Goal: Task Accomplishment & Management: Use online tool/utility

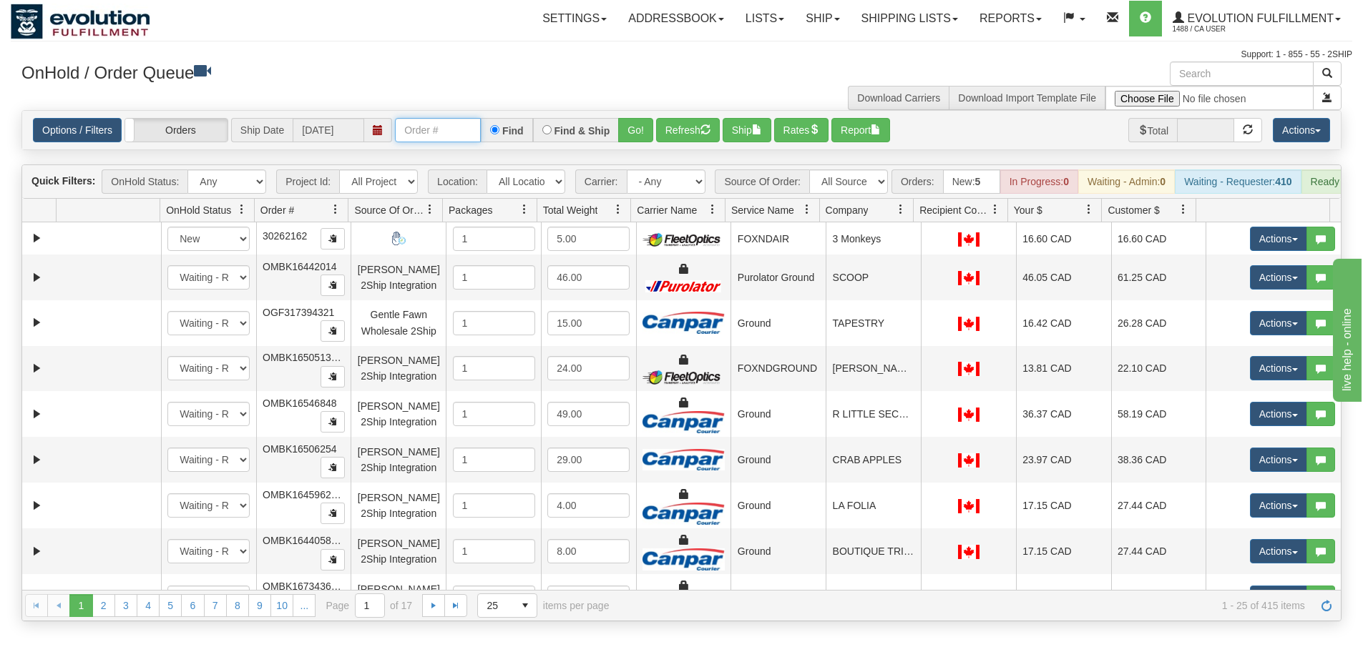
click at [454, 137] on input "text" at bounding box center [438, 130] width 86 height 24
click at [638, 133] on button "Go!" at bounding box center [635, 130] width 35 height 24
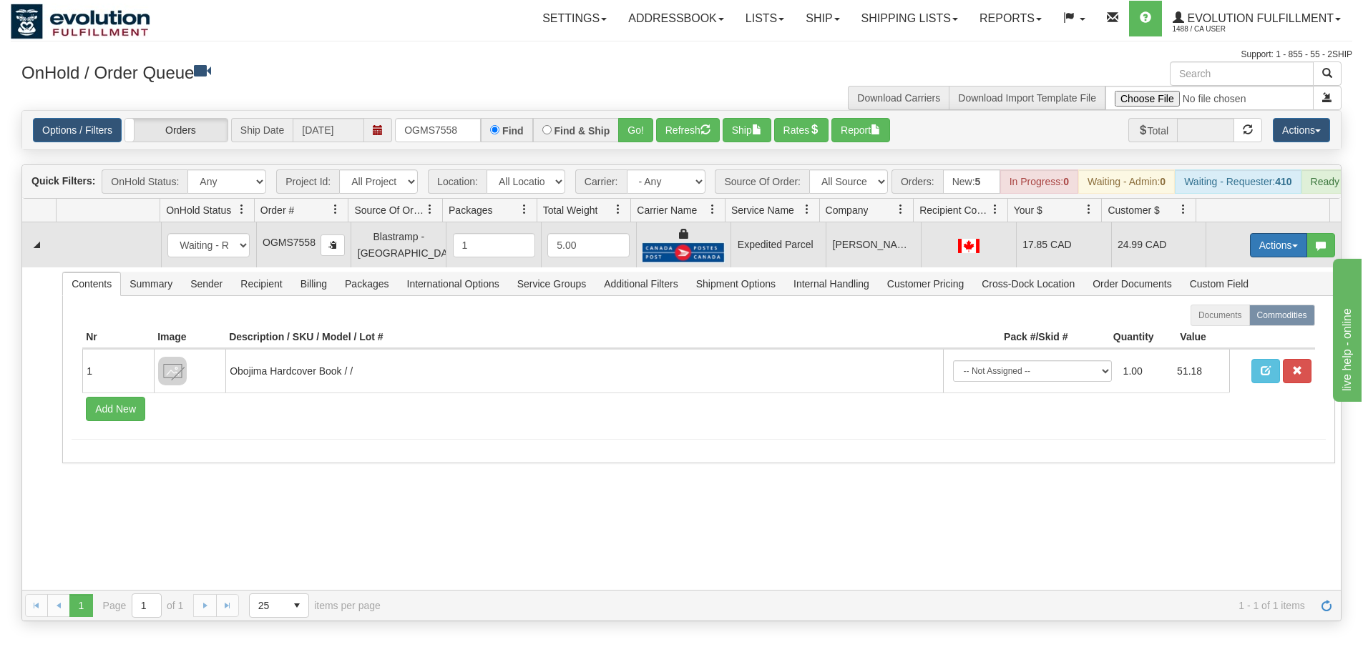
click at [1267, 257] on button "Actions" at bounding box center [1278, 245] width 57 height 24
click at [1217, 334] on span "Ship" at bounding box center [1221, 328] width 30 height 11
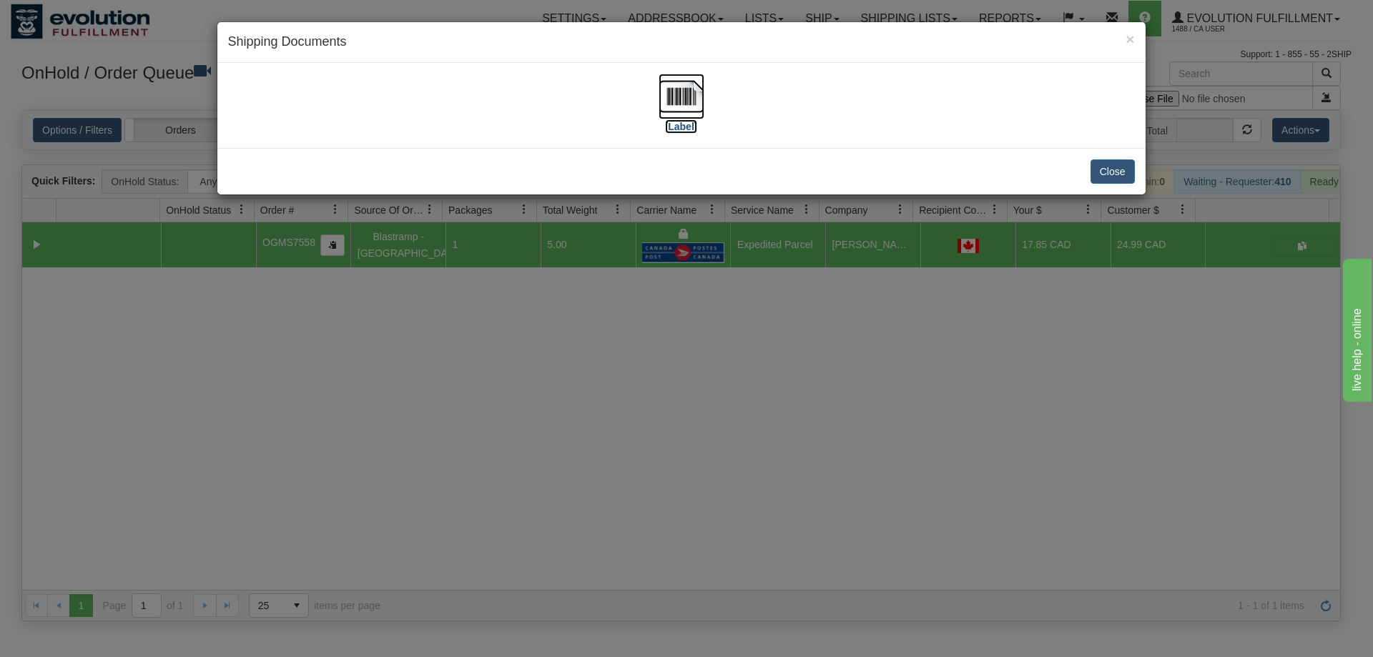
click at [687, 105] on img at bounding box center [682, 97] width 46 height 46
click at [830, 360] on div "× Shipping Documents [Label] Close" at bounding box center [686, 328] width 1373 height 657
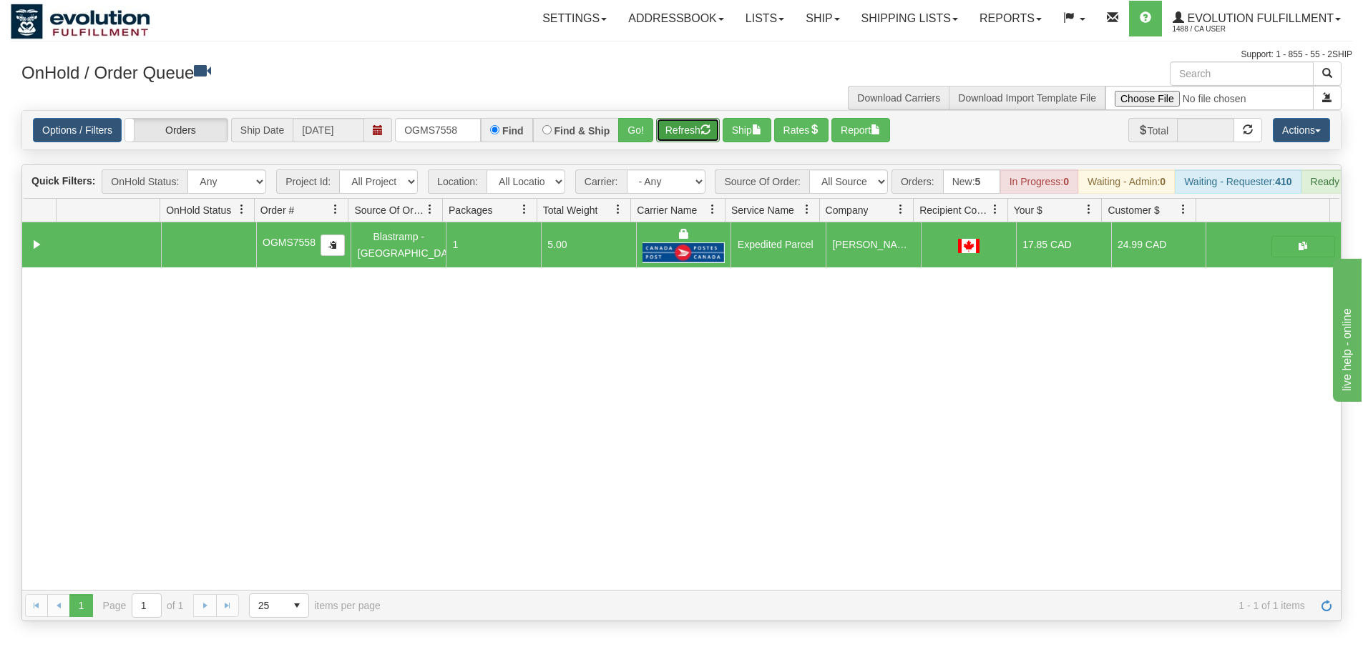
click at [692, 134] on button "Refresh" at bounding box center [688, 130] width 64 height 24
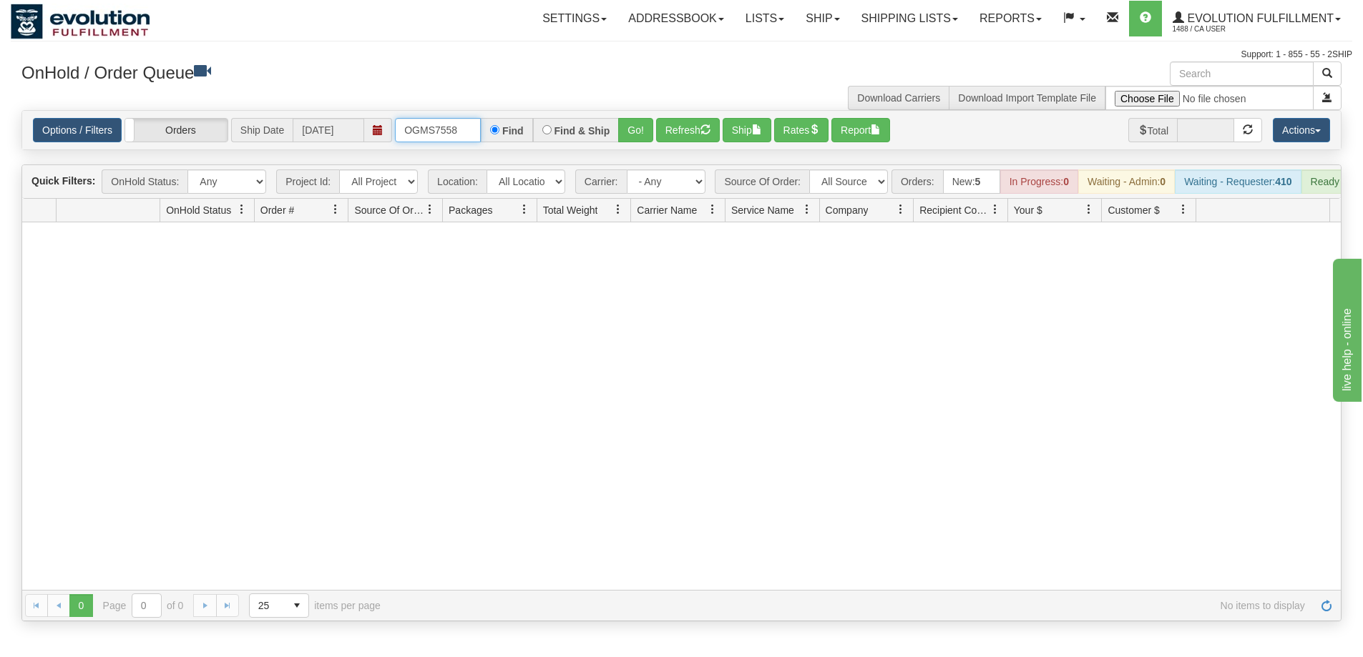
drag, startPoint x: 467, startPoint y: 126, endPoint x: 360, endPoint y: 117, distance: 107.0
click at [360, 117] on div "Options / Filters Group Shipments Orders Ship Date [DATE] OGMS7558 Find Find & …" at bounding box center [681, 130] width 1318 height 39
type input "OGMS8078"
click at [626, 123] on button "Go!" at bounding box center [635, 130] width 35 height 24
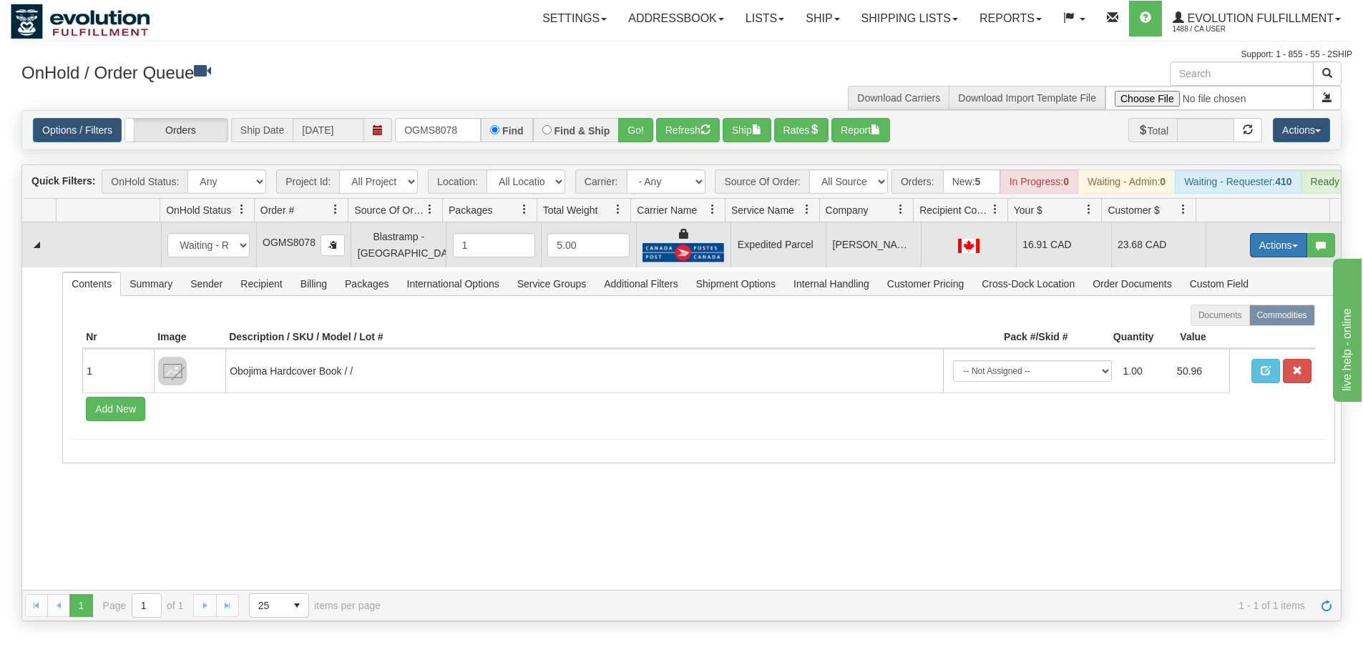
click at [1261, 251] on button "Actions" at bounding box center [1278, 245] width 57 height 24
click at [1225, 338] on link "Ship" at bounding box center [1249, 328] width 114 height 19
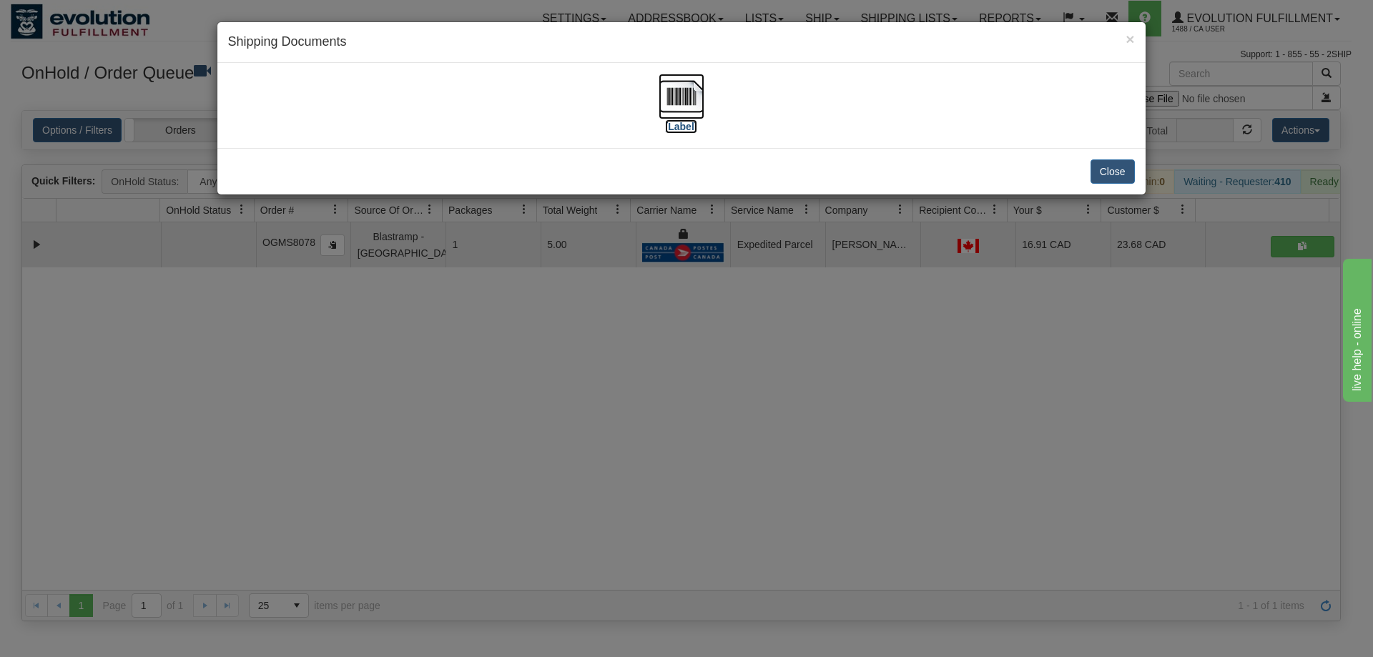
click at [677, 102] on img at bounding box center [682, 97] width 46 height 46
click at [750, 332] on div "× Shipping Documents [Label] Close" at bounding box center [686, 328] width 1373 height 657
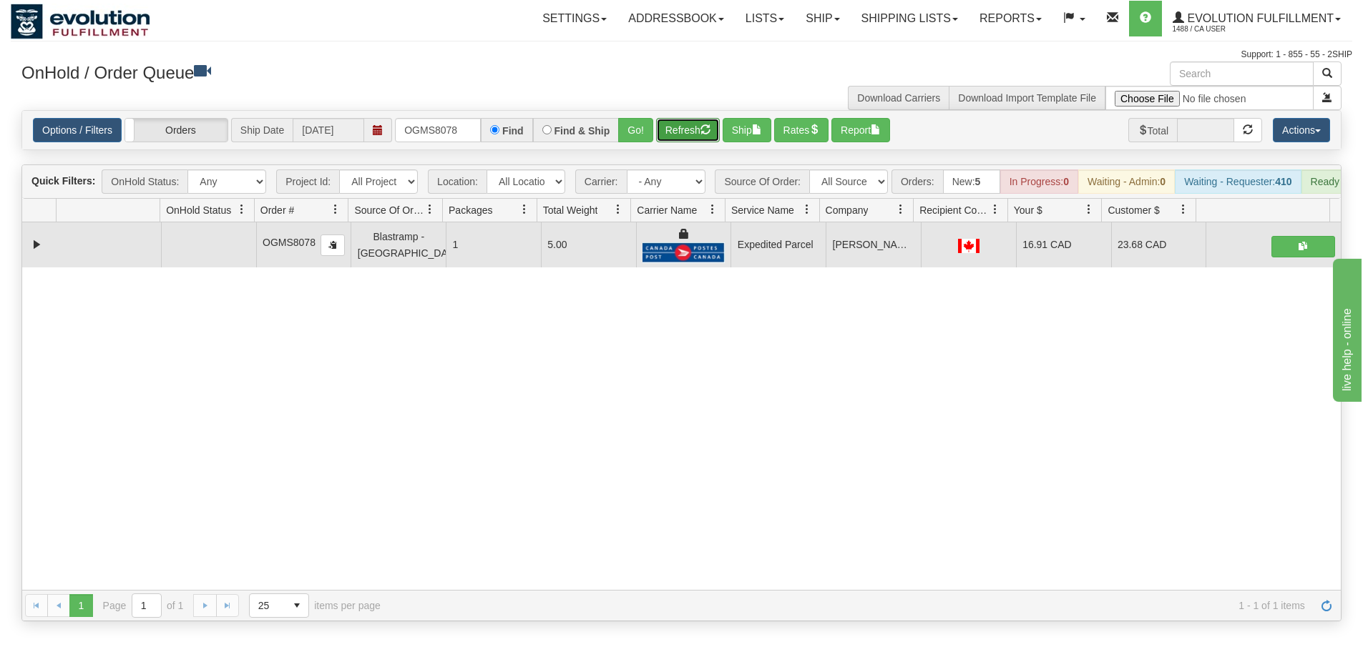
click at [689, 135] on button "Refresh" at bounding box center [688, 130] width 64 height 24
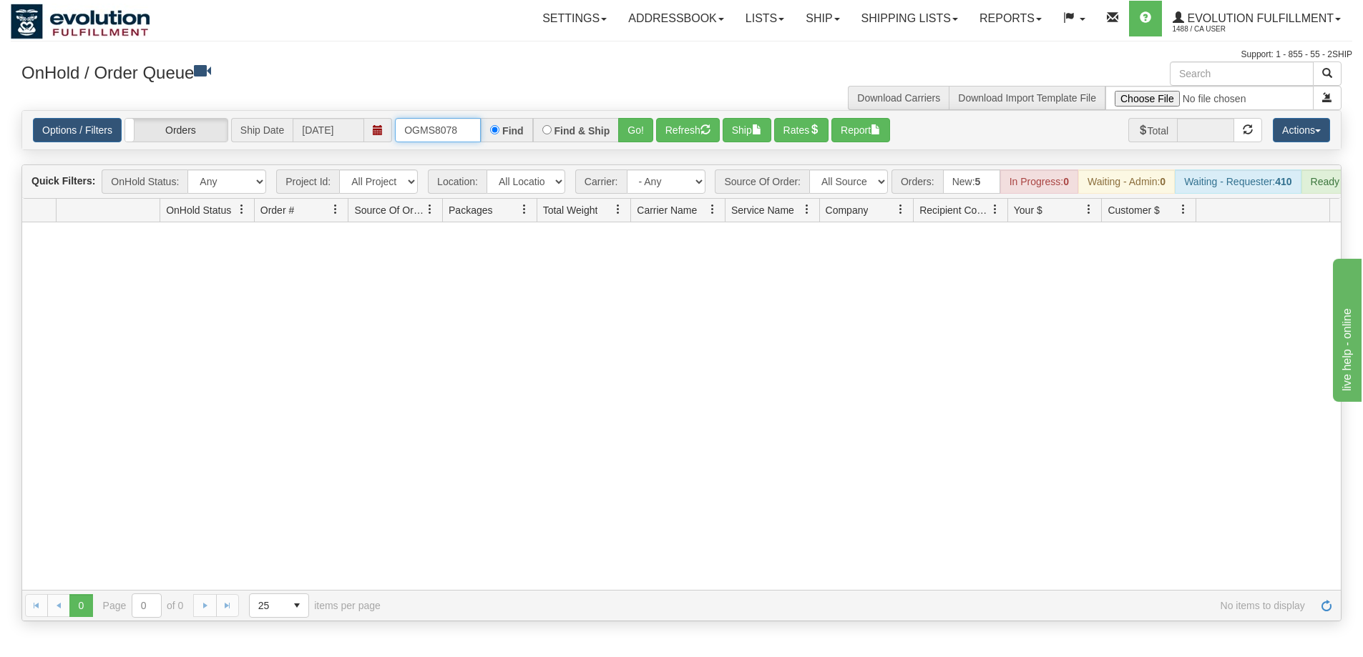
drag, startPoint x: 460, startPoint y: 136, endPoint x: 353, endPoint y: 123, distance: 108.1
click at [353, 123] on div "Options / Filters Group Shipments Orders Ship Date [DATE] OGMS8078 Find Find & …" at bounding box center [681, 130] width 1297 height 24
type input "OGMS8058"
click at [632, 134] on button "Go!" at bounding box center [635, 130] width 35 height 24
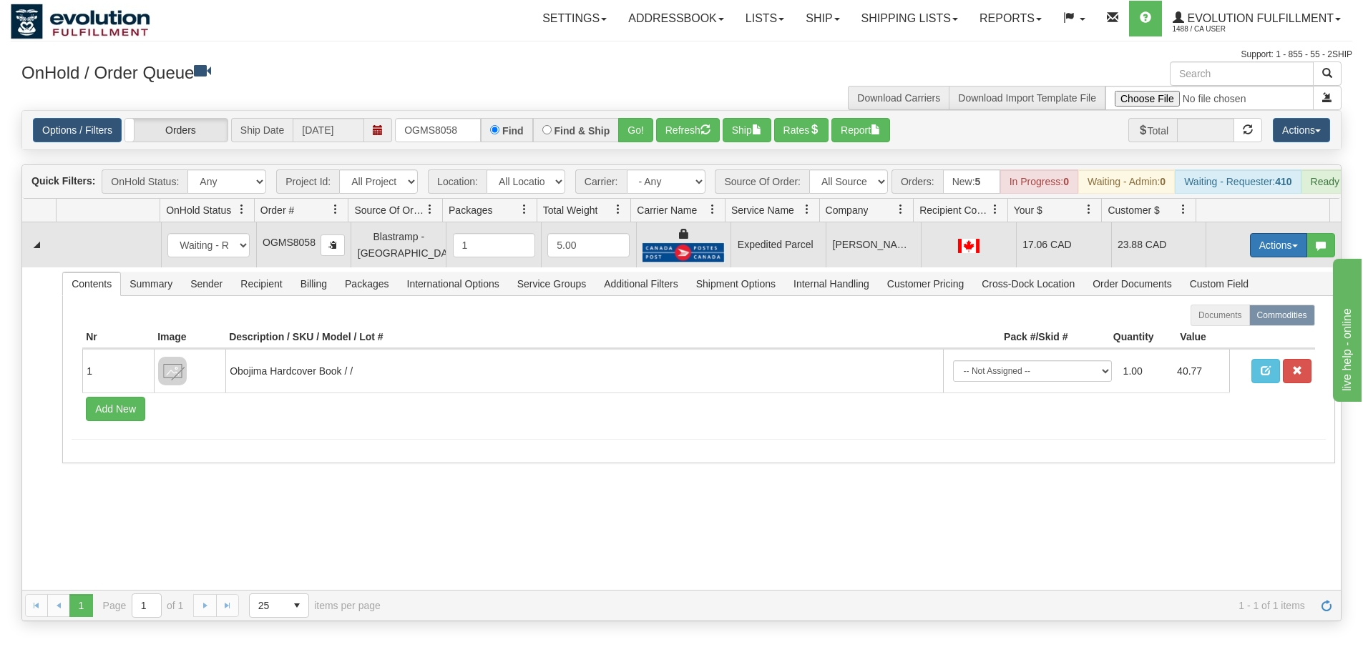
click at [1266, 257] on button "Actions" at bounding box center [1278, 245] width 57 height 24
click at [1220, 338] on link "Ship" at bounding box center [1249, 328] width 114 height 19
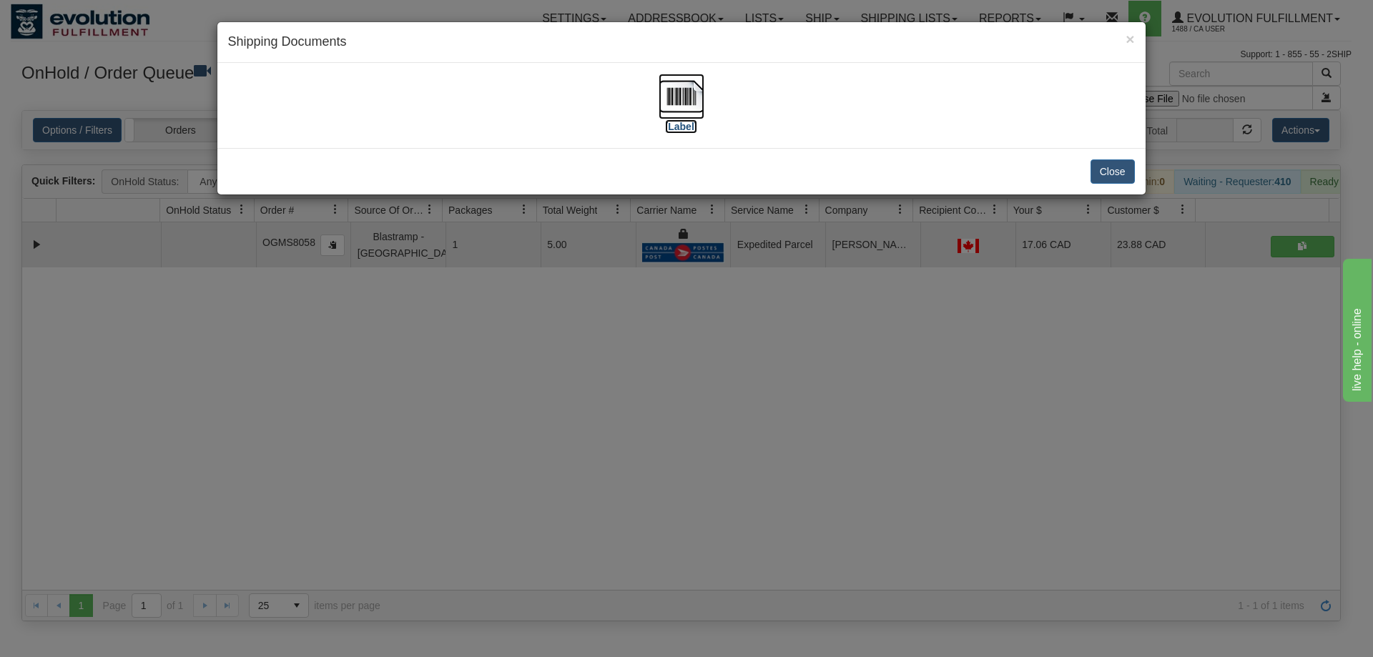
click at [680, 94] on img at bounding box center [682, 97] width 46 height 46
drag, startPoint x: 958, startPoint y: 399, endPoint x: 787, endPoint y: 297, distance: 199.8
click at [958, 397] on div "× Shipping Documents [Label] Close" at bounding box center [686, 328] width 1373 height 657
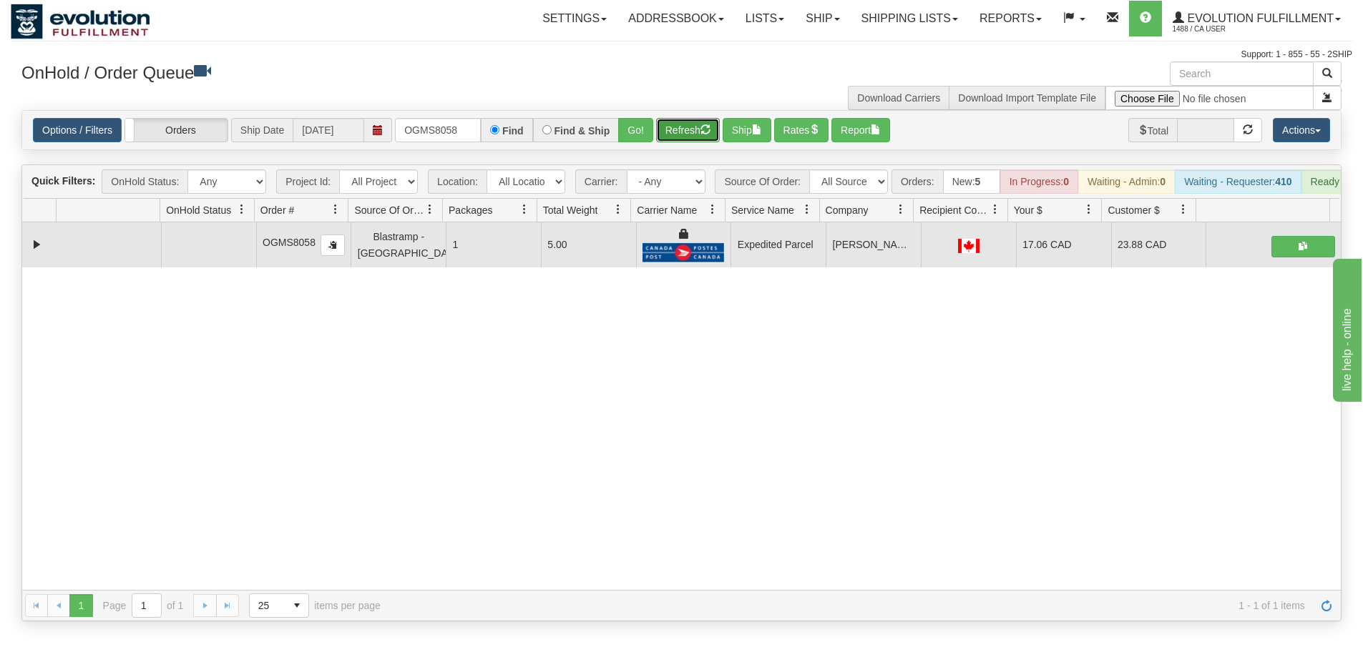
click at [684, 133] on button "Refresh" at bounding box center [688, 130] width 64 height 24
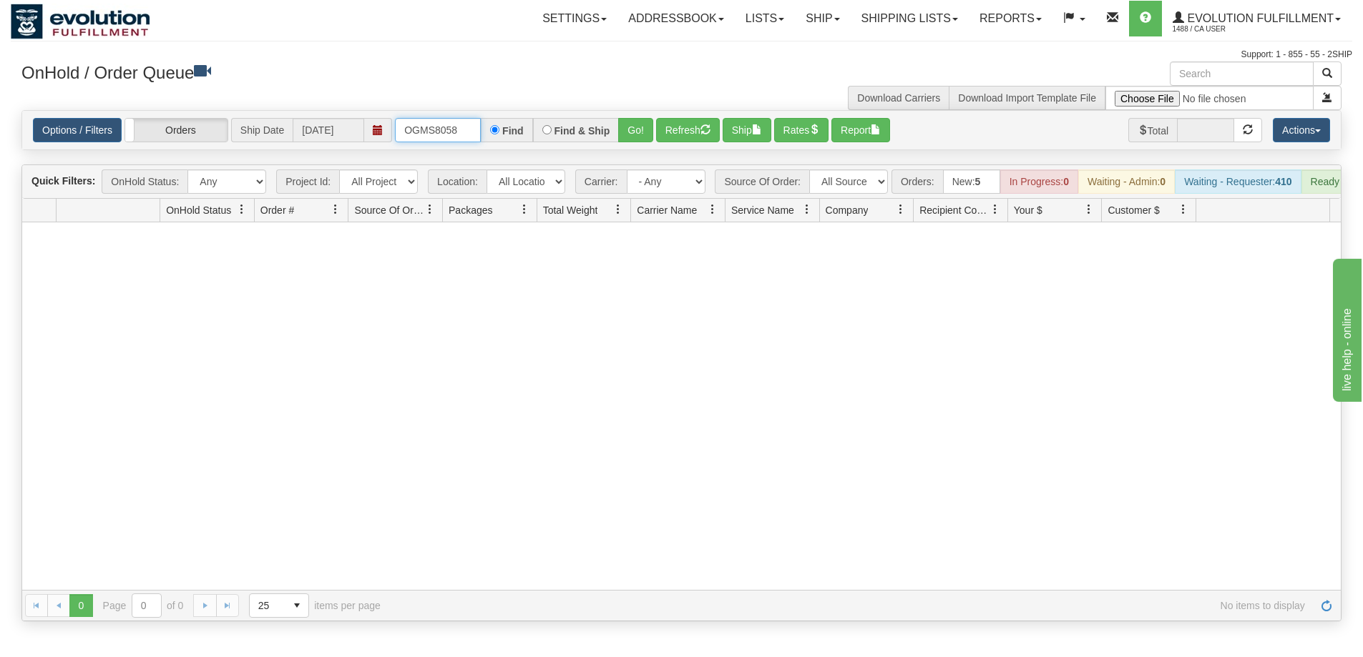
drag, startPoint x: 462, startPoint y: 134, endPoint x: 366, endPoint y: 132, distance: 95.9
click at [366, 132] on div "Options / Filters Group Shipments Orders Ship Date [DATE] OGMS8058 Find Find & …" at bounding box center [681, 130] width 1297 height 24
click at [628, 132] on button "Go!" at bounding box center [635, 130] width 35 height 24
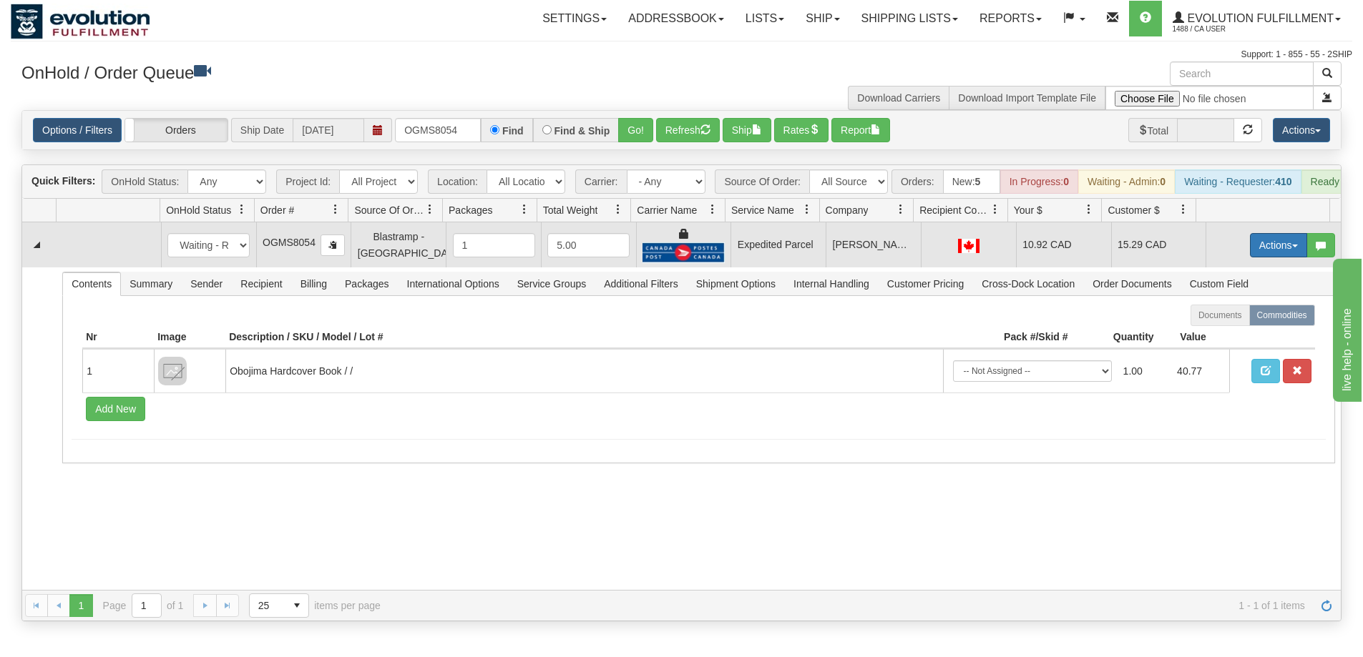
click at [1252, 257] on button "Actions" at bounding box center [1278, 245] width 57 height 24
click at [1217, 334] on span "Ship" at bounding box center [1221, 328] width 30 height 11
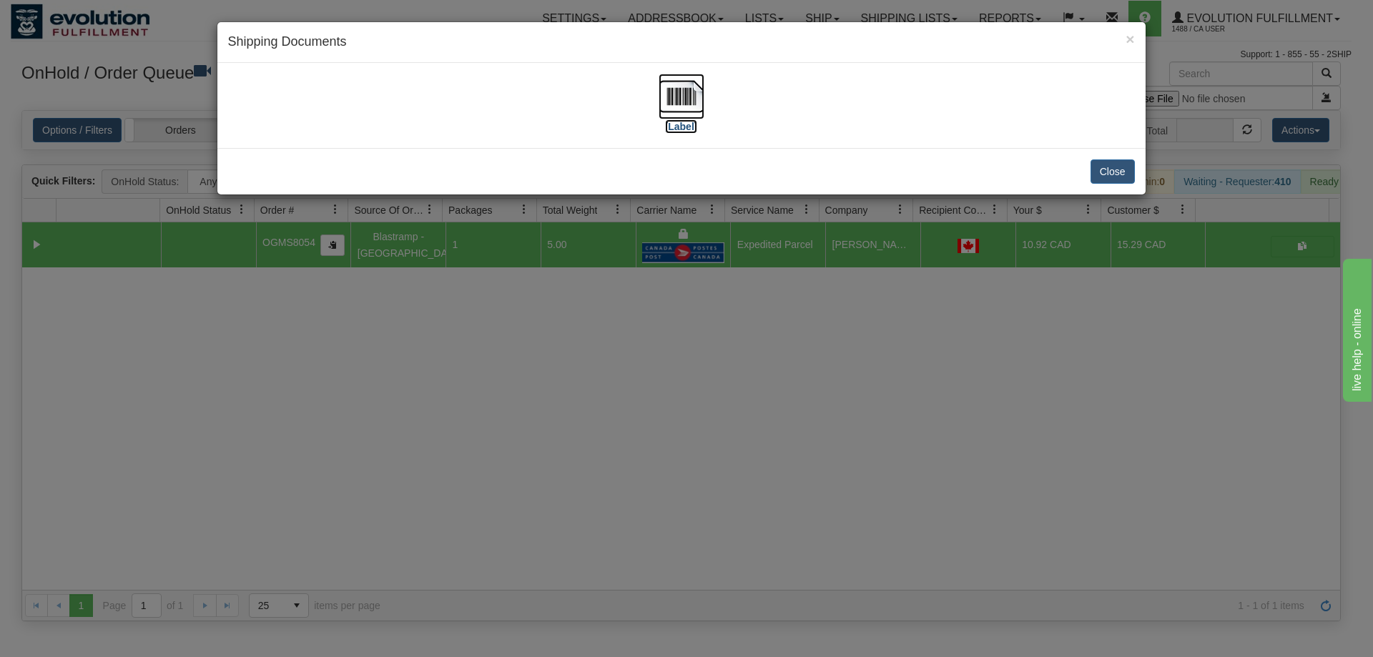
click at [685, 102] on img at bounding box center [682, 97] width 46 height 46
click at [599, 436] on div "× Shipping Documents [Label] Close" at bounding box center [686, 328] width 1373 height 657
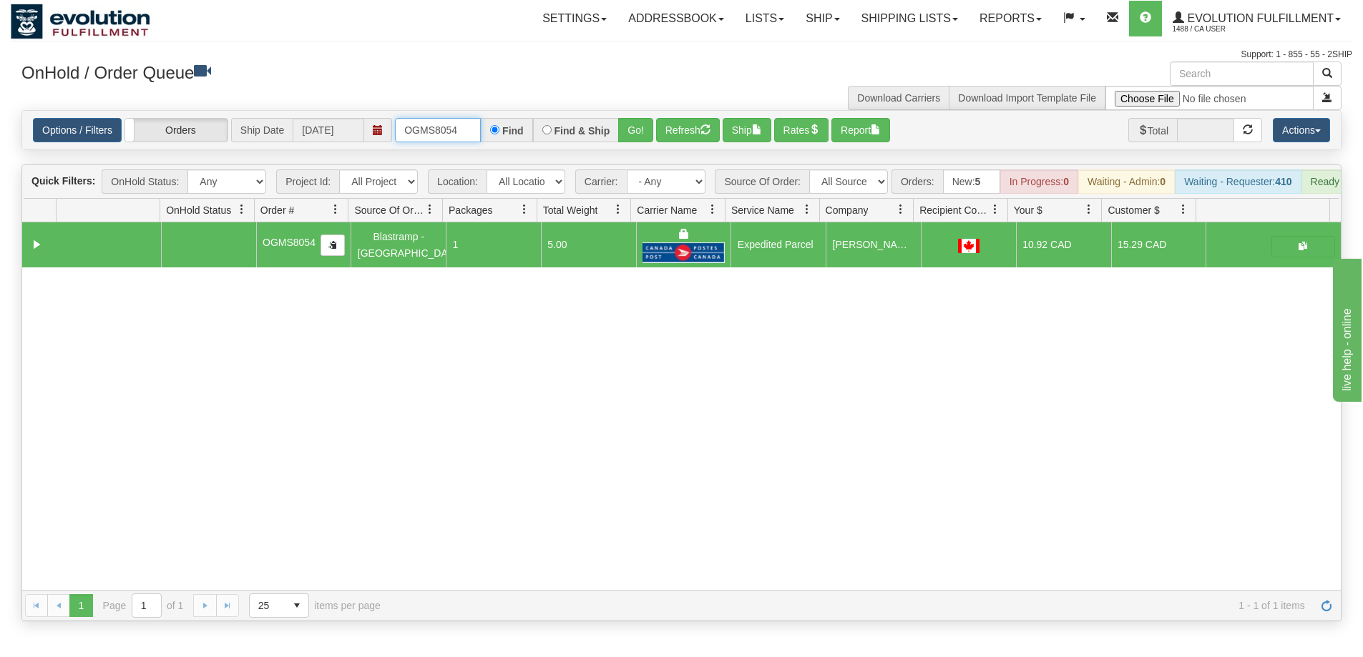
drag, startPoint x: 469, startPoint y: 130, endPoint x: 363, endPoint y: 123, distance: 105.4
click at [365, 124] on div "Options / Filters Group Shipments Orders Ship Date [DATE] OGMS8054 Find Find & …" at bounding box center [681, 130] width 1297 height 24
type input "OGMS8139"
click at [637, 129] on button "Go!" at bounding box center [635, 130] width 35 height 24
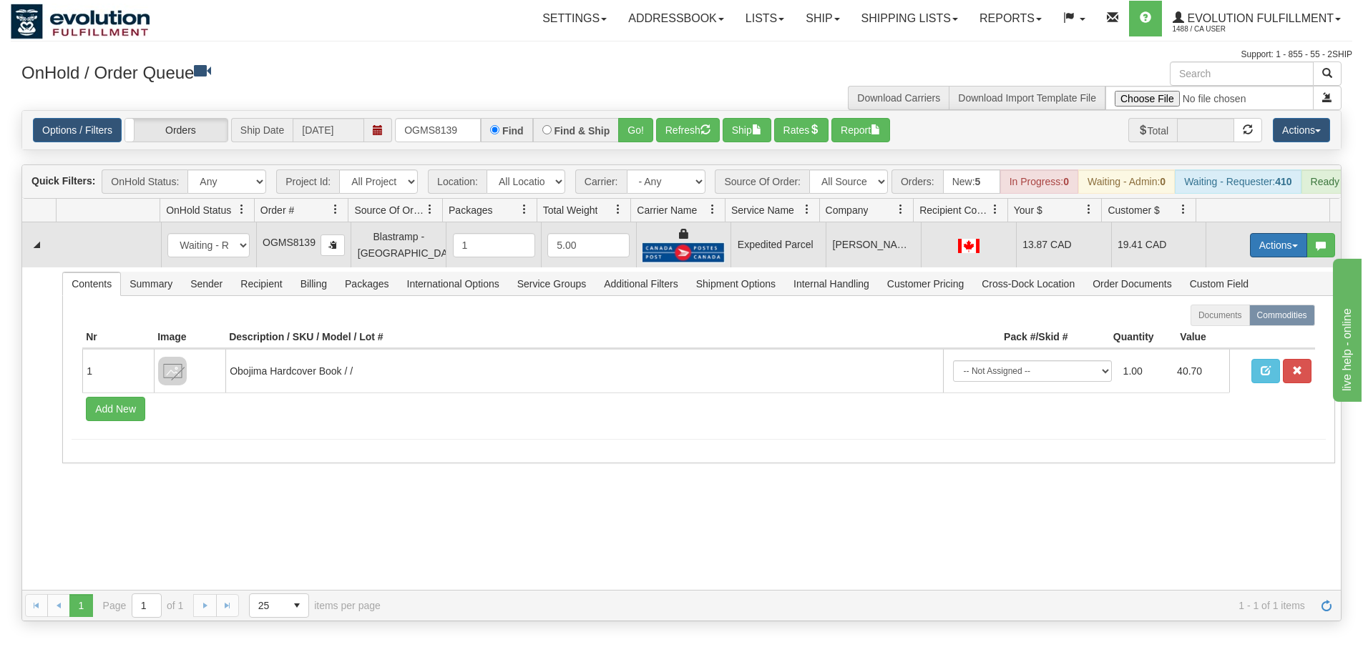
click at [1278, 257] on button "Actions" at bounding box center [1278, 245] width 57 height 24
click at [1228, 338] on link "Ship" at bounding box center [1249, 328] width 114 height 19
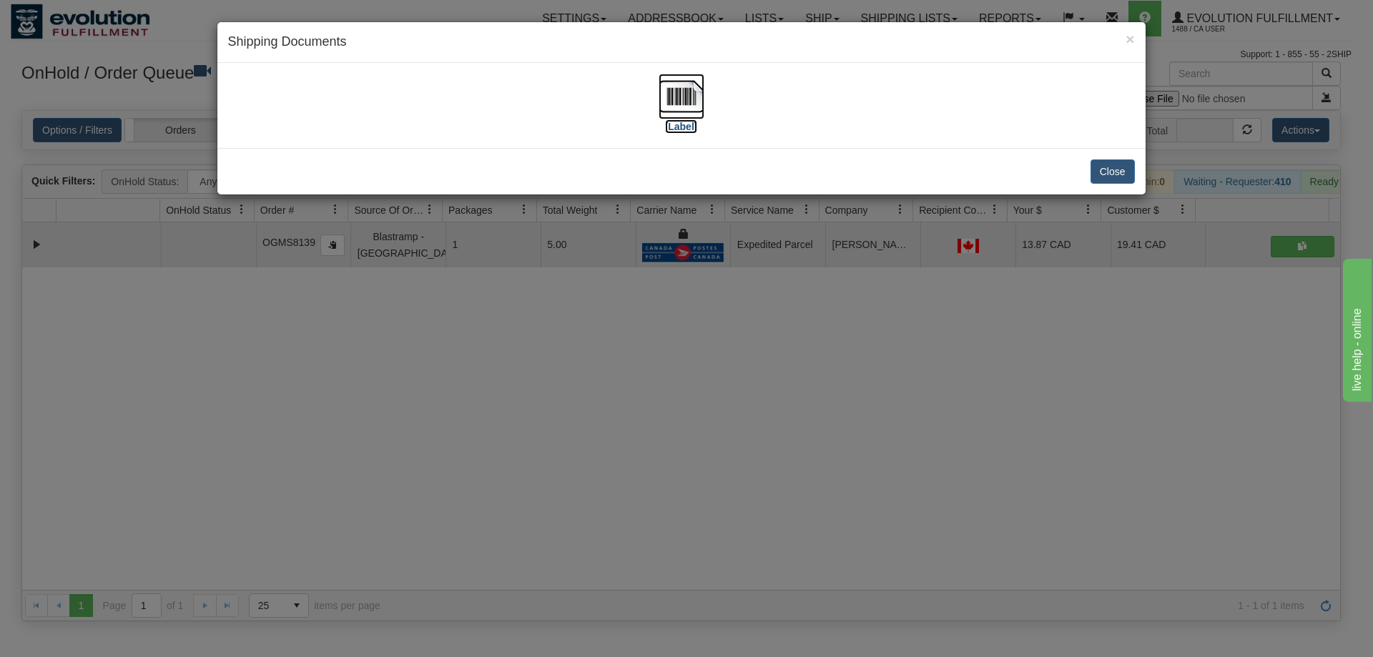
click at [693, 108] on img at bounding box center [682, 97] width 46 height 46
click at [845, 426] on div "× Shipping Documents [Label] Close" at bounding box center [686, 328] width 1373 height 657
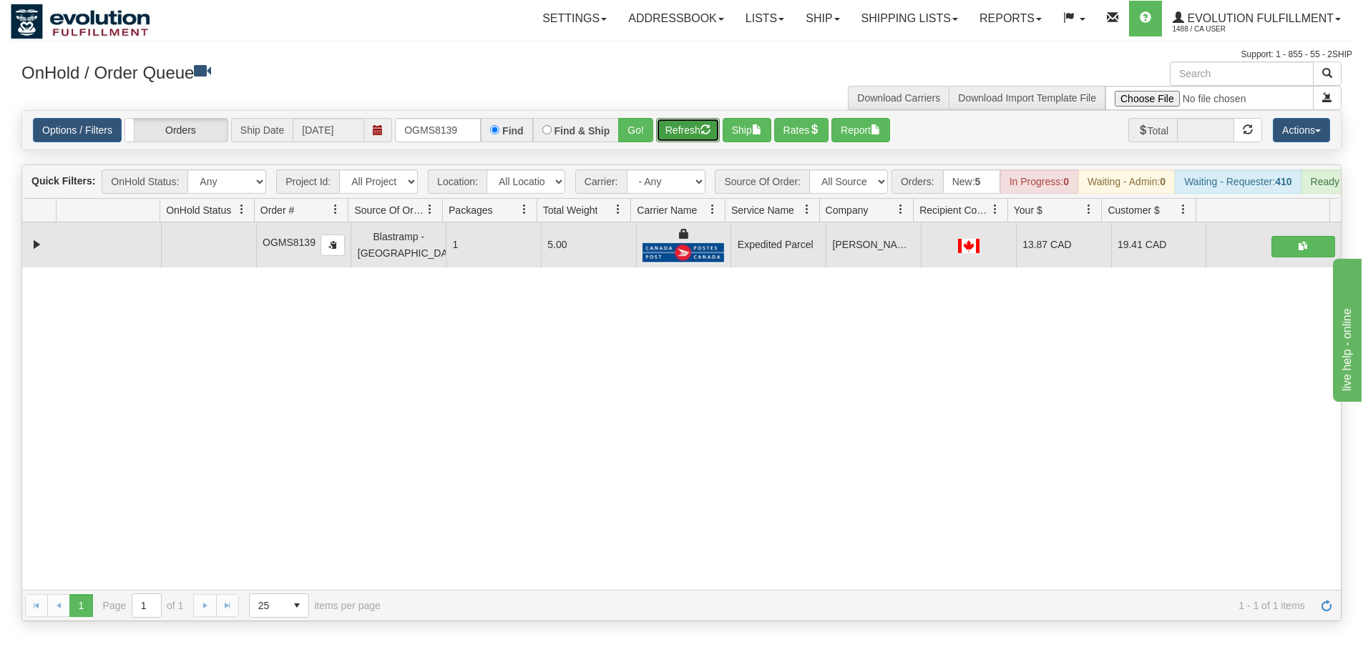
click at [690, 133] on button "Refresh" at bounding box center [688, 130] width 64 height 24
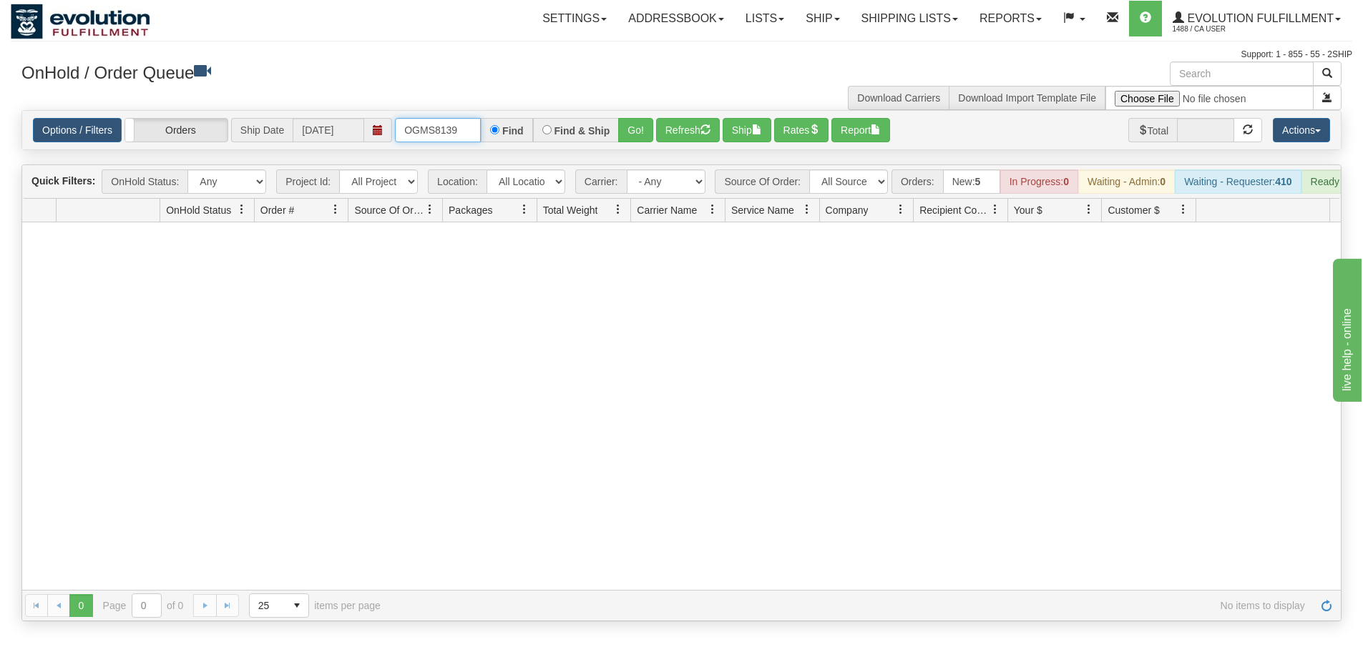
drag, startPoint x: 471, startPoint y: 134, endPoint x: 372, endPoint y: 129, distance: 99.5
click at [373, 130] on div "Options / Filters Group Shipments Orders Ship Date [DATE] OGMS8139 Find Find & …" at bounding box center [681, 130] width 1297 height 24
type input "OGMS8383"
click at [634, 122] on button "Go!" at bounding box center [635, 130] width 35 height 24
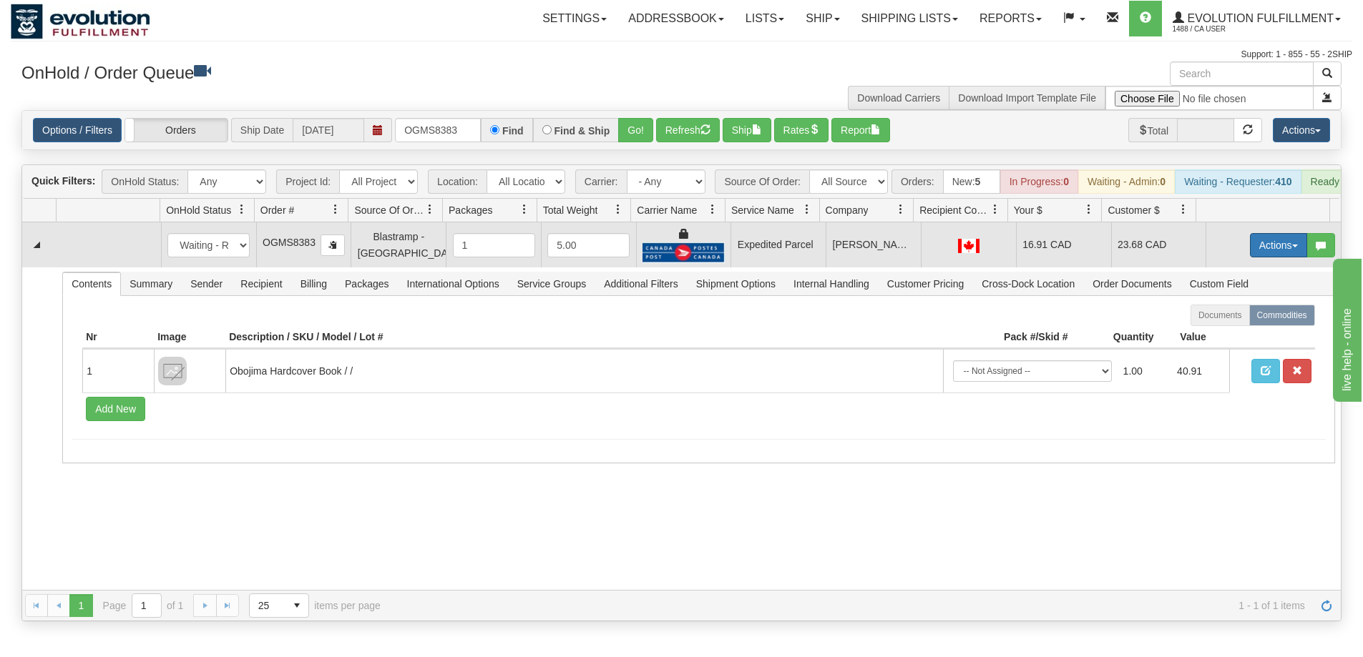
click at [1261, 257] on button "Actions" at bounding box center [1278, 245] width 57 height 24
click at [1219, 334] on span "Ship" at bounding box center [1221, 328] width 30 height 11
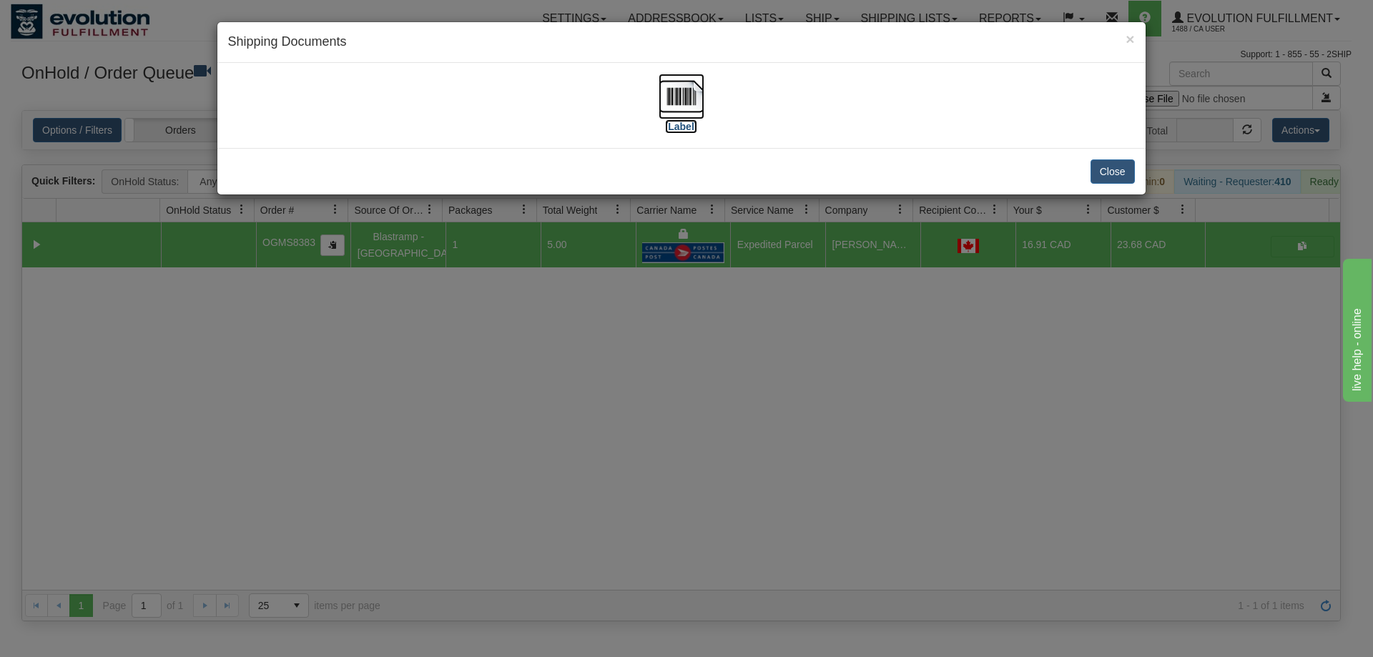
click at [687, 102] on img at bounding box center [682, 97] width 46 height 46
click at [814, 387] on div "× Shipping Documents [Label] Close" at bounding box center [686, 328] width 1373 height 657
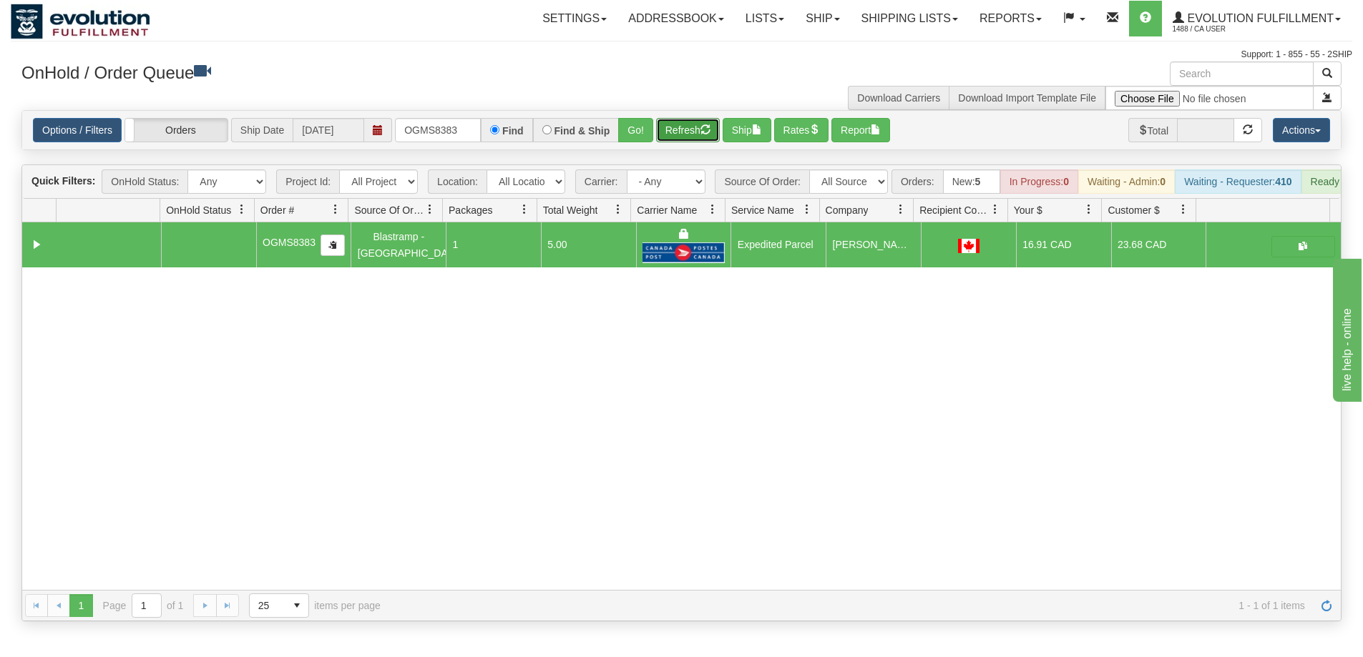
click at [685, 132] on button "Refresh" at bounding box center [688, 130] width 64 height 24
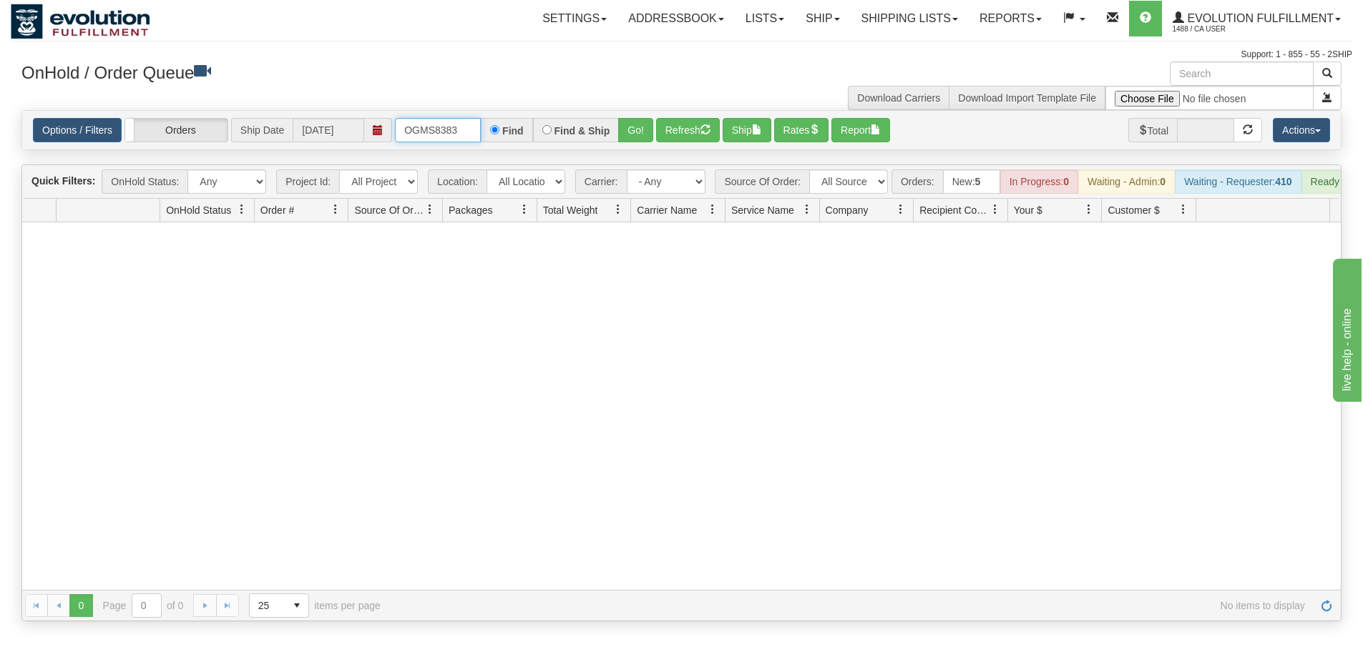
drag, startPoint x: 460, startPoint y: 132, endPoint x: 397, endPoint y: 122, distance: 63.9
click at [397, 122] on input "OGMS8383" at bounding box center [438, 130] width 86 height 24
click at [628, 129] on button "Go!" at bounding box center [635, 130] width 35 height 24
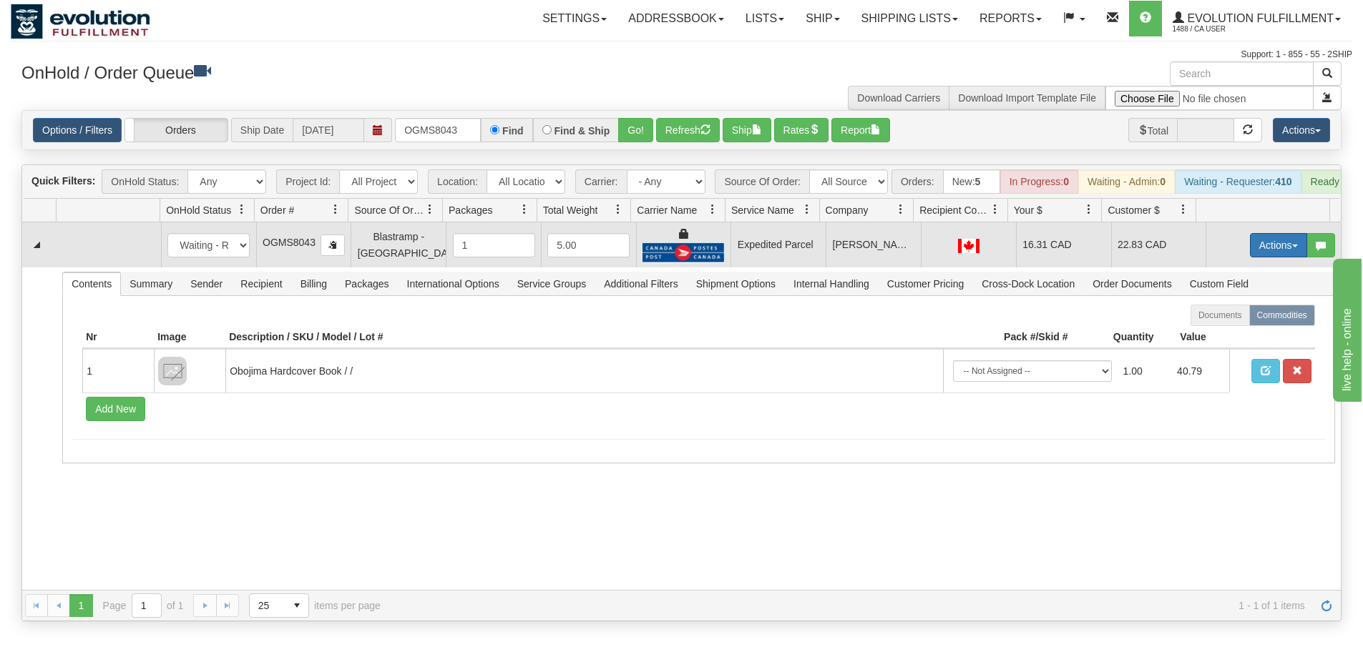
click at [1257, 257] on button "Actions" at bounding box center [1278, 245] width 57 height 24
click at [1222, 334] on span "Ship" at bounding box center [1221, 328] width 30 height 11
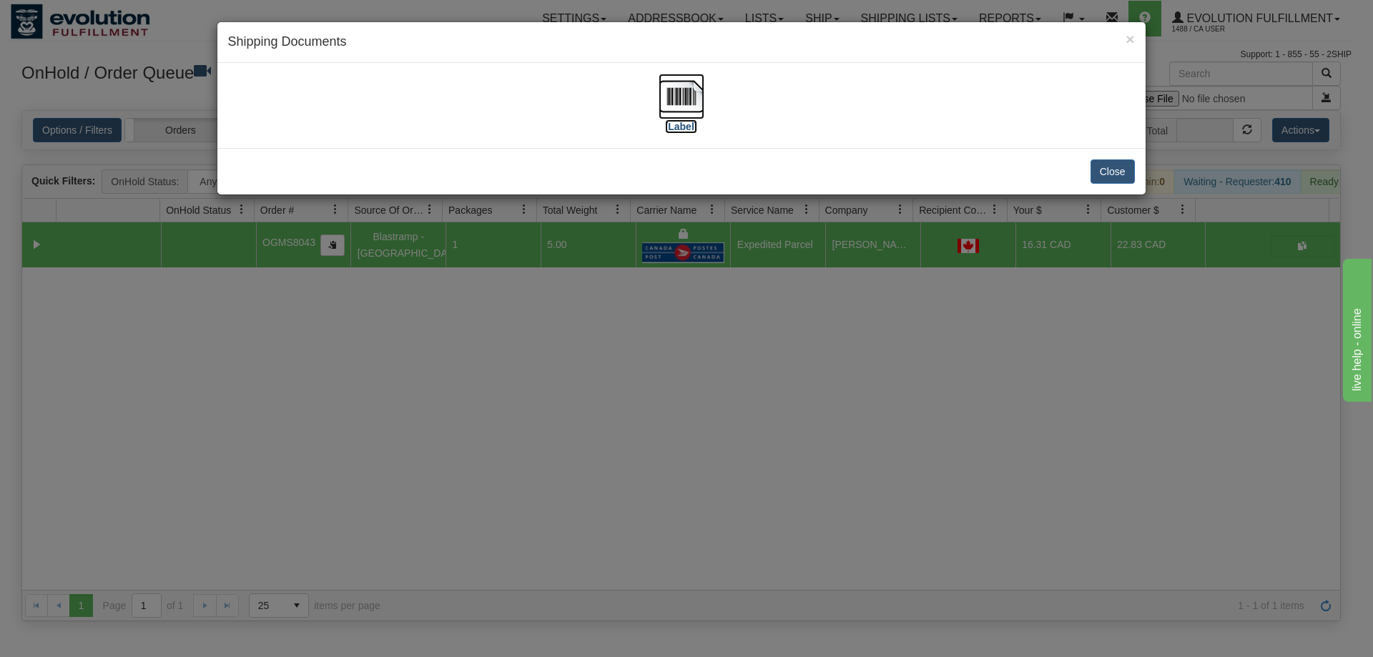
click at [695, 107] on img at bounding box center [682, 97] width 46 height 46
click at [878, 369] on div "× Shipping Documents [Label] Close" at bounding box center [686, 328] width 1373 height 657
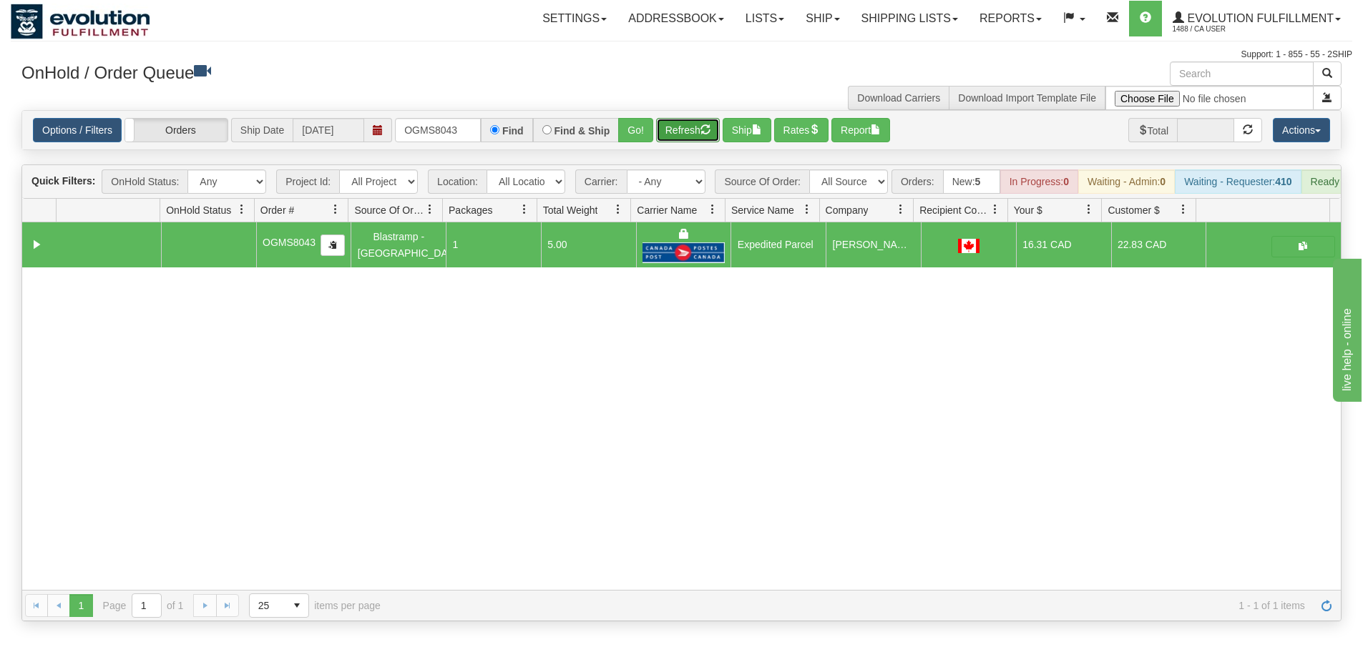
click at [689, 129] on button "Refresh" at bounding box center [688, 130] width 64 height 24
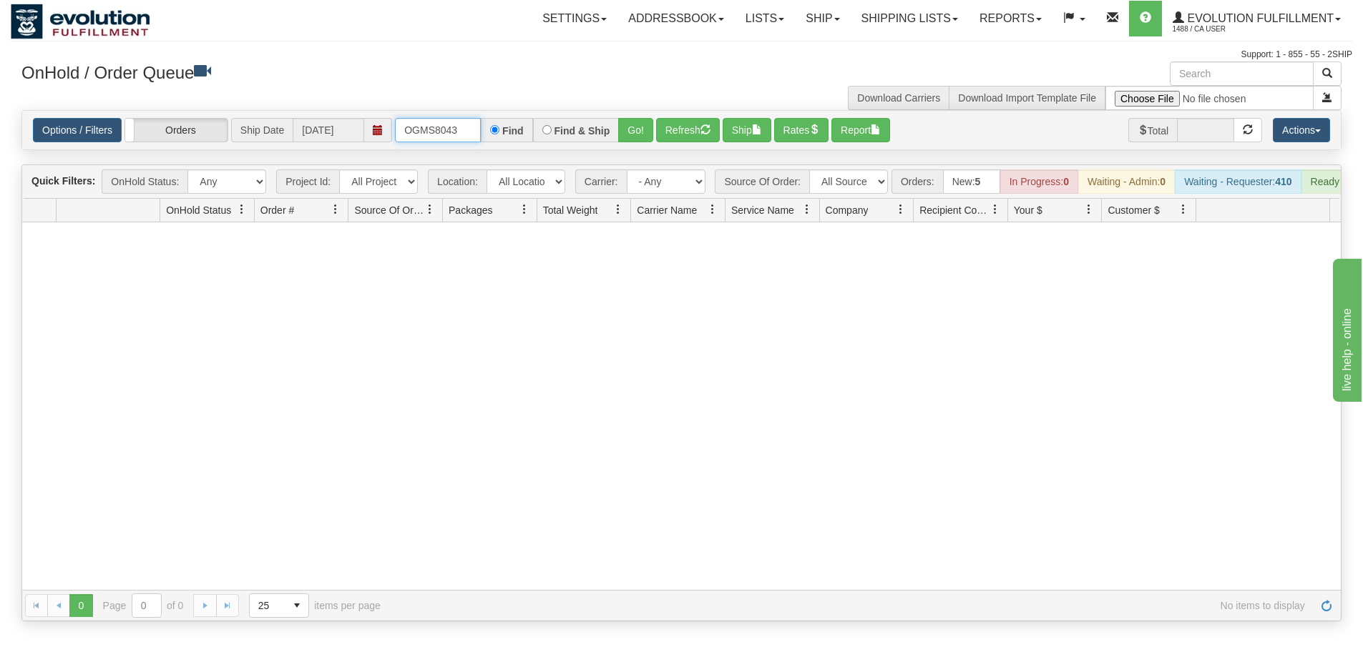
drag, startPoint x: 459, startPoint y: 136, endPoint x: 393, endPoint y: 132, distance: 66.6
click at [394, 133] on div "Options / Filters Group Shipments Orders Ship Date [DATE] OGMS8043 Find Find & …" at bounding box center [681, 130] width 1297 height 24
type input "OGMS8257"
click at [627, 122] on button "Go!" at bounding box center [635, 130] width 35 height 24
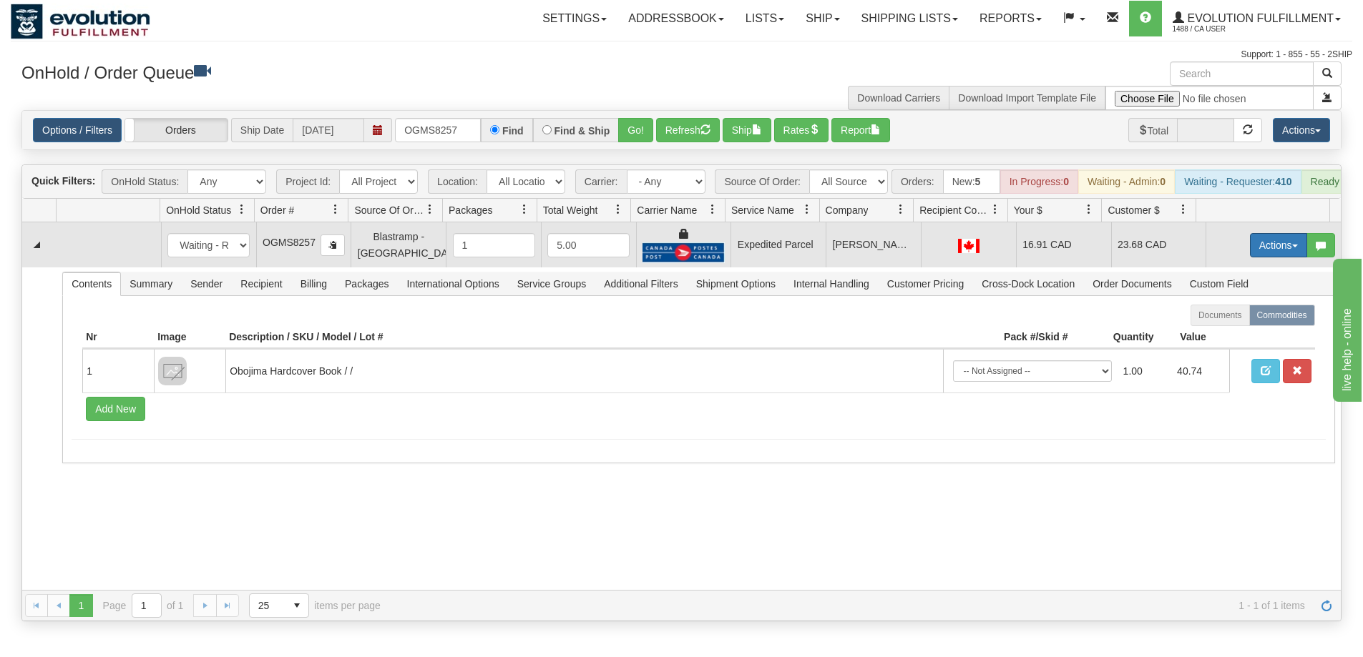
click at [1257, 255] on button "Actions" at bounding box center [1278, 245] width 57 height 24
click at [1219, 334] on span "Ship" at bounding box center [1221, 328] width 30 height 11
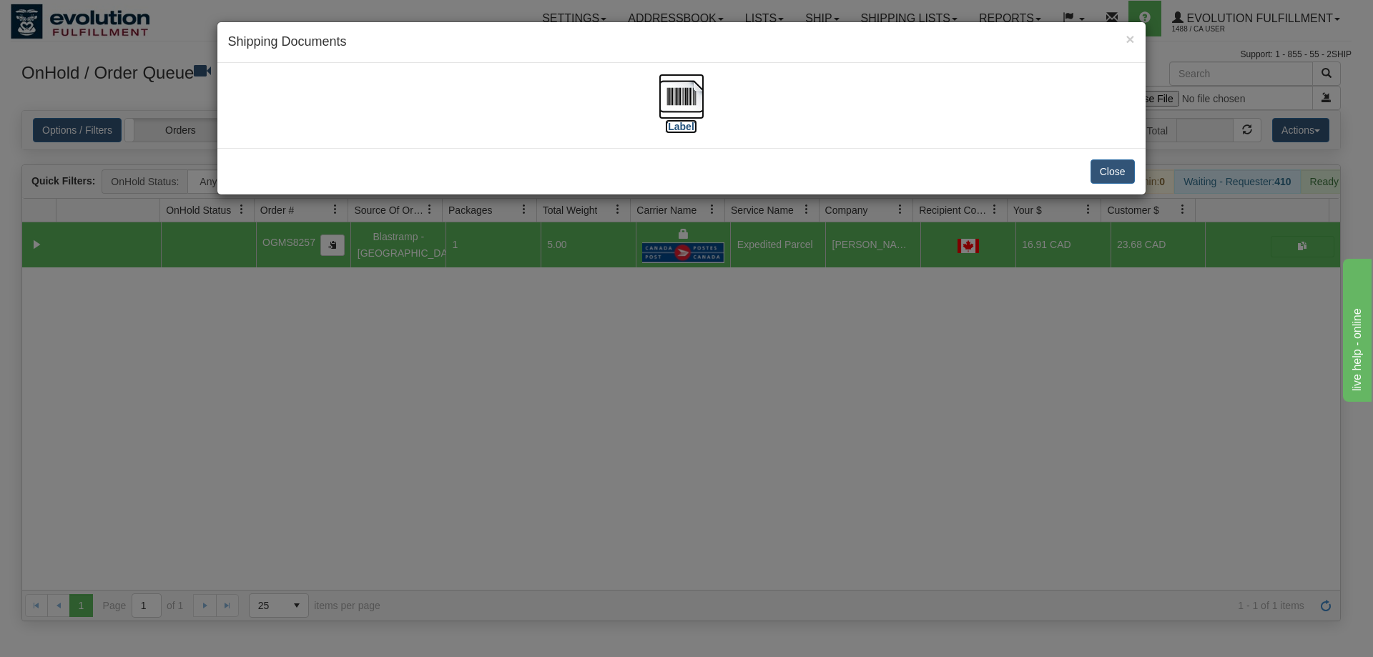
click at [692, 107] on img at bounding box center [682, 97] width 46 height 46
click at [764, 379] on div "× Shipping Documents [Label] Close" at bounding box center [686, 328] width 1373 height 657
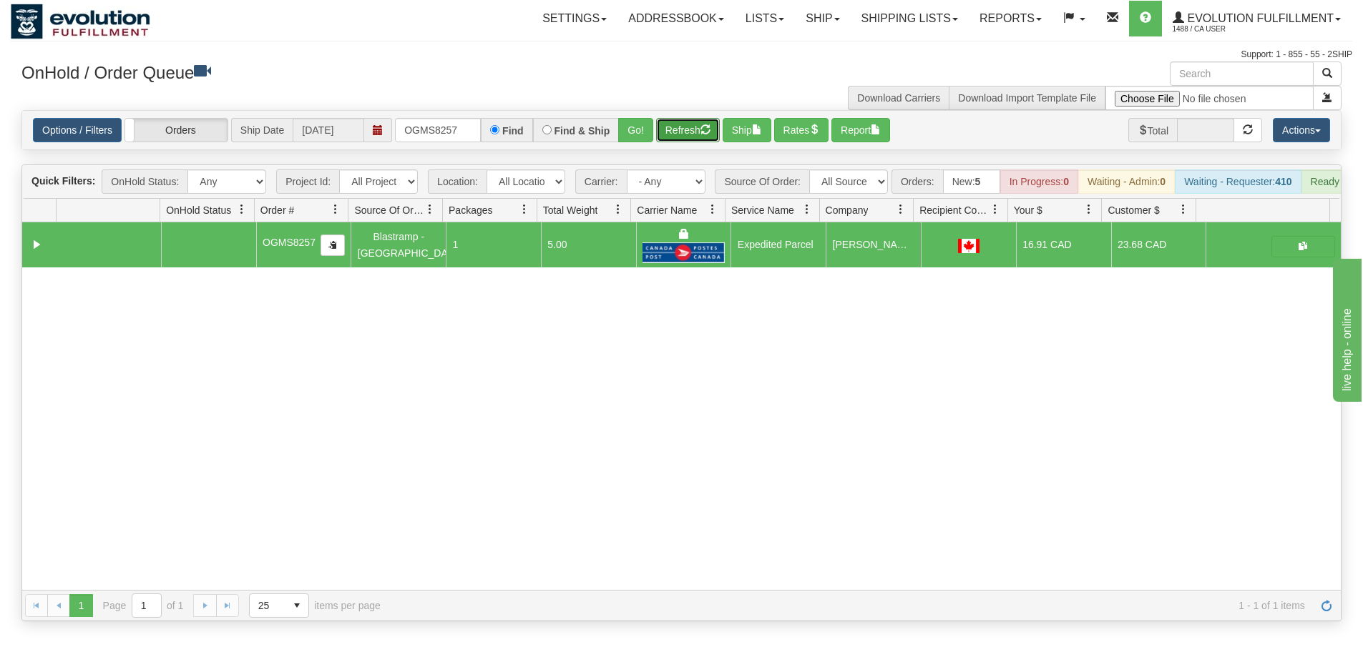
click at [680, 134] on button "Refresh" at bounding box center [688, 130] width 64 height 24
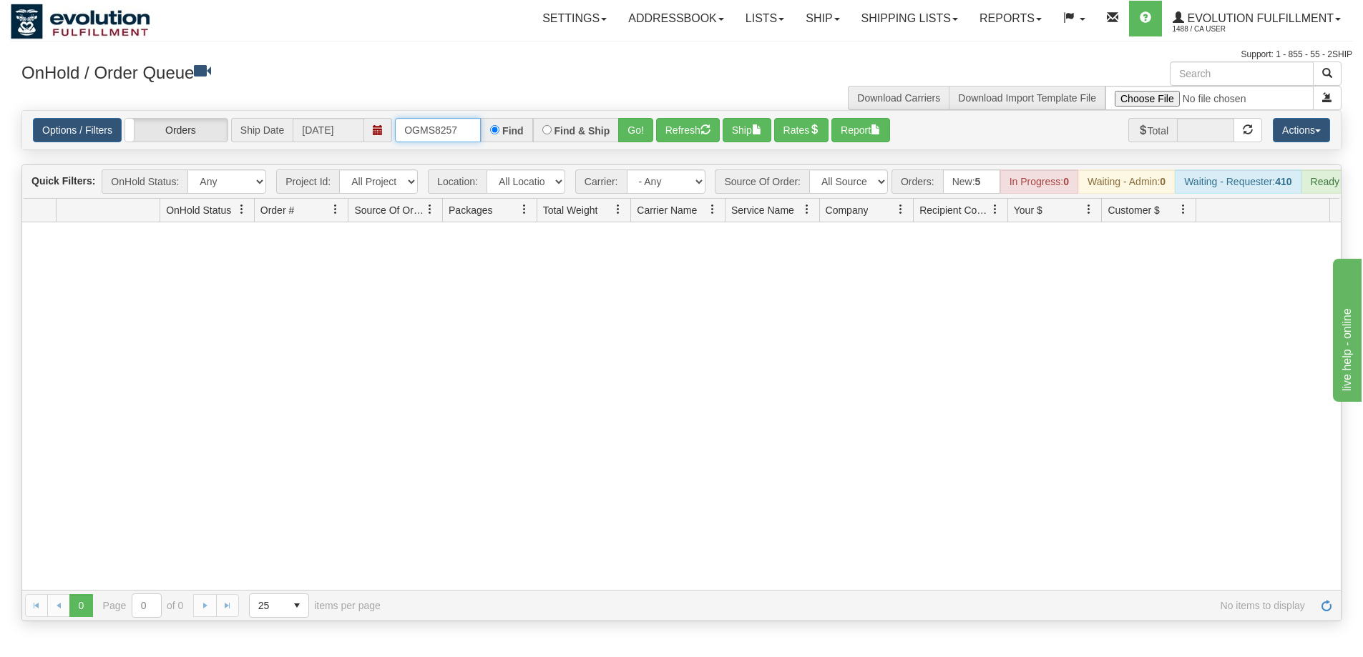
drag, startPoint x: 459, startPoint y: 122, endPoint x: 359, endPoint y: 122, distance: 100.1
click at [360, 122] on div "Options / Filters Group Shipments Orders Ship Date [DATE] OGMS8257 Find Find & …" at bounding box center [681, 130] width 1297 height 24
type input "OGMS8911"
click at [640, 135] on button "Go!" at bounding box center [635, 130] width 35 height 24
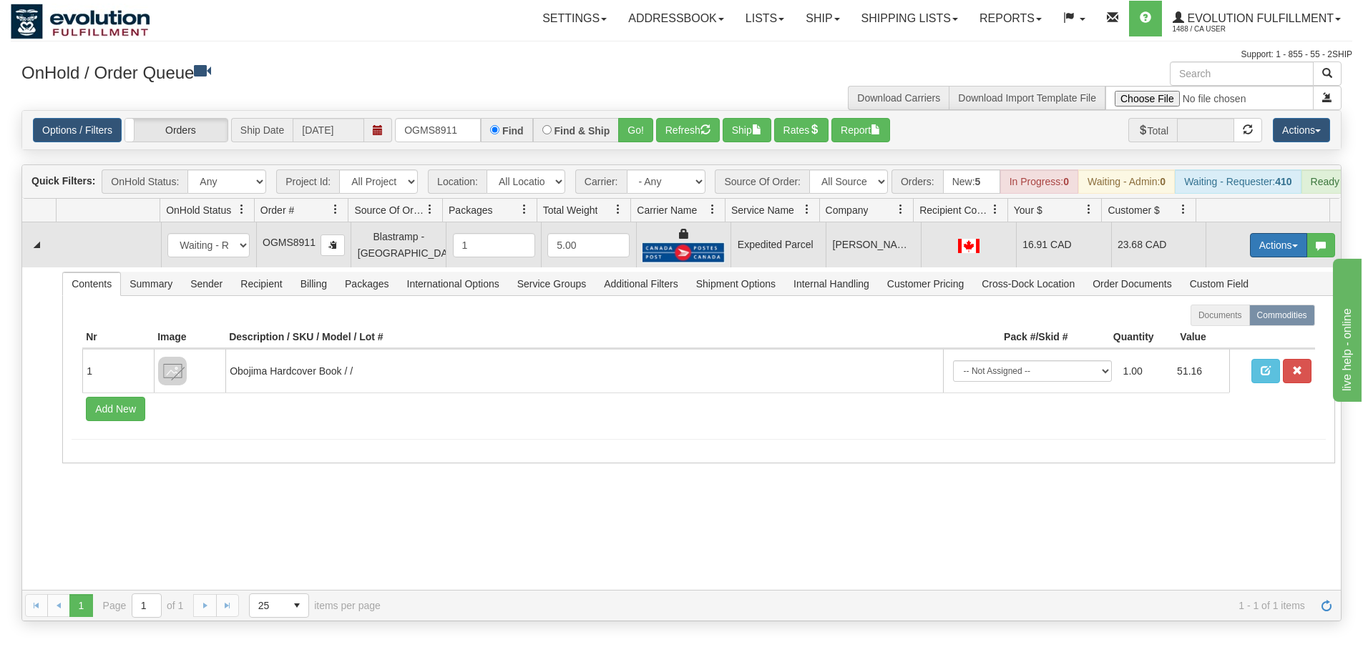
click at [1271, 253] on button "Actions" at bounding box center [1278, 245] width 57 height 24
click at [1215, 334] on span "Ship" at bounding box center [1221, 328] width 30 height 11
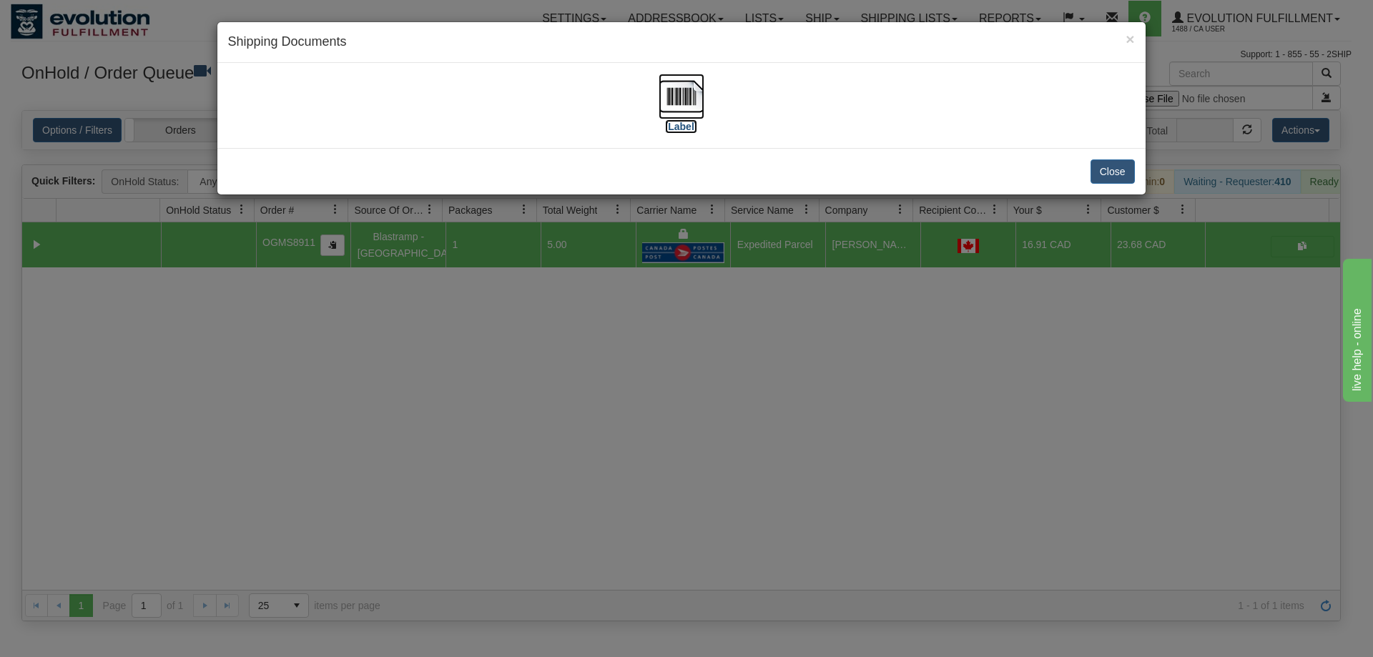
click at [677, 101] on img at bounding box center [682, 97] width 46 height 46
click at [958, 321] on div "× Shipping Documents [Label] Close" at bounding box center [686, 328] width 1373 height 657
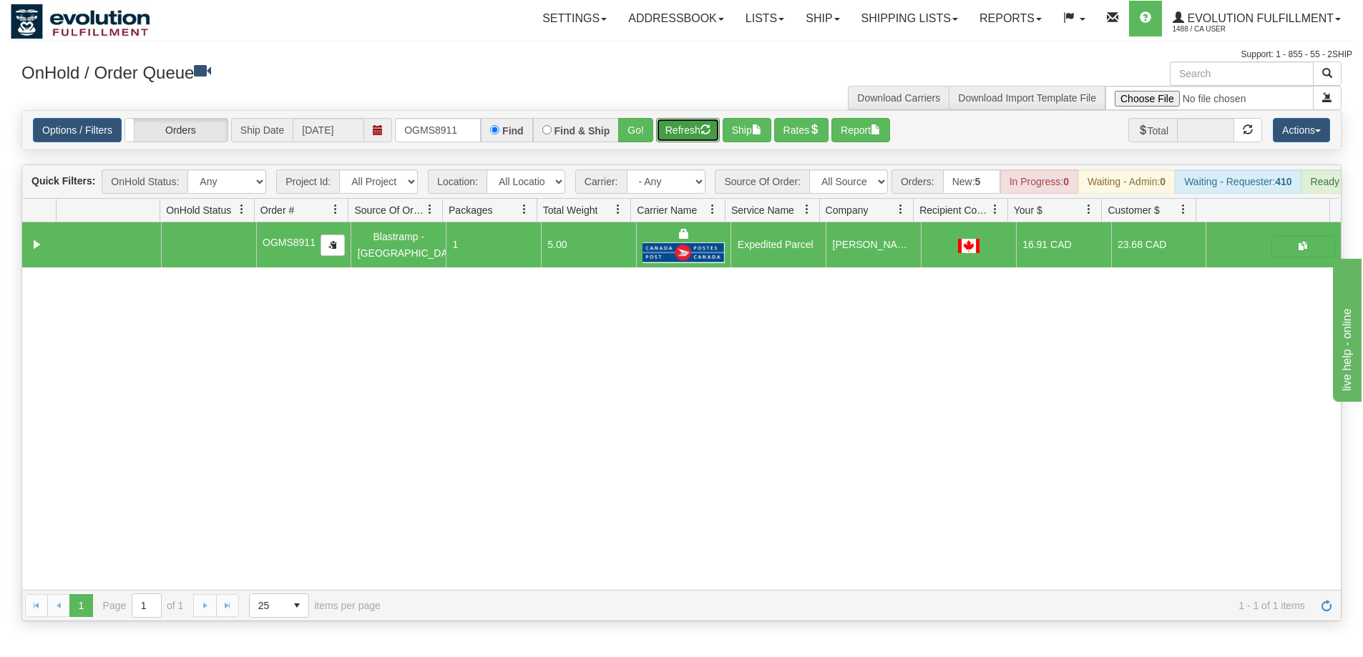
click at [687, 132] on button "Refresh" at bounding box center [688, 130] width 64 height 24
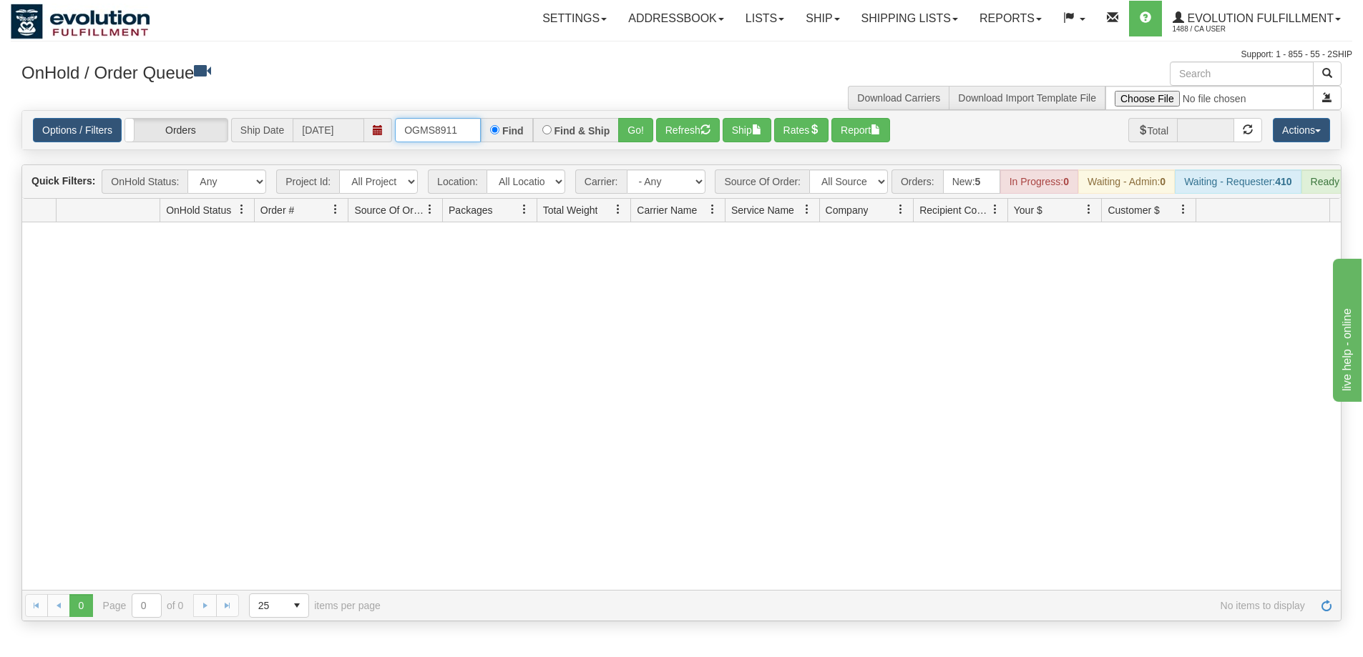
drag, startPoint x: 463, startPoint y: 130, endPoint x: 396, endPoint y: 122, distance: 67.8
click at [396, 122] on input "OGMS8911" at bounding box center [438, 130] width 86 height 24
click at [629, 133] on button "Go!" at bounding box center [635, 130] width 35 height 24
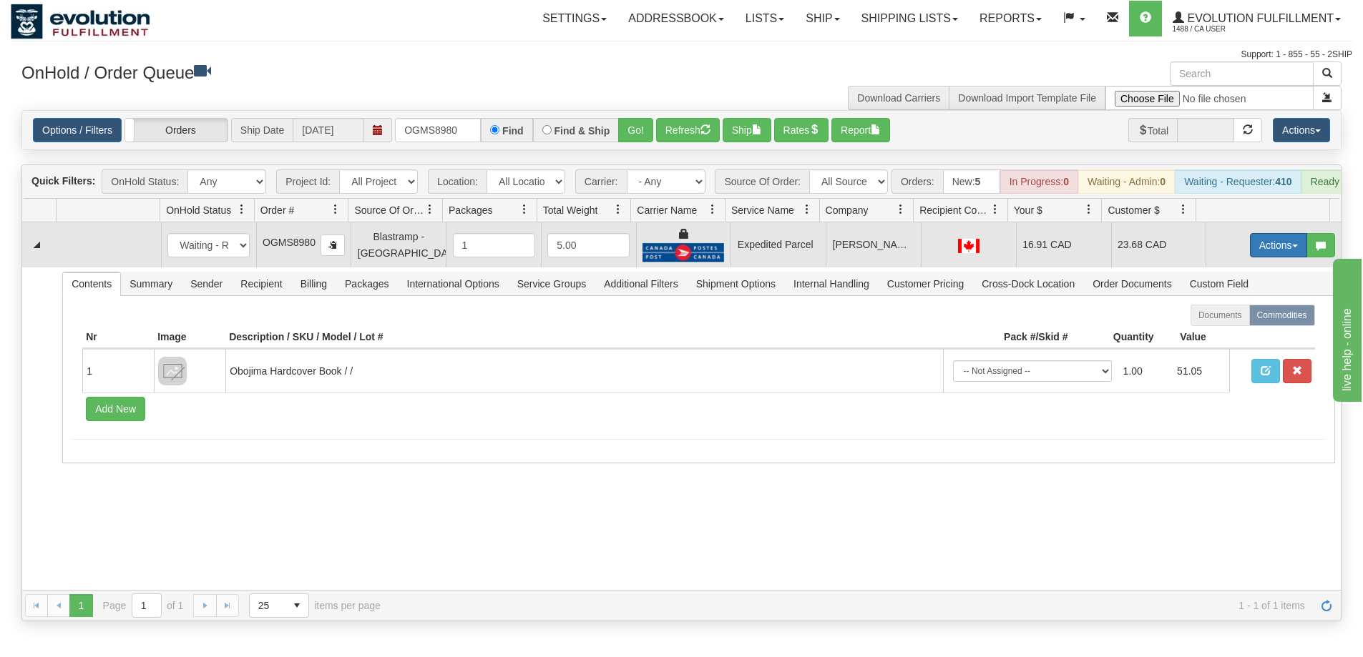
click at [1272, 251] on button "Actions" at bounding box center [1278, 245] width 57 height 24
click at [1225, 336] on link "Ship" at bounding box center [1249, 328] width 114 height 19
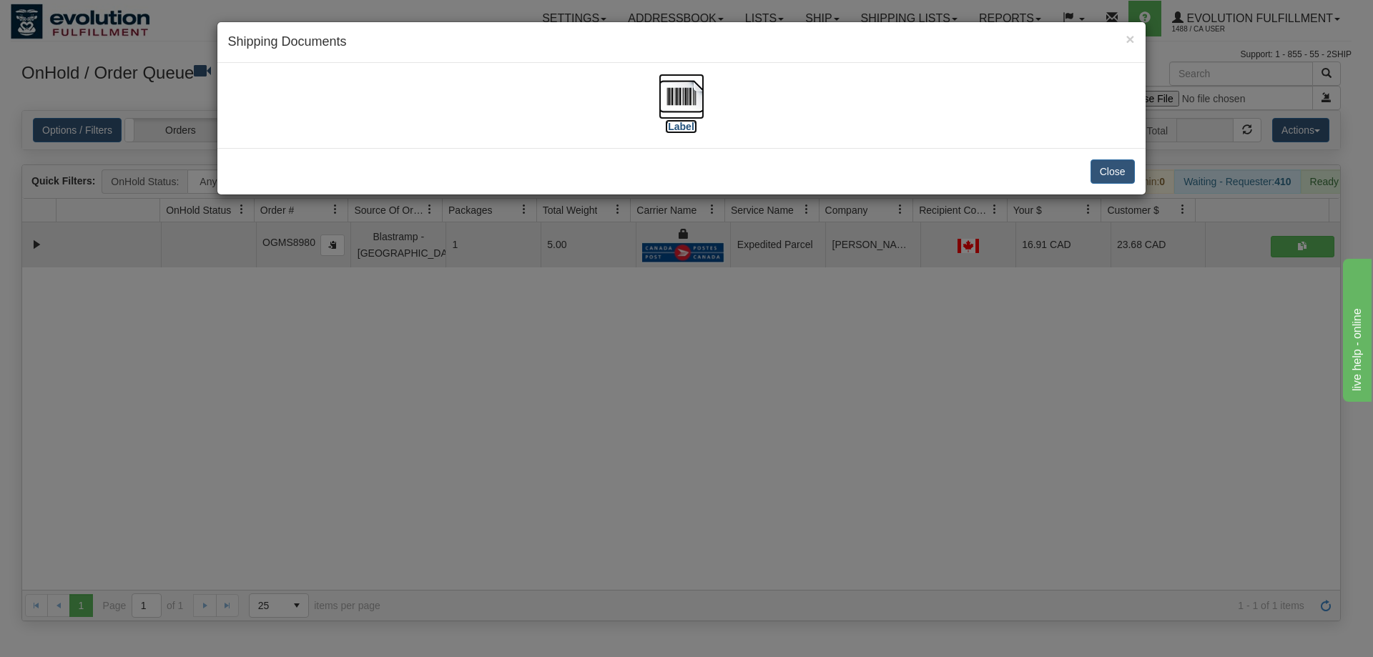
click at [684, 104] on img at bounding box center [682, 97] width 46 height 46
click at [896, 430] on div "× Shipping Documents [Label] Close" at bounding box center [686, 328] width 1373 height 657
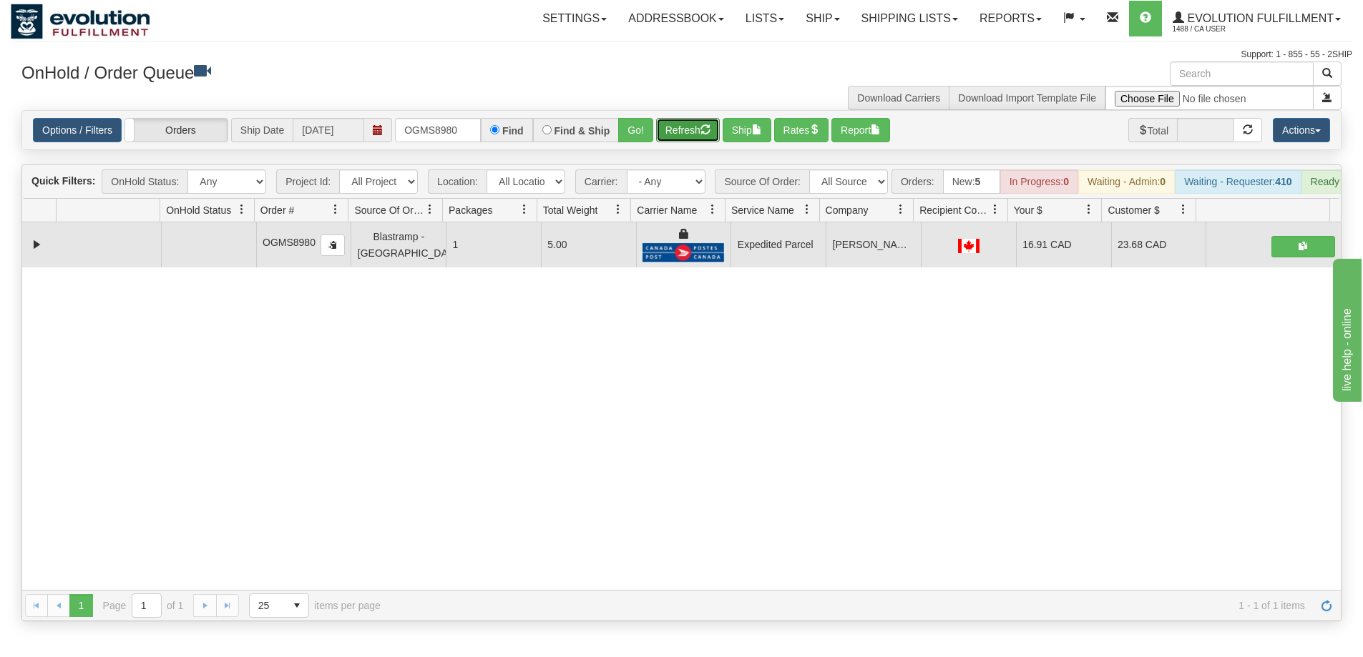
click at [684, 136] on button "Refresh" at bounding box center [688, 130] width 64 height 24
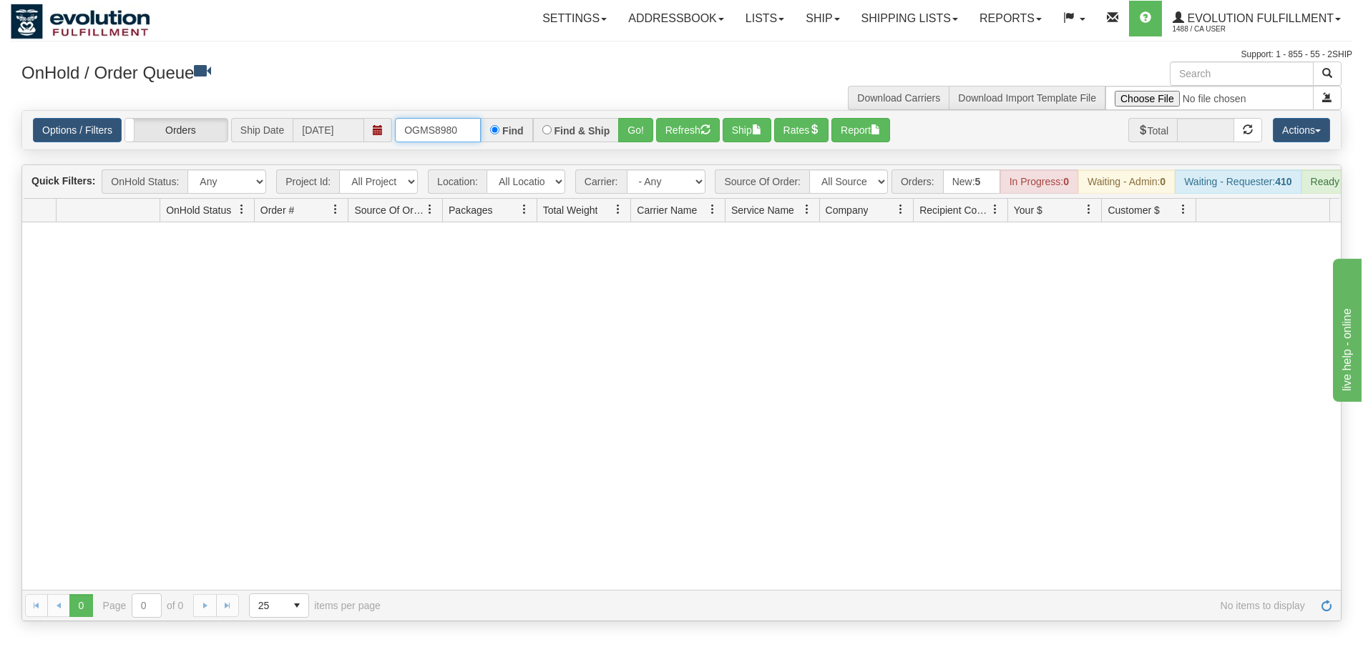
drag, startPoint x: 471, startPoint y: 130, endPoint x: 355, endPoint y: 127, distance: 115.2
click at [355, 127] on div "Options / Filters Group Shipments Orders Ship Date [DATE] OGMS8980 Find Find & …" at bounding box center [681, 130] width 1297 height 24
type input "OGMS8991"
click at [623, 126] on button "Go!" at bounding box center [635, 130] width 35 height 24
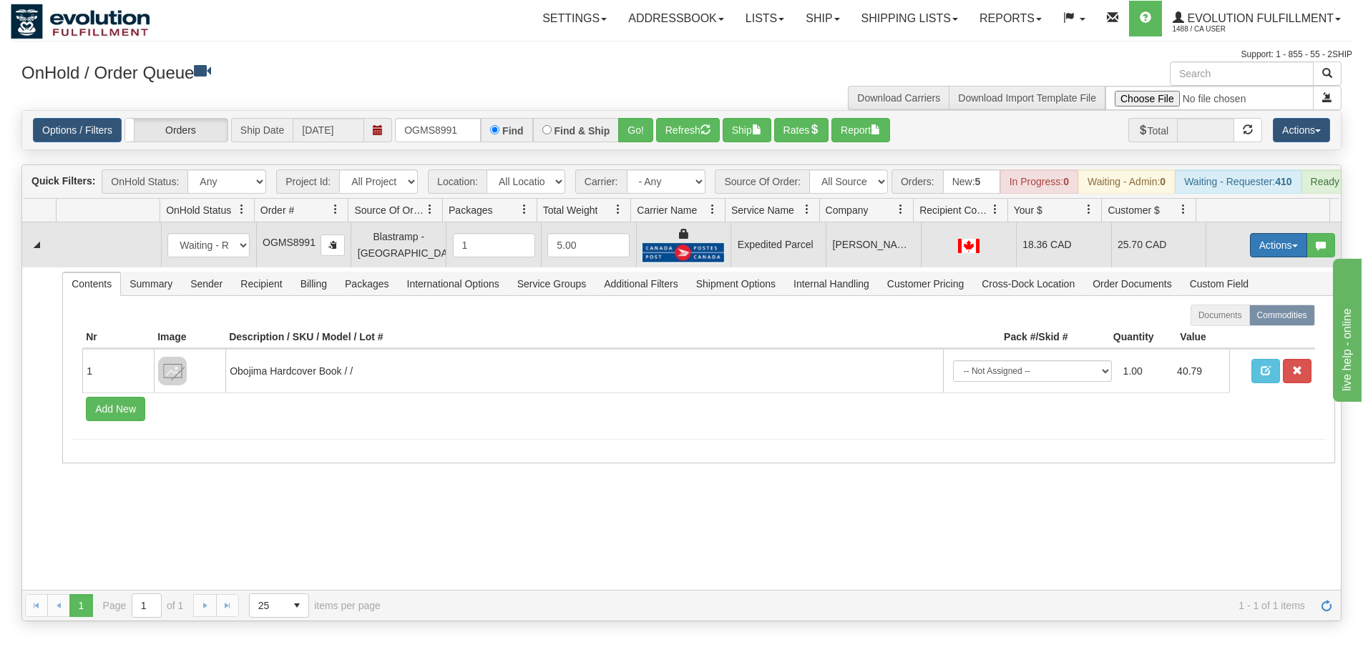
click at [1250, 257] on button "Actions" at bounding box center [1278, 245] width 57 height 24
click at [1227, 336] on link "Ship" at bounding box center [1249, 328] width 114 height 19
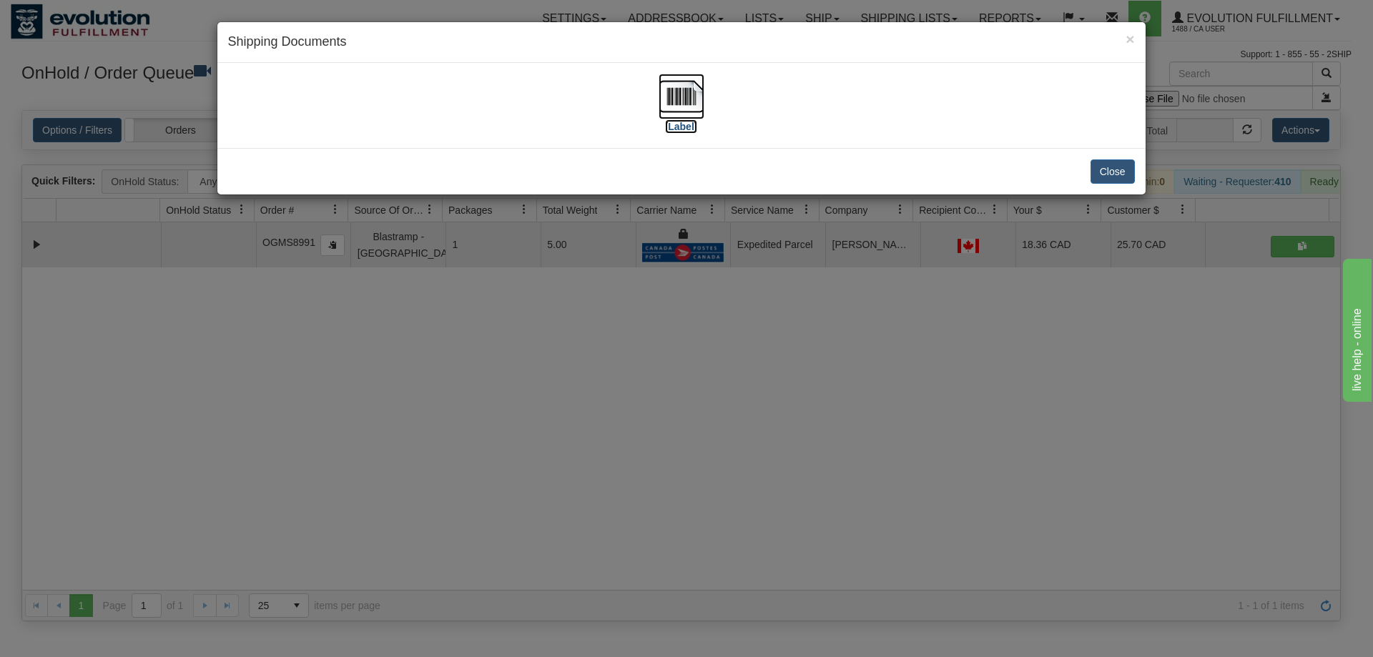
click at [686, 106] on img at bounding box center [682, 97] width 46 height 46
click at [740, 315] on div "× Shipping Documents [Label] Close" at bounding box center [686, 328] width 1373 height 657
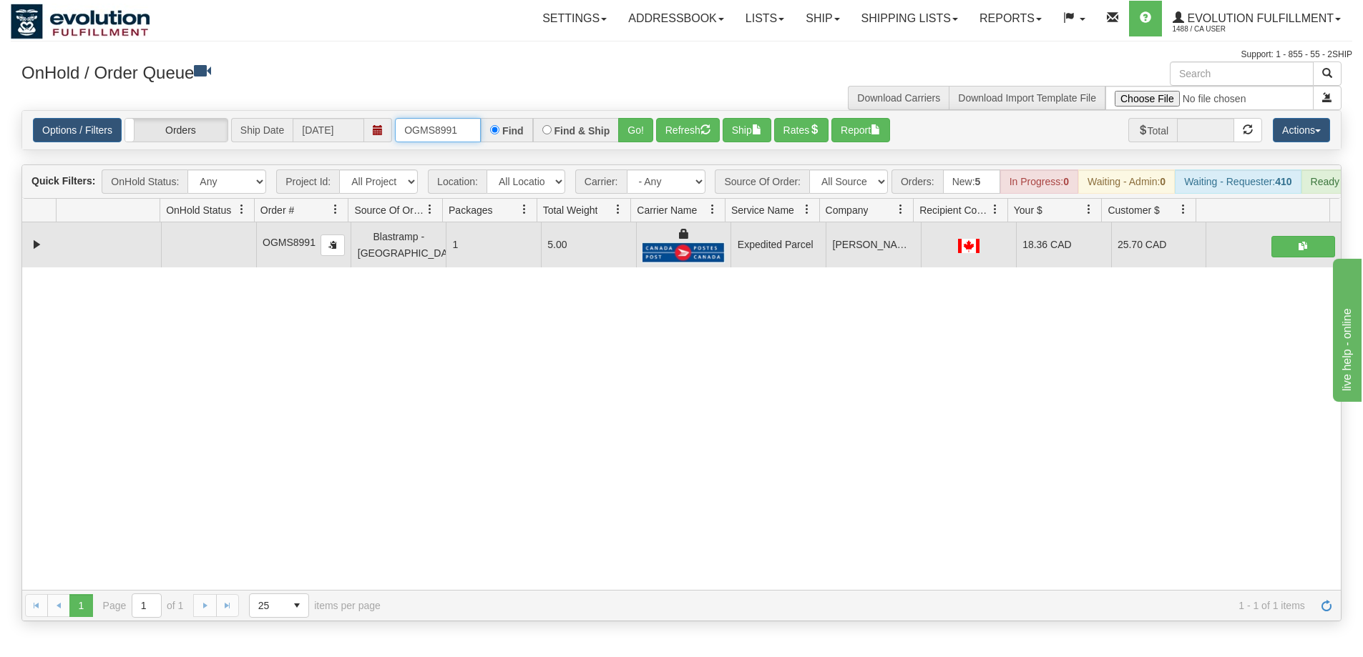
drag, startPoint x: 466, startPoint y: 137, endPoint x: 366, endPoint y: 135, distance: 100.2
click at [366, 135] on div "Options / Filters Group Shipments Orders Ship Date [DATE] OGMS8991 Find Find & …" at bounding box center [681, 130] width 1297 height 24
type input "OGMS9020"
click at [639, 131] on button "Go!" at bounding box center [635, 130] width 35 height 24
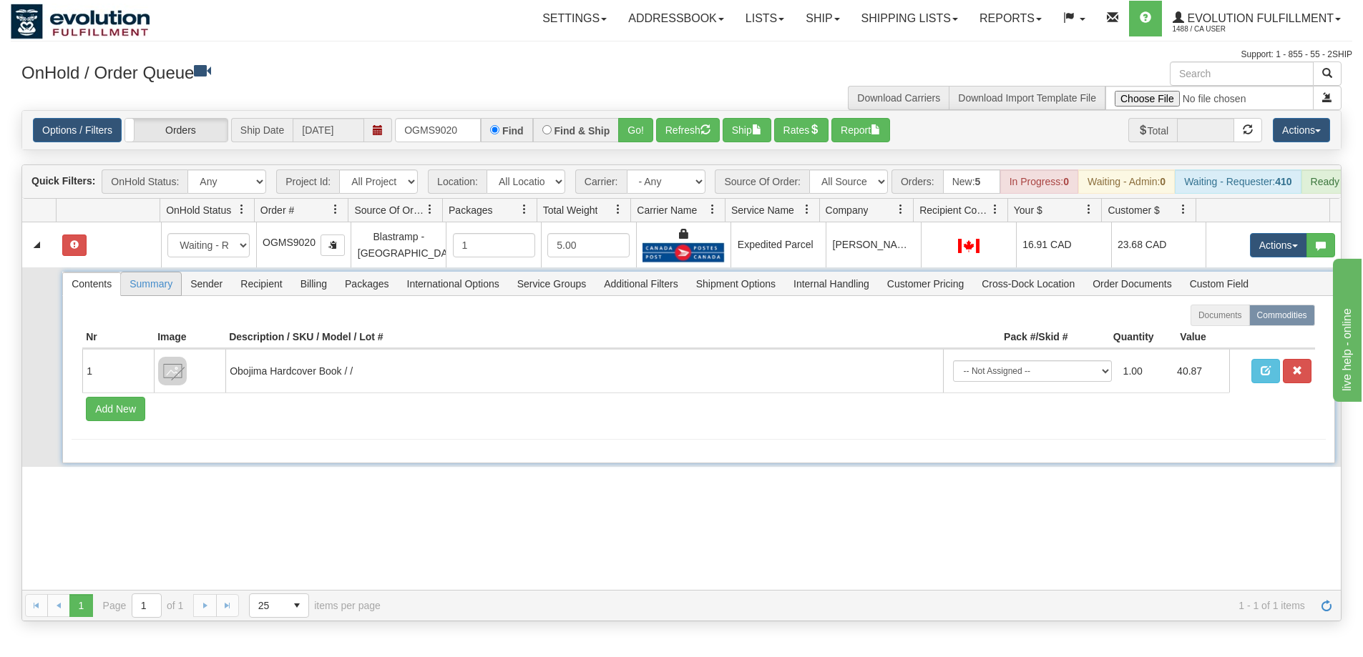
click at [142, 293] on span "Summary" at bounding box center [151, 284] width 60 height 23
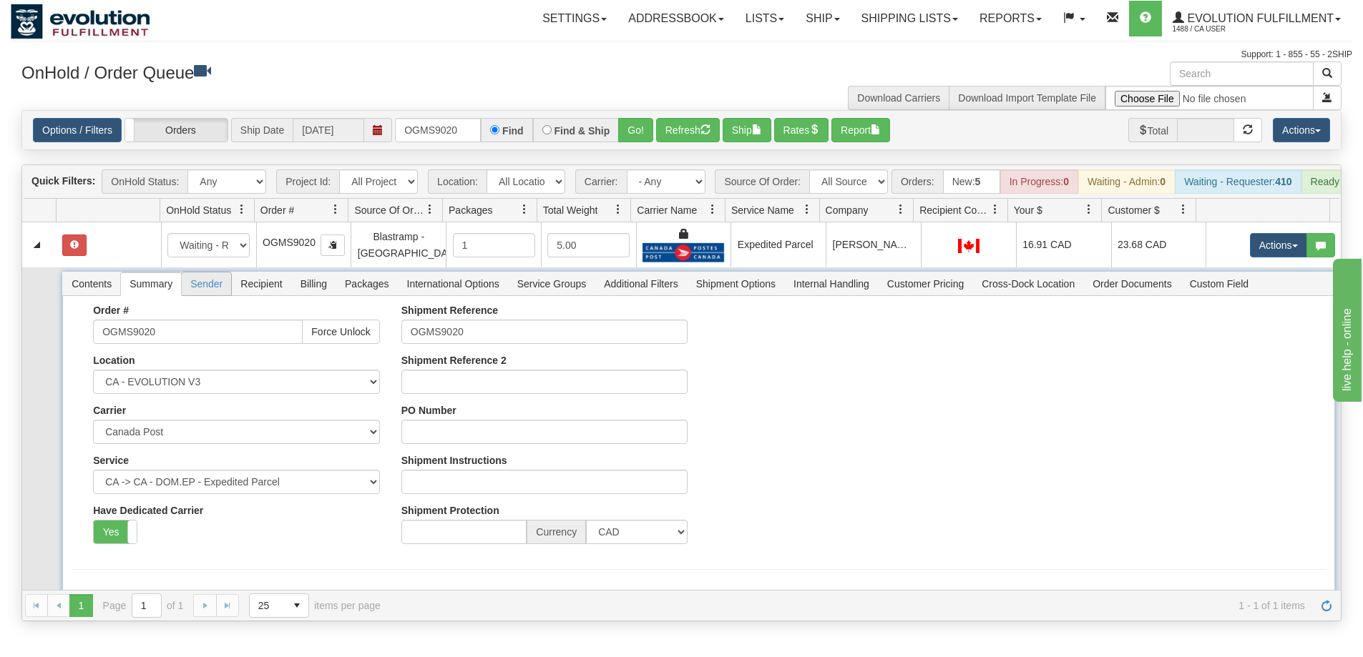
click at [199, 295] on span "Sender" at bounding box center [206, 284] width 49 height 23
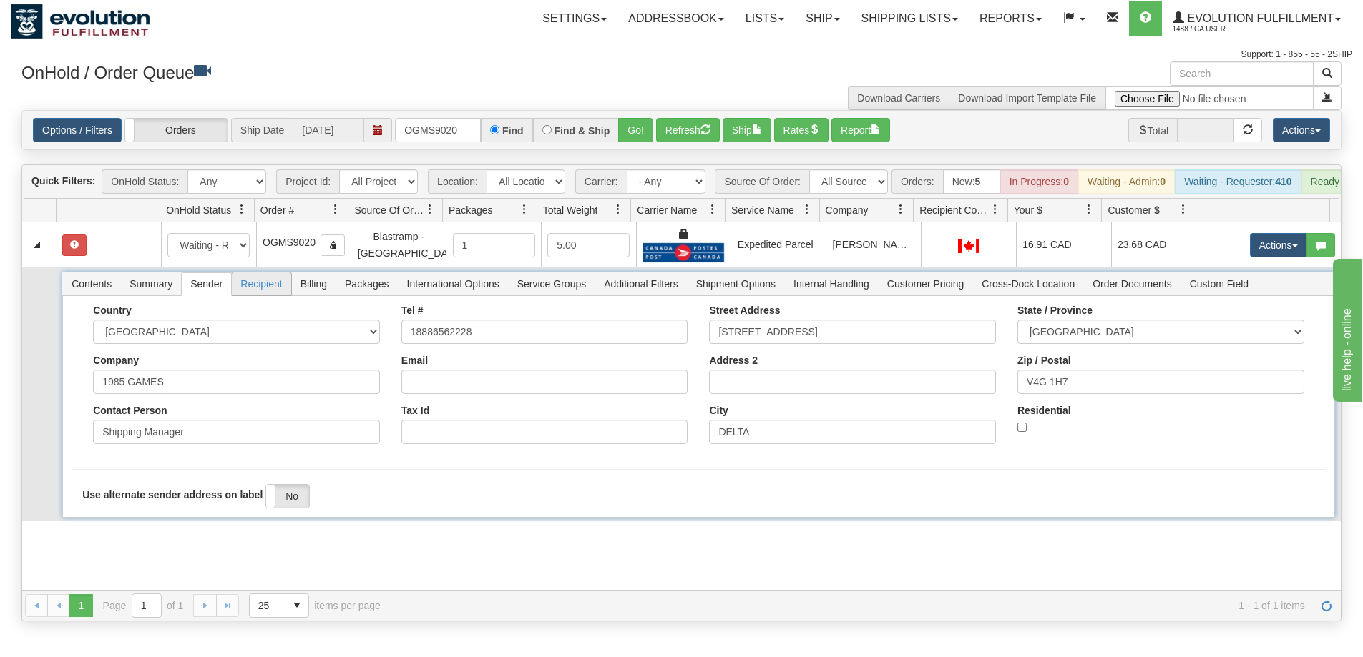
click at [255, 292] on span "Recipient" at bounding box center [261, 284] width 59 height 23
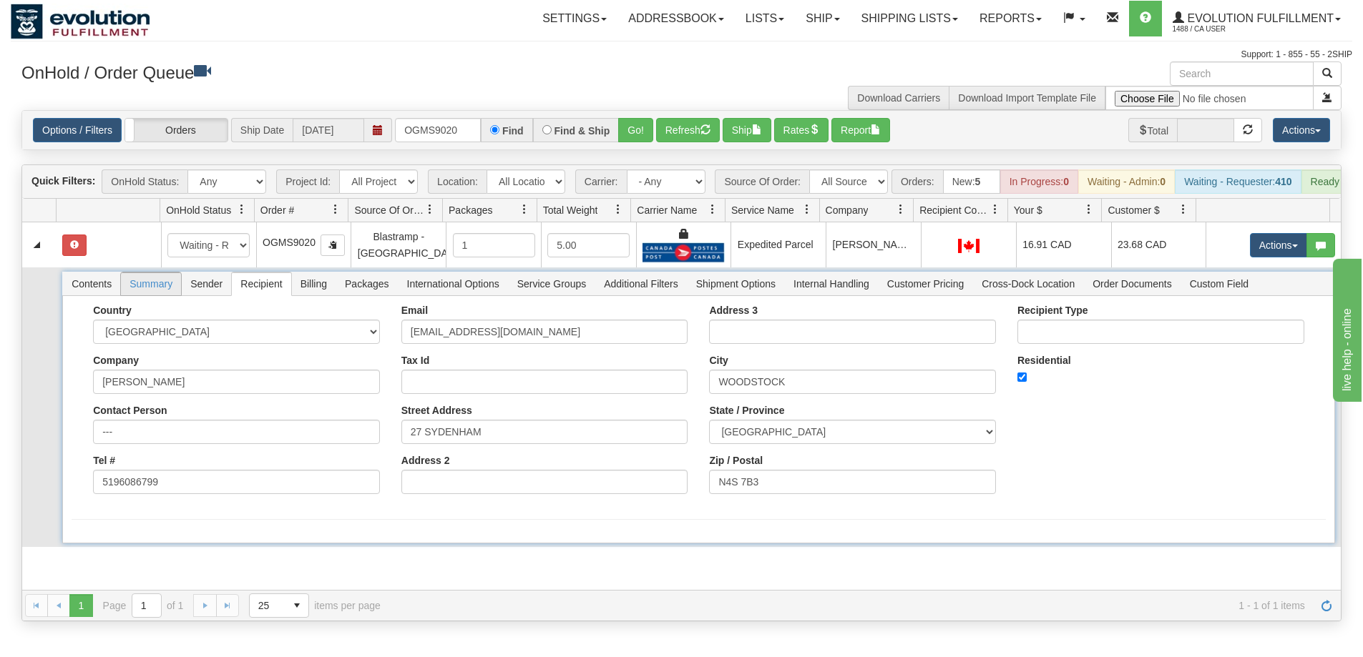
click at [142, 295] on span "Summary" at bounding box center [151, 284] width 60 height 23
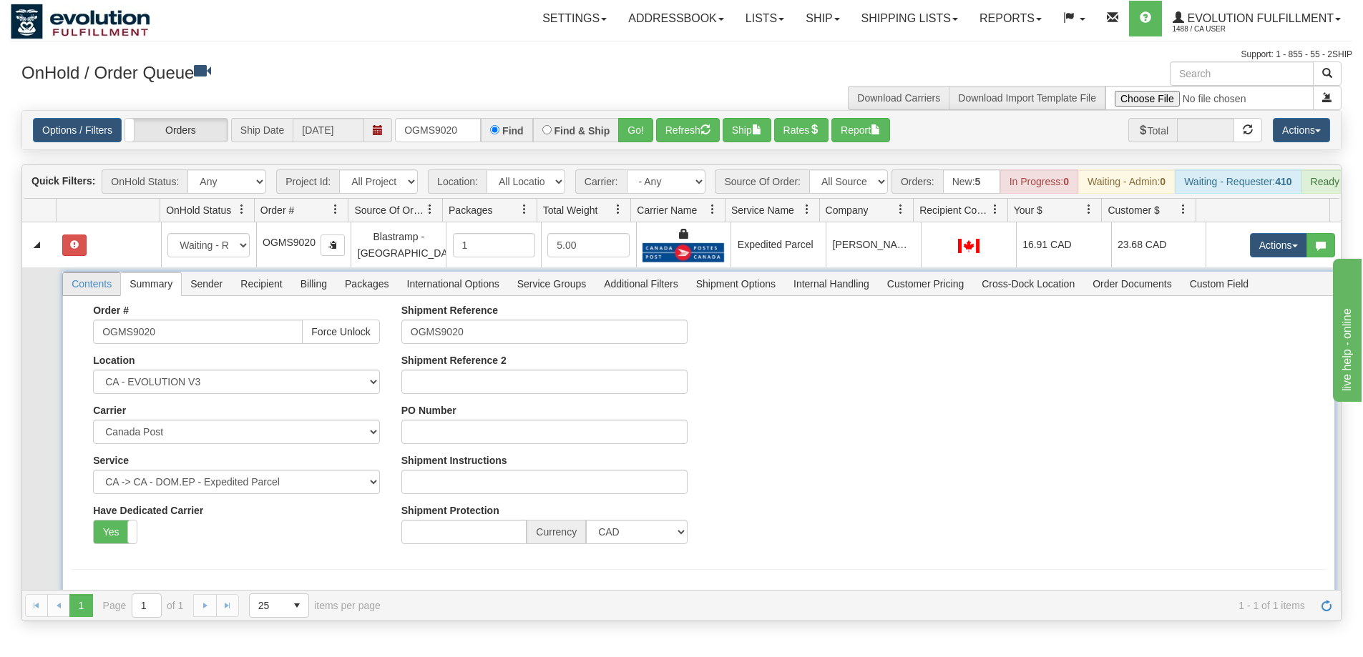
click at [83, 295] on span "Contents" at bounding box center [91, 284] width 57 height 23
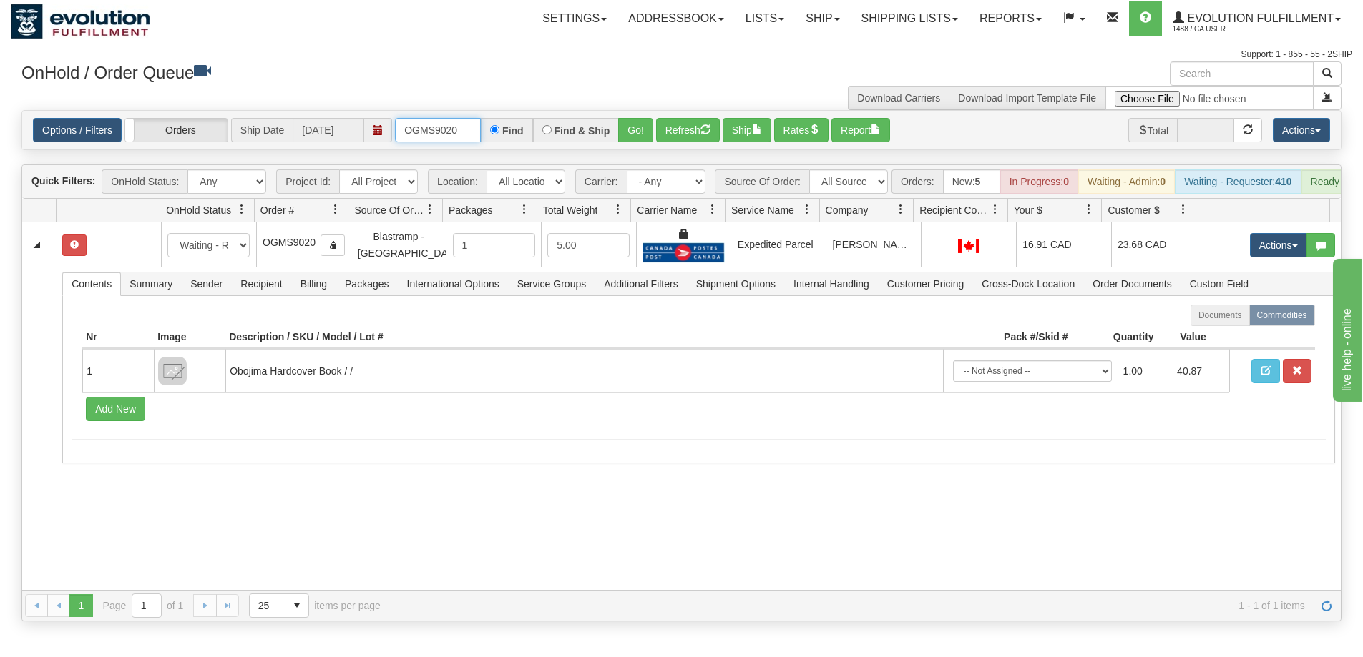
drag, startPoint x: 461, startPoint y: 136, endPoint x: 370, endPoint y: 134, distance: 90.9
click at [371, 134] on div "Options / Filters Group Shipments Orders Ship Date [DATE] OGMS9020 Find Find & …" at bounding box center [681, 130] width 1297 height 24
type input "OGMS8451"
click at [629, 134] on button "Go!" at bounding box center [635, 130] width 35 height 24
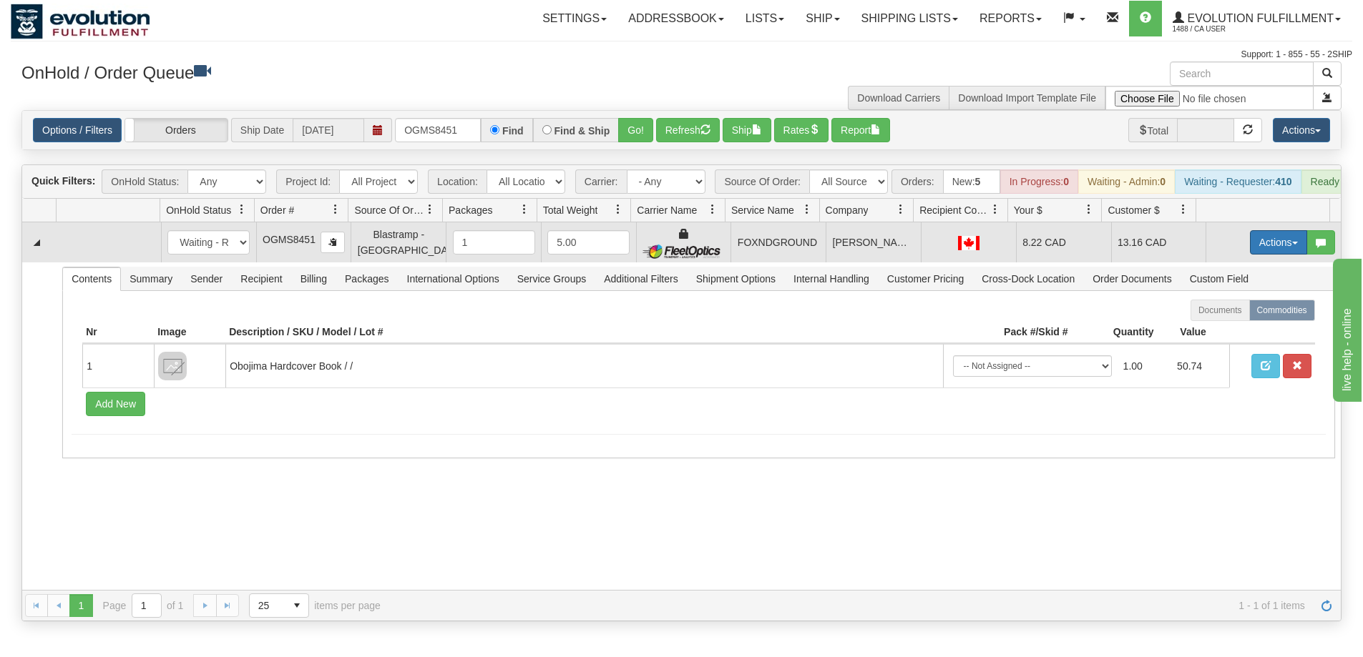
click at [1253, 254] on button "Actions" at bounding box center [1278, 242] width 57 height 24
click at [1222, 331] on span "Ship" at bounding box center [1221, 325] width 30 height 11
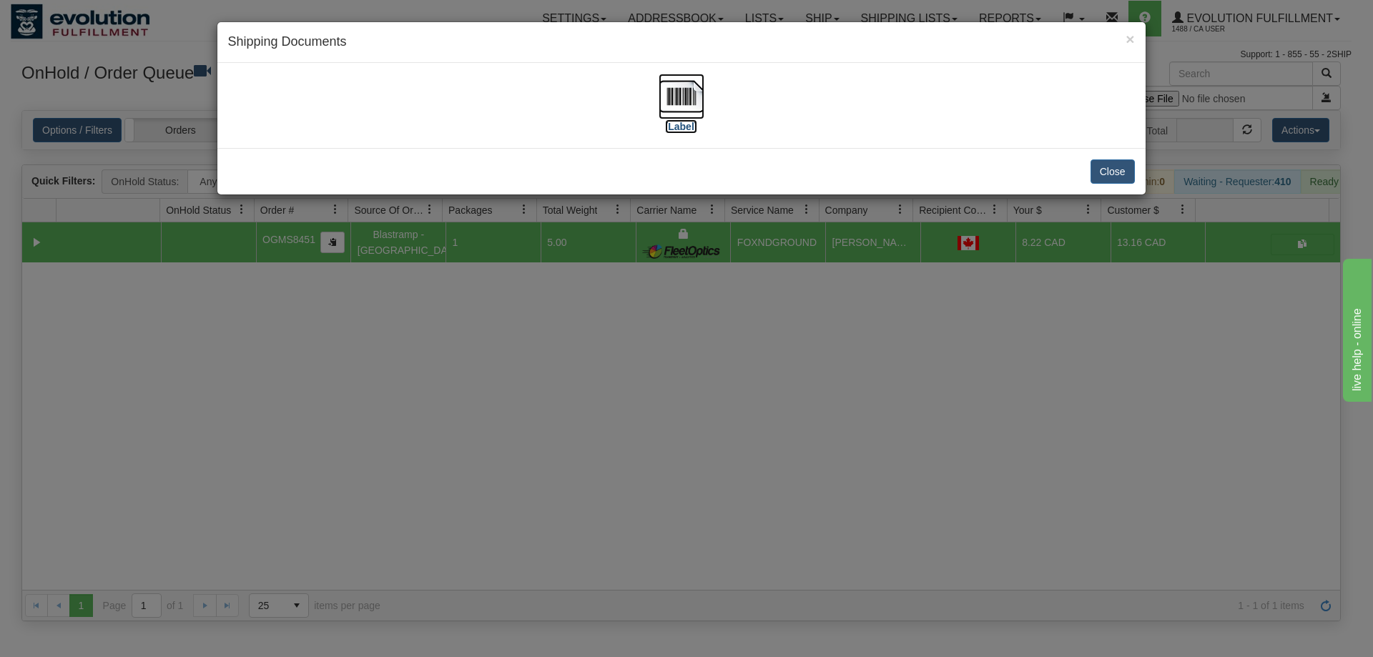
click at [685, 101] on img at bounding box center [682, 97] width 46 height 46
click at [670, 416] on div "× Shipping Documents [Label] Close" at bounding box center [686, 328] width 1373 height 657
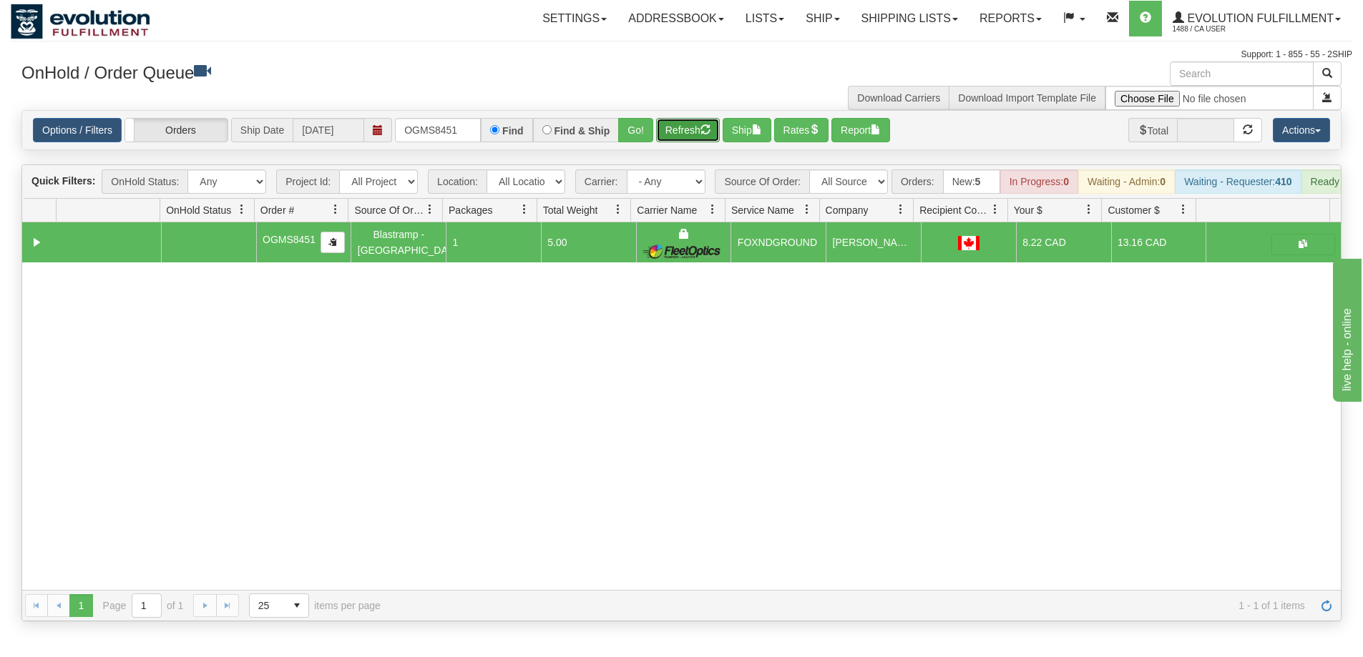
click at [689, 134] on button "Refresh" at bounding box center [688, 130] width 64 height 24
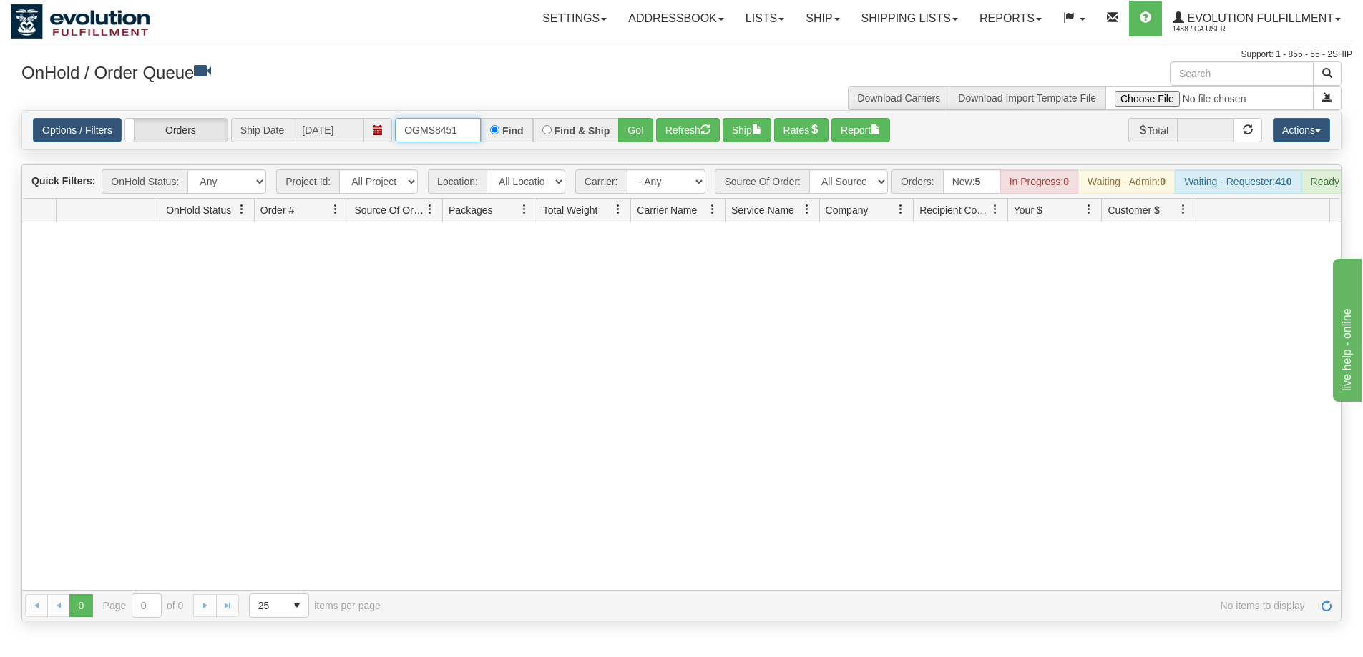
drag, startPoint x: 468, startPoint y: 132, endPoint x: 375, endPoint y: 132, distance: 93.0
click at [375, 132] on div "Options / Filters Group Shipments Orders Ship Date [DATE] OGMS8451 Find Find & …" at bounding box center [681, 130] width 1297 height 24
type input "OGMS8461"
click at [632, 134] on button "Go!" at bounding box center [635, 130] width 35 height 24
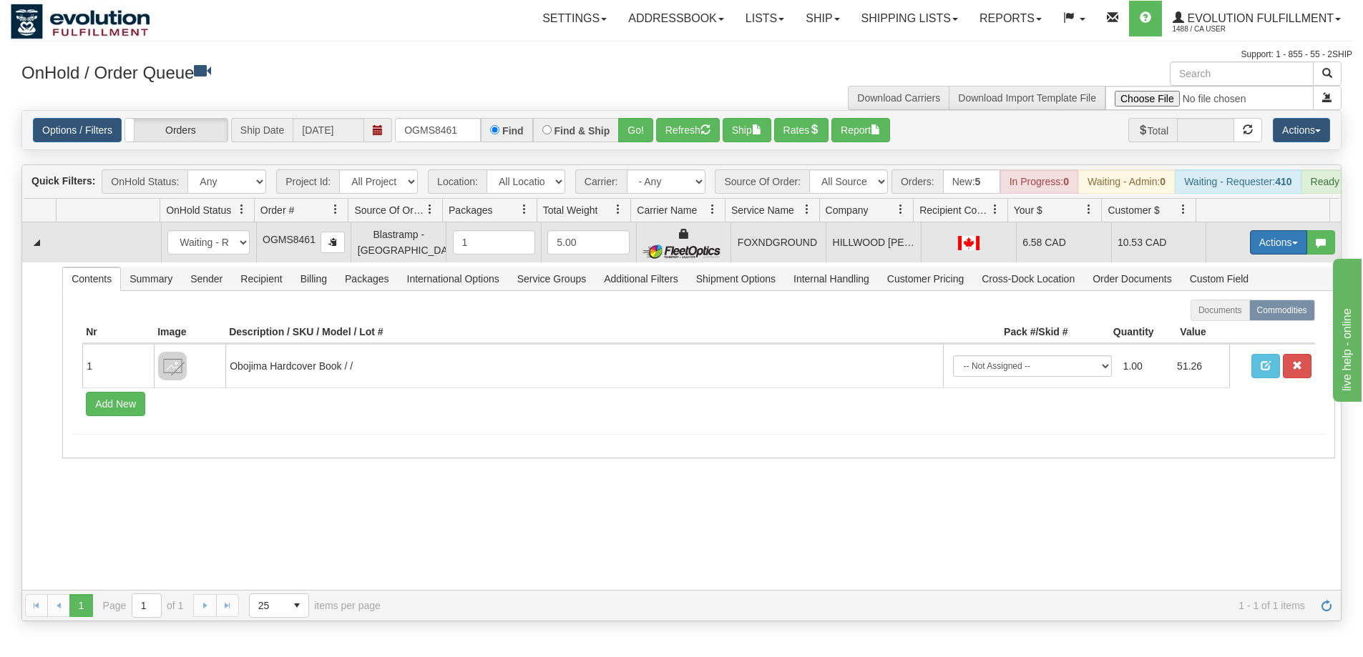
click at [1275, 255] on button "Actions" at bounding box center [1278, 242] width 57 height 24
click at [1225, 333] on link "Ship" at bounding box center [1249, 325] width 114 height 19
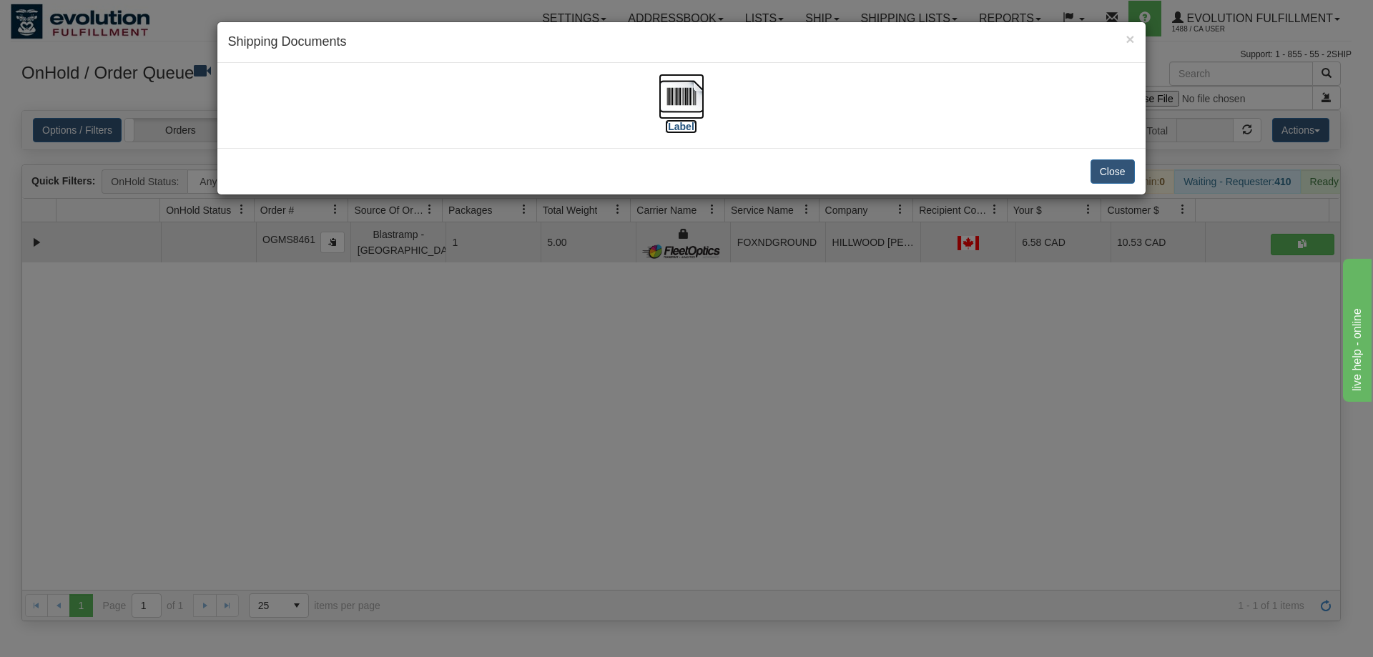
click at [694, 101] on img at bounding box center [682, 97] width 46 height 46
click at [926, 415] on div "× Shipping Documents [Label] Close" at bounding box center [686, 328] width 1373 height 657
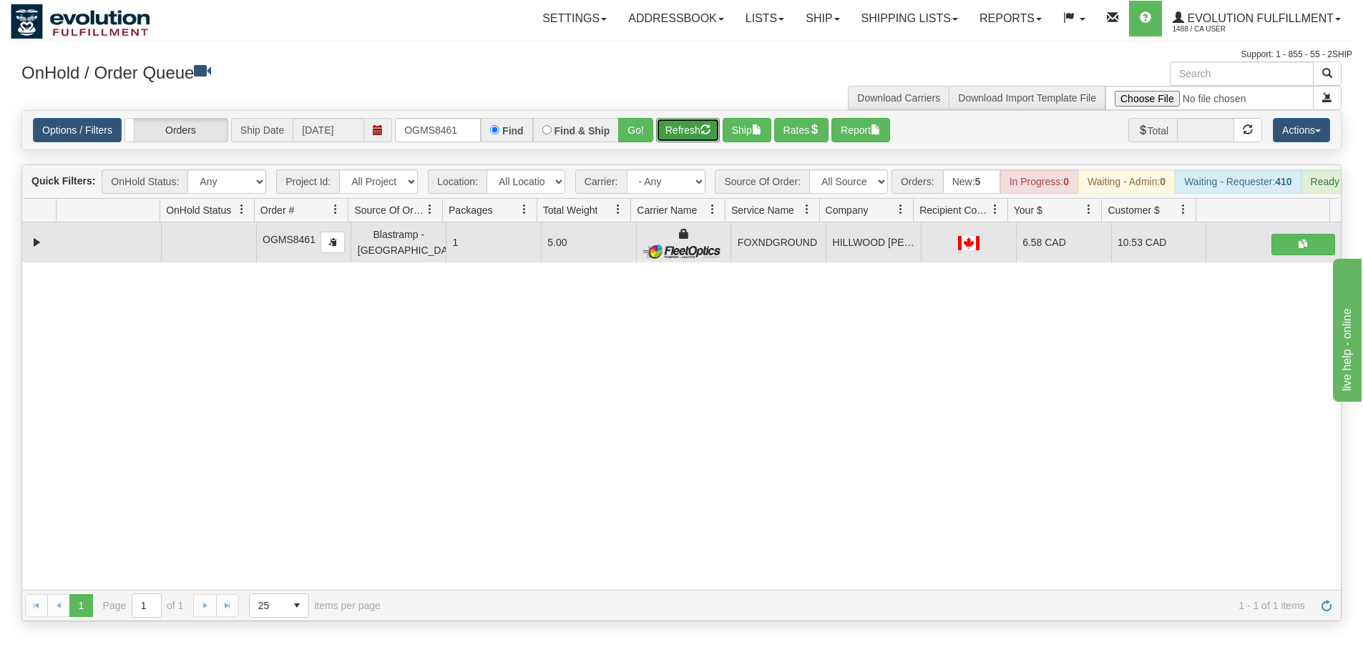
click at [674, 132] on button "Refresh" at bounding box center [688, 130] width 64 height 24
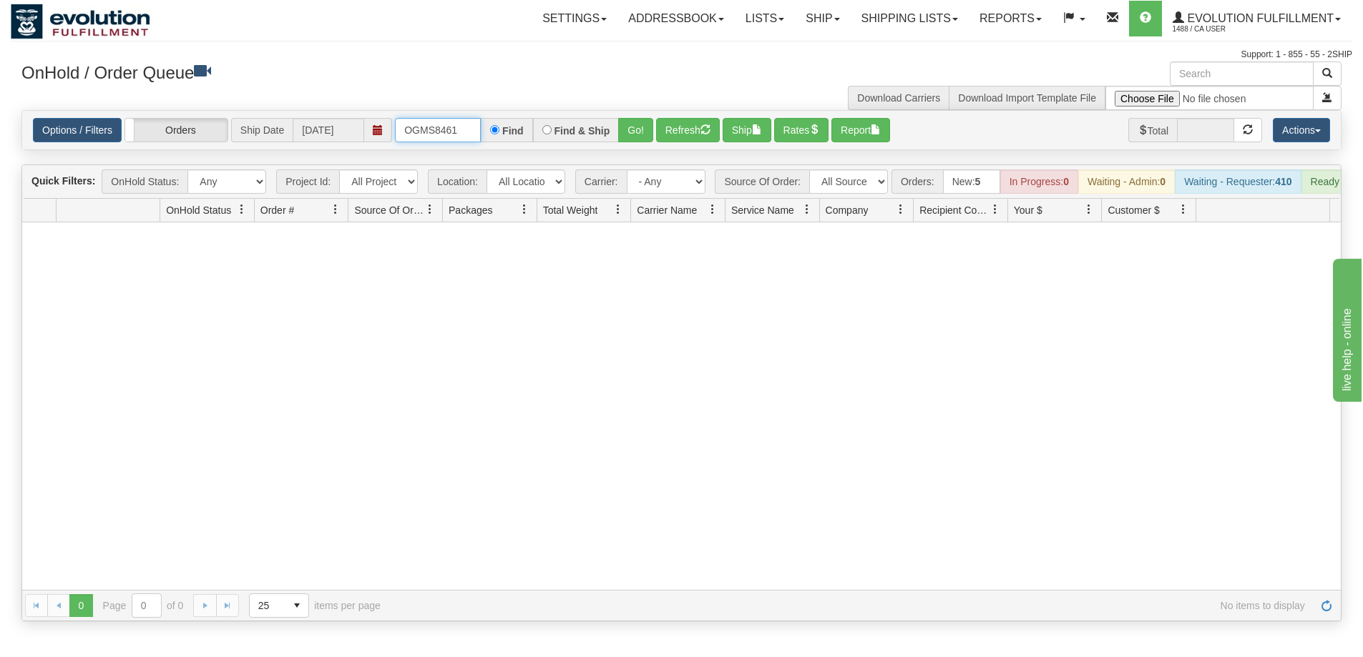
drag, startPoint x: 473, startPoint y: 132, endPoint x: 393, endPoint y: 124, distance: 79.8
click at [393, 124] on div "Options / Filters Group Shipments Orders Ship Date [DATE] OGMS8461 Find Find & …" at bounding box center [681, 130] width 1297 height 24
type input "OGMS8549"
click at [632, 132] on button "Go!" at bounding box center [635, 130] width 35 height 24
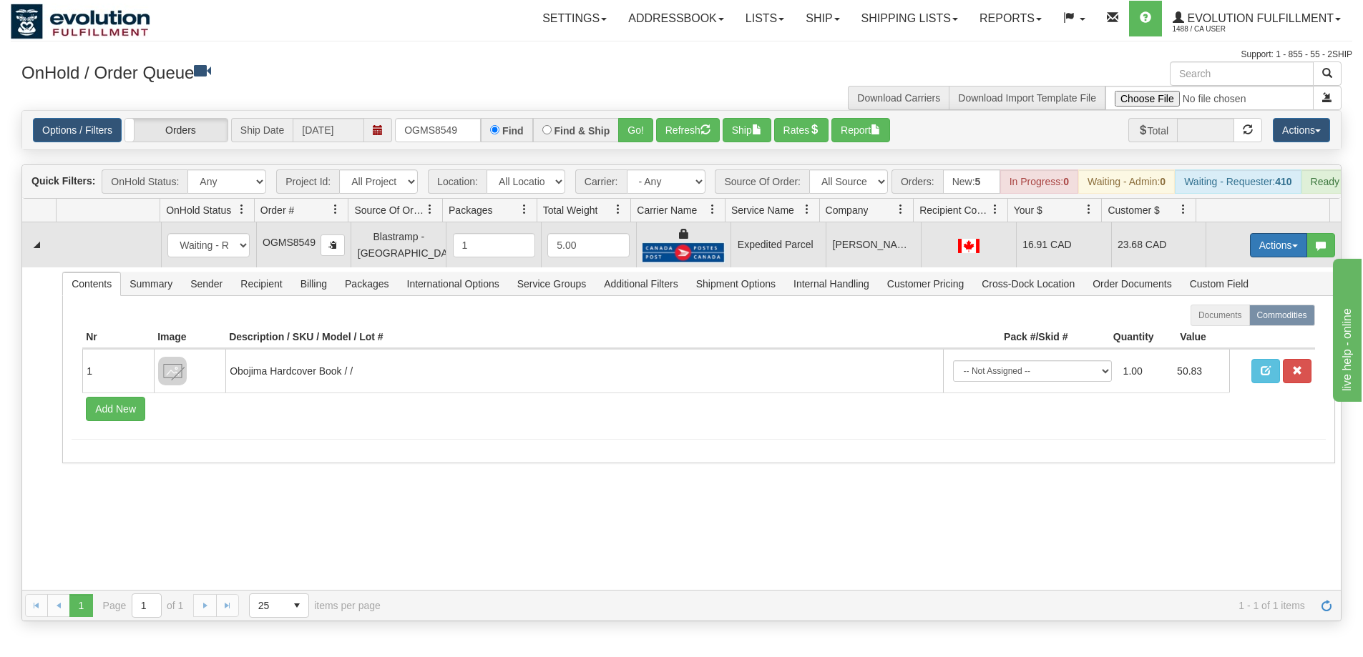
click at [1265, 256] on button "Actions" at bounding box center [1278, 245] width 57 height 24
click at [1222, 336] on link "Ship" at bounding box center [1249, 328] width 114 height 19
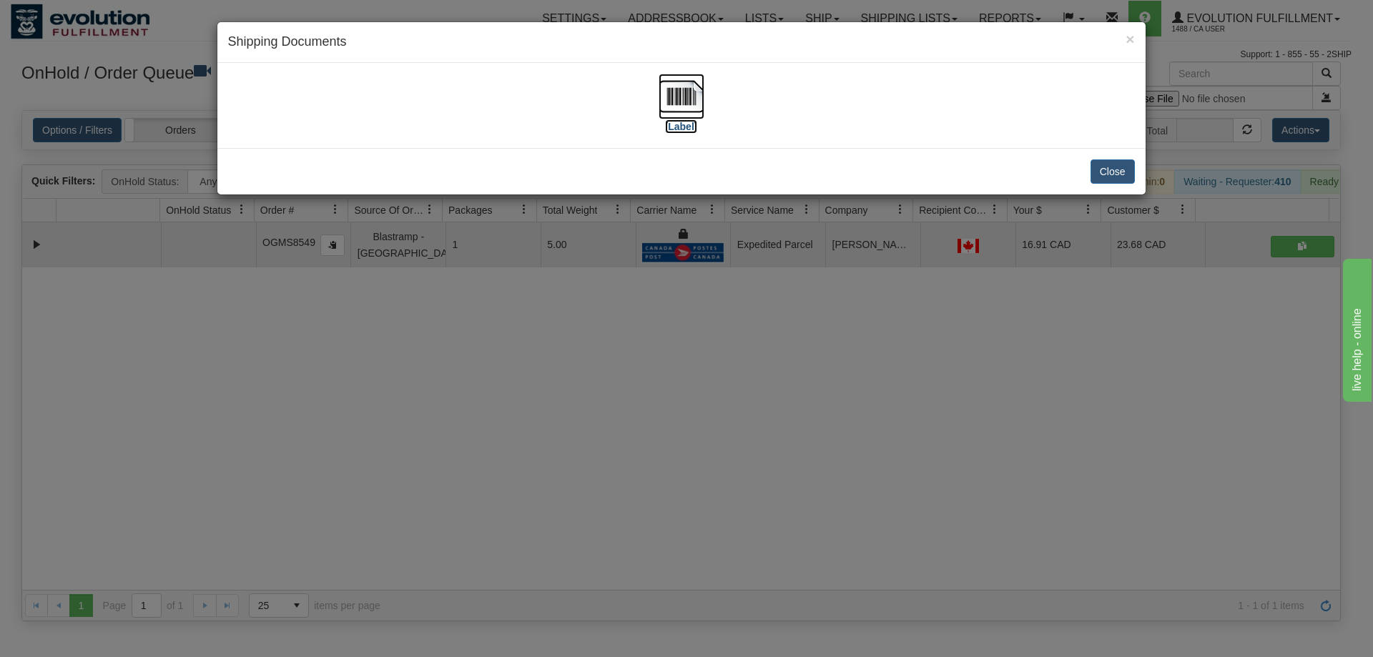
click at [694, 102] on img at bounding box center [682, 97] width 46 height 46
click at [830, 436] on div "× Shipping Documents [Label] Close" at bounding box center [686, 328] width 1373 height 657
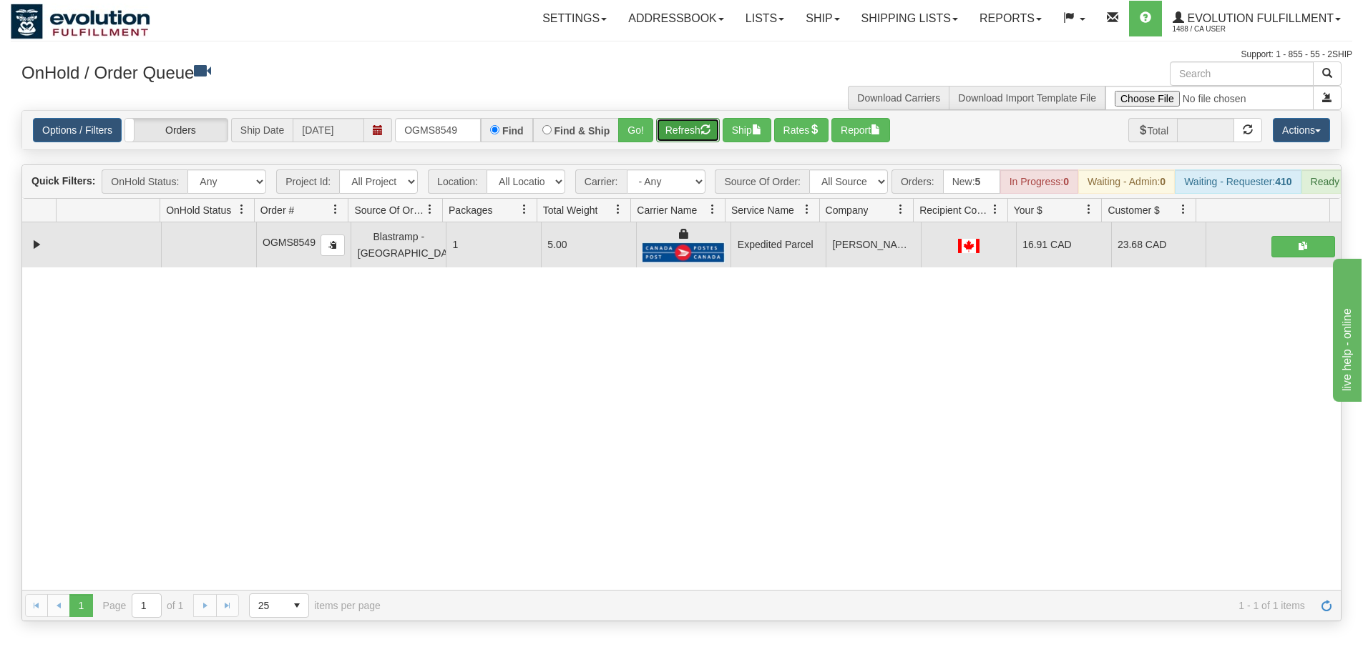
click at [702, 135] on button "Refresh" at bounding box center [688, 130] width 64 height 24
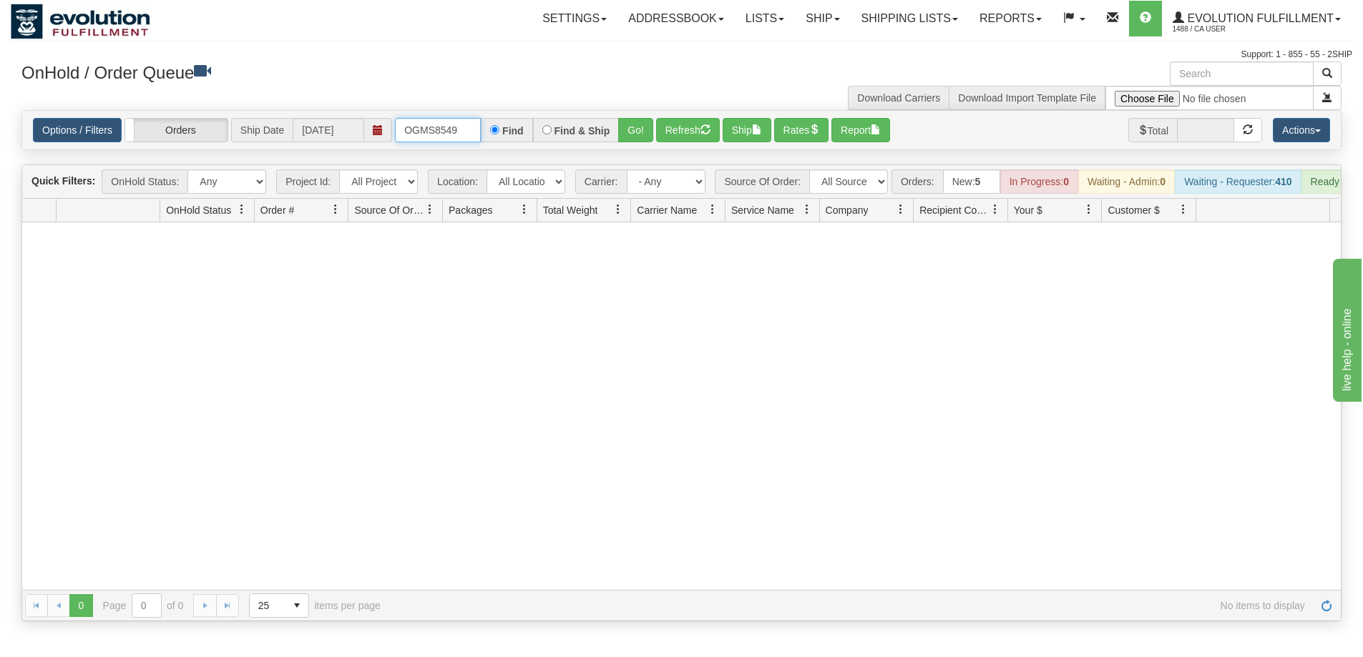
drag, startPoint x: 471, startPoint y: 135, endPoint x: 319, endPoint y: 129, distance: 152.5
click at [319, 129] on div "Options / Filters Group Shipments Orders Ship Date [DATE] OGMS8549 Find Find & …" at bounding box center [681, 130] width 1297 height 24
type input "OGMS8557"
click at [633, 133] on button "Go!" at bounding box center [635, 130] width 35 height 24
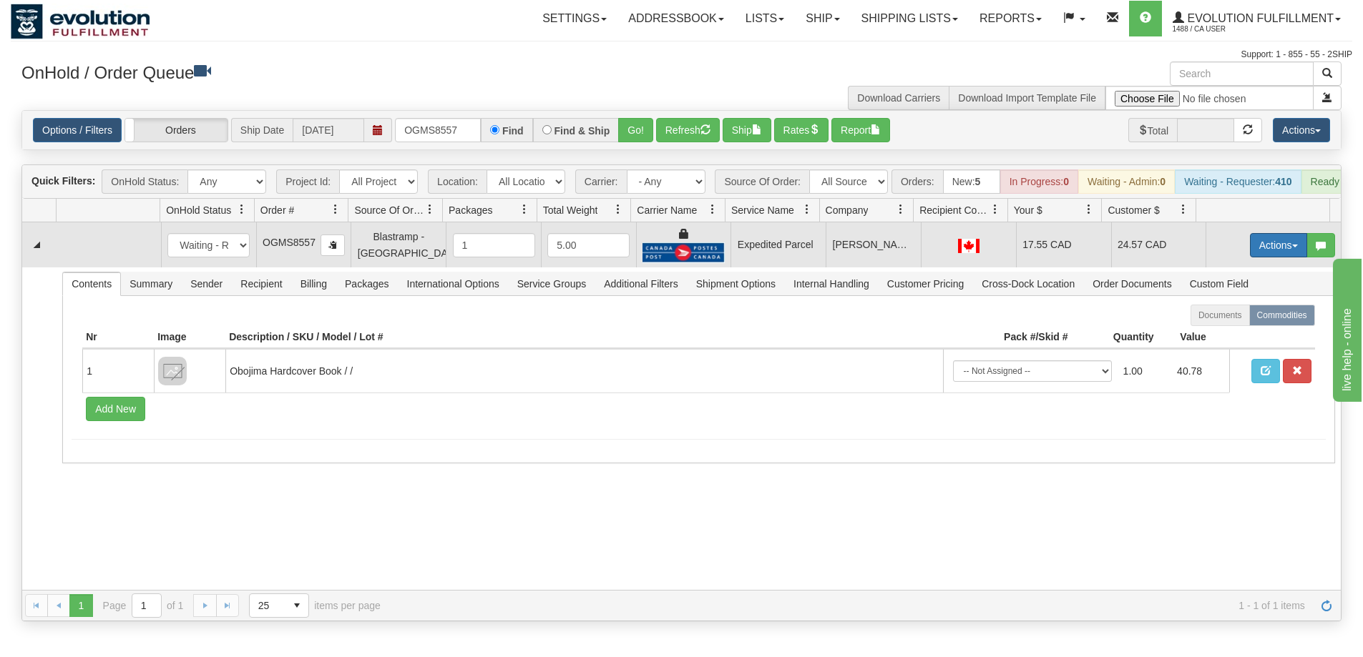
click at [1250, 257] on button "Actions" at bounding box center [1278, 245] width 57 height 24
click at [1225, 338] on link "Ship" at bounding box center [1249, 328] width 114 height 19
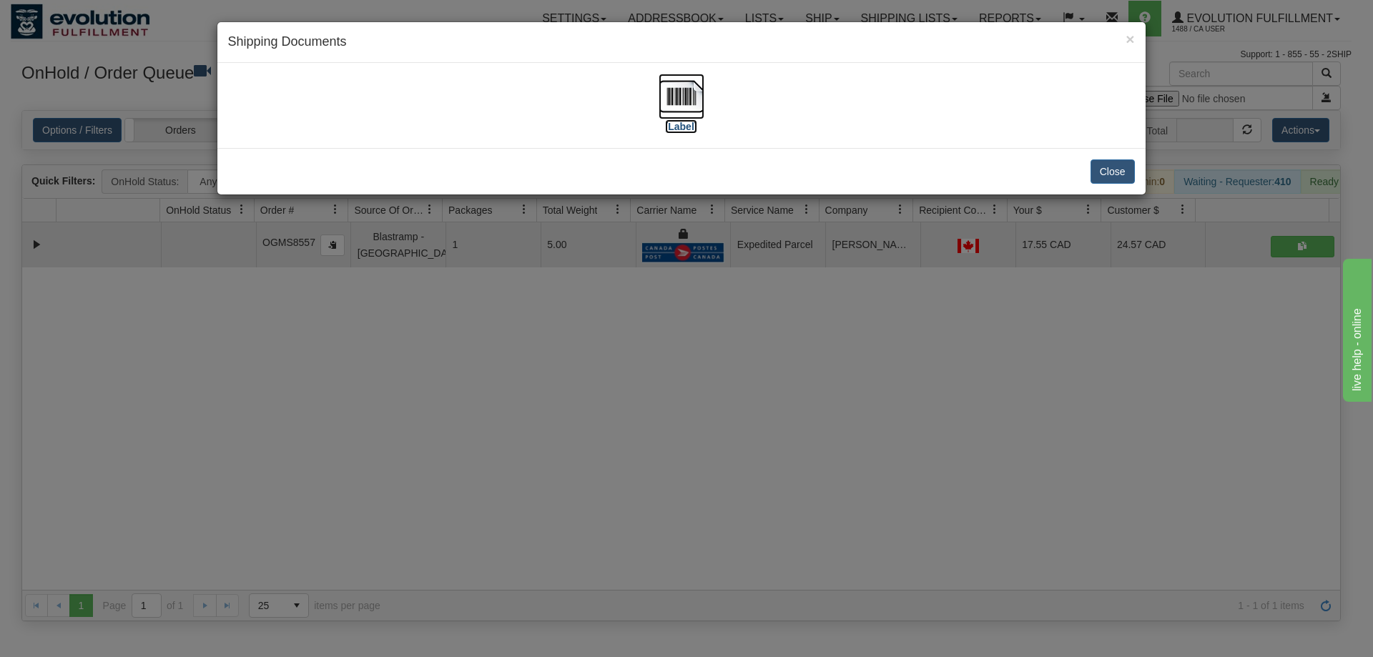
click at [689, 109] on img at bounding box center [682, 97] width 46 height 46
click at [947, 386] on div "× Shipping Documents [Label] Close" at bounding box center [686, 328] width 1373 height 657
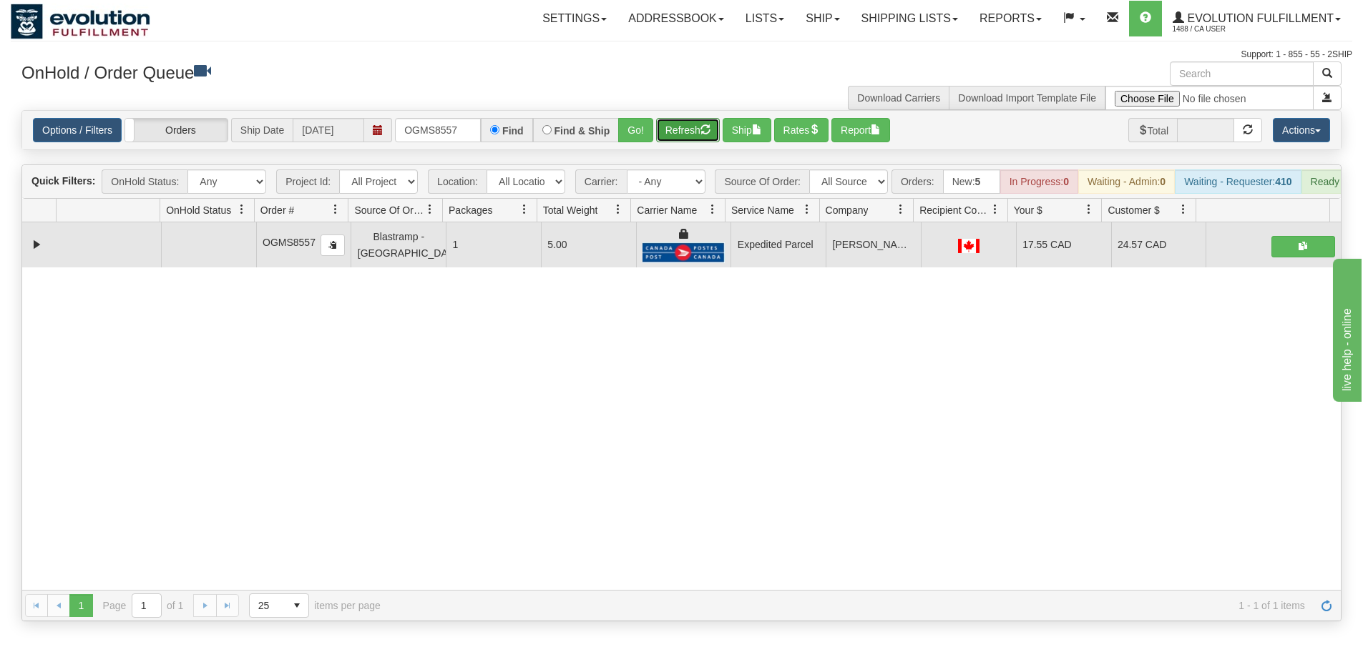
click at [704, 136] on button "Refresh" at bounding box center [688, 130] width 64 height 24
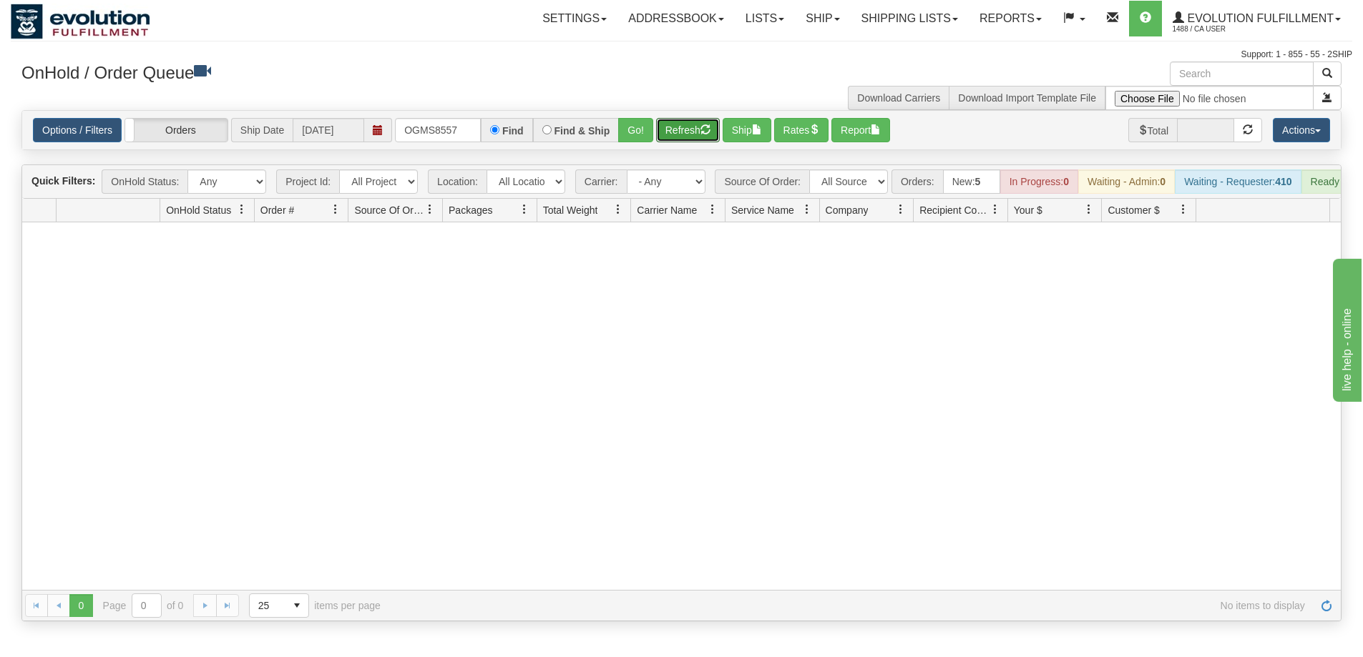
click at [206, 217] on span "OnHold Status" at bounding box center [198, 210] width 65 height 14
drag, startPoint x: 206, startPoint y: 213, endPoint x: 406, endPoint y: 129, distance: 217.1
click at [406, 129] on input "OGMS8557" at bounding box center [438, 130] width 86 height 24
type input "OGMS37739274"
click at [627, 134] on button "Go!" at bounding box center [635, 130] width 35 height 24
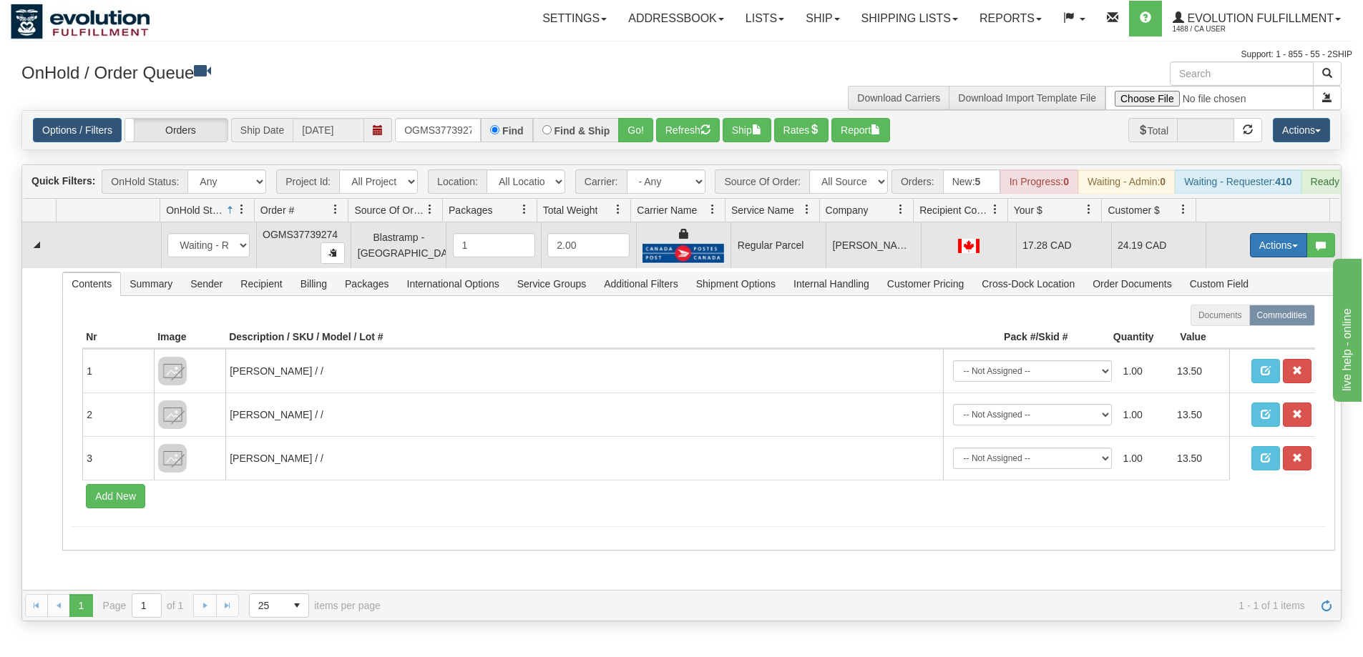
click at [1276, 255] on button "Actions" at bounding box center [1278, 245] width 57 height 24
click at [1229, 315] on span "Rate All Services" at bounding box center [1249, 309] width 86 height 11
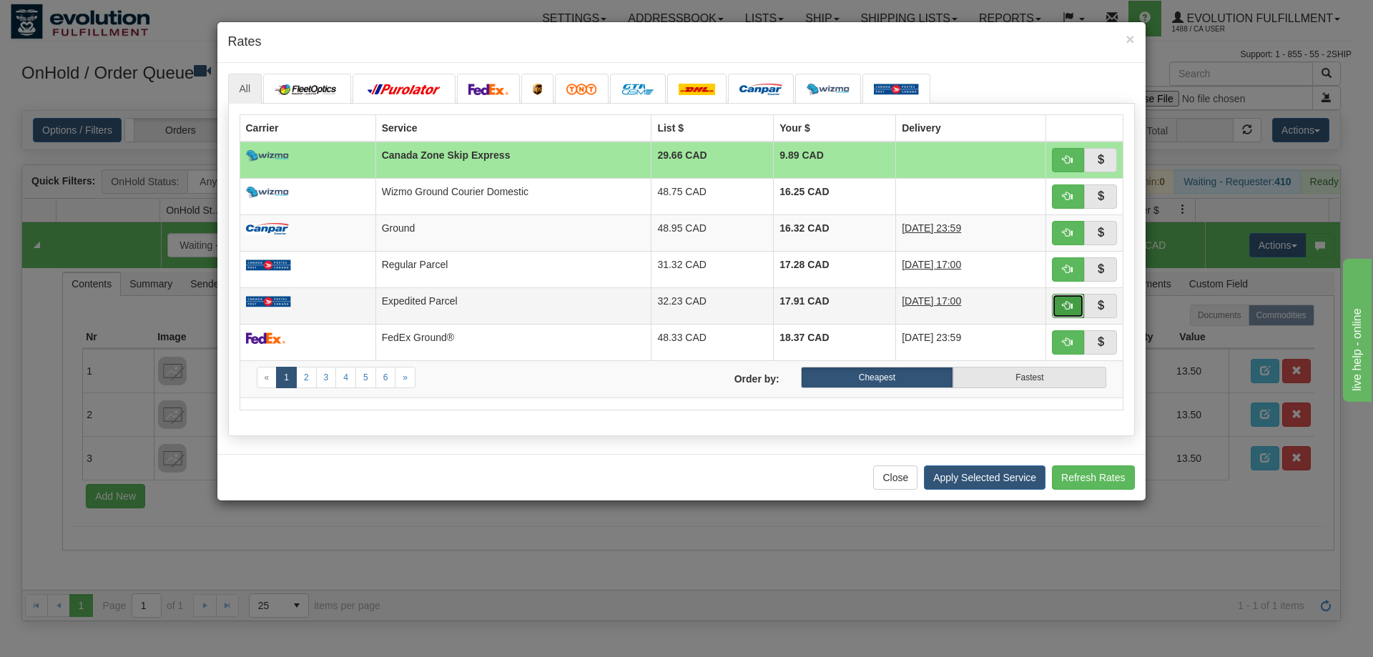
click at [1065, 307] on span "button" at bounding box center [1068, 305] width 10 height 10
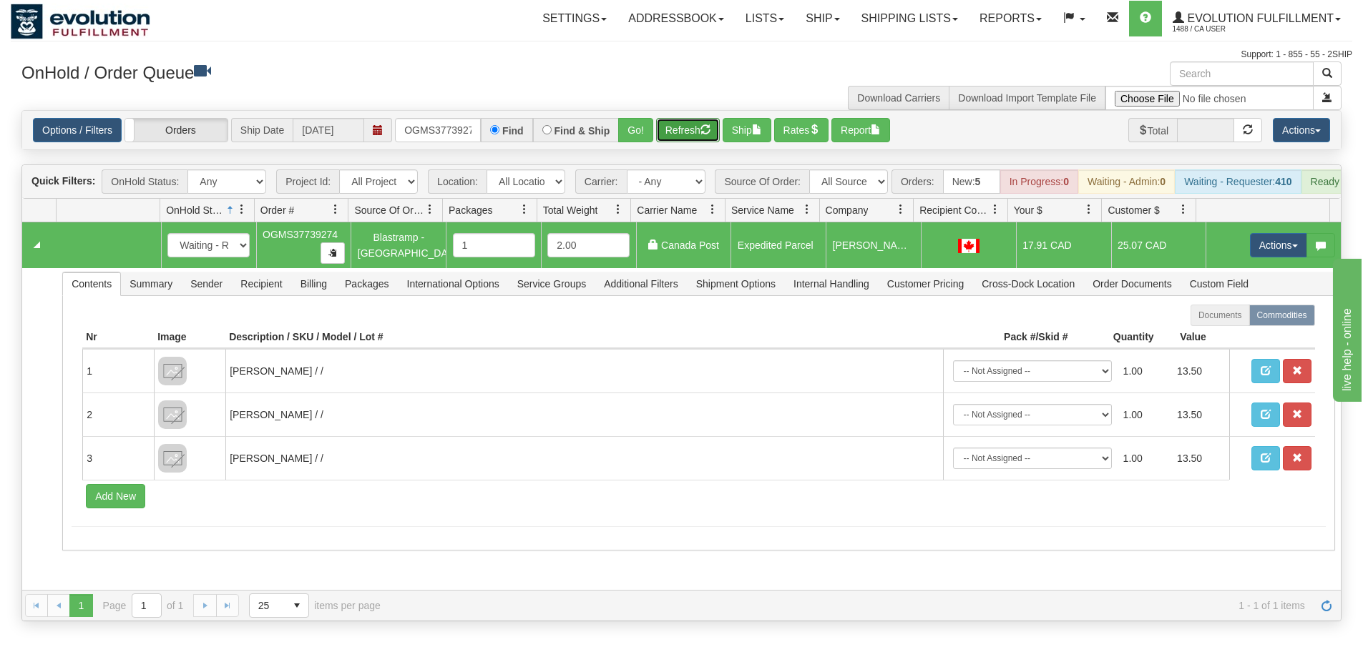
click at [696, 136] on button "Refresh" at bounding box center [688, 130] width 64 height 24
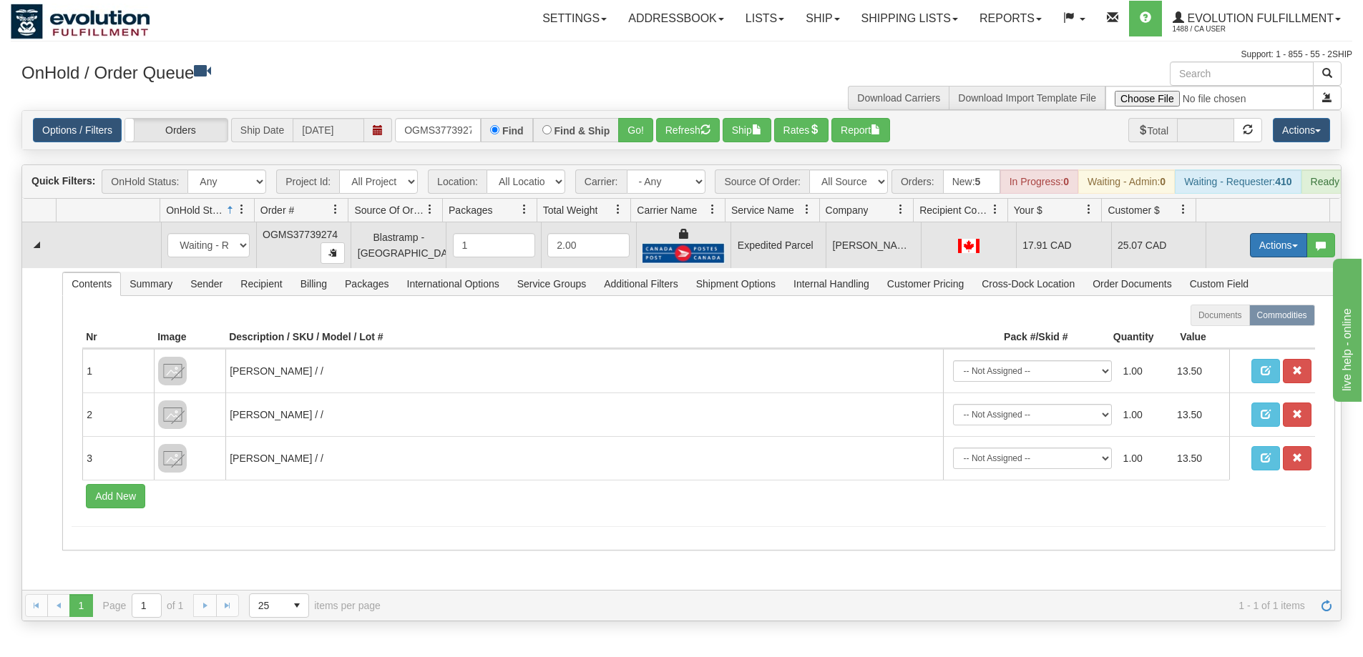
click at [1255, 257] on button "Actions" at bounding box center [1278, 245] width 57 height 24
click at [1229, 335] on link "Ship" at bounding box center [1249, 328] width 114 height 19
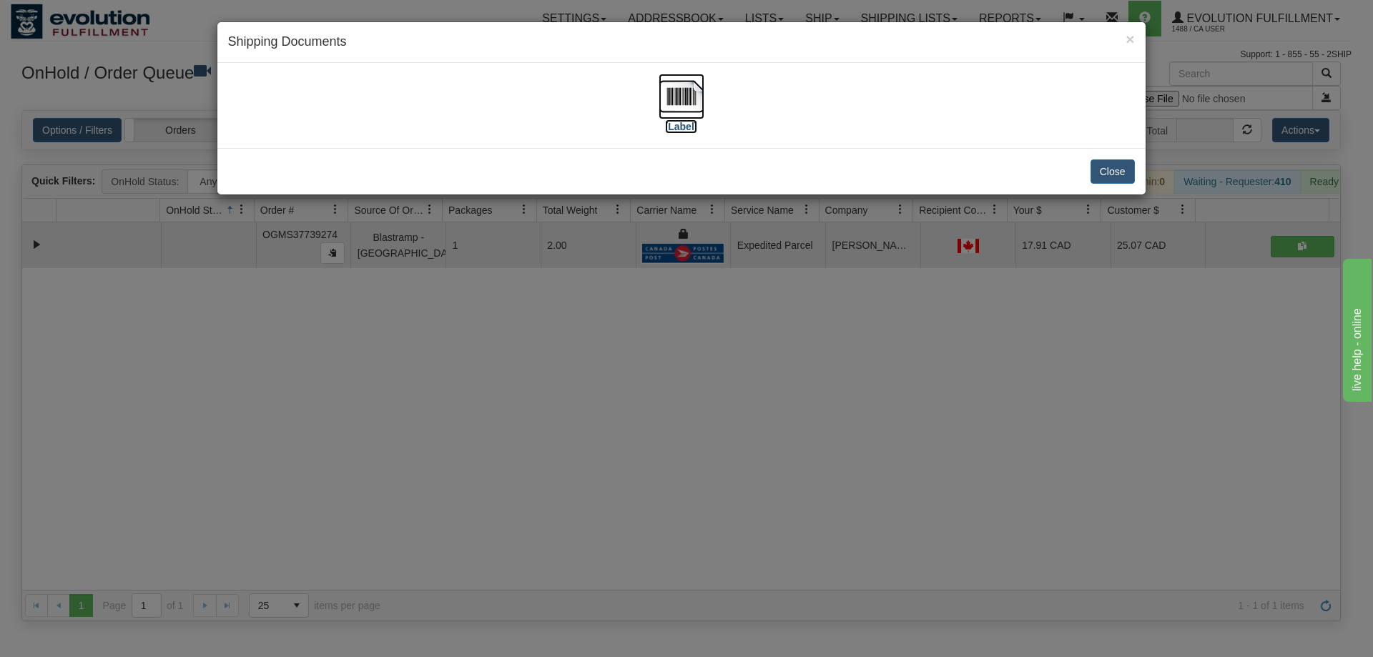
click at [685, 101] on img at bounding box center [682, 97] width 46 height 46
click at [902, 391] on div "× Shipping Documents [Label] Close" at bounding box center [686, 328] width 1373 height 657
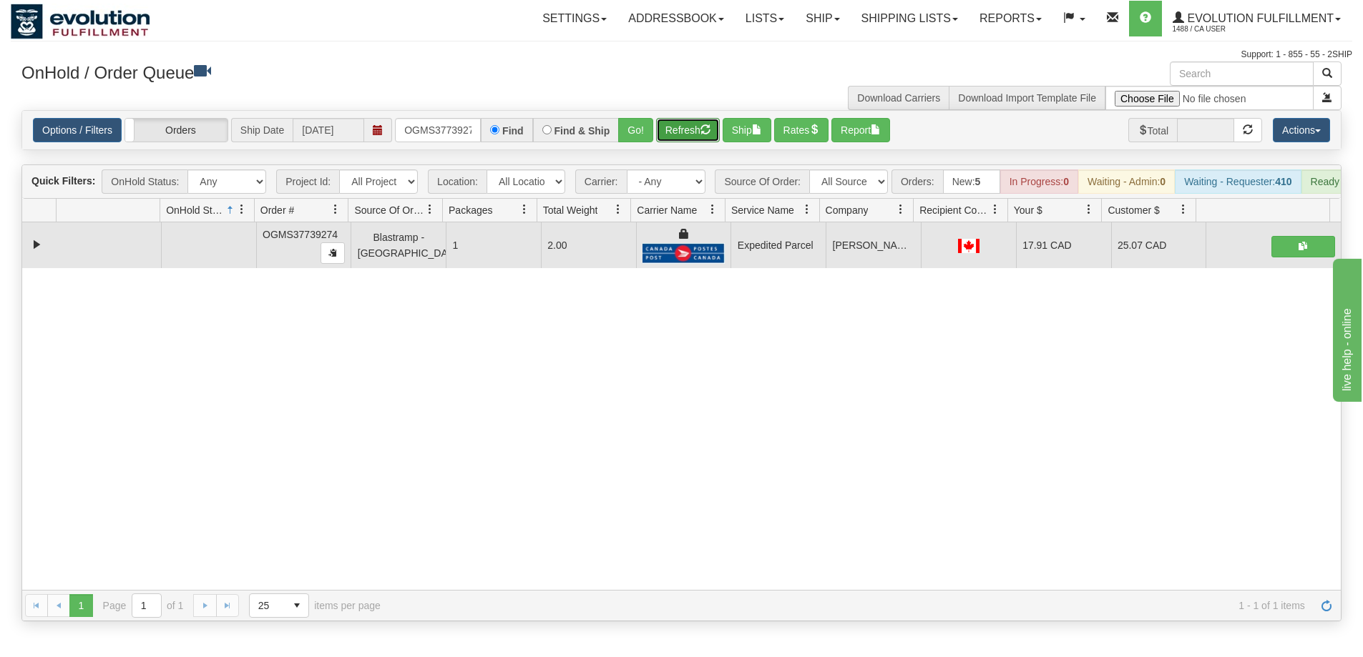
click at [691, 127] on button "Refresh" at bounding box center [688, 130] width 64 height 24
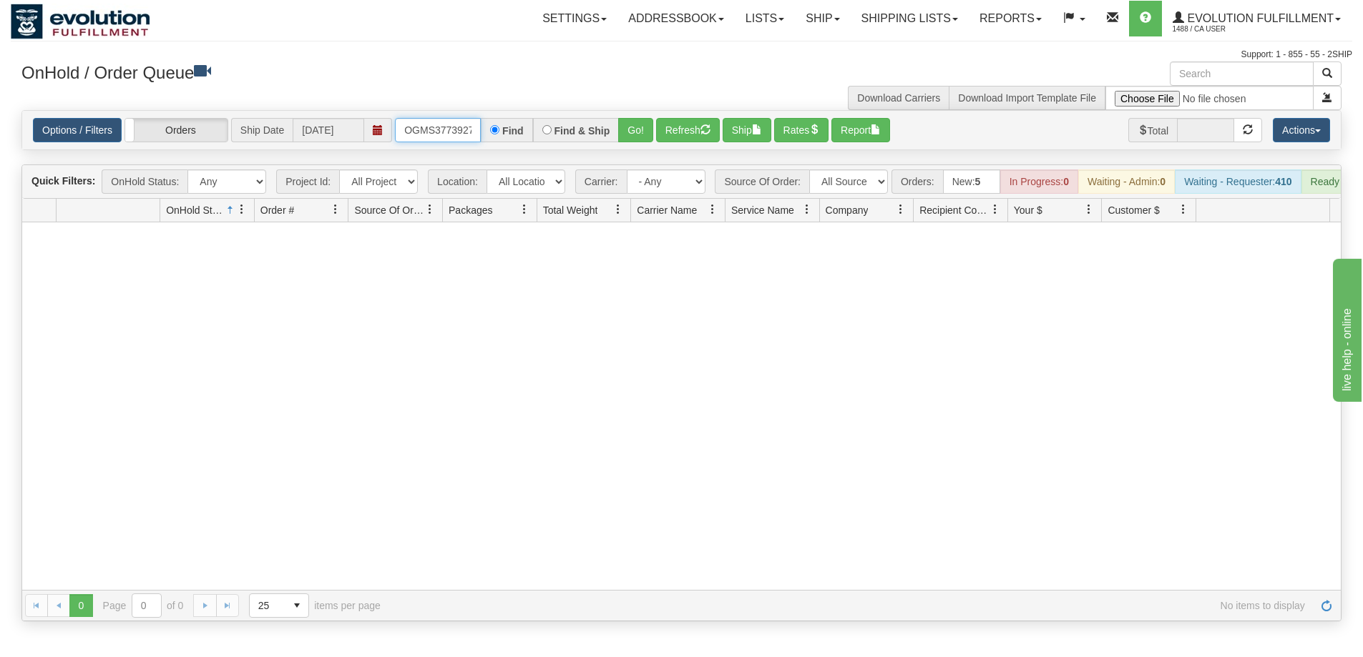
scroll to position [0, 8]
drag, startPoint x: 404, startPoint y: 129, endPoint x: 509, endPoint y: 140, distance: 105.7
click at [509, 140] on div "OGMS37739274 Find Find & Ship Go!" at bounding box center [524, 130] width 258 height 24
click at [631, 135] on button "Go!" at bounding box center [635, 130] width 35 height 24
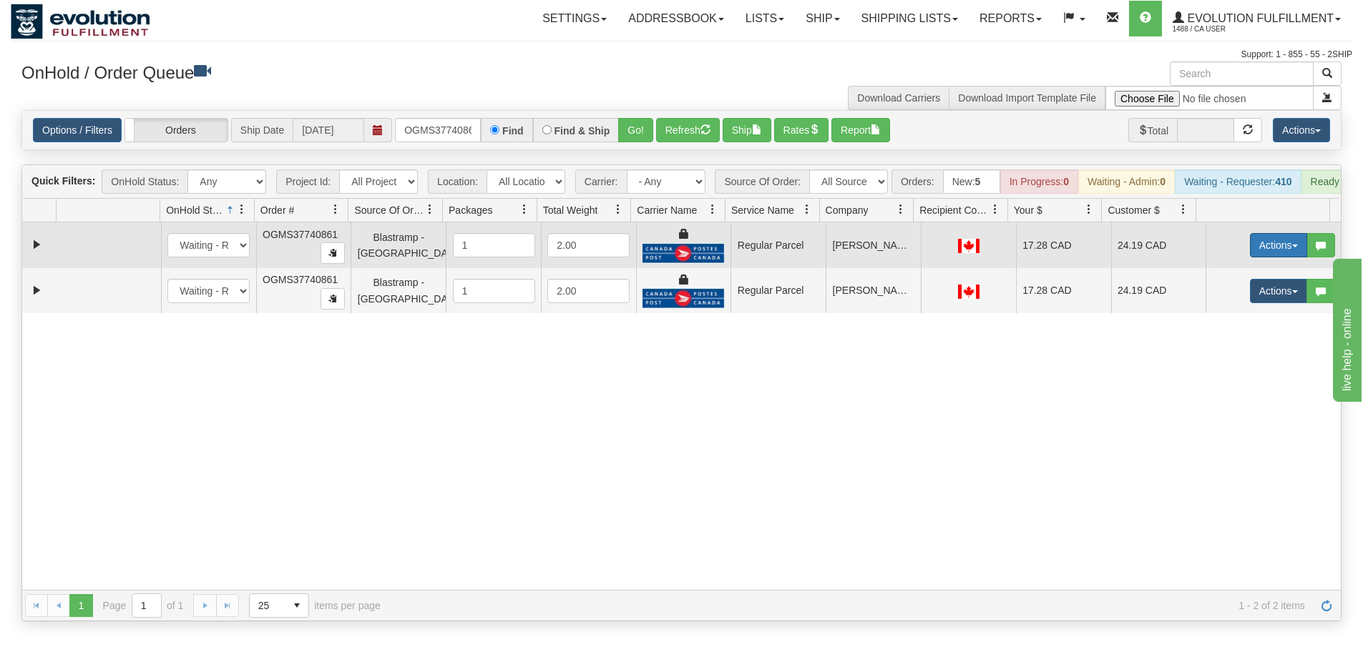
click at [1257, 257] on button "Actions" at bounding box center [1278, 245] width 57 height 24
click at [1227, 315] on span "Rate All Services" at bounding box center [1249, 309] width 86 height 11
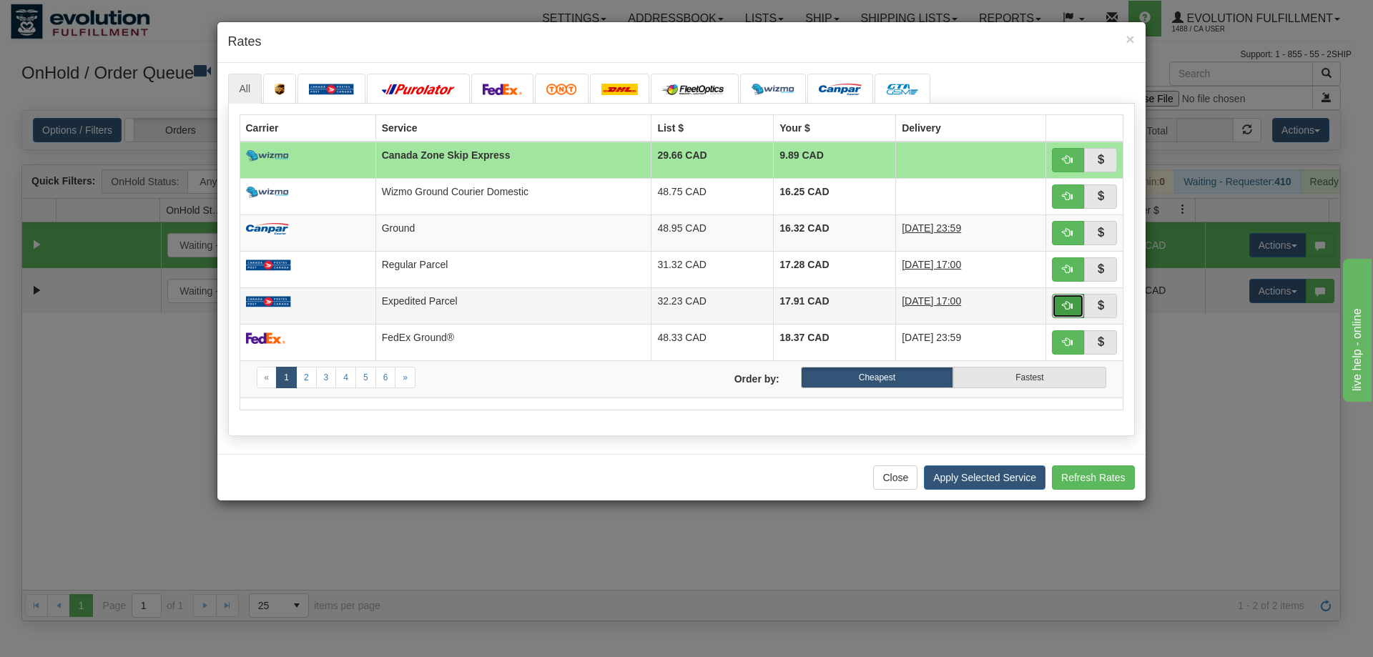
click at [1071, 304] on span "button" at bounding box center [1068, 305] width 10 height 10
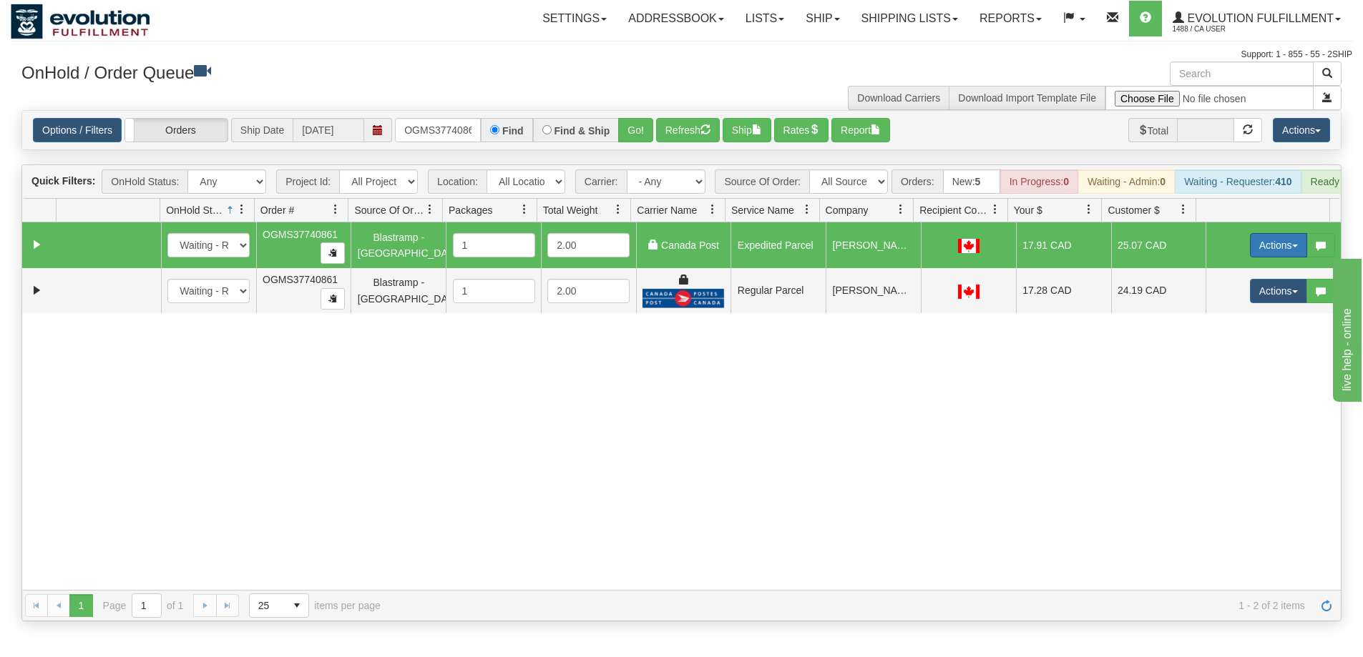
click at [1271, 256] on button "Actions" at bounding box center [1278, 245] width 57 height 24
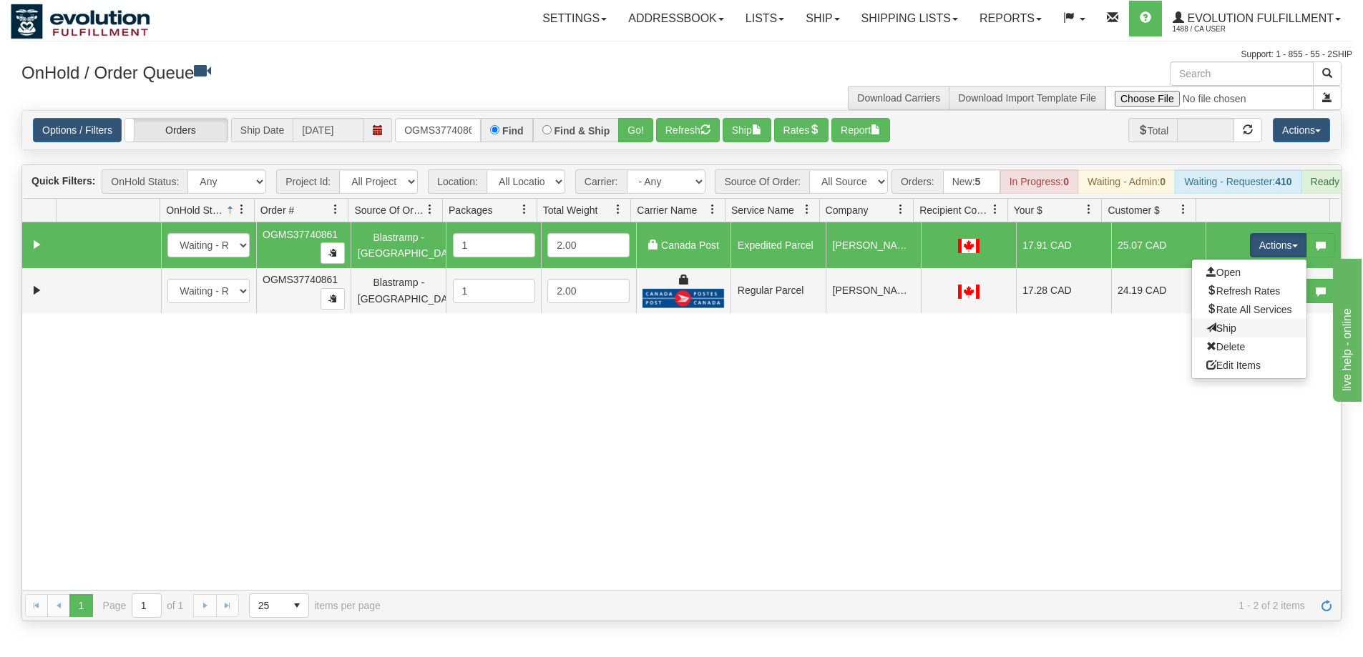
click at [1232, 338] on link "Ship" at bounding box center [1249, 328] width 114 height 19
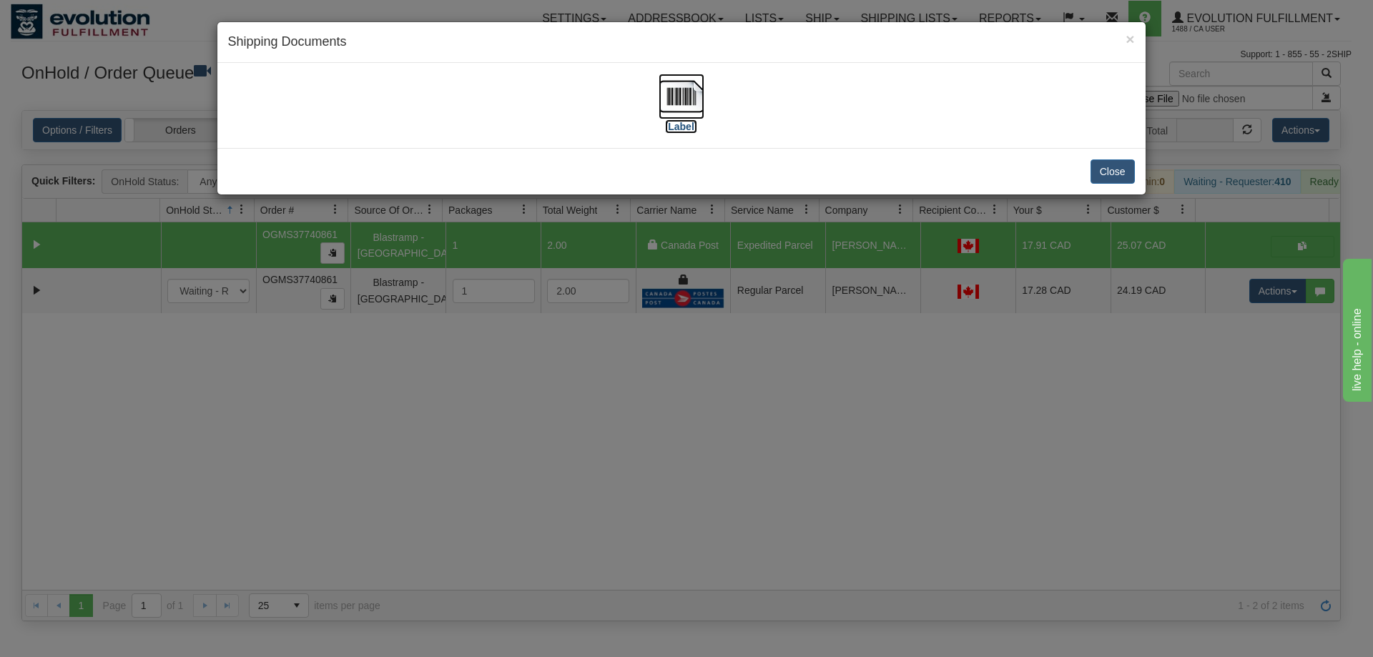
click at [677, 102] on img at bounding box center [682, 97] width 46 height 46
click at [858, 531] on div "× Shipping Documents [Label] Close" at bounding box center [686, 328] width 1373 height 657
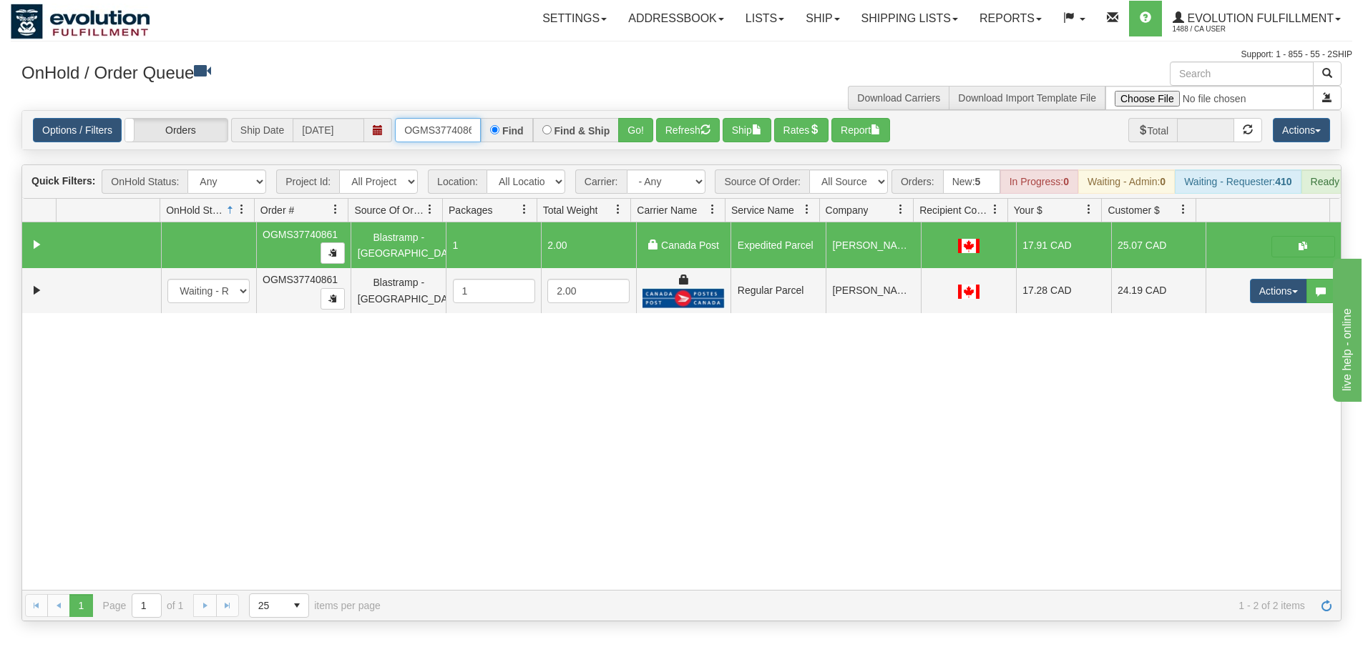
scroll to position [0, 8]
drag, startPoint x: 405, startPoint y: 130, endPoint x: 494, endPoint y: 138, distance: 89.0
click at [494, 138] on div "OGMS37740861 Find Find & Ship Go!" at bounding box center [524, 130] width 258 height 24
click at [683, 127] on button "Refresh" at bounding box center [688, 130] width 64 height 24
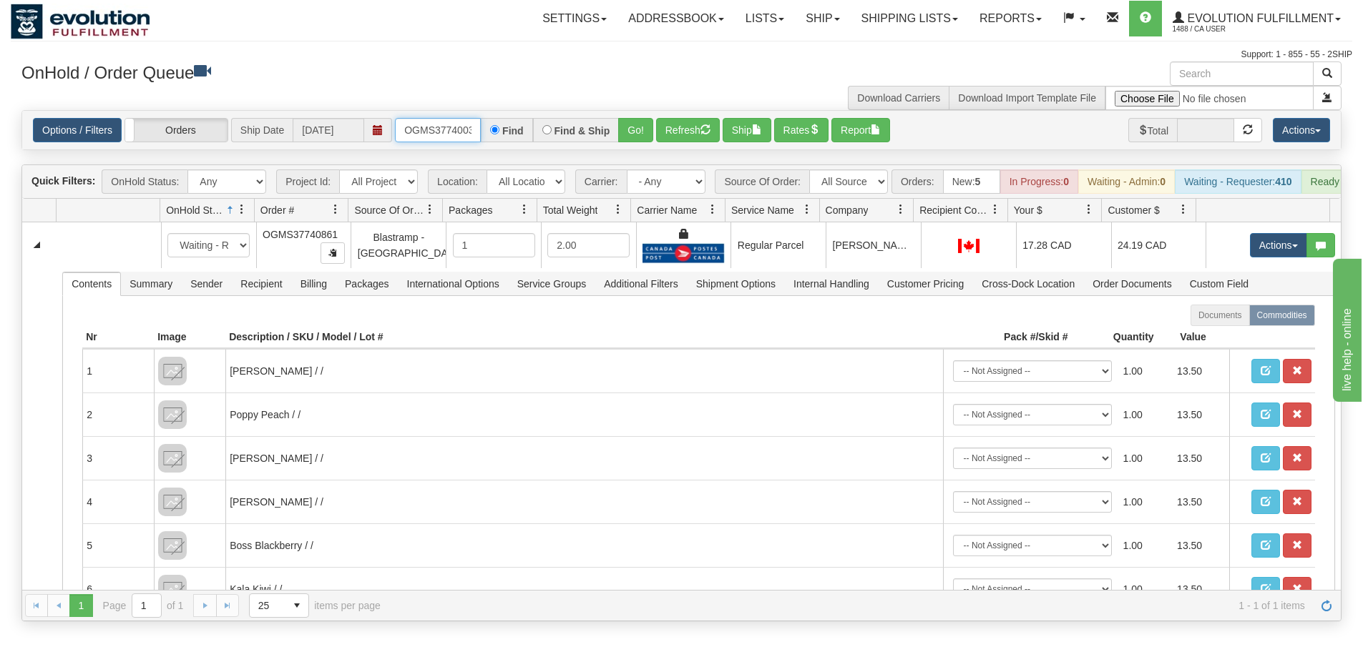
type input "OGMS37740030"
click at [638, 128] on button "Go!" at bounding box center [635, 130] width 35 height 24
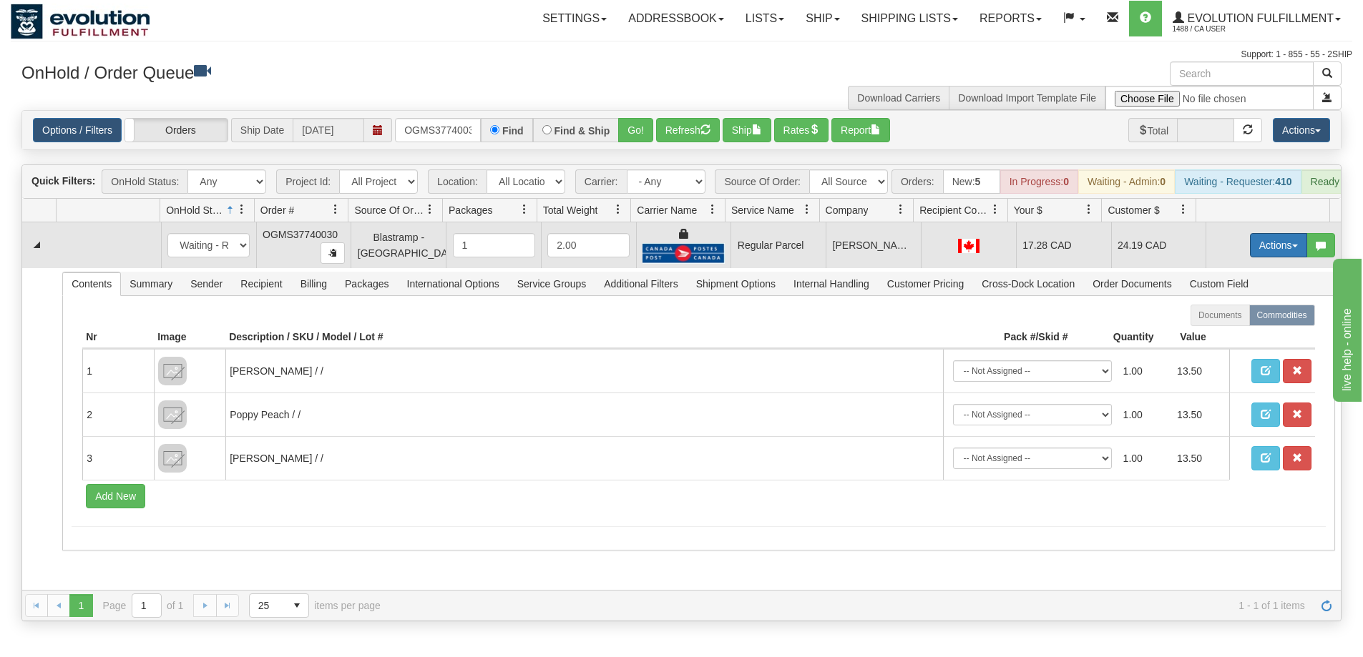
click at [1266, 255] on button "Actions" at bounding box center [1278, 245] width 57 height 24
click at [1230, 315] on span "Rate All Services" at bounding box center [1249, 309] width 86 height 11
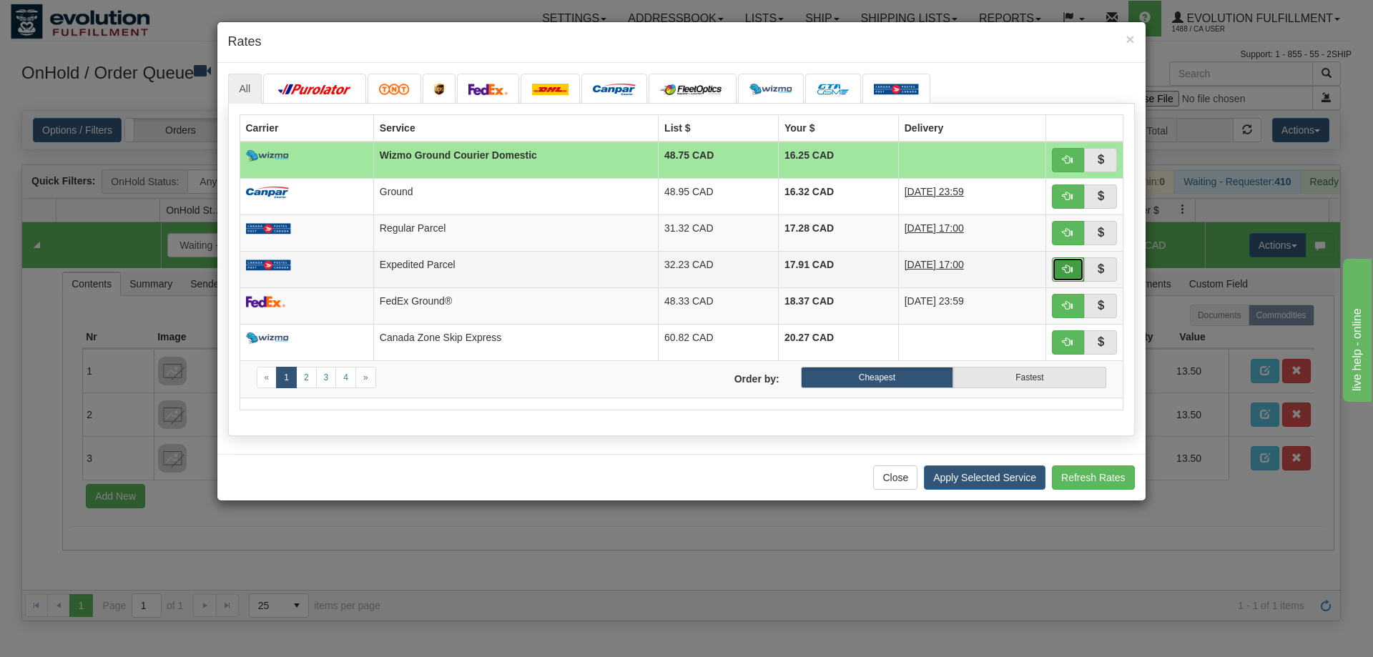
click at [1066, 269] on span "button" at bounding box center [1068, 269] width 10 height 10
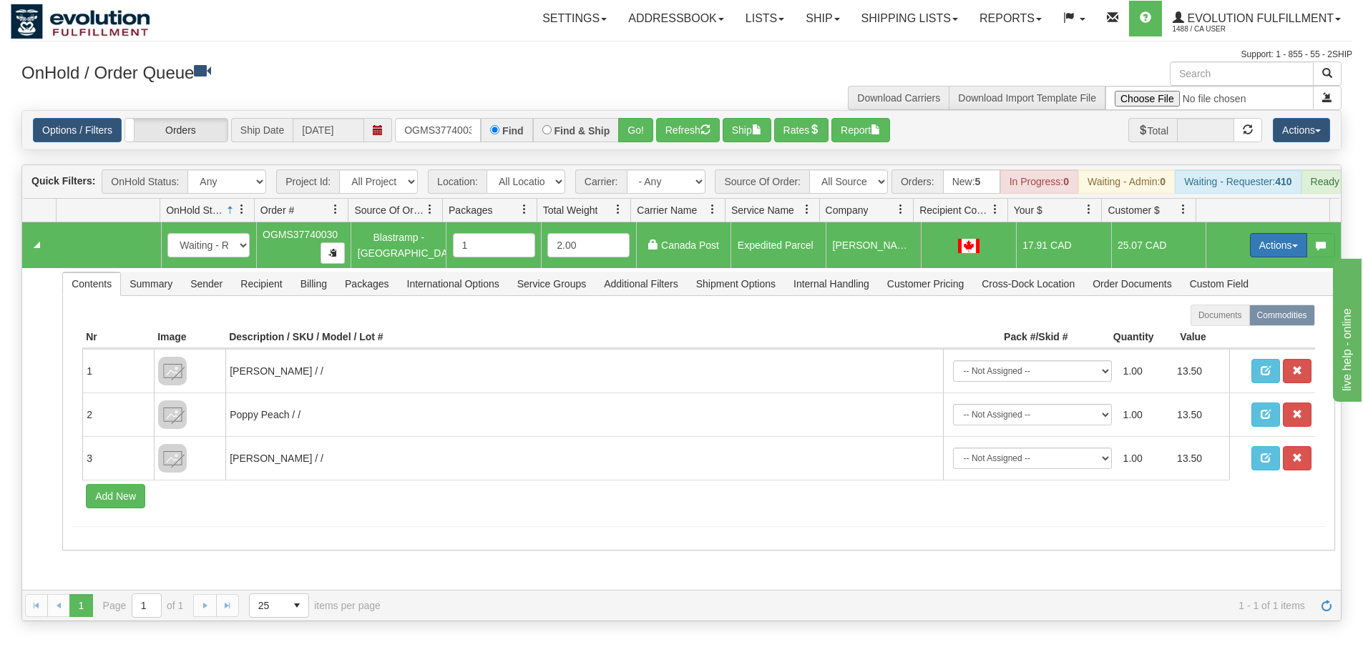
click at [1261, 254] on button "Actions" at bounding box center [1278, 245] width 57 height 24
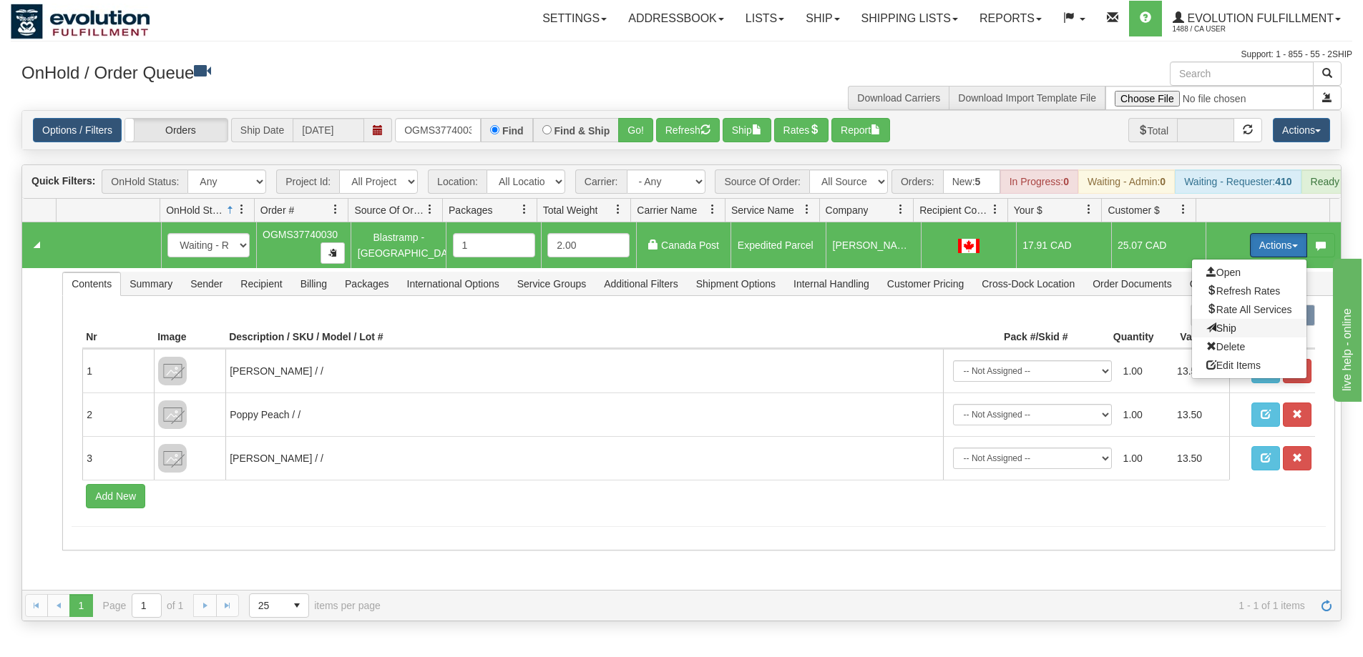
click at [1212, 334] on span "Ship" at bounding box center [1221, 328] width 30 height 11
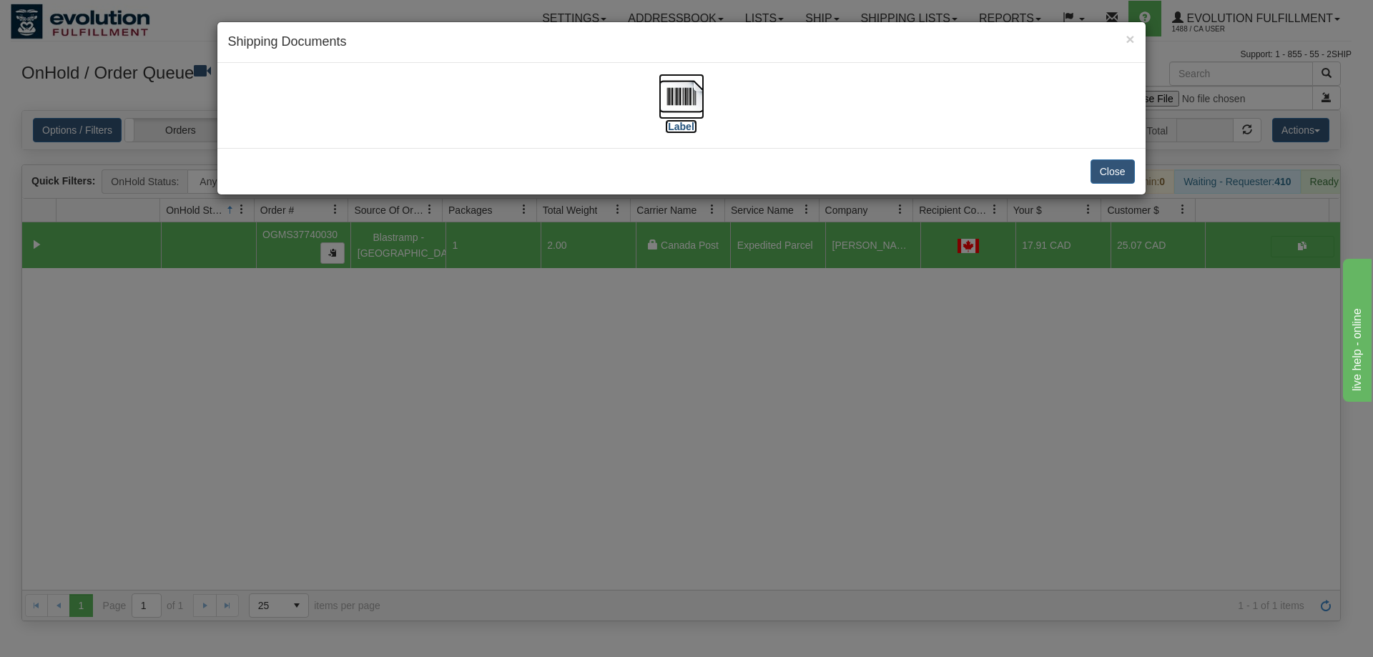
click at [687, 102] on img at bounding box center [682, 97] width 46 height 46
click at [896, 330] on div "× Shipping Documents [Label] Close" at bounding box center [686, 328] width 1373 height 657
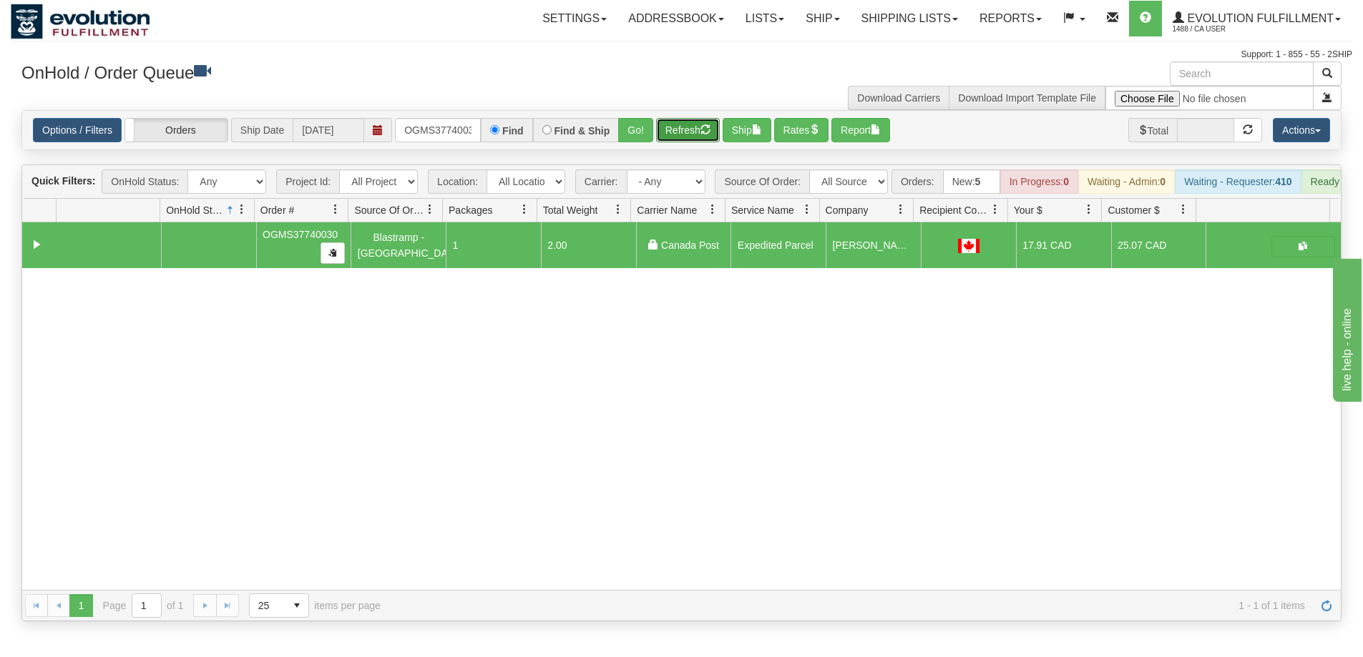
click at [667, 132] on button "Refresh" at bounding box center [688, 130] width 64 height 24
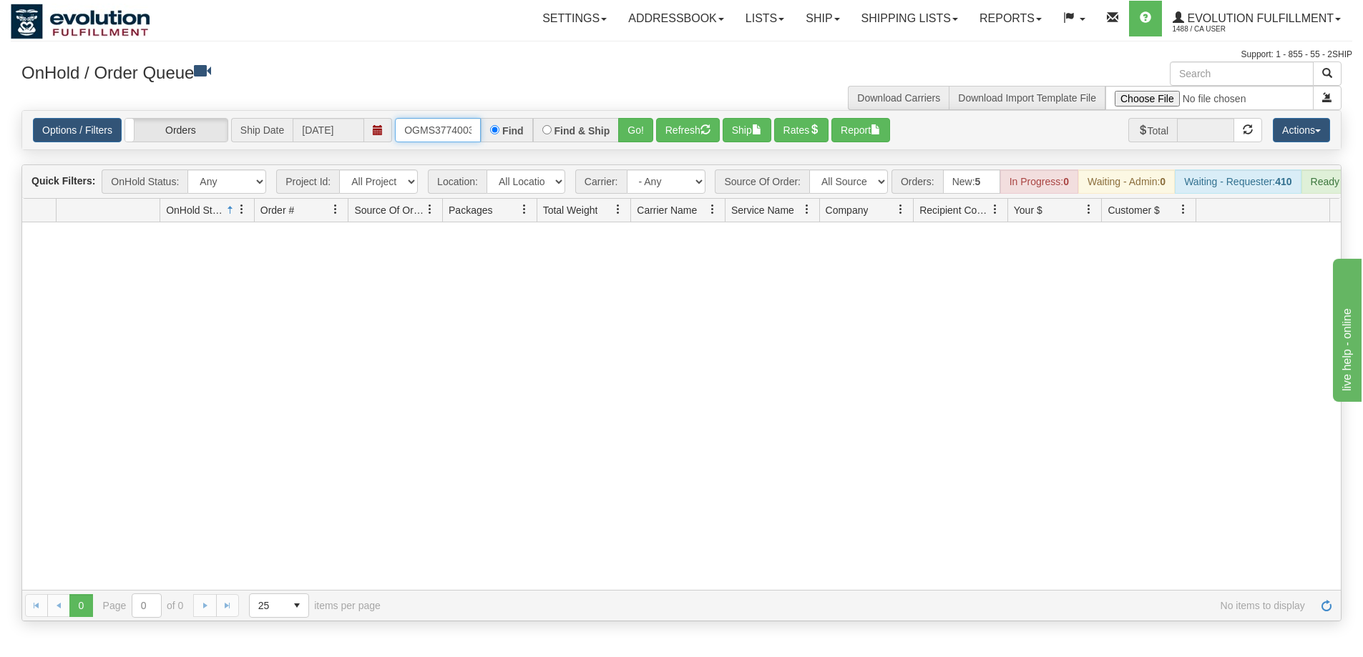
scroll to position [0, 8]
drag, startPoint x: 403, startPoint y: 127, endPoint x: 572, endPoint y: 134, distance: 169.0
click at [572, 134] on div "OGMS37740030 Find Find & Ship Go!" at bounding box center [524, 130] width 258 height 24
type input "OGMS38541556"
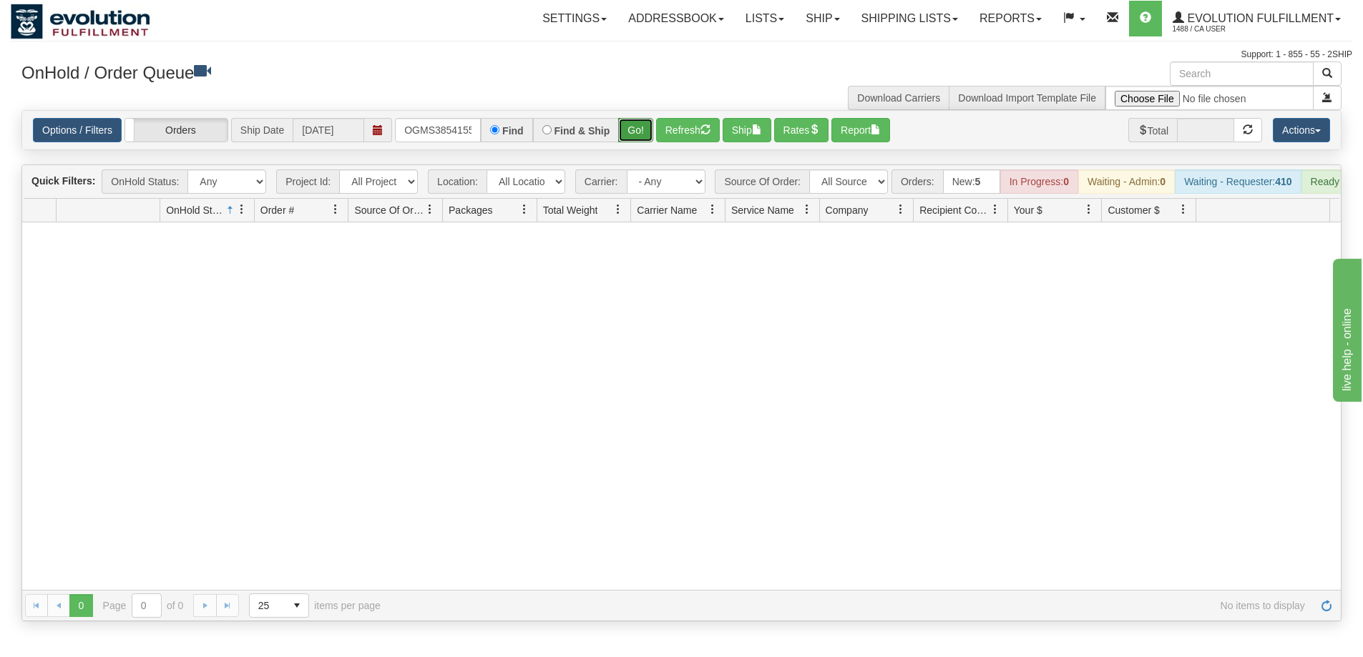
click at [625, 129] on button "Go!" at bounding box center [635, 130] width 35 height 24
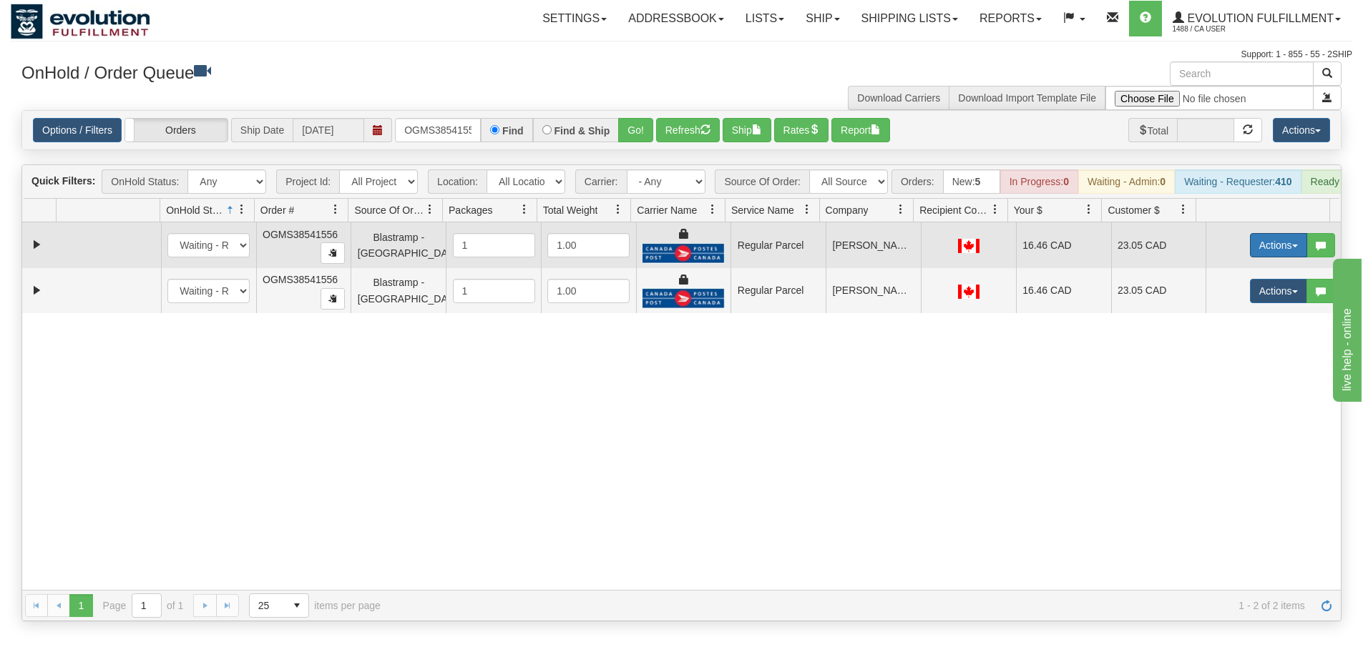
click at [1267, 257] on button "Actions" at bounding box center [1278, 245] width 57 height 24
click at [1231, 315] on span "Rate All Services" at bounding box center [1249, 309] width 86 height 11
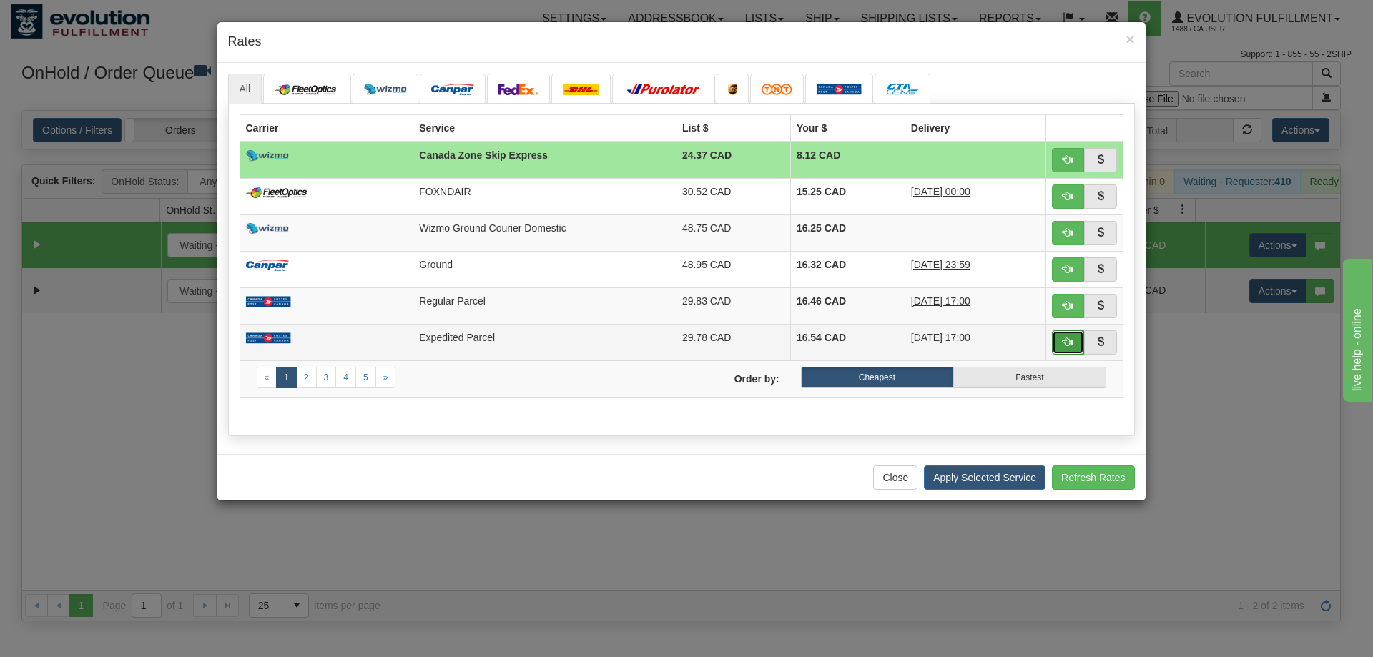
click at [1070, 337] on span "button" at bounding box center [1068, 342] width 10 height 10
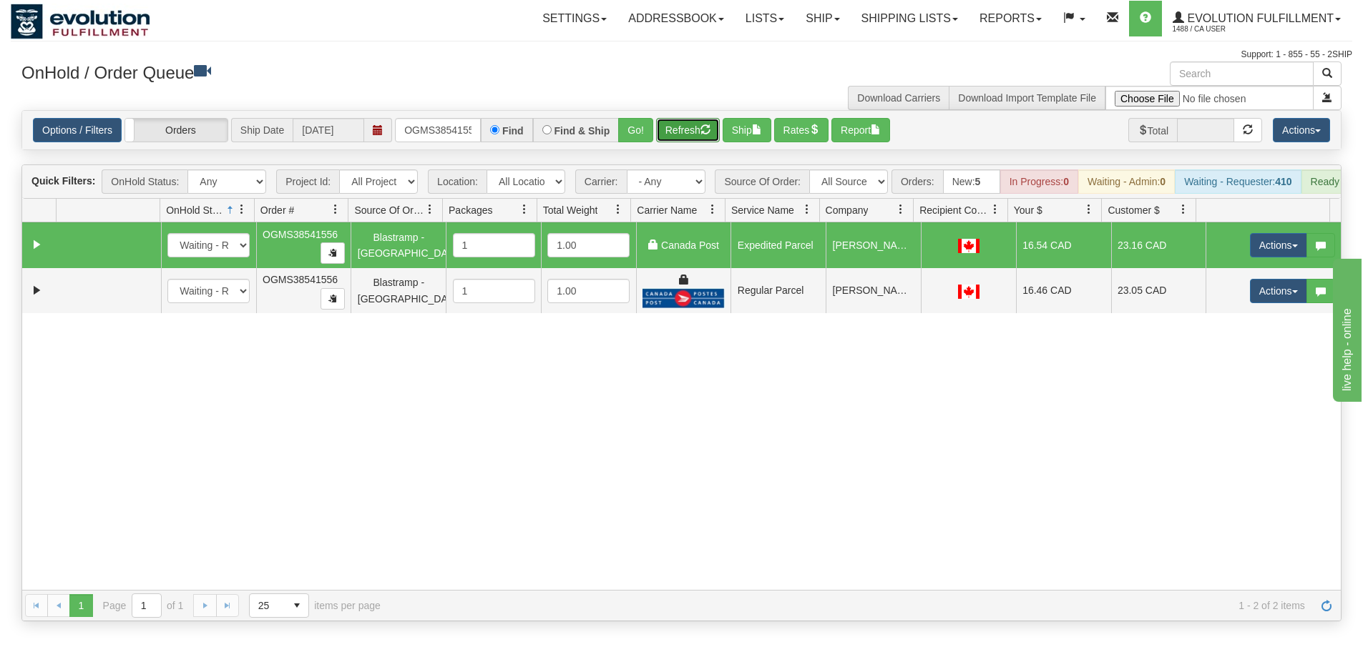
click at [697, 130] on button "Refresh" at bounding box center [688, 130] width 64 height 24
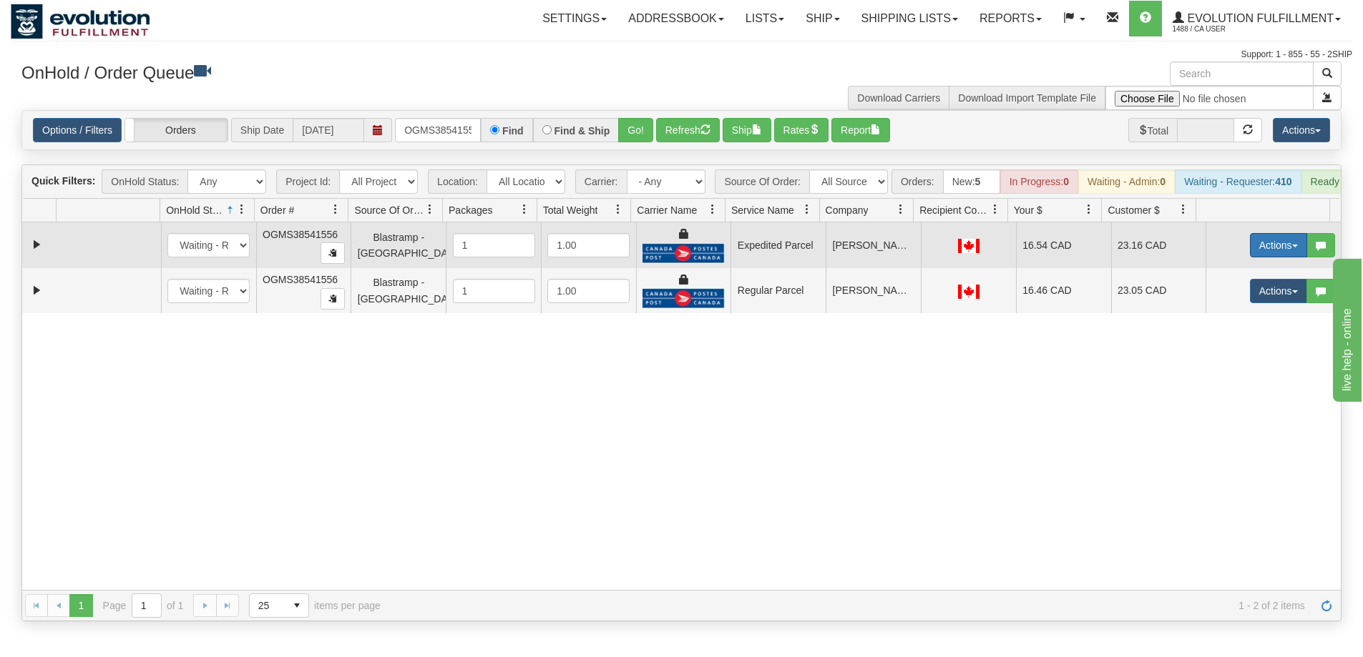
click at [1253, 256] on button "Actions" at bounding box center [1278, 245] width 57 height 24
click at [1230, 338] on link "Ship" at bounding box center [1249, 328] width 114 height 19
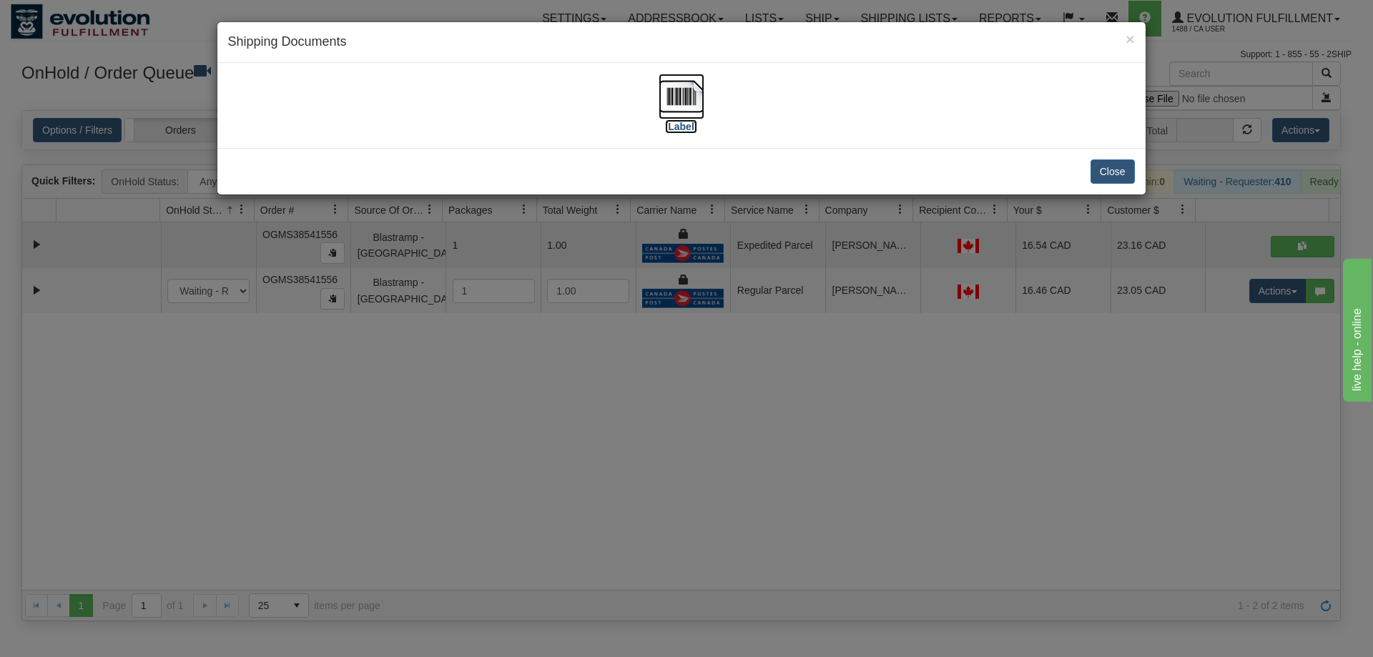
click at [683, 101] on img at bounding box center [682, 97] width 46 height 46
click at [943, 474] on div "× Shipping Documents [Label] Close" at bounding box center [686, 328] width 1373 height 657
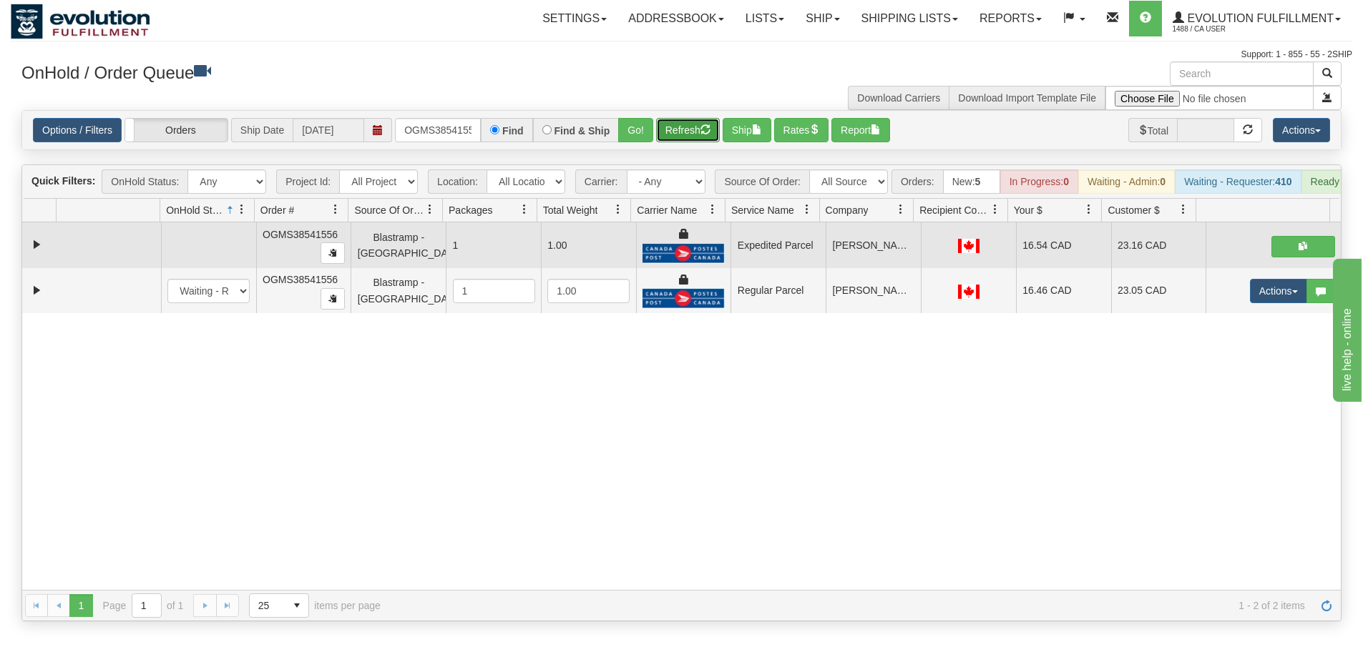
click at [700, 139] on button "Refresh" at bounding box center [688, 130] width 64 height 24
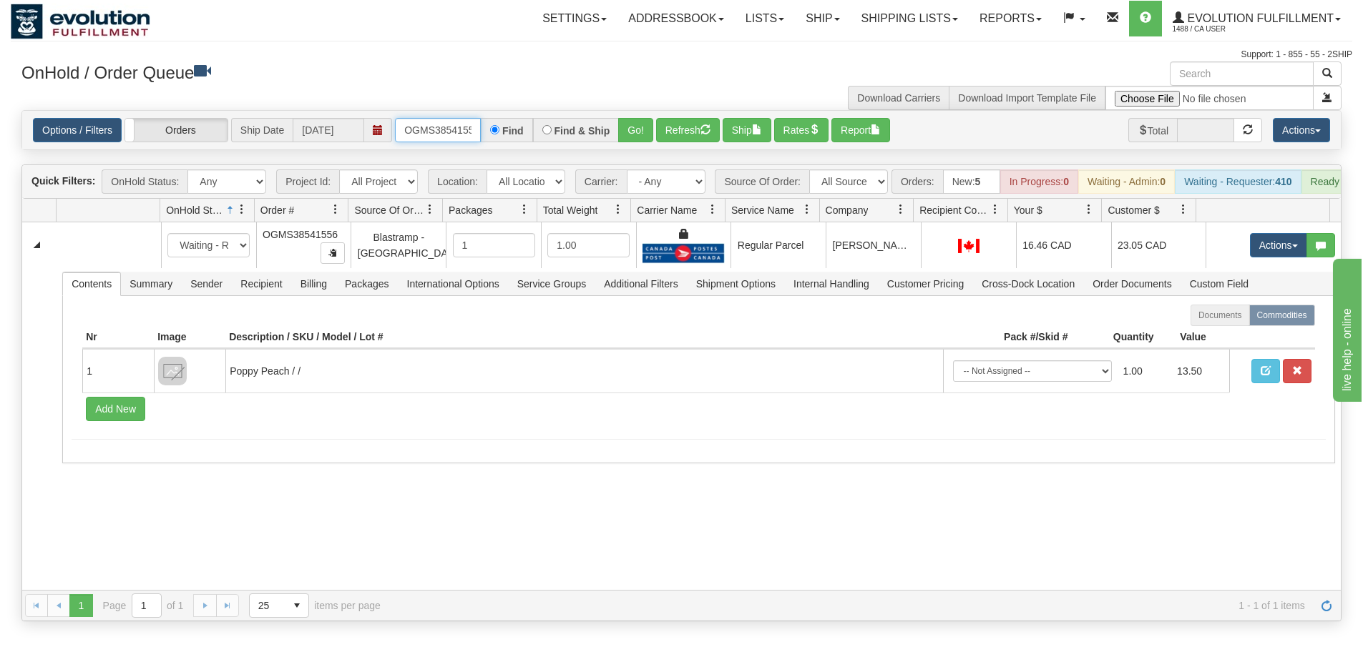
scroll to position [0, 8]
drag, startPoint x: 401, startPoint y: 130, endPoint x: 633, endPoint y: 149, distance: 232.6
click at [633, 149] on div "Options / Filters Group Shipments Orders Ship Date [DATE] OGMS38541556 Find Fin…" at bounding box center [681, 130] width 1318 height 39
type input "OGMS37740299"
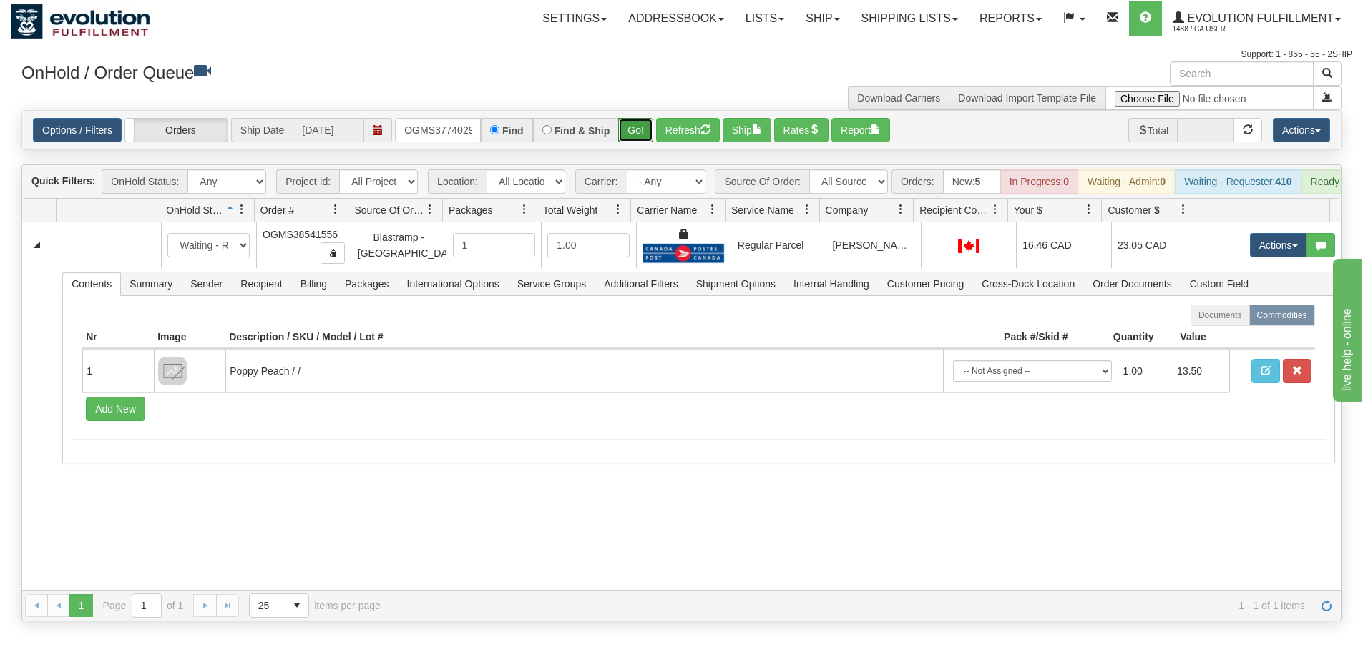
click at [632, 142] on button "Go!" at bounding box center [635, 130] width 35 height 24
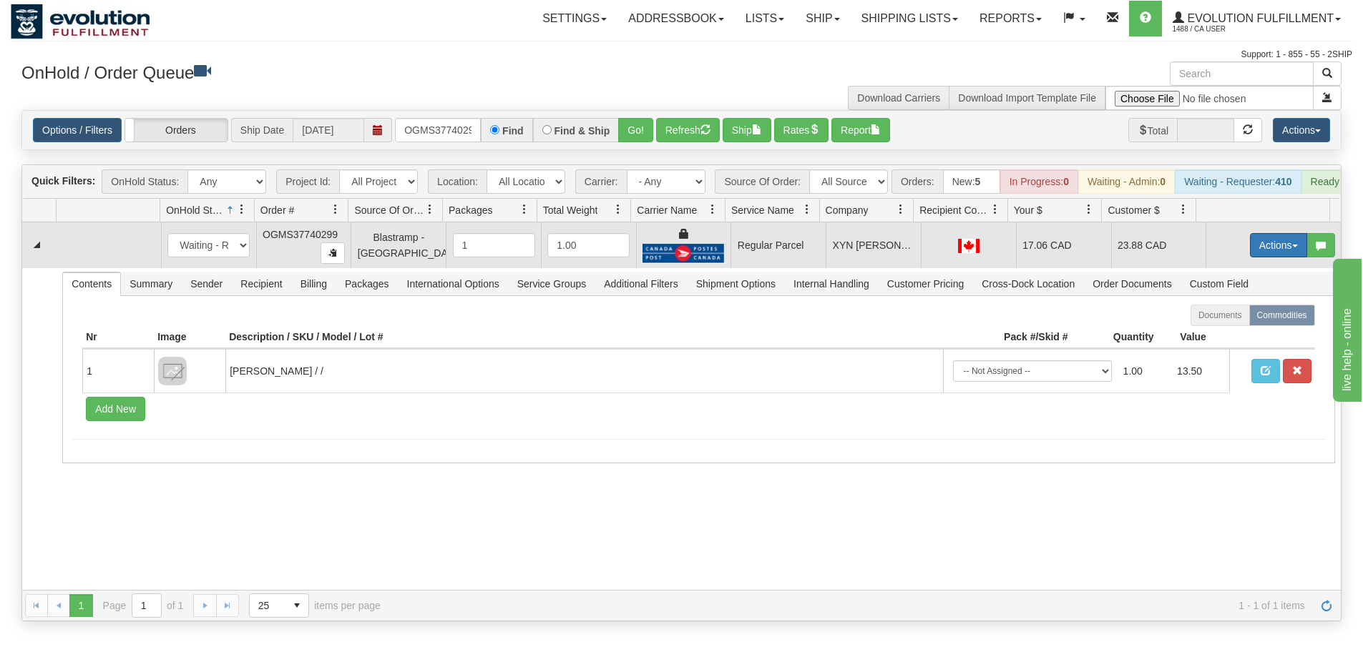
click at [1250, 257] on button "Actions" at bounding box center [1278, 245] width 57 height 24
click at [1225, 315] on span "Rate All Services" at bounding box center [1249, 309] width 86 height 11
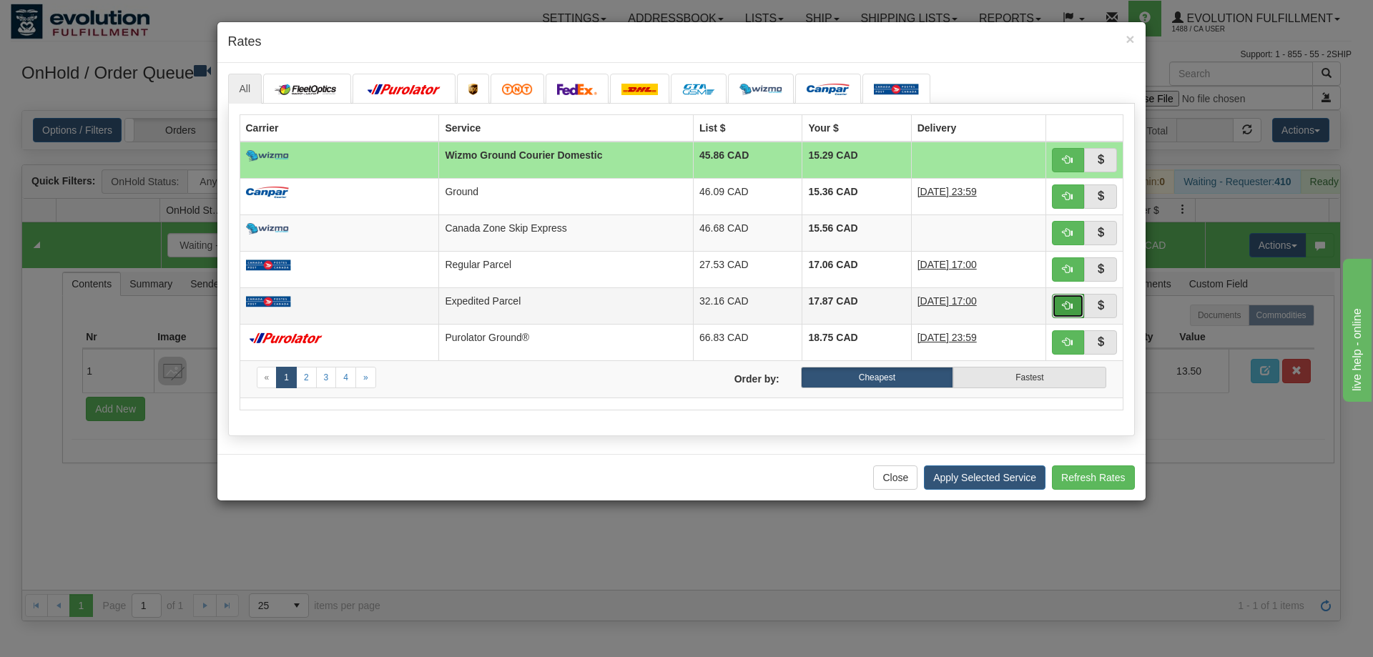
click at [1065, 302] on span "button" at bounding box center [1068, 305] width 10 height 10
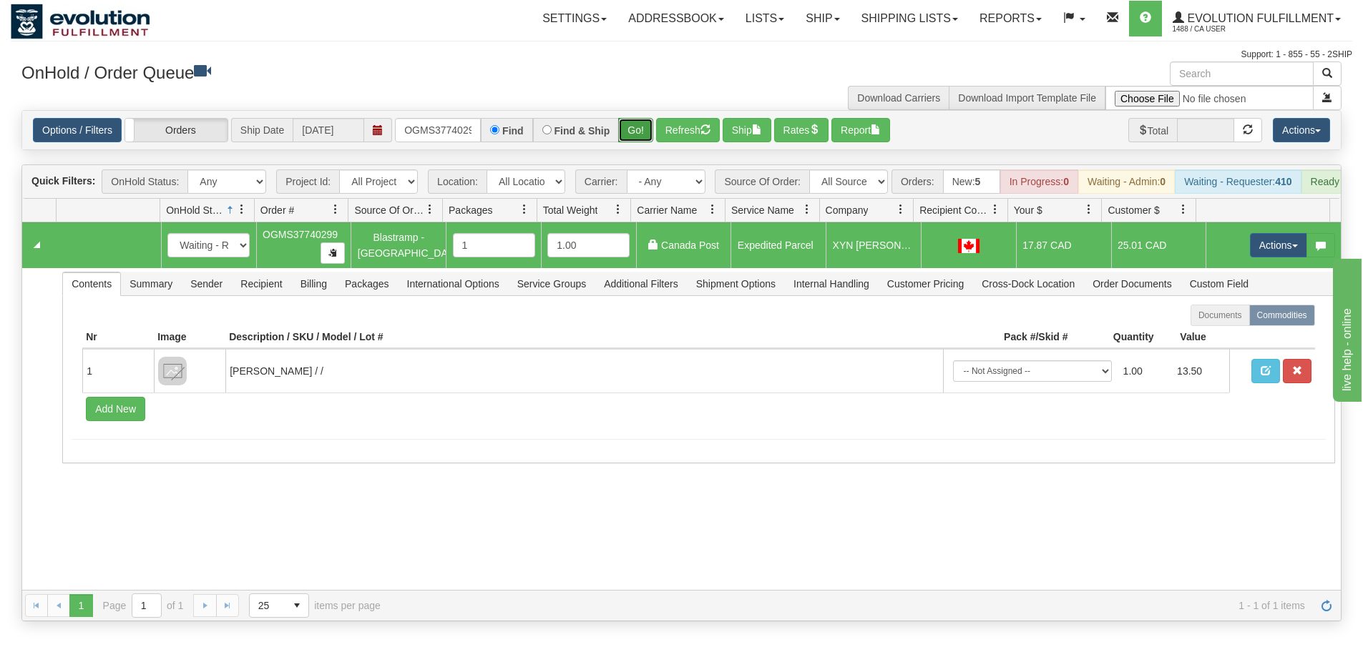
click at [629, 132] on button "Go!" at bounding box center [635, 130] width 35 height 24
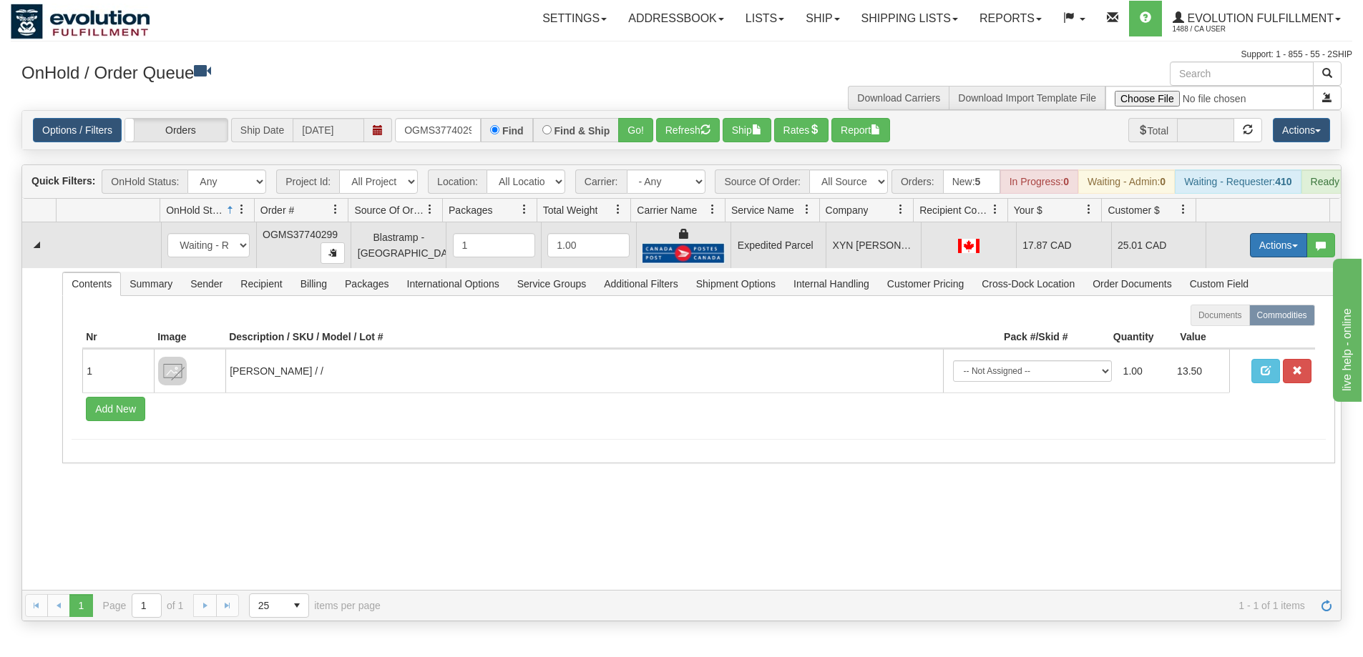
click at [1261, 250] on button "Actions" at bounding box center [1278, 245] width 57 height 24
click at [1227, 338] on link "Ship" at bounding box center [1249, 328] width 114 height 19
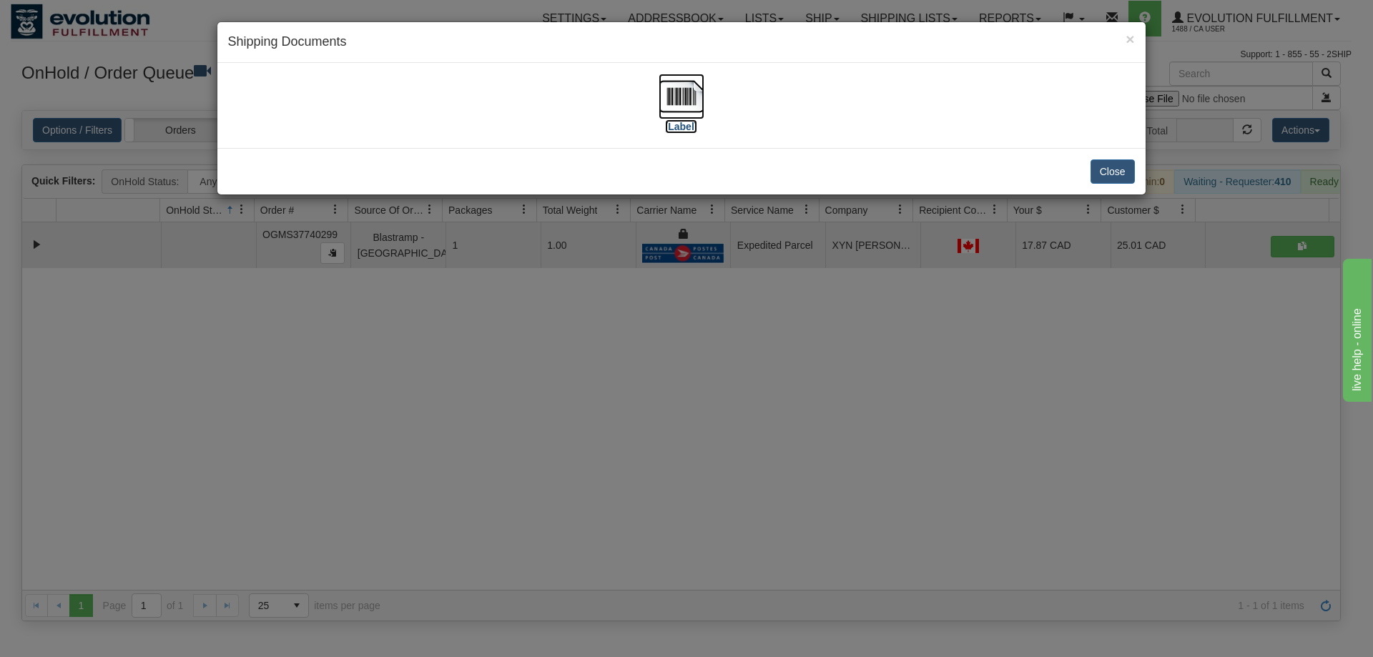
click at [697, 93] on img at bounding box center [682, 97] width 46 height 46
click at [718, 418] on div "× Shipping Documents [Label] Close" at bounding box center [686, 328] width 1373 height 657
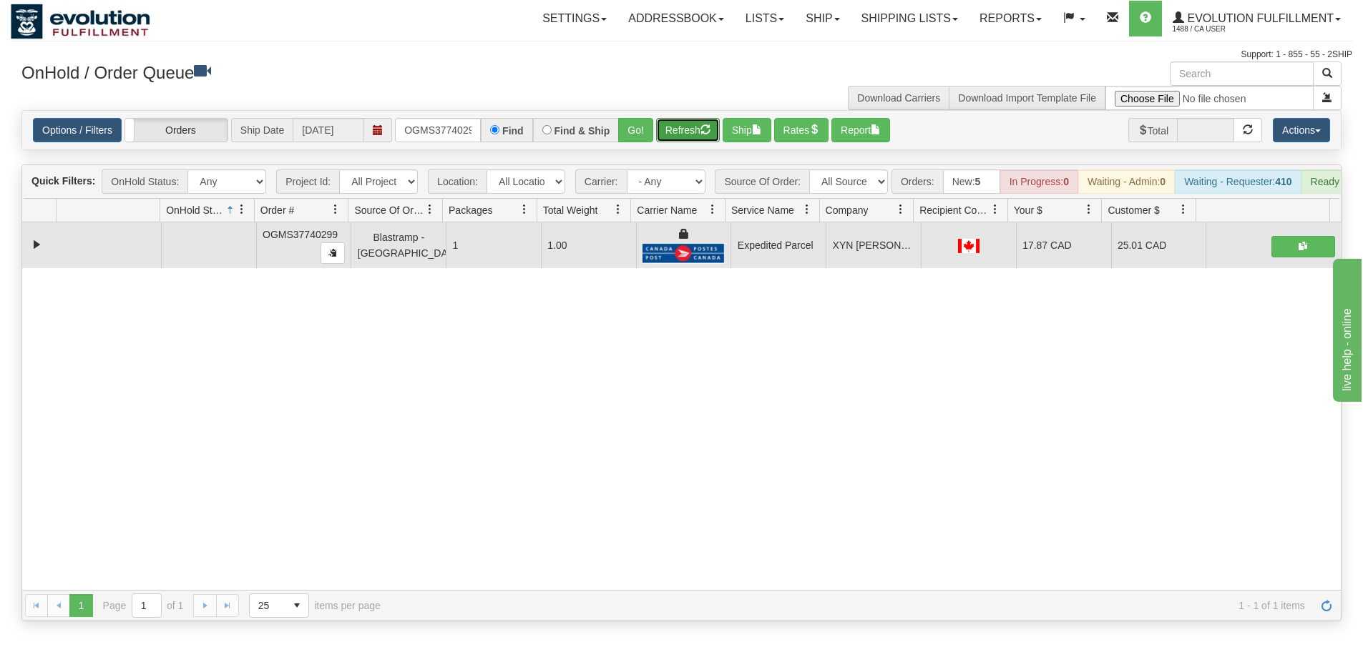
click at [663, 133] on button "Refresh" at bounding box center [688, 130] width 64 height 24
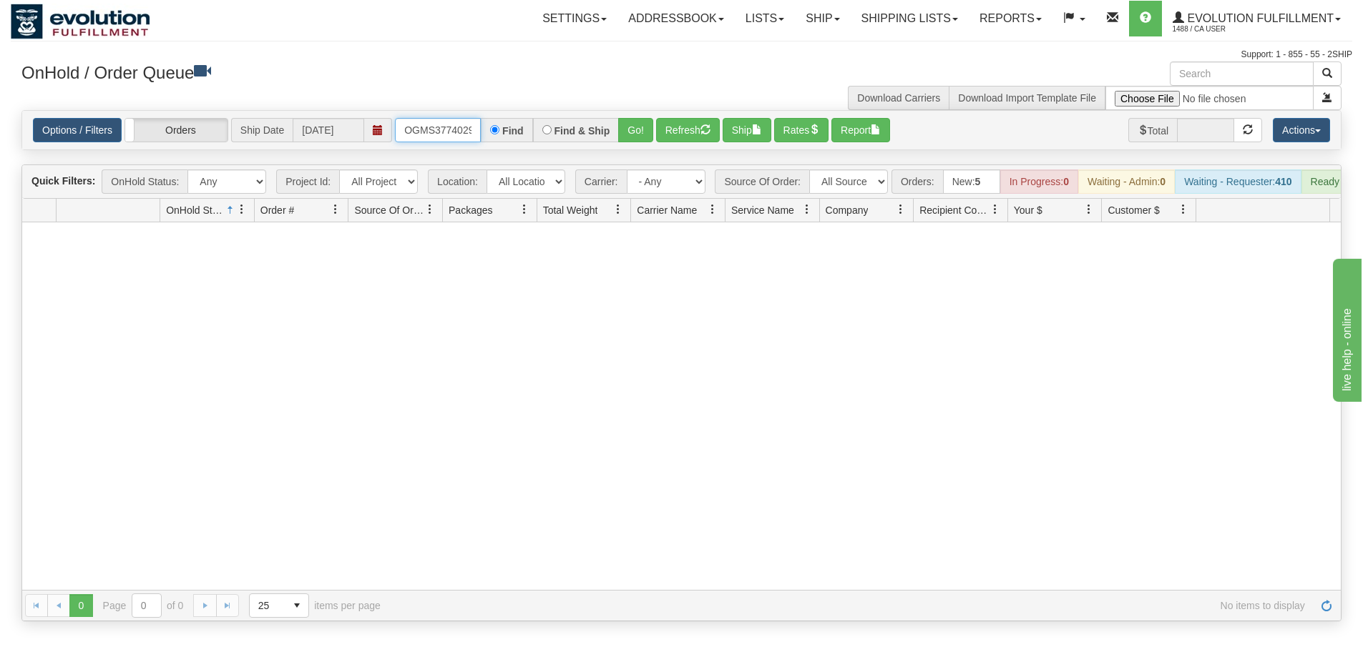
scroll to position [0, 8]
drag, startPoint x: 403, startPoint y: 125, endPoint x: 576, endPoint y: 126, distance: 172.4
click at [576, 126] on div "OGMS37740299 Find Find & Ship Go!" at bounding box center [524, 130] width 258 height 24
click at [428, 132] on input "text" at bounding box center [438, 130] width 86 height 24
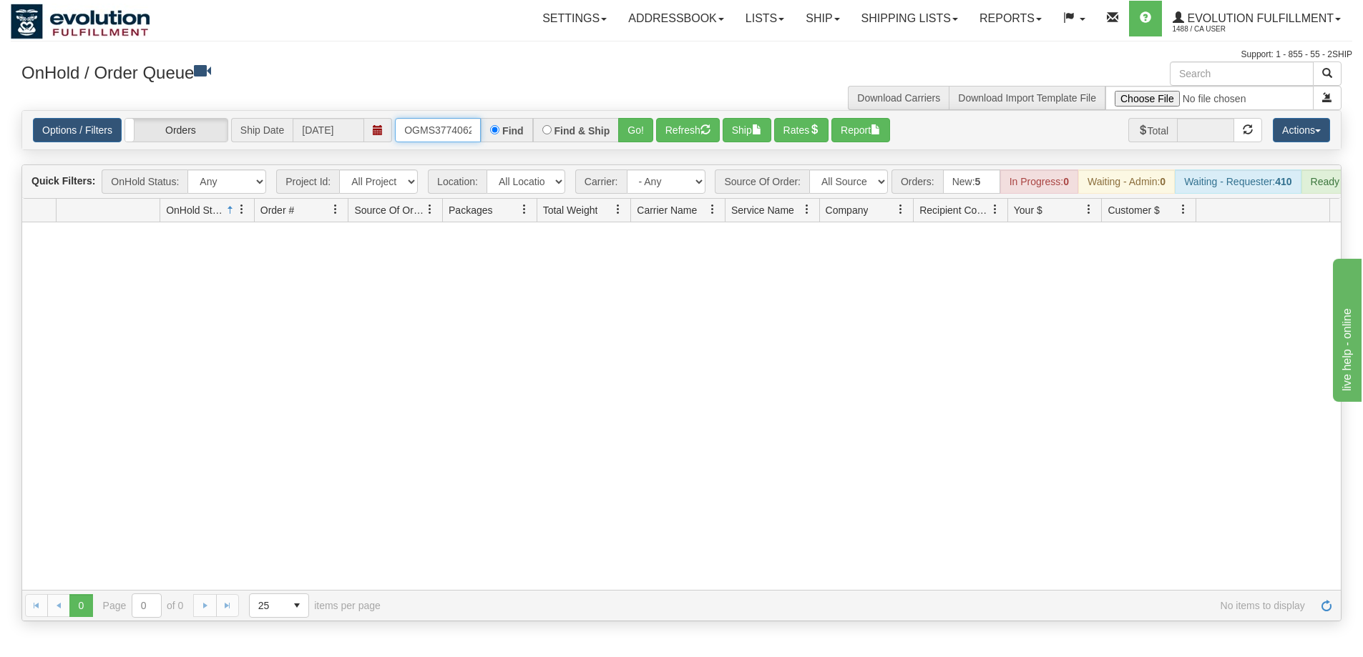
type input "OGMS37740620"
click at [625, 134] on button "Go!" at bounding box center [635, 130] width 35 height 24
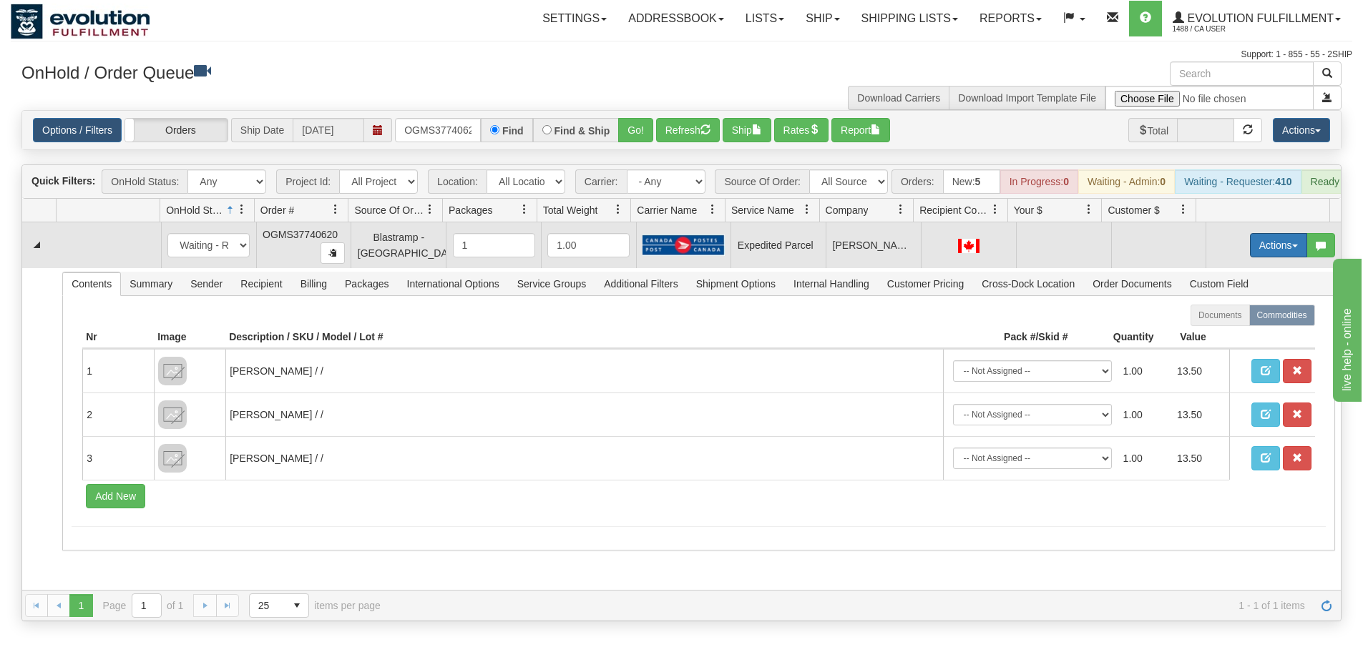
click at [1250, 257] on button "Actions" at bounding box center [1278, 245] width 57 height 24
click at [1222, 334] on span "Ship" at bounding box center [1221, 328] width 30 height 11
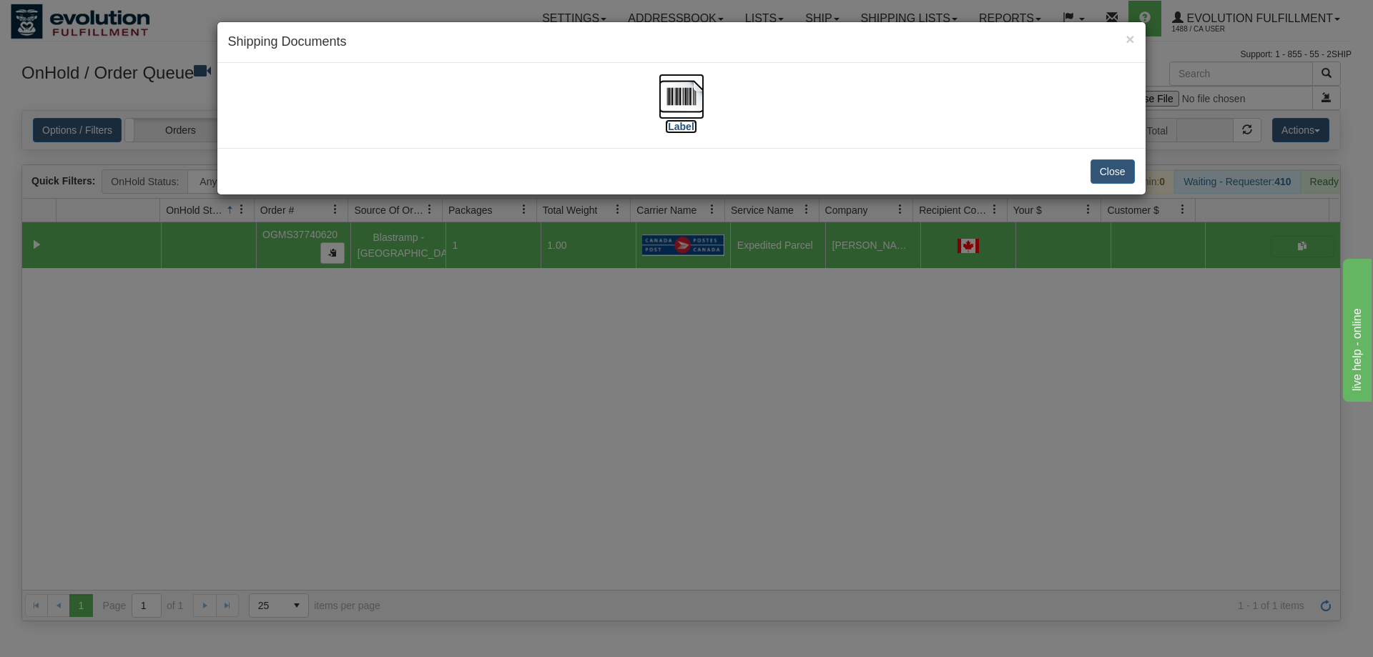
click at [683, 108] on img at bounding box center [682, 97] width 46 height 46
click at [708, 365] on div "× Shipping Documents [Label] Close" at bounding box center [686, 328] width 1373 height 657
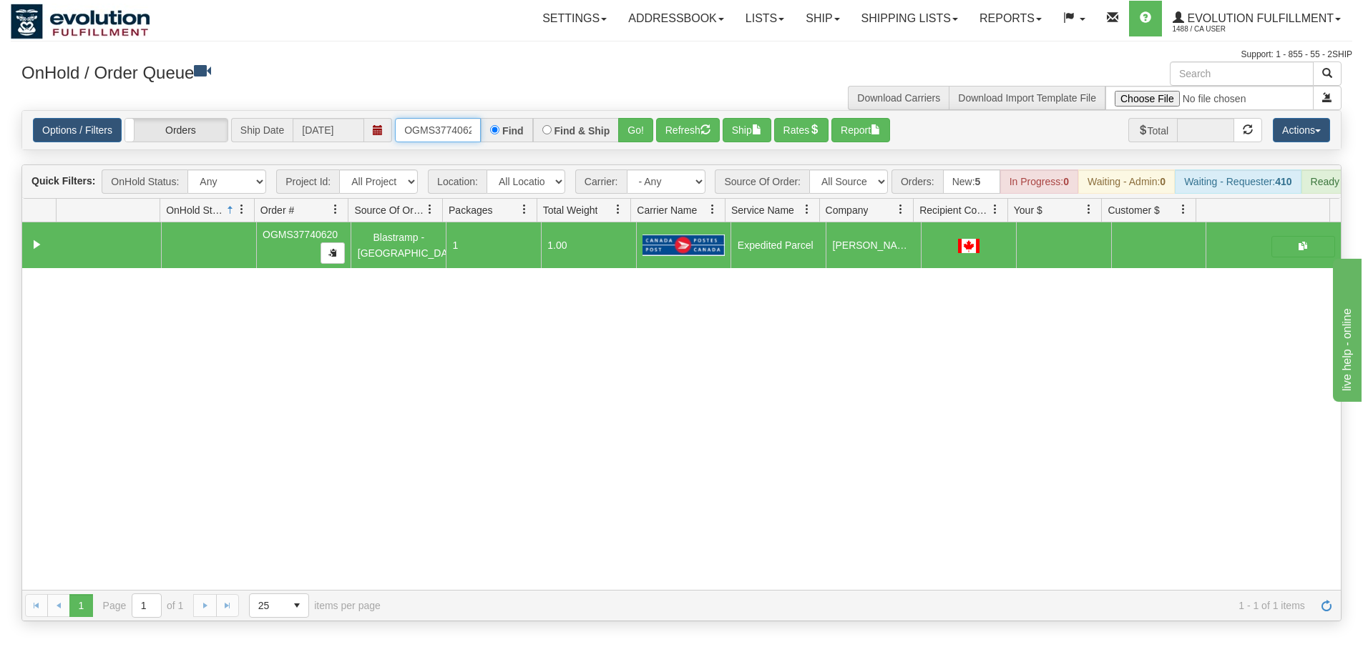
scroll to position [0, 8]
drag, startPoint x: 404, startPoint y: 127, endPoint x: 504, endPoint y: 125, distance: 100.2
click at [504, 125] on div "OGMS37740620 Find Find & Ship Go!" at bounding box center [524, 130] width 258 height 24
click at [465, 125] on input "text" at bounding box center [438, 130] width 86 height 24
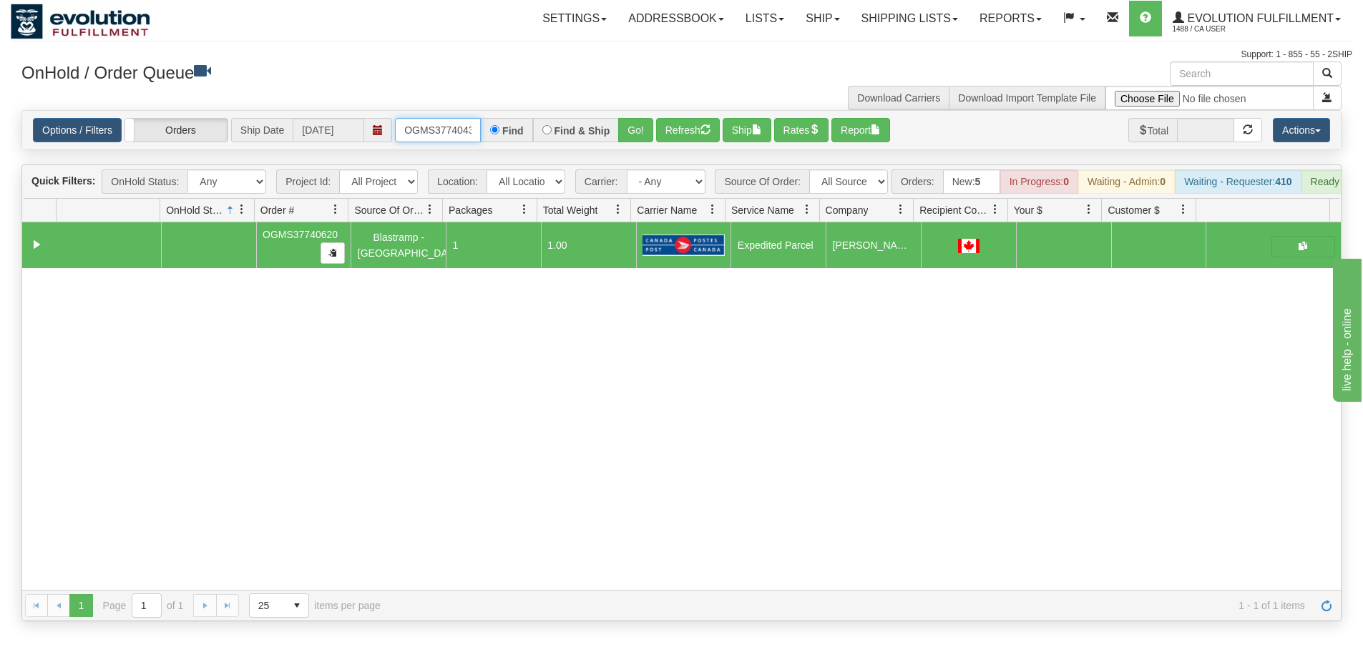
type input "OGMS37740434"
click at [632, 137] on button "Go!" at bounding box center [635, 130] width 35 height 24
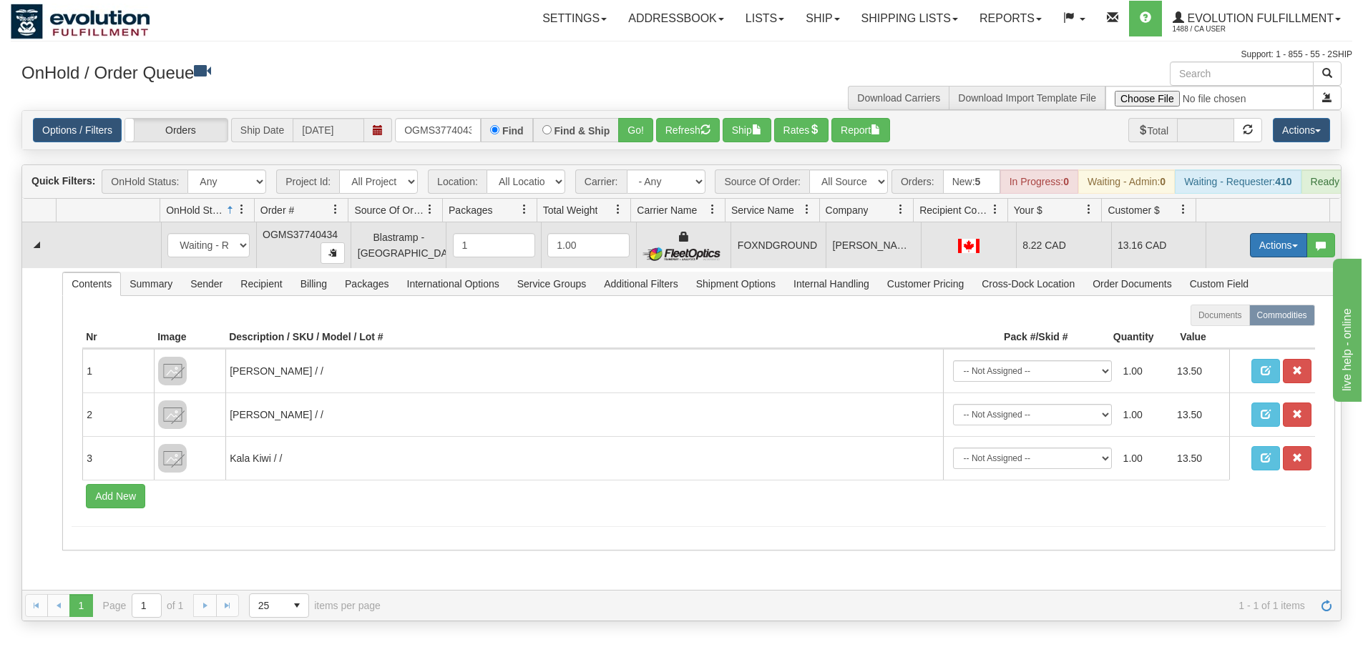
click at [1264, 257] on button "Actions" at bounding box center [1278, 245] width 57 height 24
click at [1232, 338] on link "Ship" at bounding box center [1249, 328] width 114 height 19
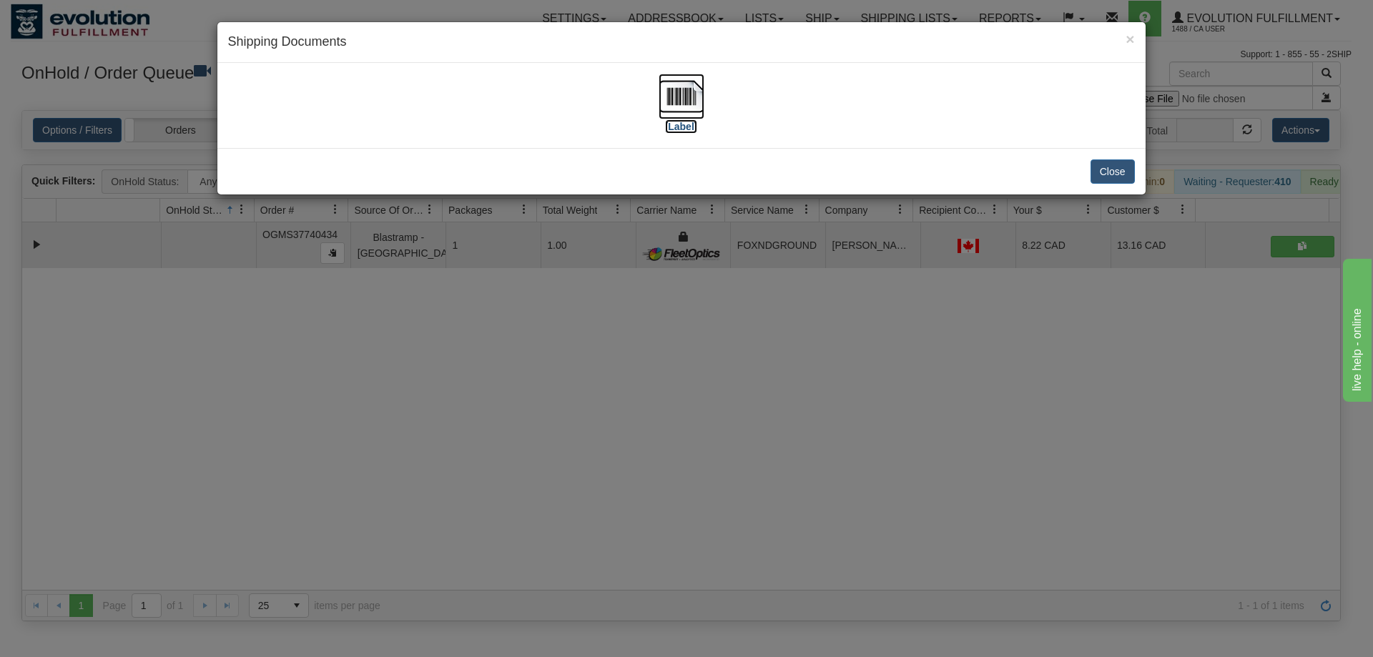
click at [689, 109] on img at bounding box center [682, 97] width 46 height 46
click at [868, 329] on div "× Shipping Documents [Label] Close" at bounding box center [686, 328] width 1373 height 657
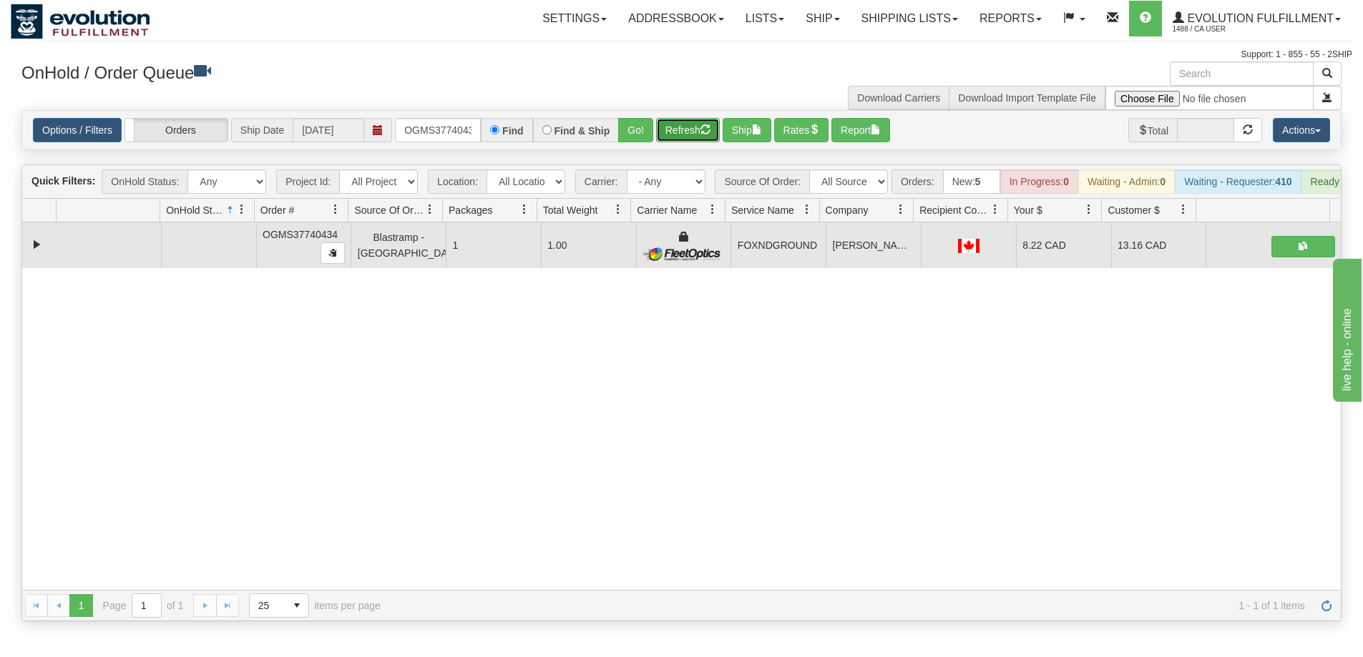
click at [694, 132] on button "Refresh" at bounding box center [688, 130] width 64 height 24
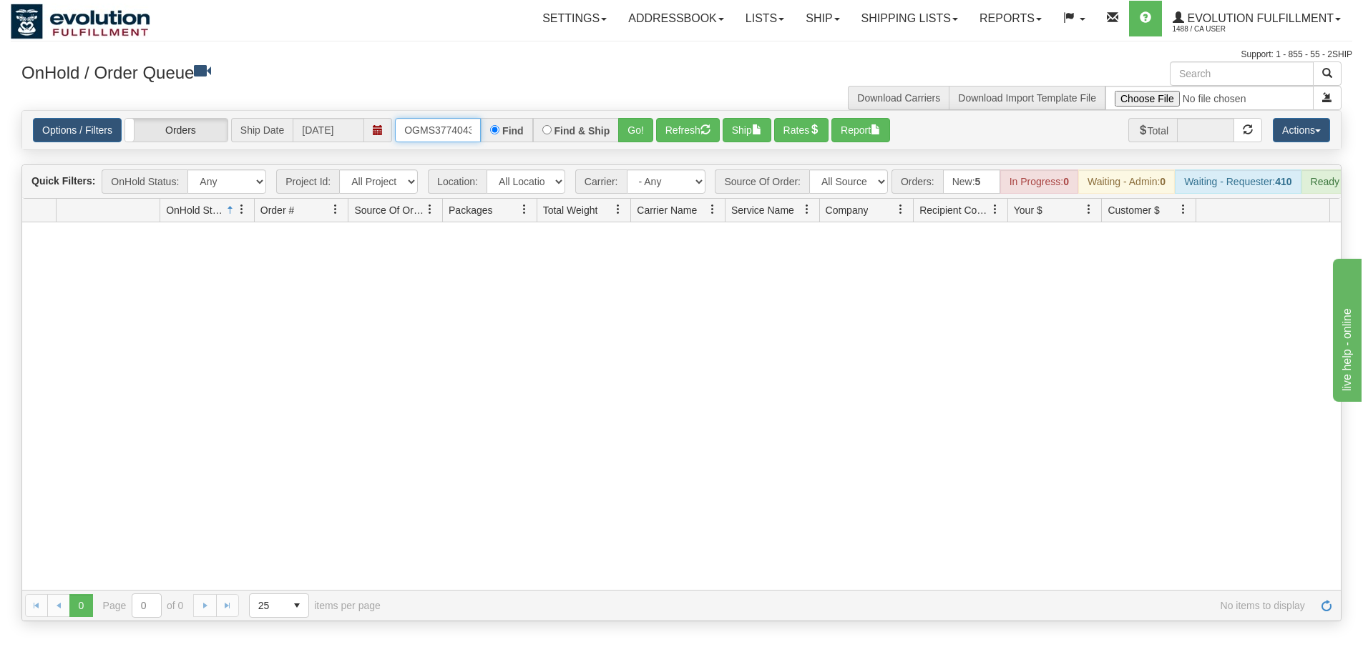
scroll to position [0, 8]
drag, startPoint x: 401, startPoint y: 134, endPoint x: 587, endPoint y: 133, distance: 186.7
click at [587, 133] on div "OGMS37740434 Find Find & Ship Go!" at bounding box center [524, 130] width 258 height 24
type input "OGMS37740217"
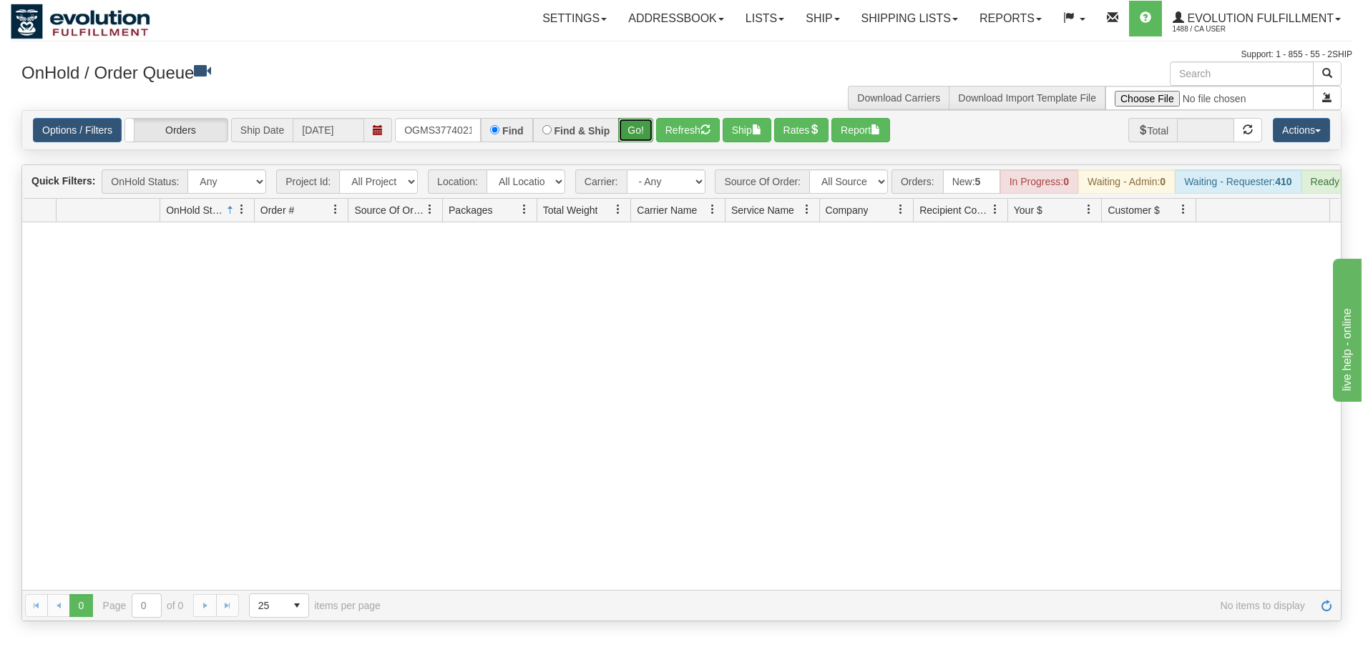
click at [619, 134] on button "Go!" at bounding box center [635, 130] width 35 height 24
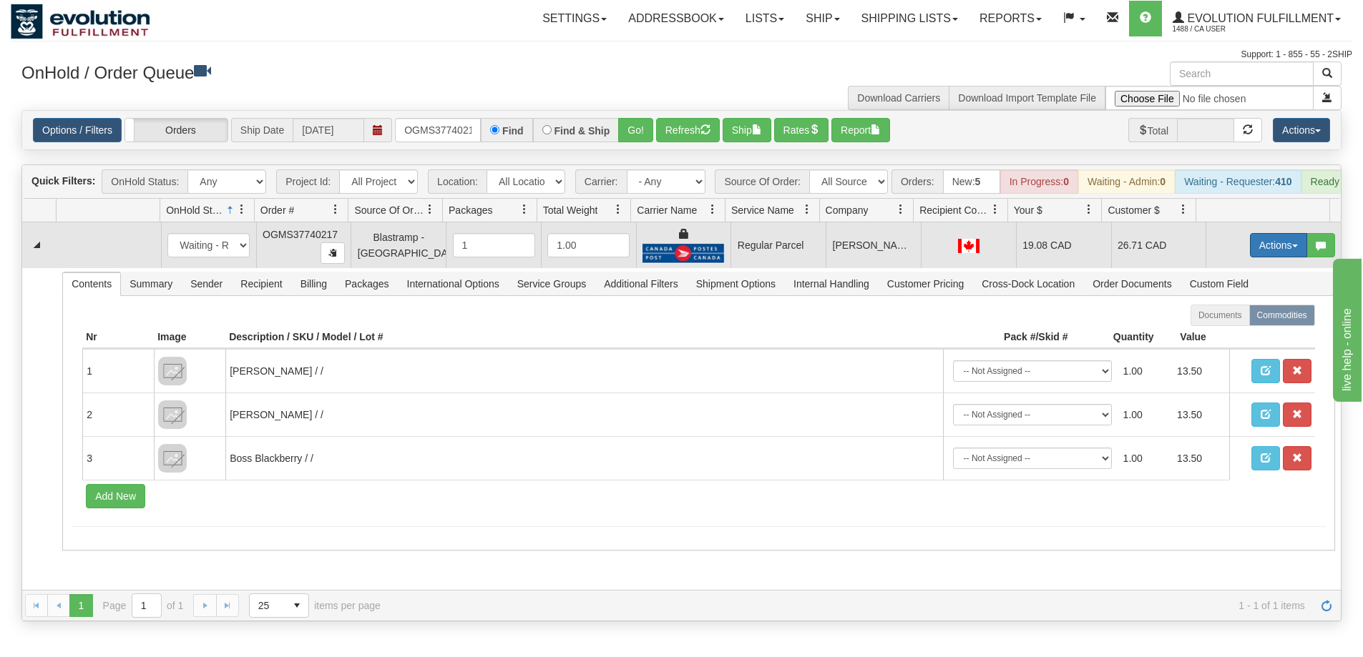
click at [1250, 256] on button "Actions" at bounding box center [1278, 245] width 57 height 24
click at [1225, 315] on span "Rate All Services" at bounding box center [1249, 309] width 86 height 11
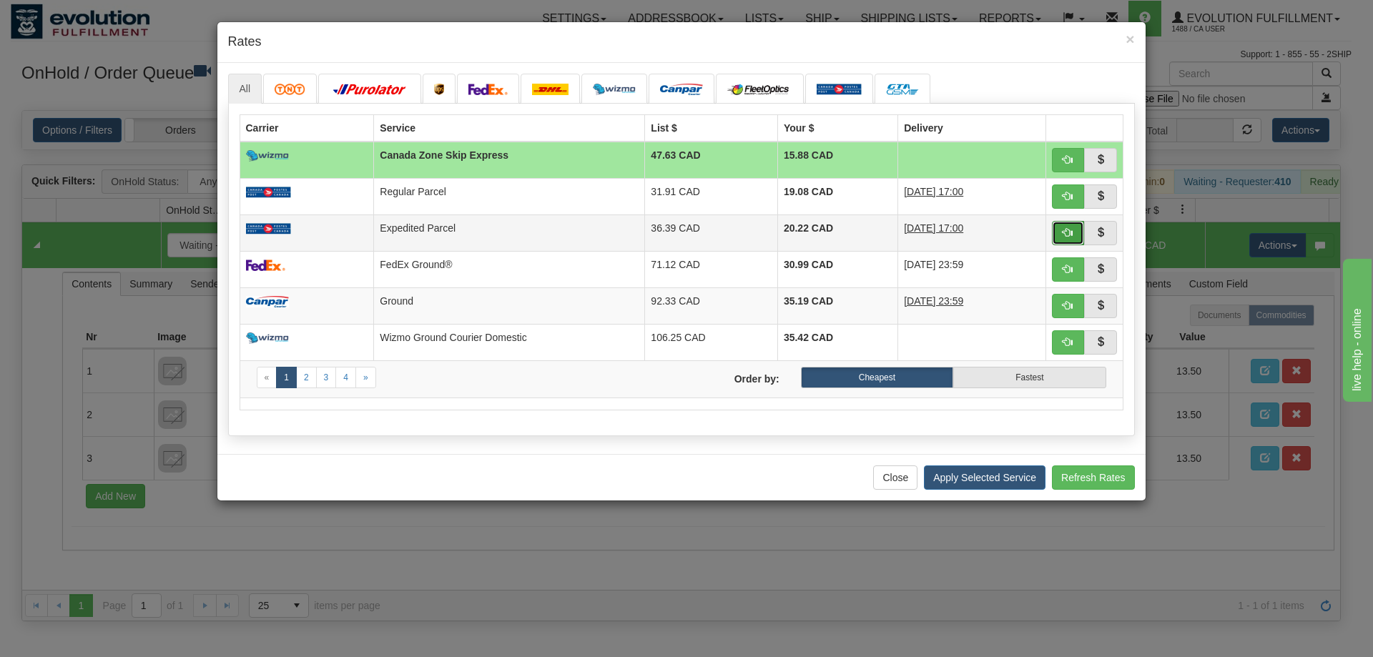
click at [1066, 228] on span "button" at bounding box center [1068, 232] width 10 height 10
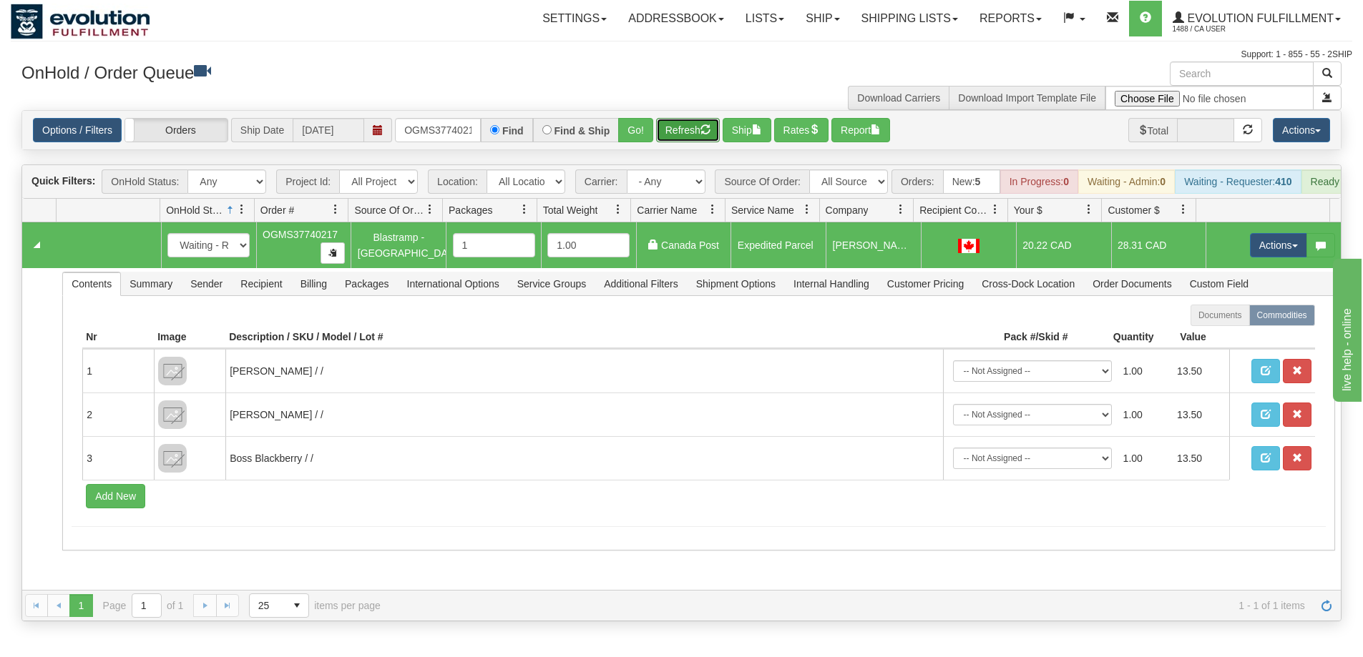
click at [697, 134] on button "Refresh" at bounding box center [688, 130] width 64 height 24
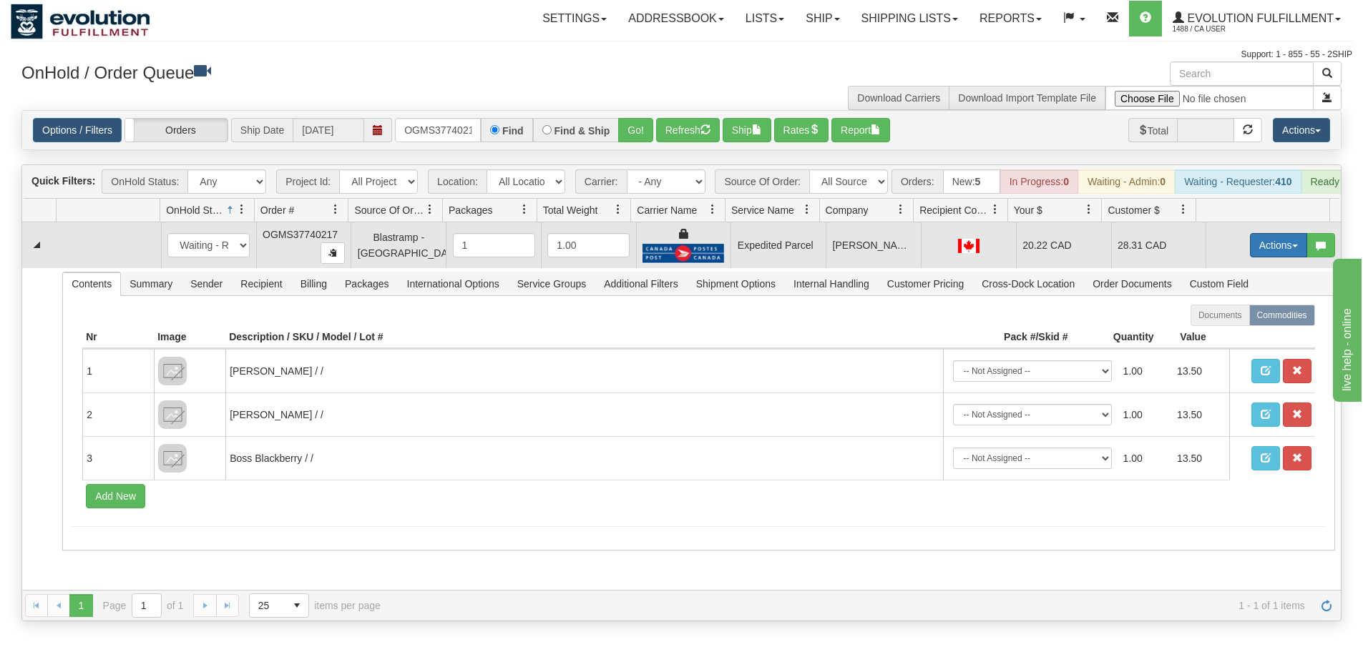
click at [1250, 255] on button "Actions" at bounding box center [1278, 245] width 57 height 24
click at [1224, 338] on link "Ship" at bounding box center [1249, 328] width 114 height 19
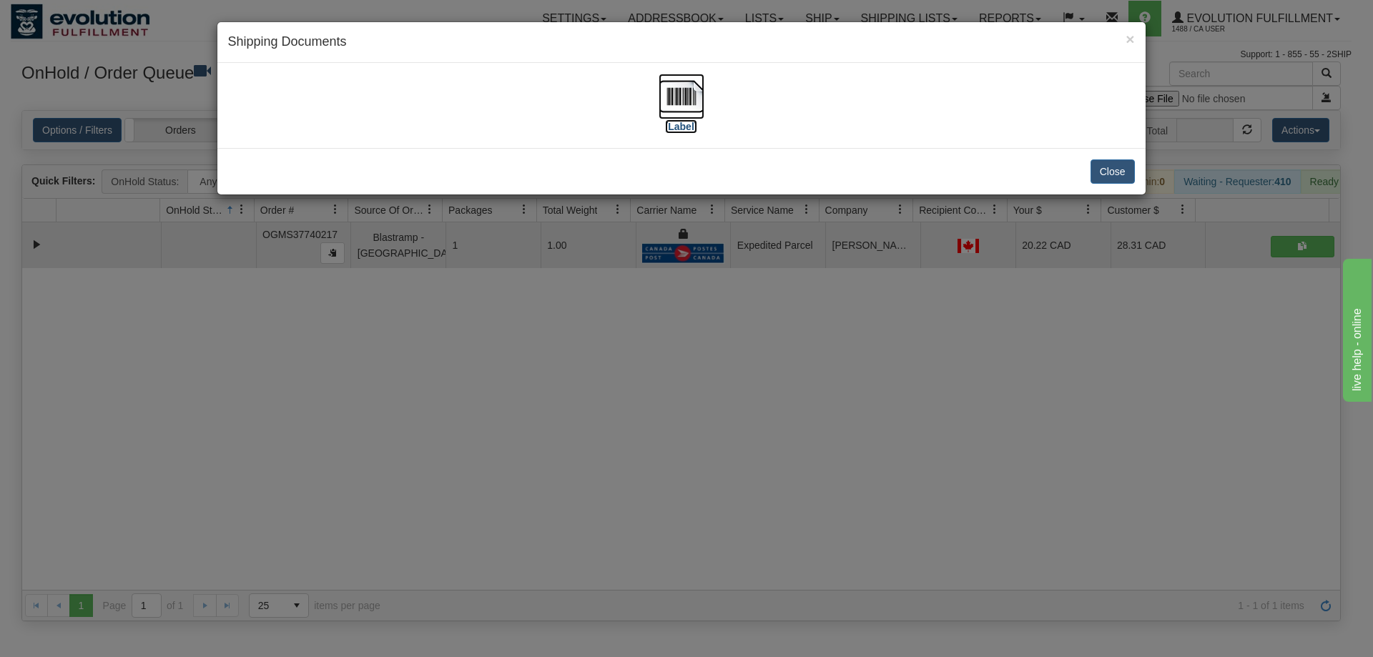
click at [677, 100] on img at bounding box center [682, 97] width 46 height 46
click at [736, 387] on div "× Shipping Documents [Label] Close" at bounding box center [686, 328] width 1373 height 657
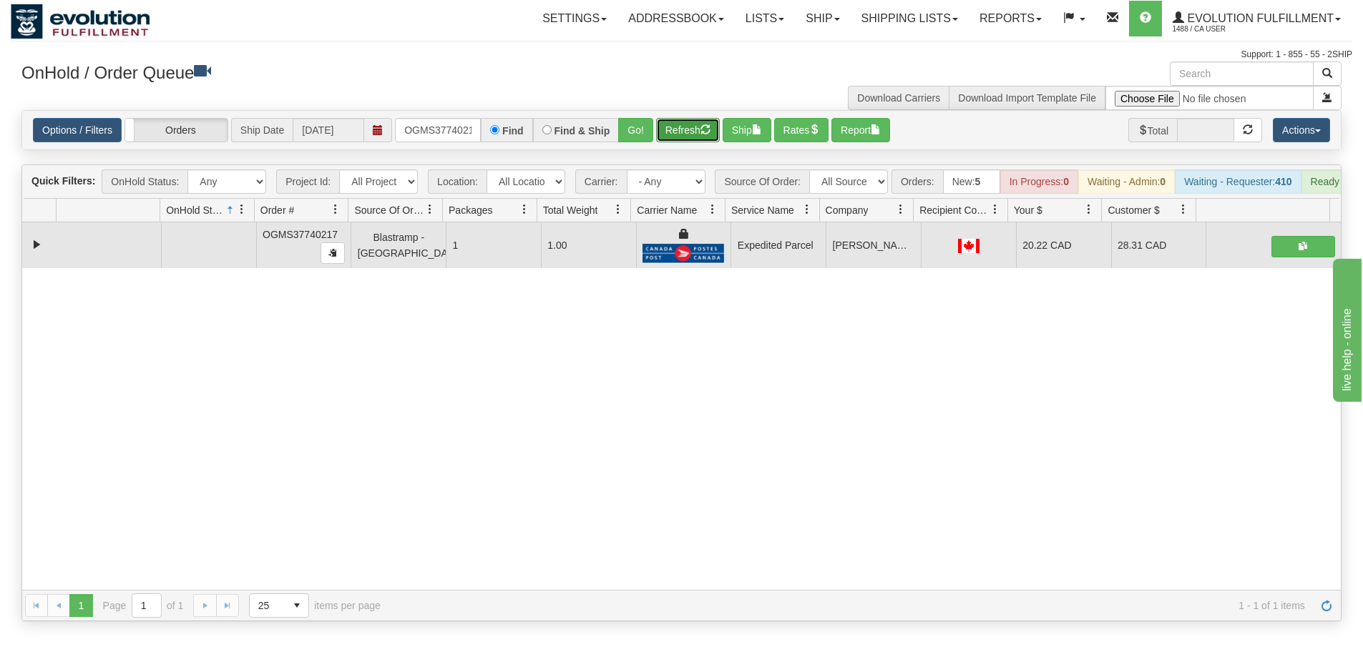
click at [685, 129] on button "Refresh" at bounding box center [688, 130] width 64 height 24
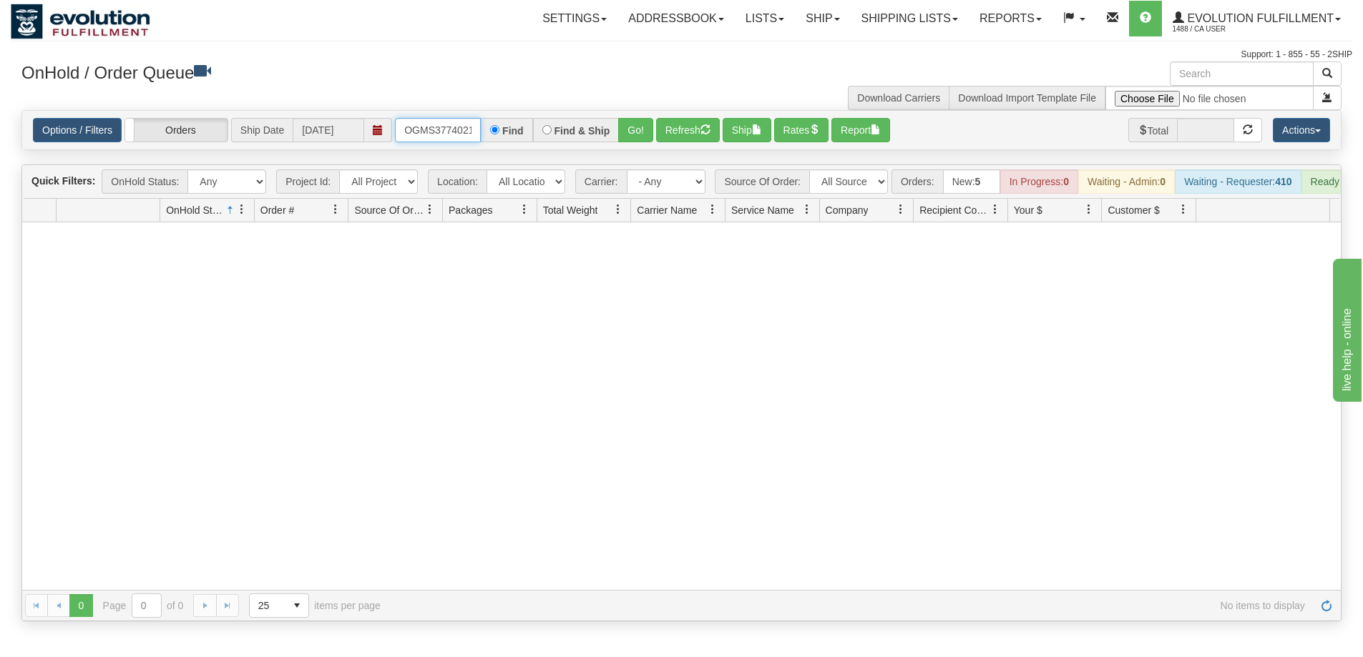
scroll to position [0, 8]
drag, startPoint x: 398, startPoint y: 129, endPoint x: 556, endPoint y: 151, distance: 159.5
click at [556, 151] on div "Is equal to Is not equal to Contains Does not contains CAD USD EUR ZAR [PERSON_…" at bounding box center [681, 365] width 1341 height 511
type input "OGMS37740854"
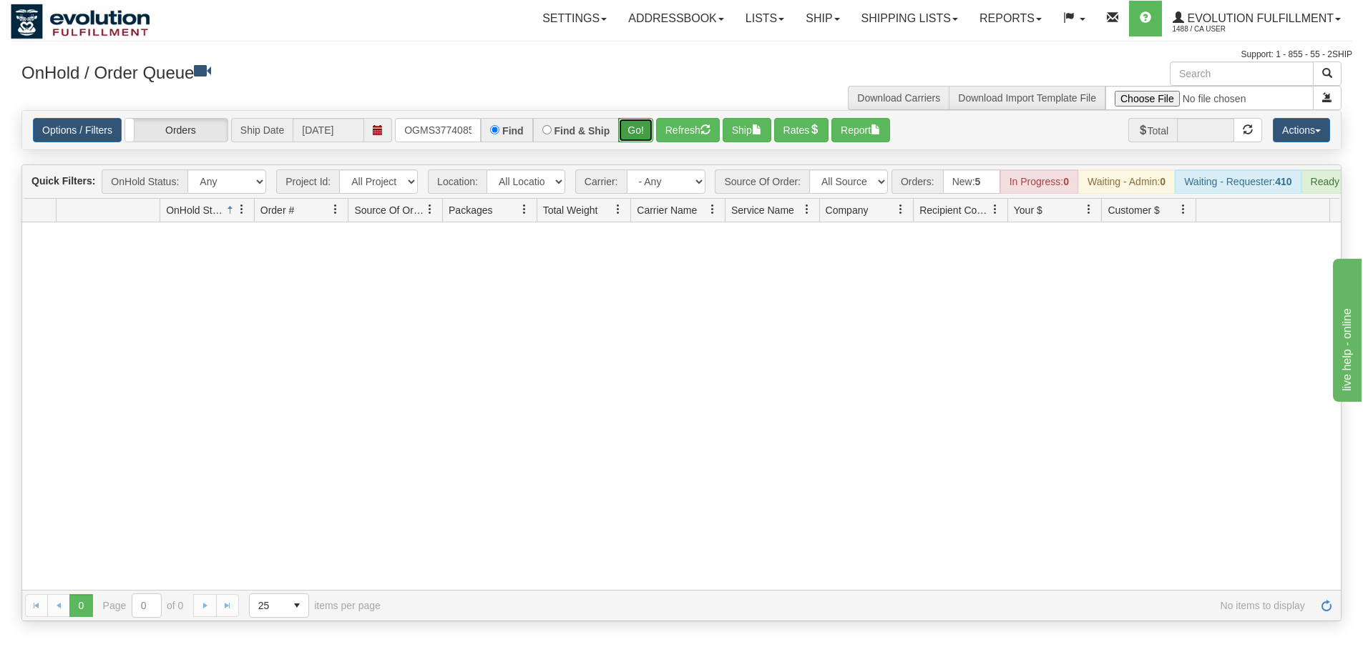
click at [644, 134] on button "Go!" at bounding box center [635, 130] width 35 height 24
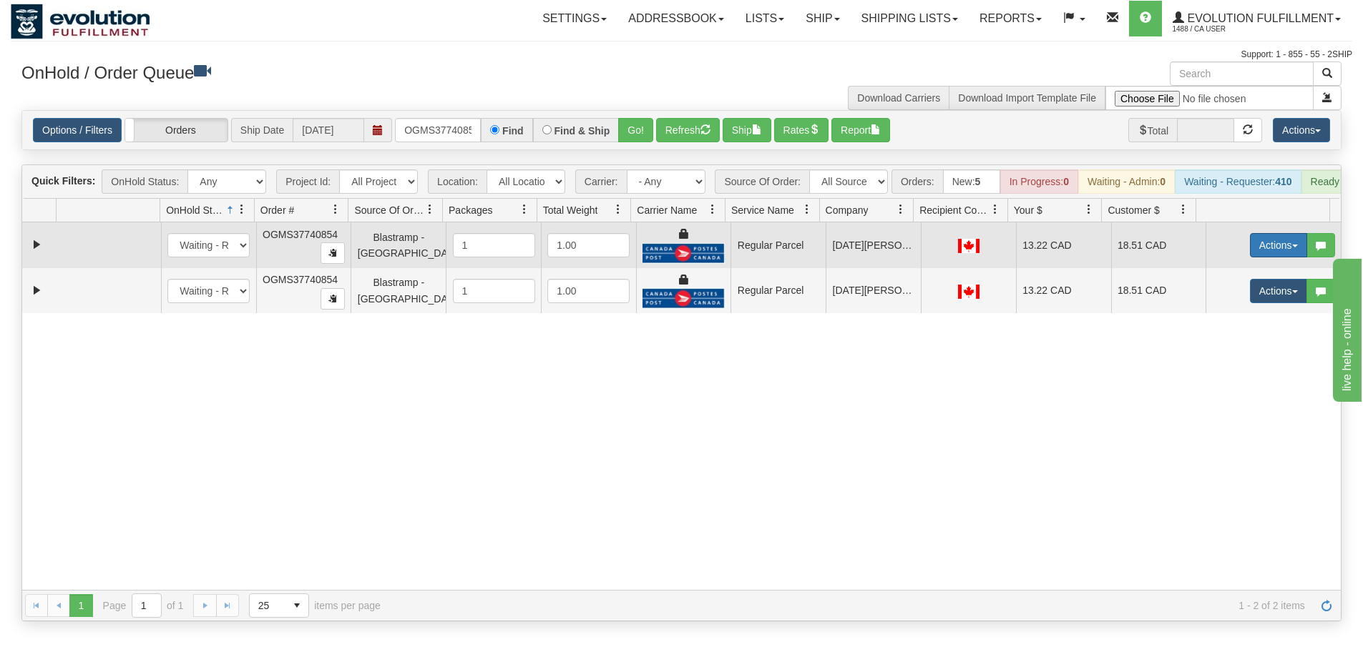
click at [1272, 255] on button "Actions" at bounding box center [1278, 245] width 57 height 24
click at [1227, 315] on span "Rate All Services" at bounding box center [1249, 309] width 86 height 11
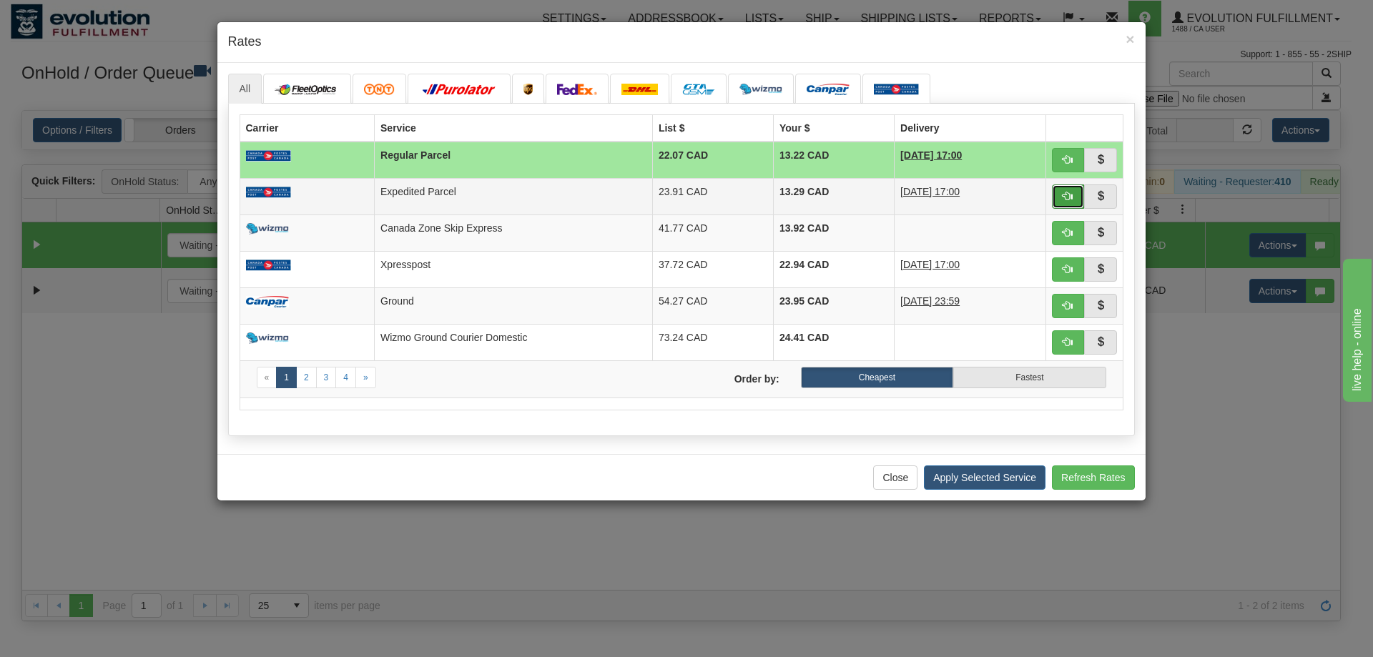
click at [1068, 200] on span "button" at bounding box center [1068, 196] width 10 height 10
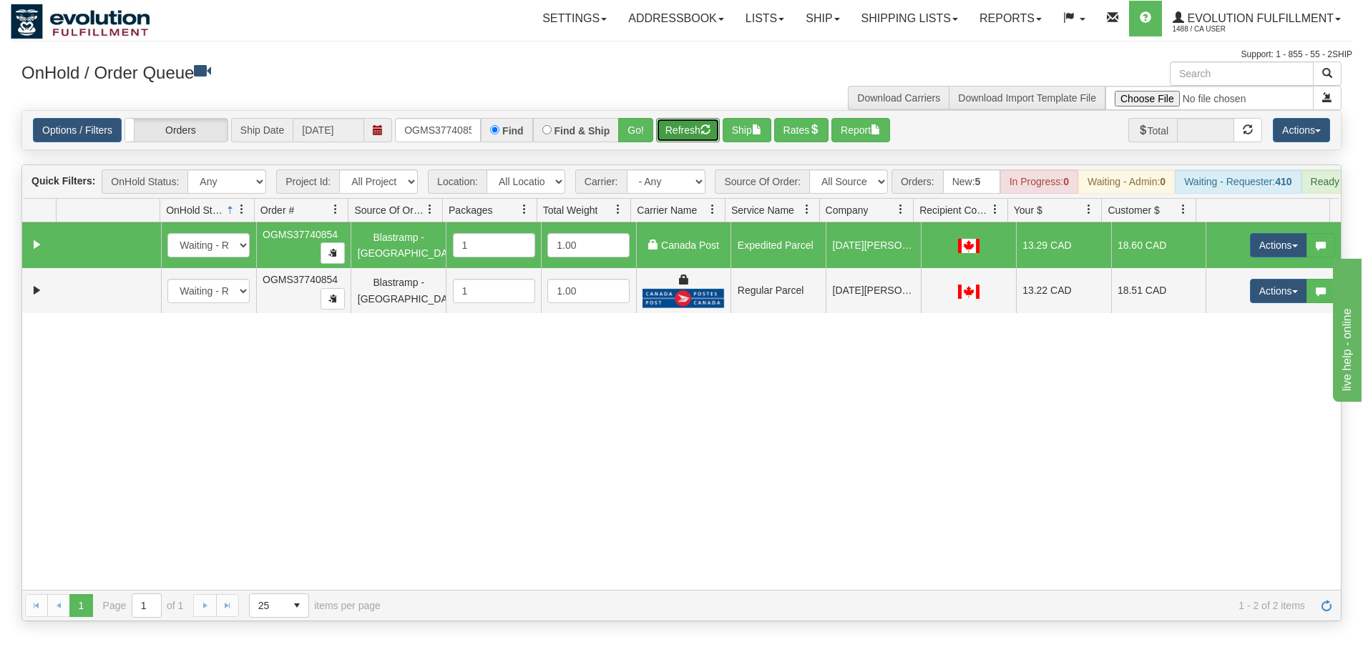
click at [676, 129] on button "Refresh" at bounding box center [688, 130] width 64 height 24
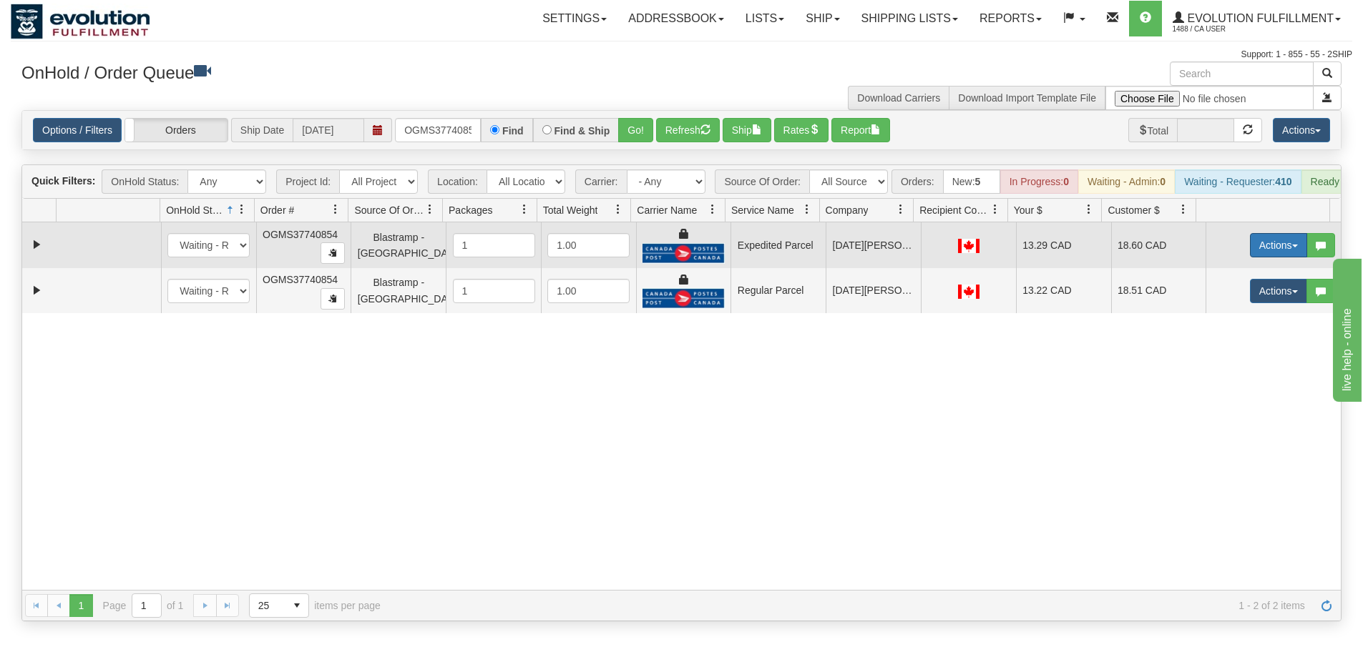
click at [1262, 257] on button "Actions" at bounding box center [1278, 245] width 57 height 24
click at [1215, 334] on span "Ship" at bounding box center [1221, 328] width 30 height 11
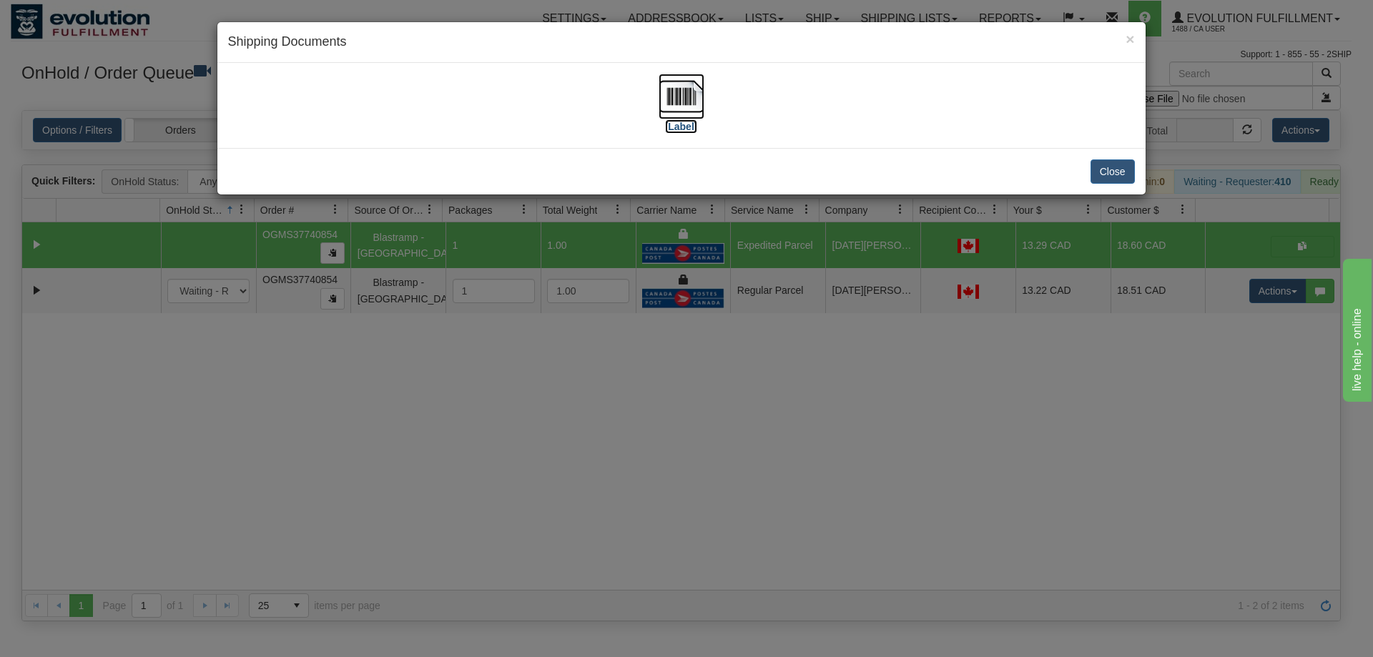
click at [677, 78] on img at bounding box center [682, 97] width 46 height 46
click at [968, 432] on div "× Shipping Documents [Label] Close" at bounding box center [686, 328] width 1373 height 657
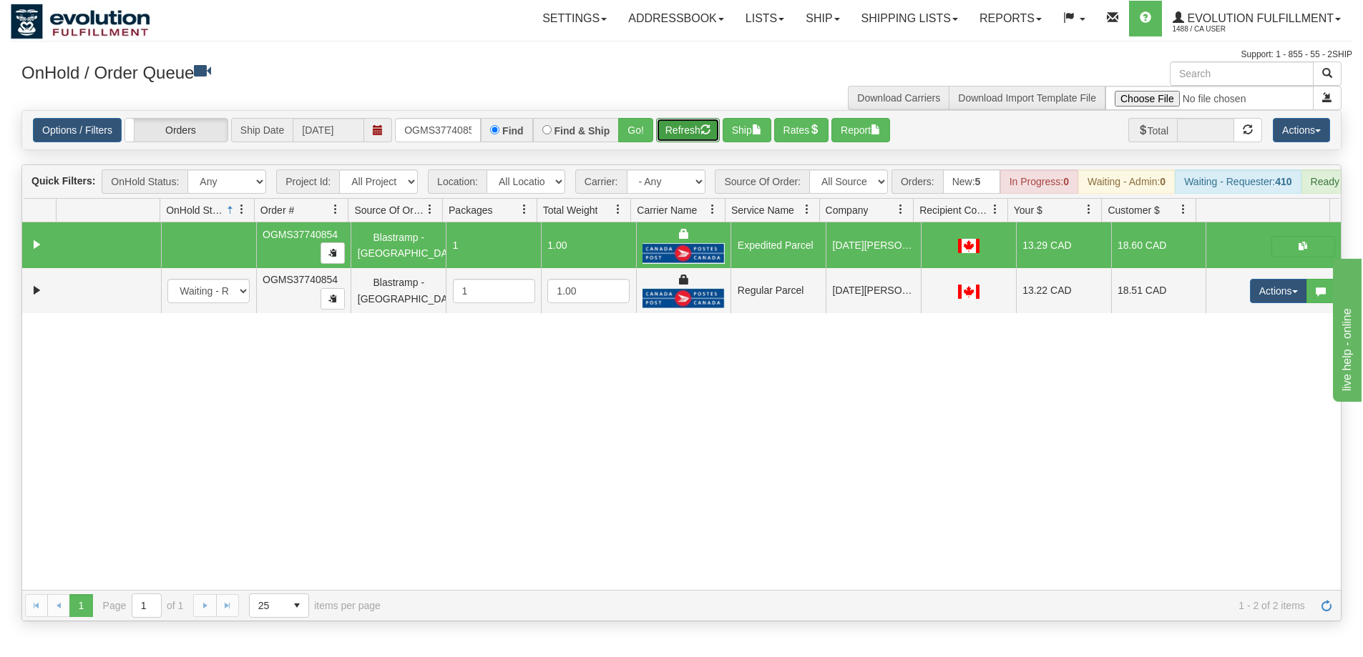
click at [687, 131] on button "Refresh" at bounding box center [688, 130] width 64 height 24
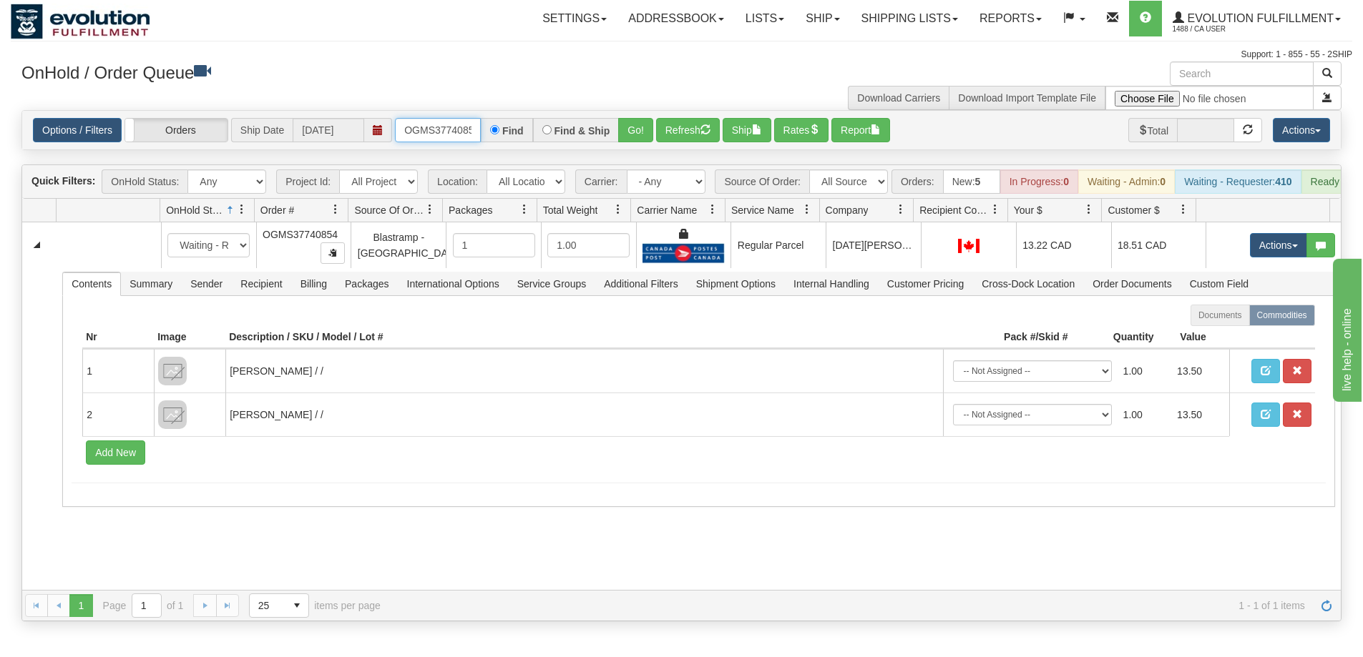
scroll to position [0, 8]
drag, startPoint x: 403, startPoint y: 127, endPoint x: 489, endPoint y: 143, distance: 87.3
click at [489, 143] on div "Options / Filters Group Shipments Orders Ship Date [DATE] OGMS37740854 Find Fin…" at bounding box center [681, 130] width 1318 height 39
type input "OGMS37739874"
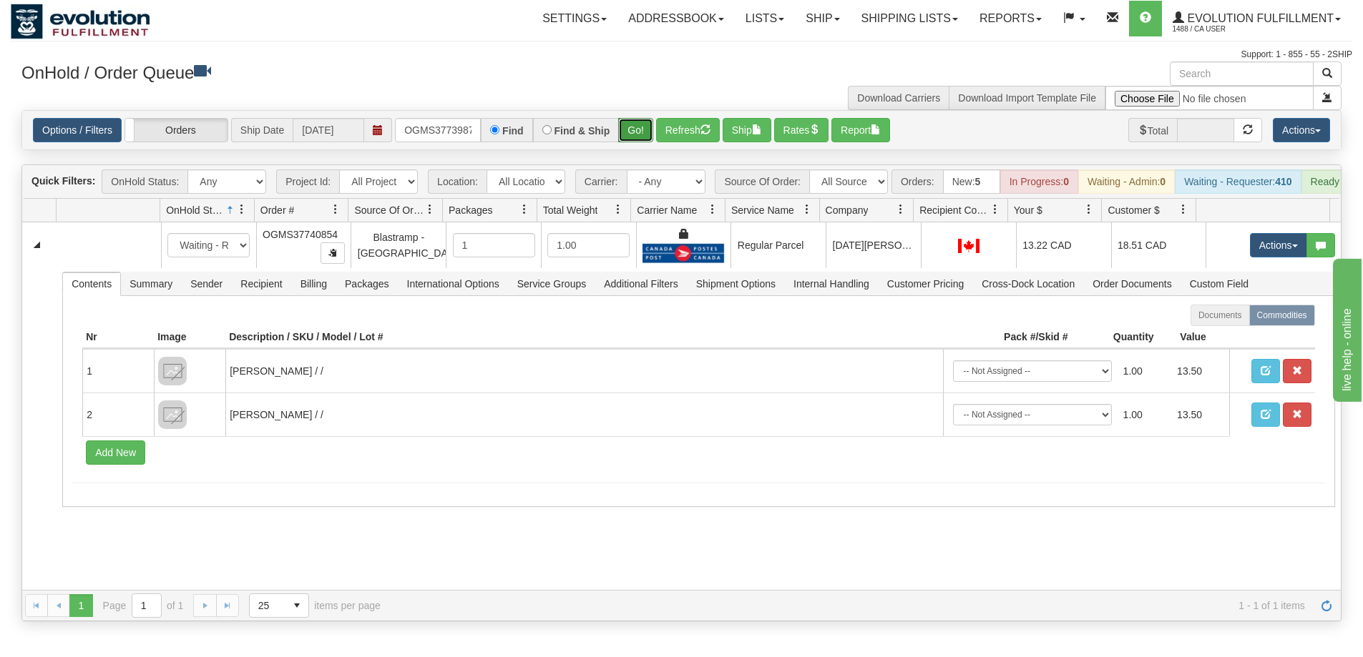
click at [629, 129] on button "Go!" at bounding box center [635, 130] width 35 height 24
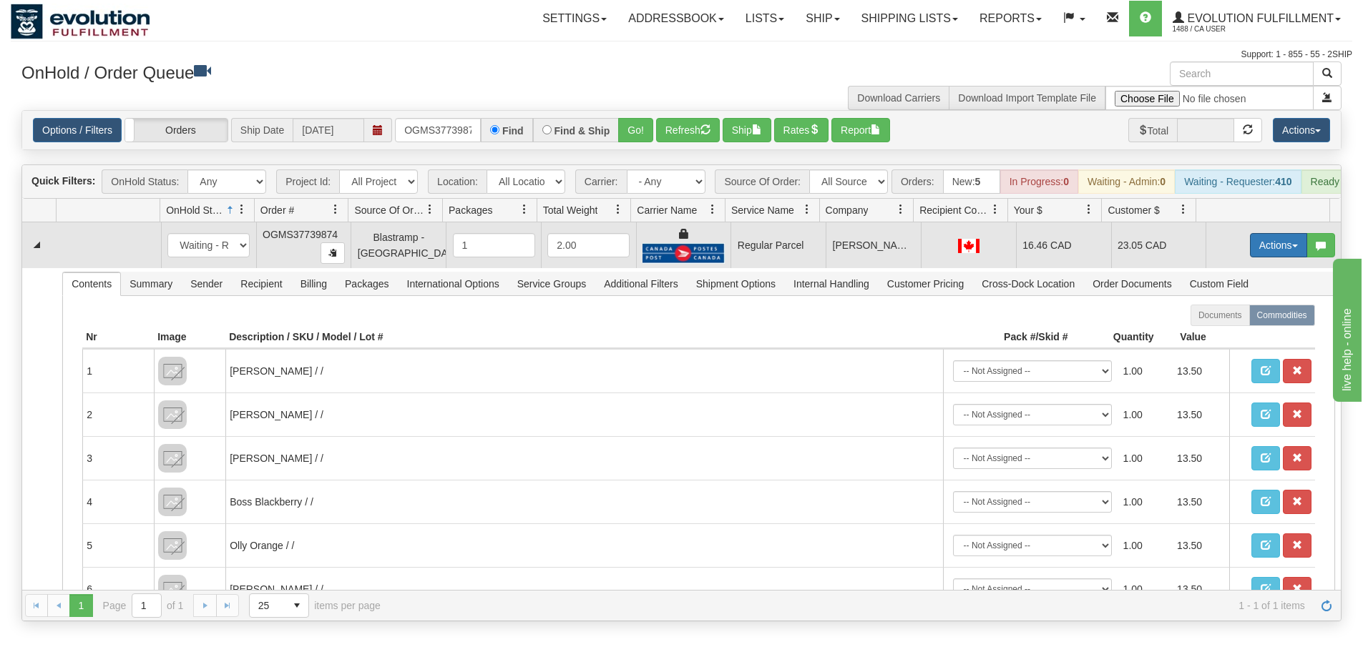
click at [1252, 255] on button "Actions" at bounding box center [1278, 245] width 57 height 24
click at [1220, 315] on span "Rate All Services" at bounding box center [1249, 309] width 86 height 11
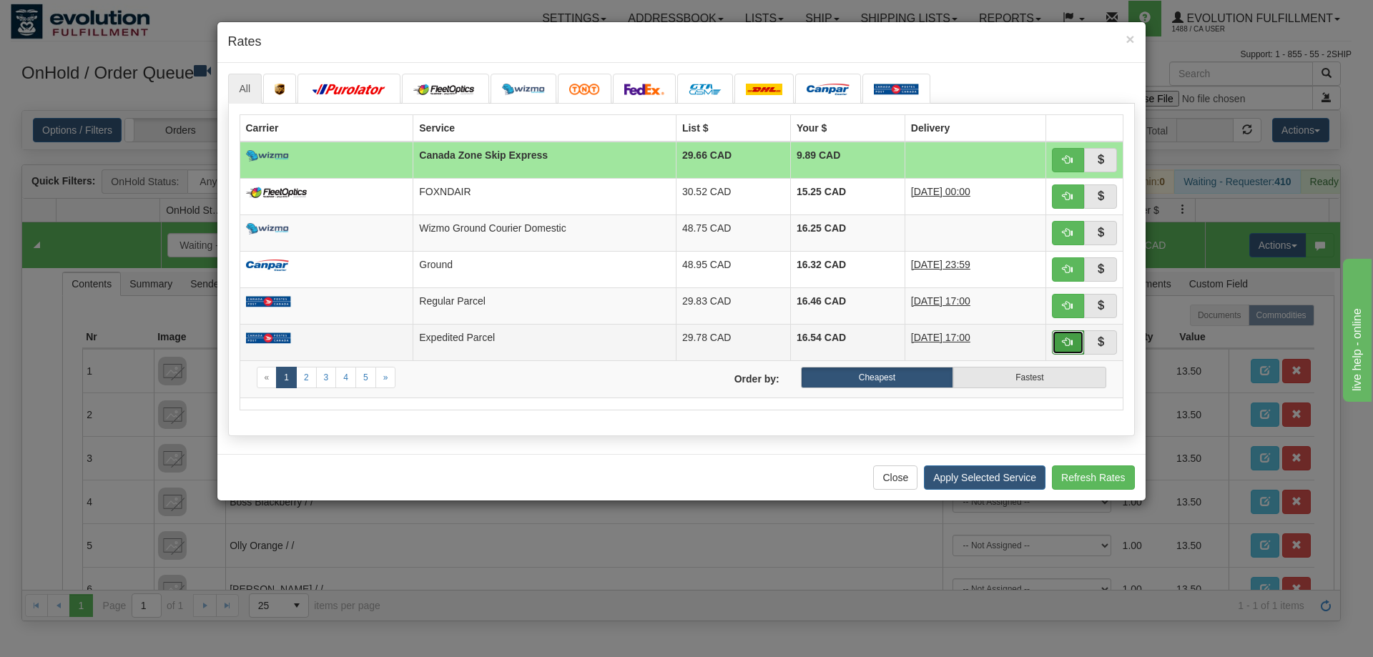
click at [1058, 340] on button "button" at bounding box center [1068, 342] width 33 height 24
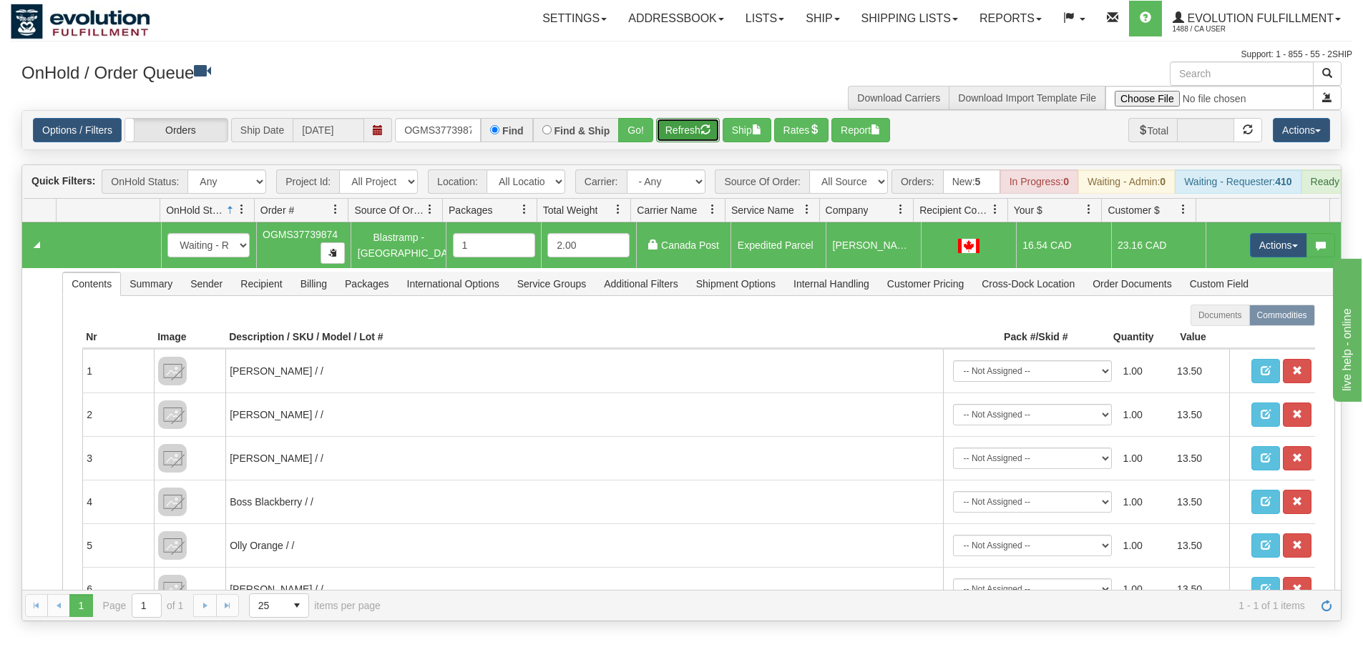
click at [683, 136] on button "Refresh" at bounding box center [688, 130] width 64 height 24
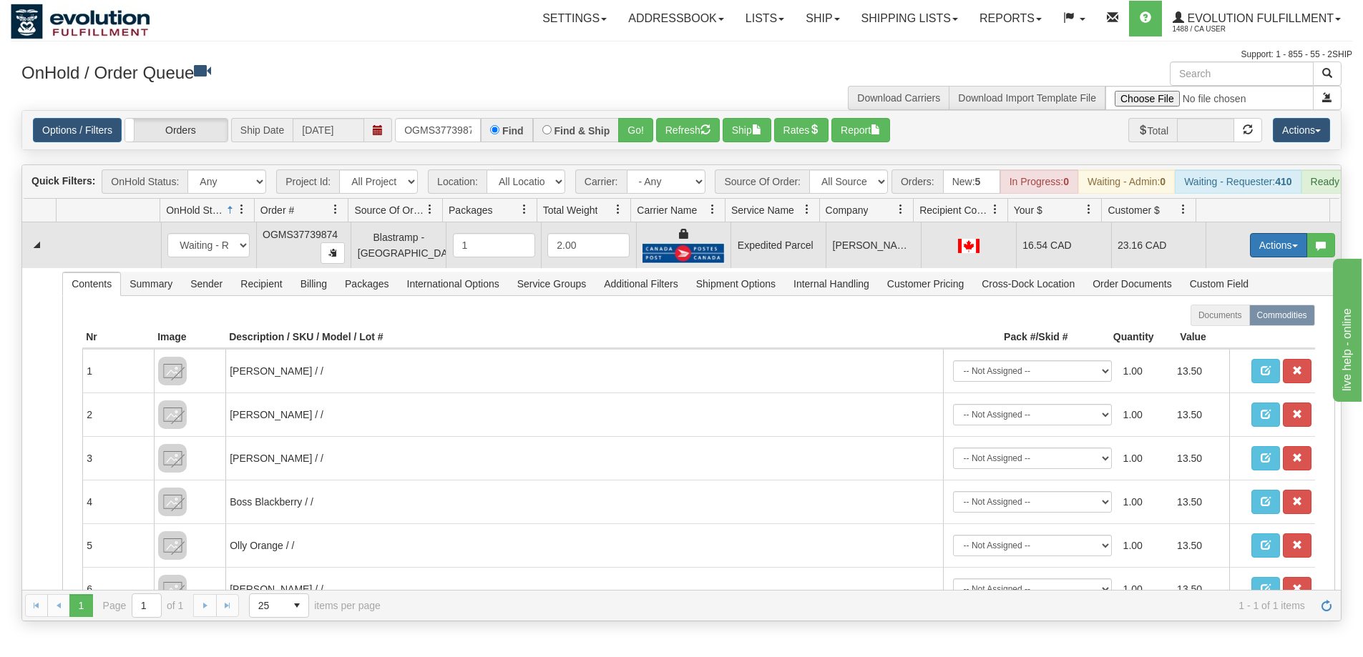
click at [1271, 252] on button "Actions" at bounding box center [1278, 245] width 57 height 24
click at [1222, 338] on link "Ship" at bounding box center [1249, 328] width 114 height 19
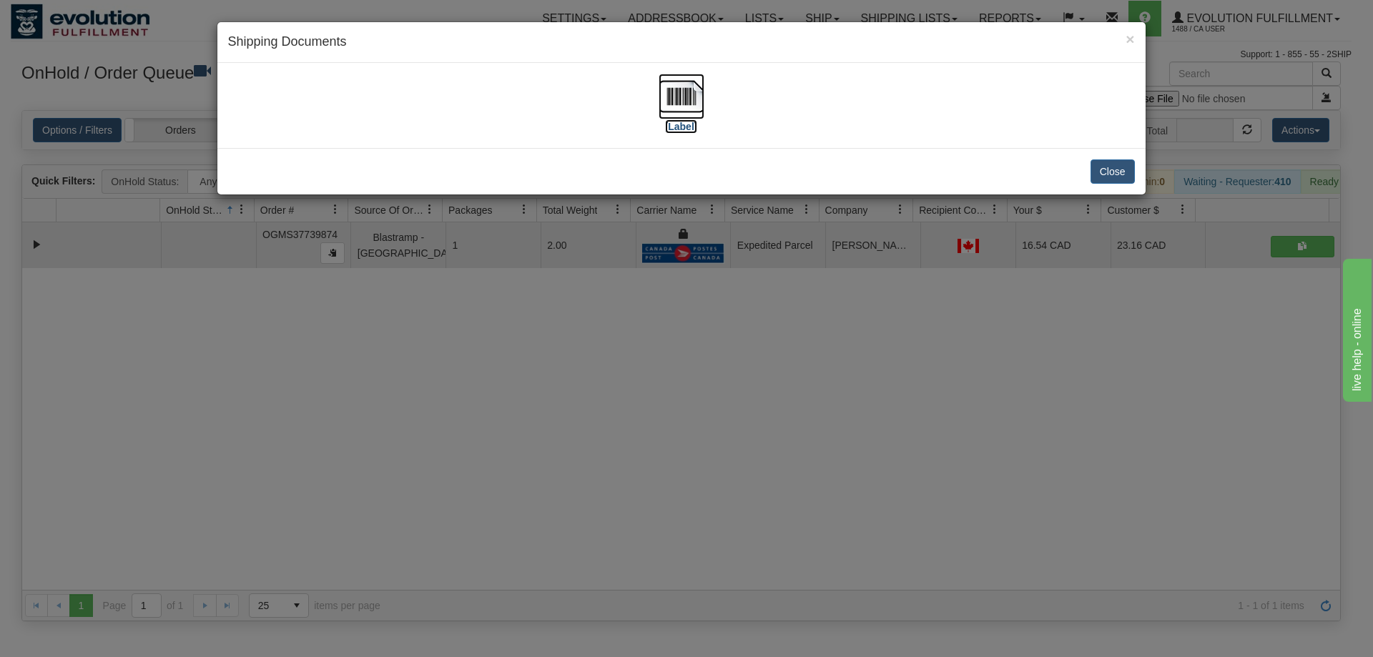
click at [684, 102] on img at bounding box center [682, 97] width 46 height 46
click at [917, 406] on div "× Shipping Documents [Label] Close" at bounding box center [686, 328] width 1373 height 657
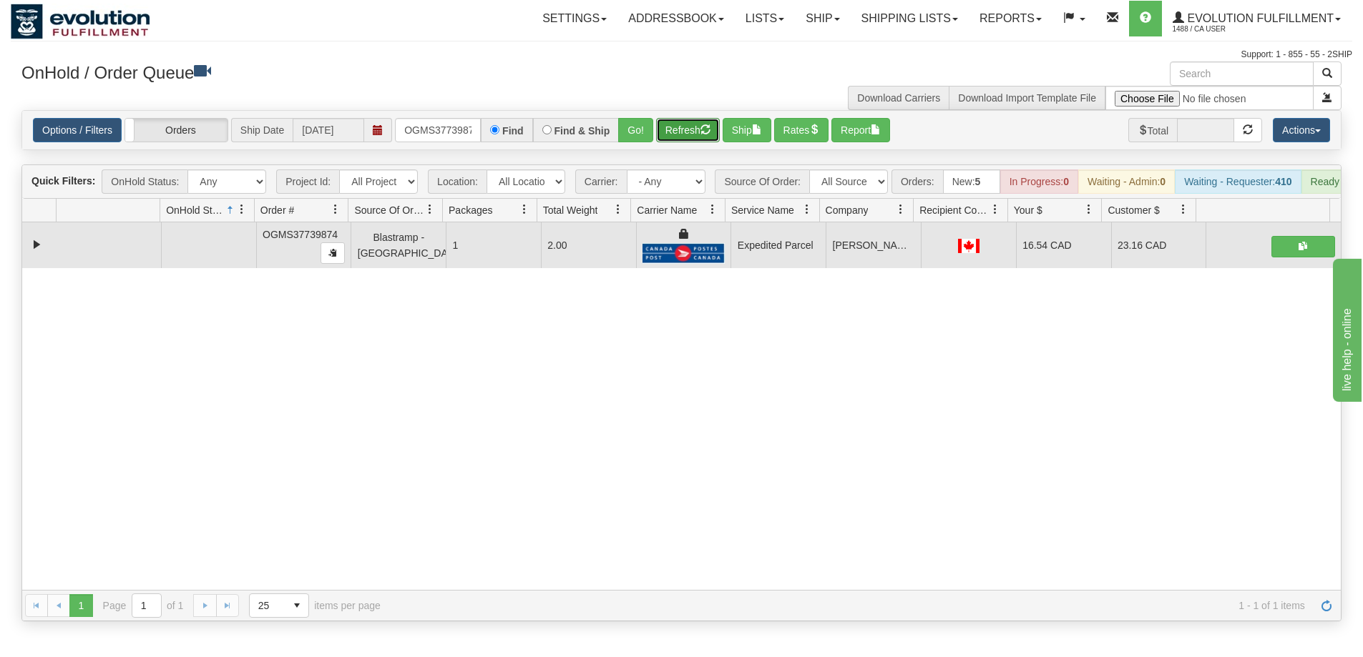
click at [705, 137] on button "Refresh" at bounding box center [688, 130] width 64 height 24
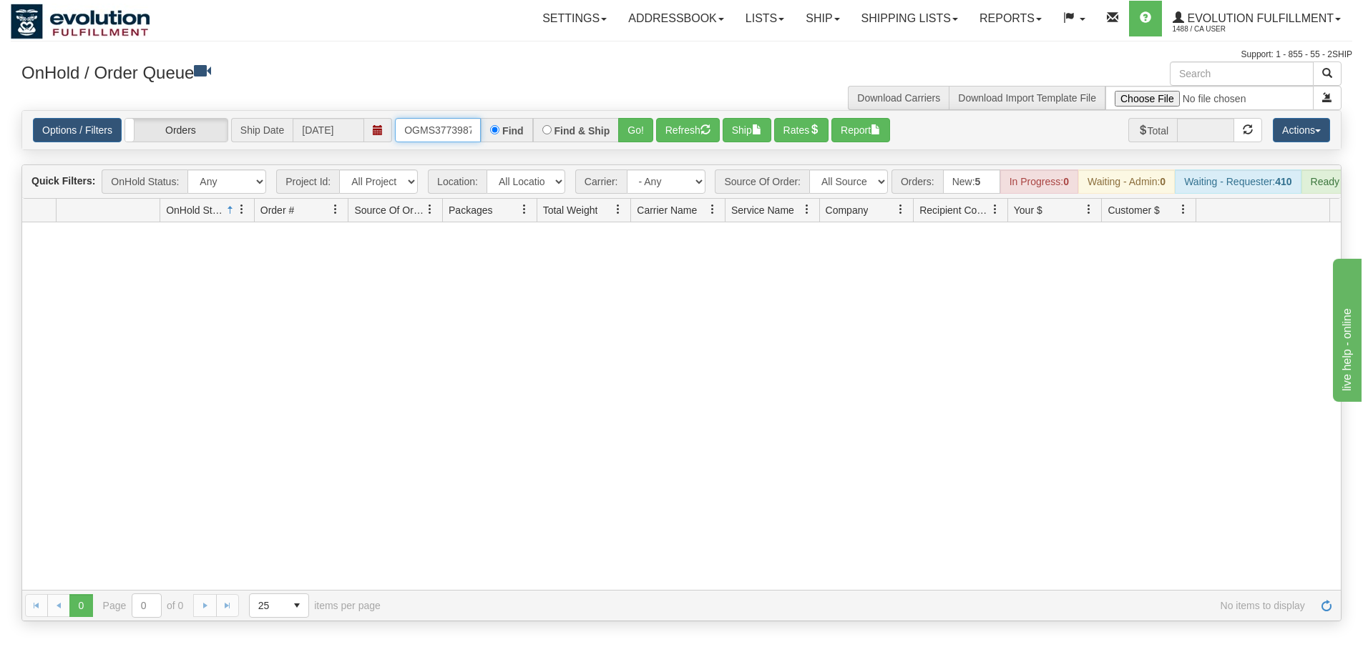
scroll to position [0, 8]
drag, startPoint x: 406, startPoint y: 128, endPoint x: 502, endPoint y: 137, distance: 96.3
click at [502, 137] on div "OGMS37739874 Find Find & Ship Go!" at bounding box center [524, 130] width 258 height 24
type input "OGMS37740365"
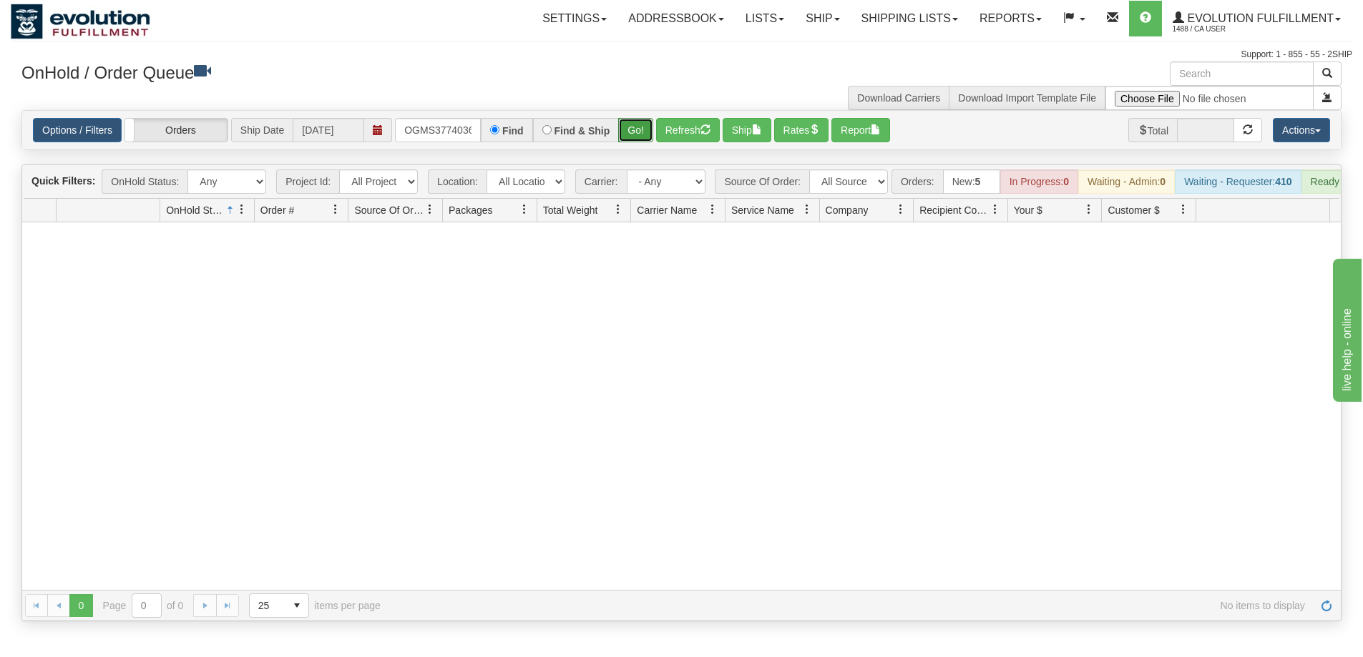
click at [634, 139] on button "Go!" at bounding box center [635, 130] width 35 height 24
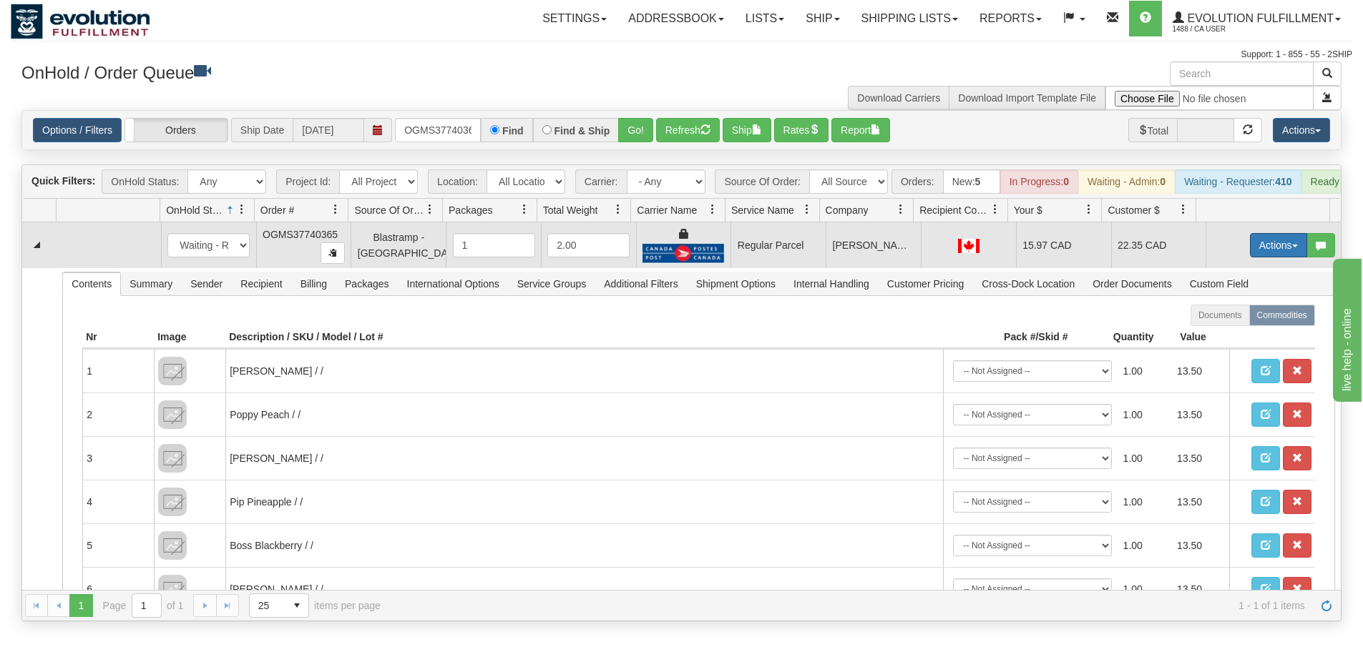
click at [1270, 257] on button "Actions" at bounding box center [1278, 245] width 57 height 24
click at [1232, 315] on span "Rate All Services" at bounding box center [1249, 309] width 86 height 11
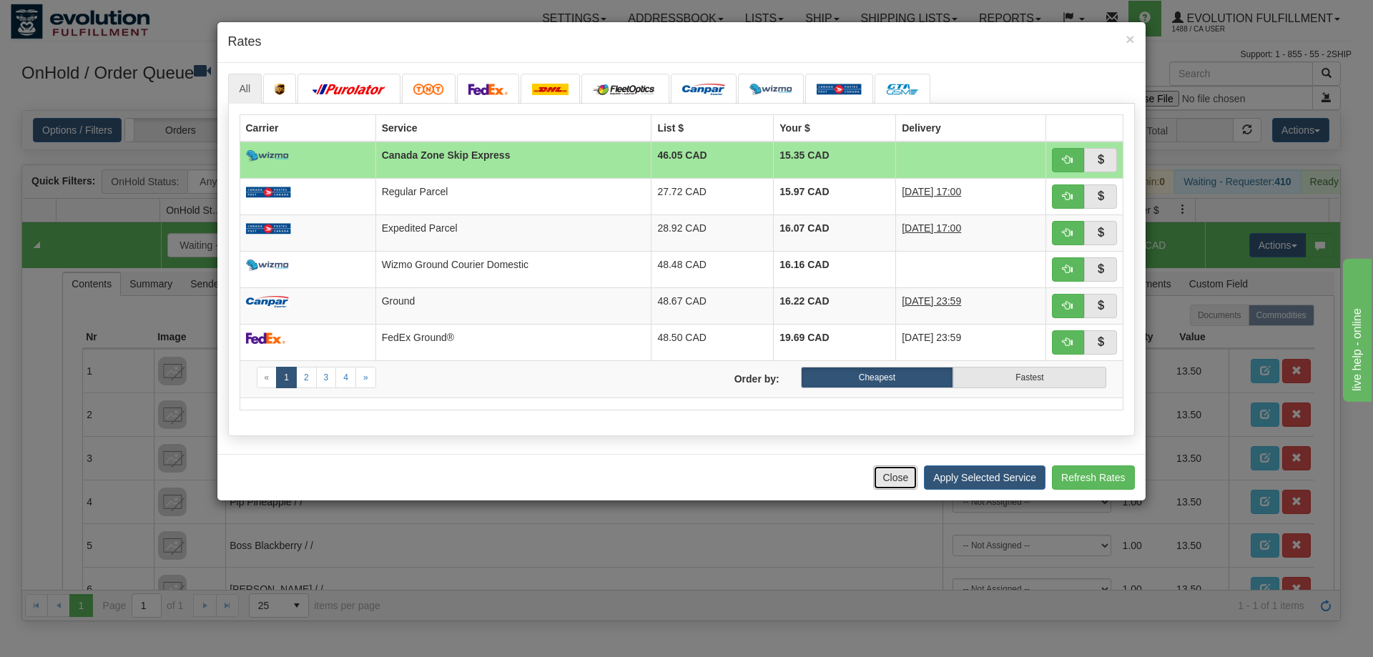
click at [901, 467] on button "Close" at bounding box center [895, 478] width 44 height 24
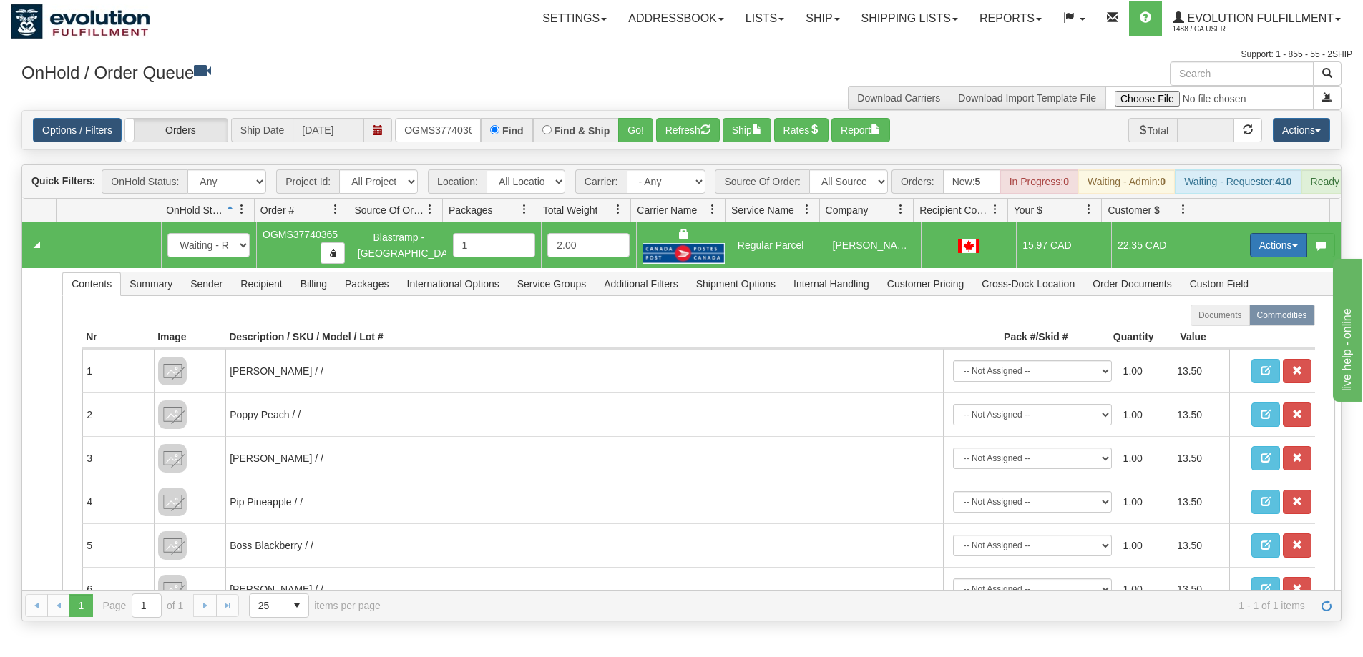
click at [1250, 257] on button "Actions" at bounding box center [1278, 245] width 57 height 24
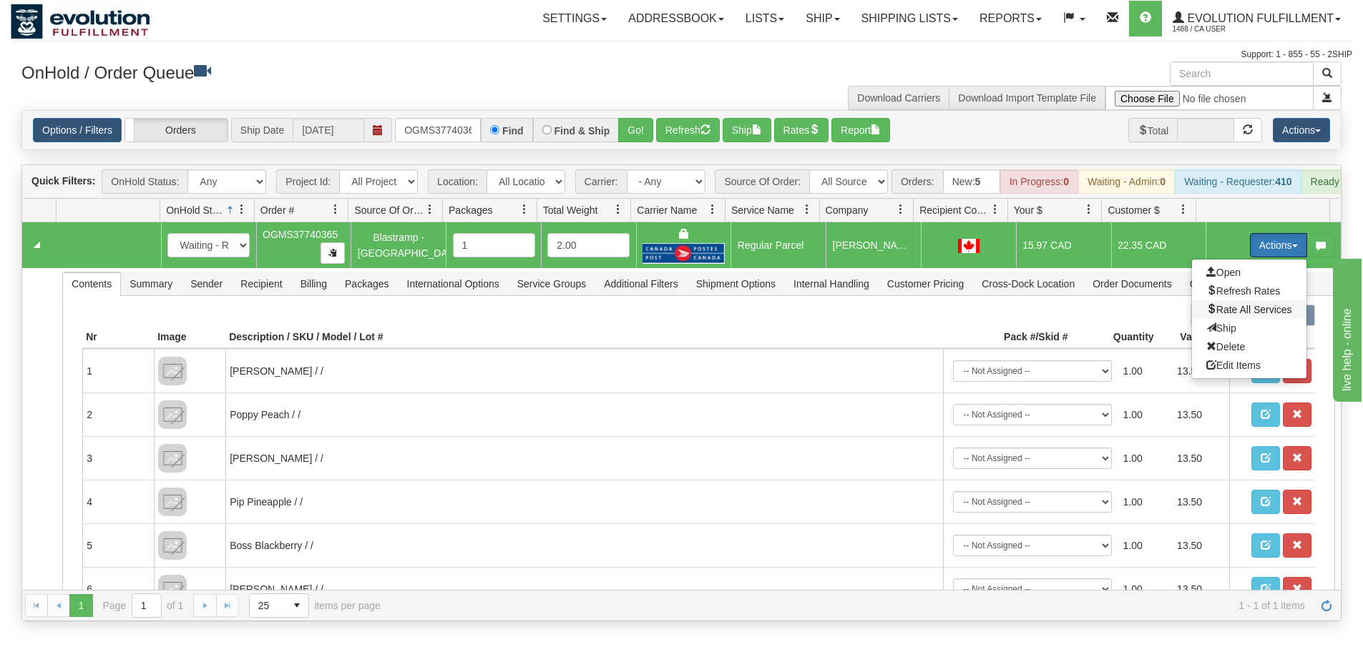
click at [1216, 315] on span "Rate All Services" at bounding box center [1249, 309] width 86 height 11
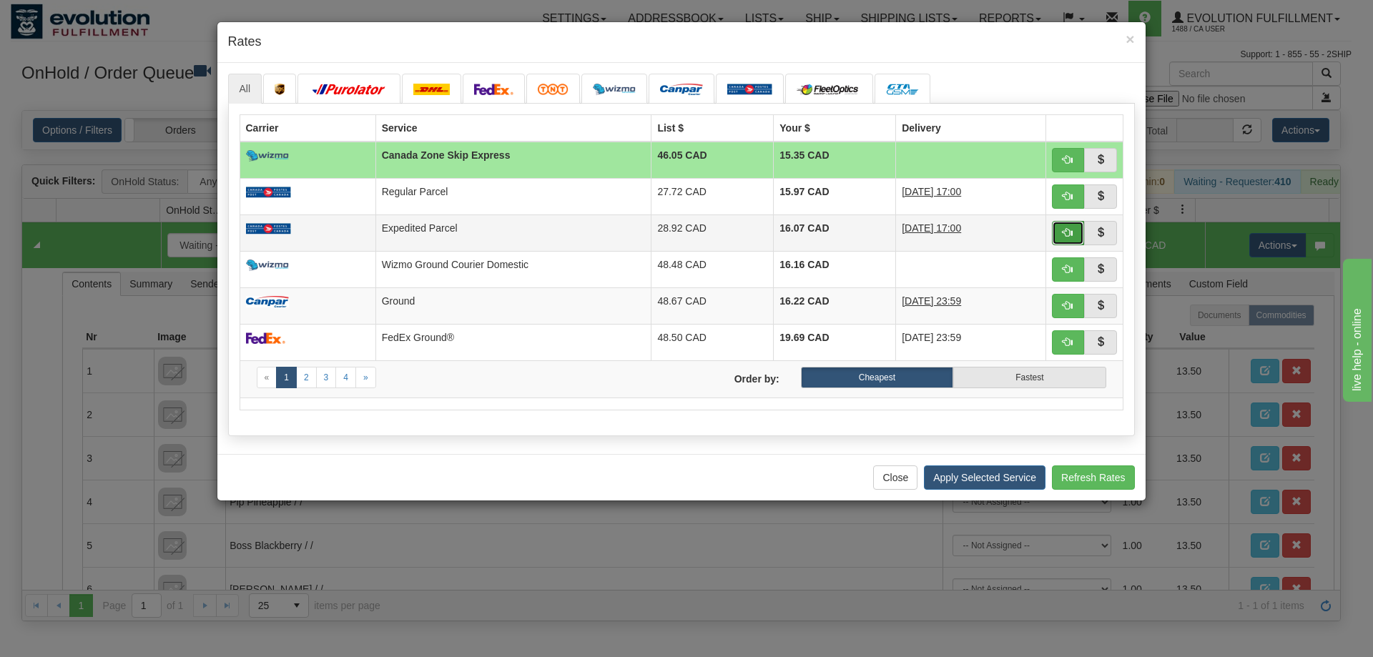
click at [1069, 231] on span "button" at bounding box center [1068, 232] width 10 height 10
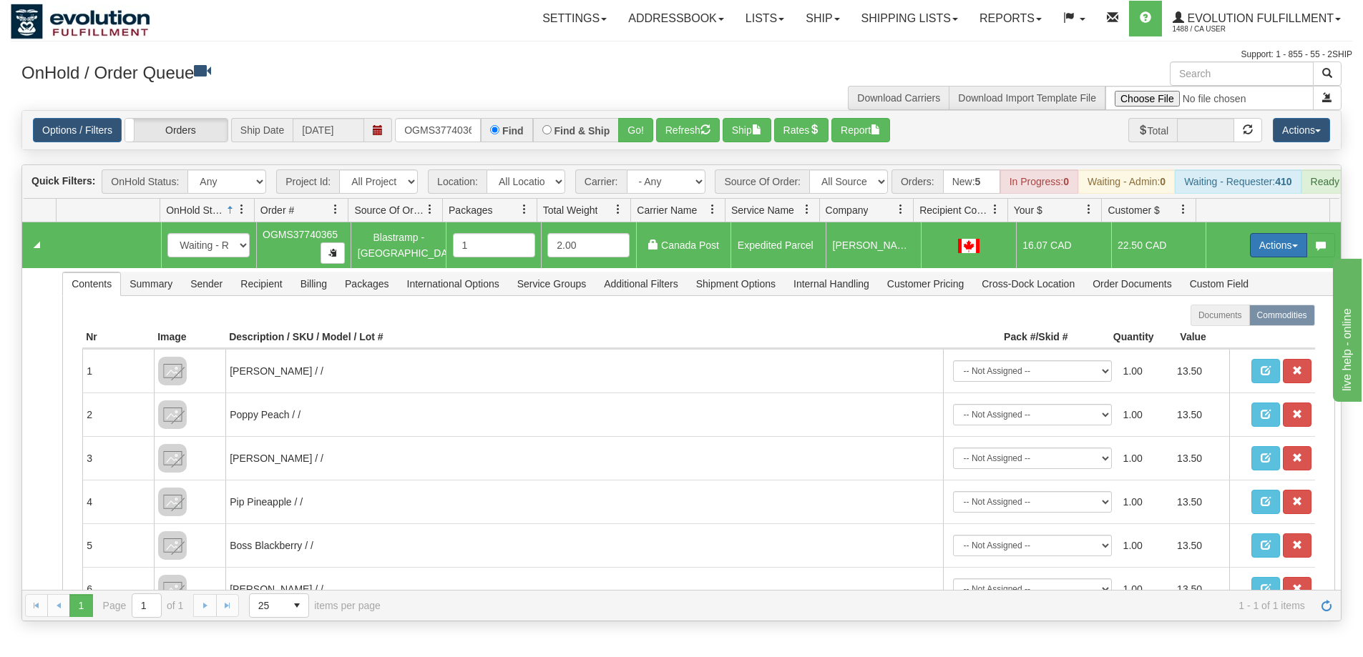
click at [1275, 247] on button "Actions" at bounding box center [1278, 245] width 57 height 24
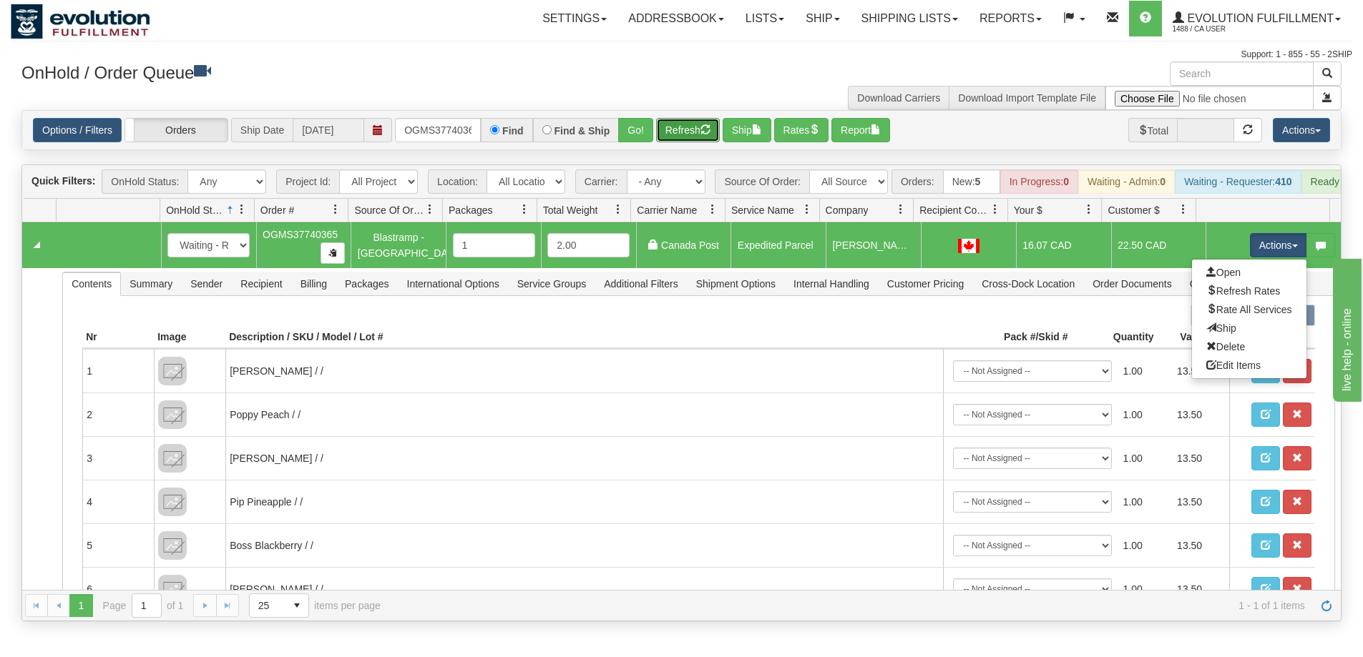
click at [685, 125] on button "Refresh" at bounding box center [688, 130] width 64 height 24
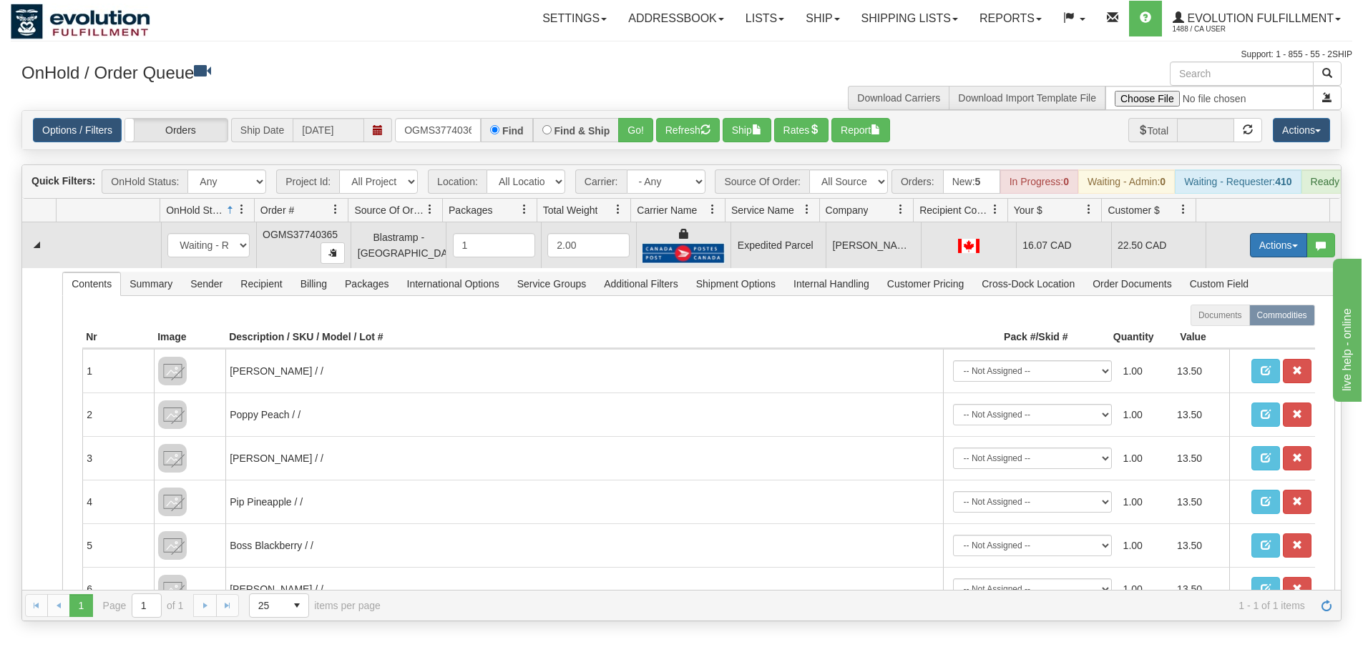
click at [1262, 257] on button "Actions" at bounding box center [1278, 245] width 57 height 24
click at [1220, 334] on span "Ship" at bounding box center [1221, 328] width 30 height 11
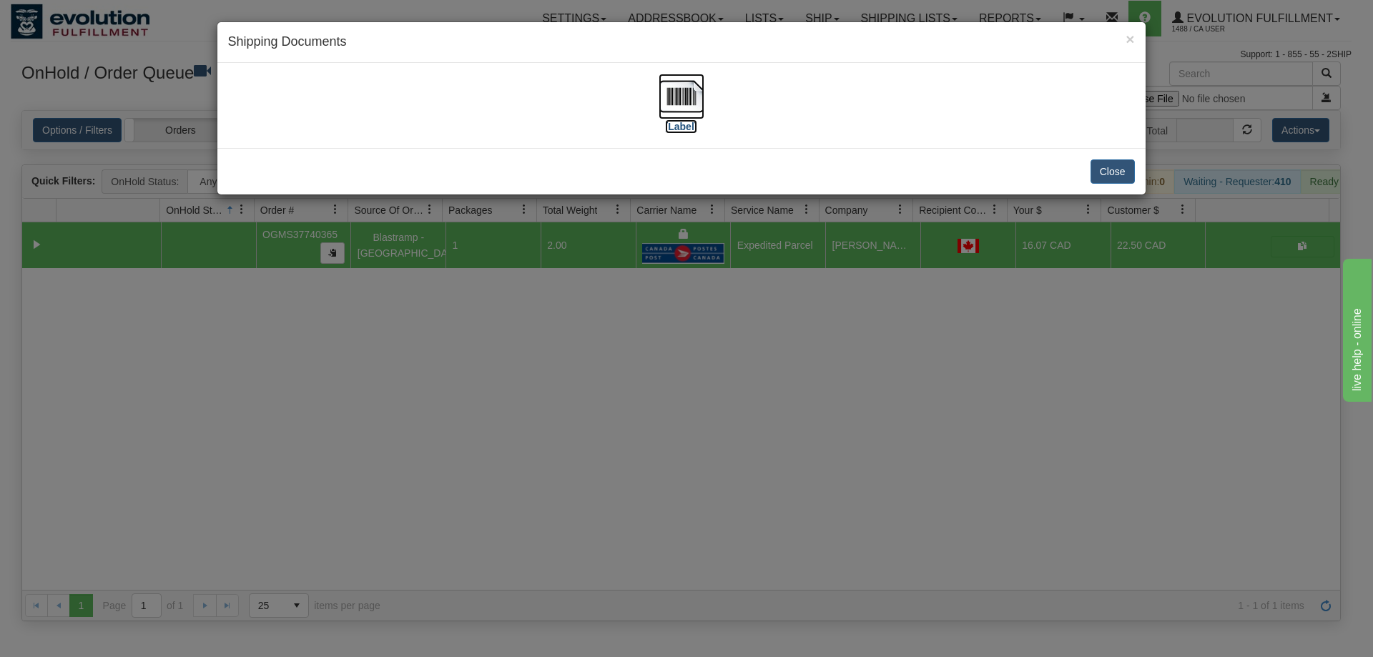
click at [681, 101] on img at bounding box center [682, 97] width 46 height 46
drag, startPoint x: 814, startPoint y: 435, endPoint x: 765, endPoint y: 400, distance: 60.0
click at [813, 430] on div "× Shipping Documents [Label] Close" at bounding box center [686, 328] width 1373 height 657
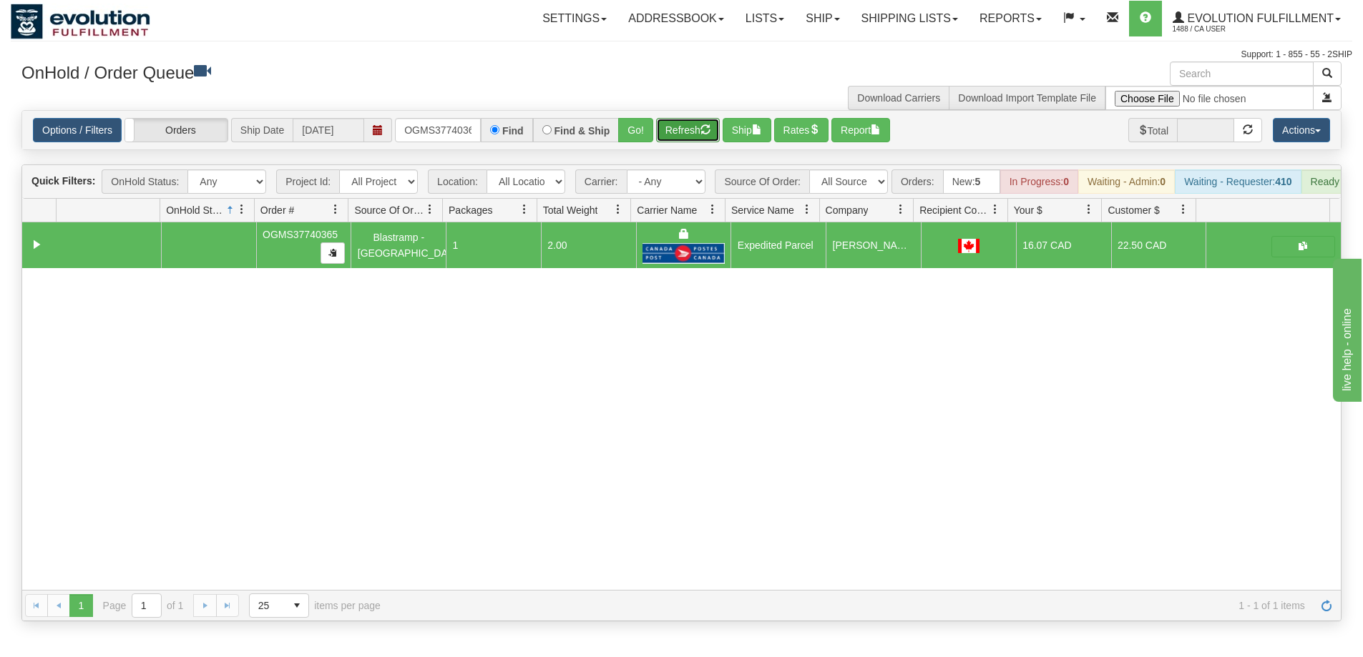
click at [680, 139] on button "Refresh" at bounding box center [688, 130] width 64 height 24
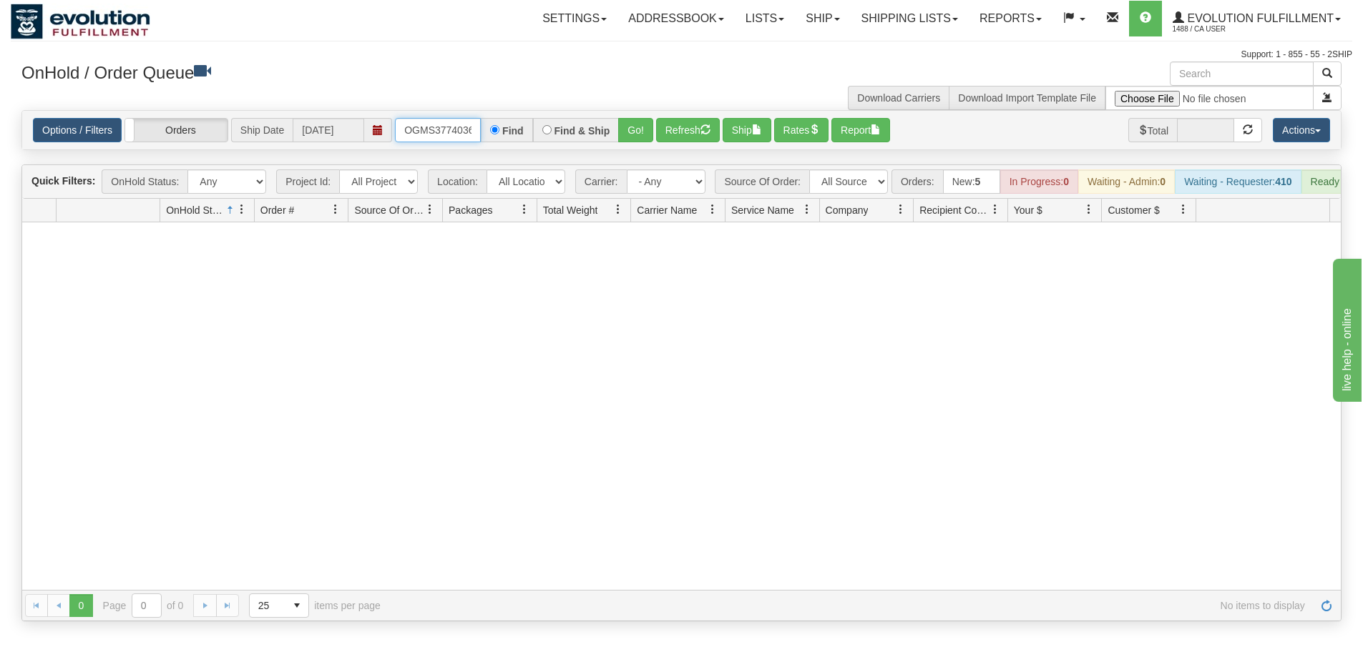
scroll to position [0, 8]
drag, startPoint x: 404, startPoint y: 127, endPoint x: 540, endPoint y: 134, distance: 136.1
click at [540, 134] on div "OGMS37740365 Find Find & Ship Go!" at bounding box center [524, 130] width 258 height 24
type input "OGMS37740662"
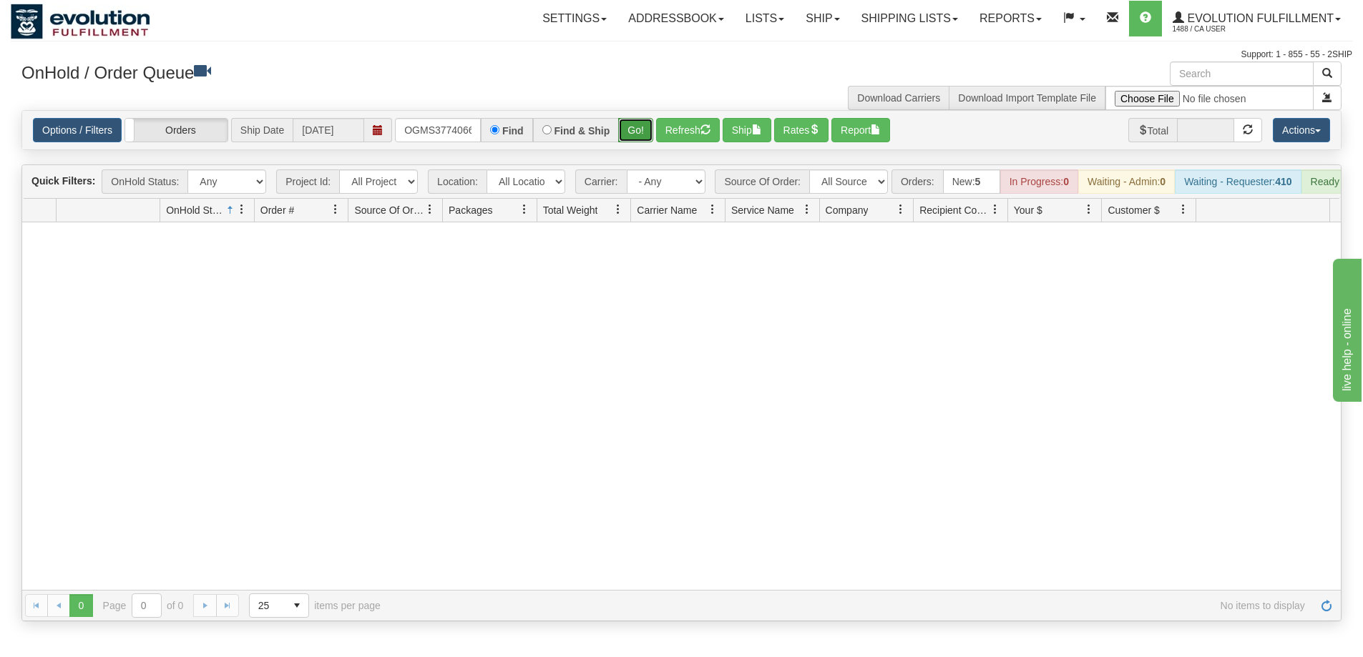
click at [633, 127] on button "Go!" at bounding box center [635, 130] width 35 height 24
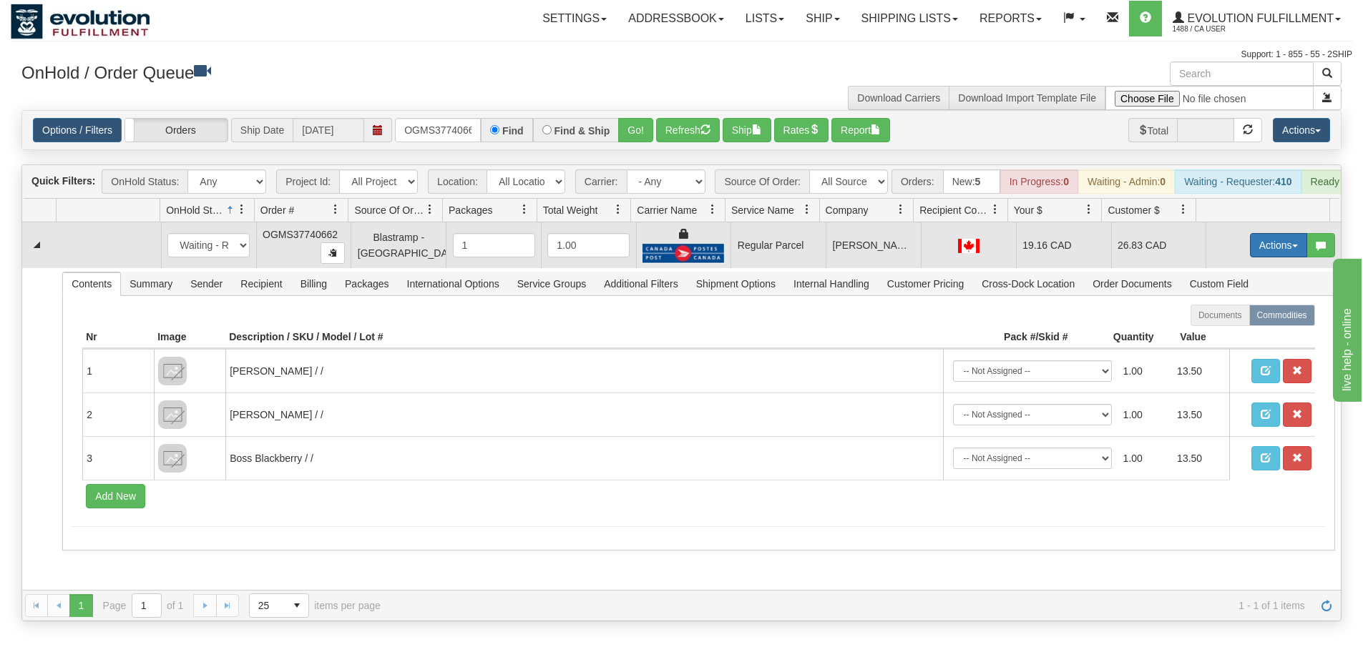
click at [1275, 255] on button "Actions" at bounding box center [1278, 245] width 57 height 24
click at [1231, 315] on span "Rate All Services" at bounding box center [1249, 309] width 86 height 11
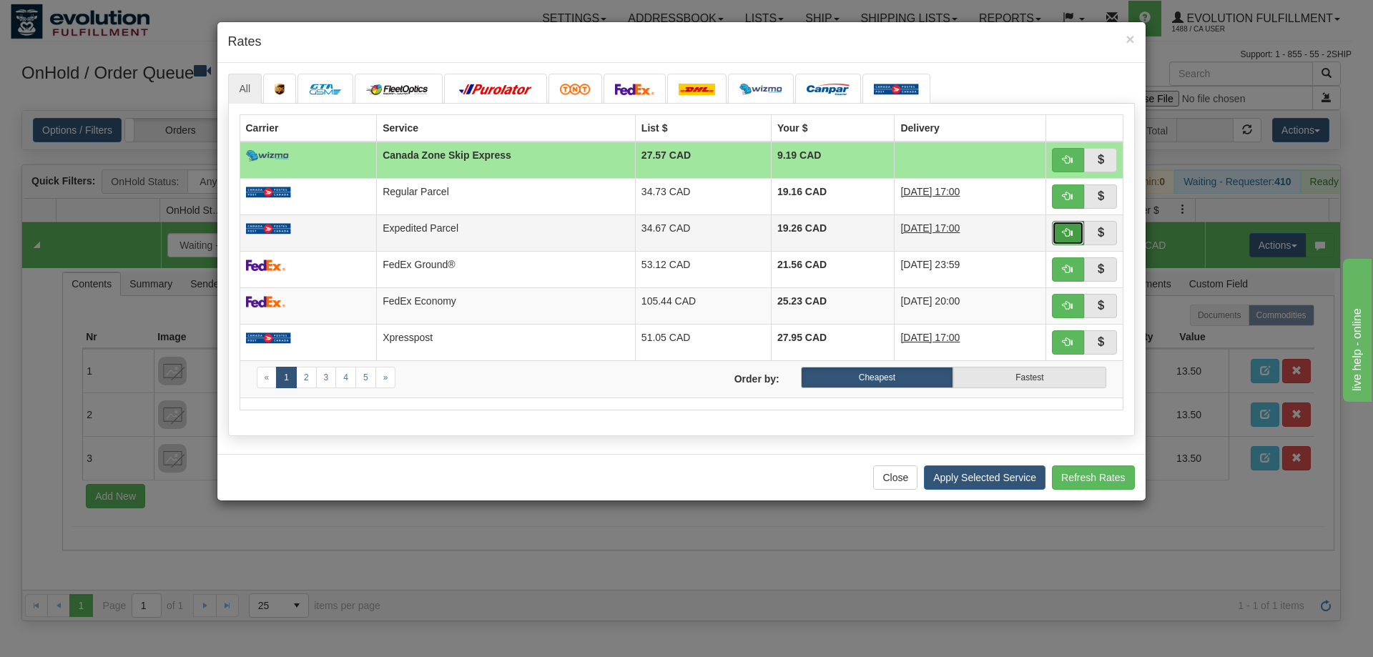
click at [1067, 235] on span "button" at bounding box center [1068, 232] width 10 height 10
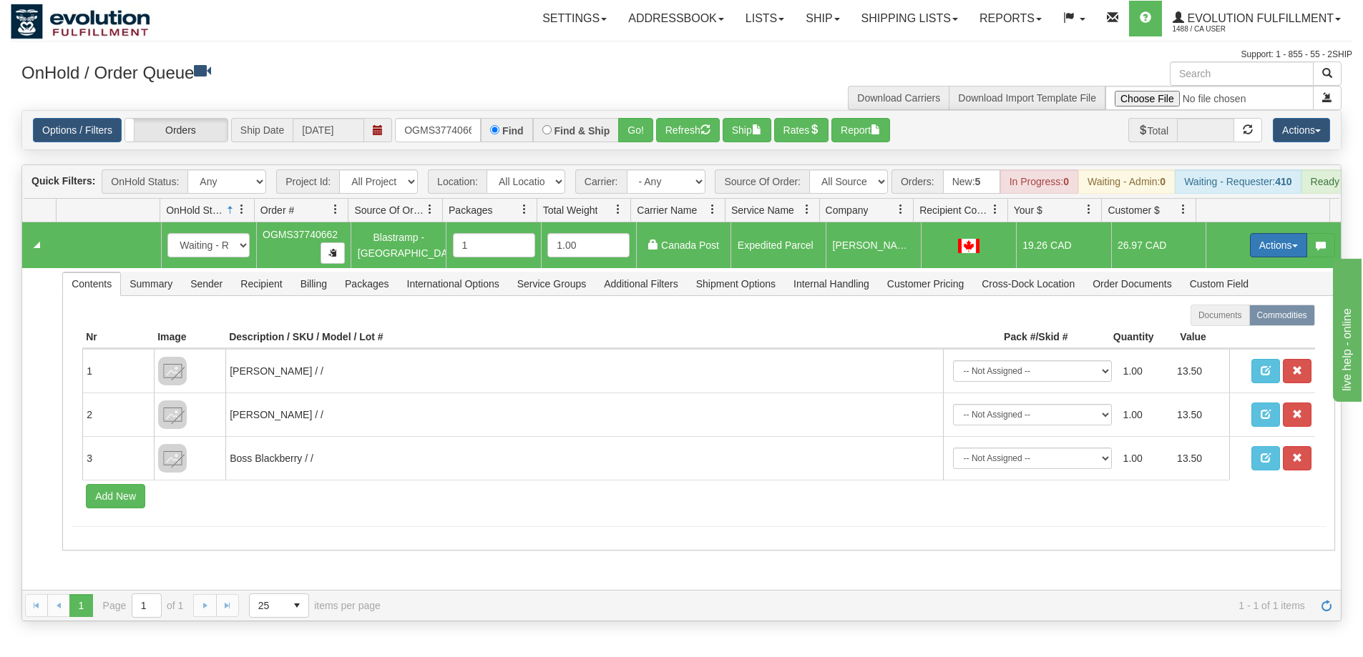
click at [1267, 252] on button "Actions" at bounding box center [1278, 245] width 57 height 24
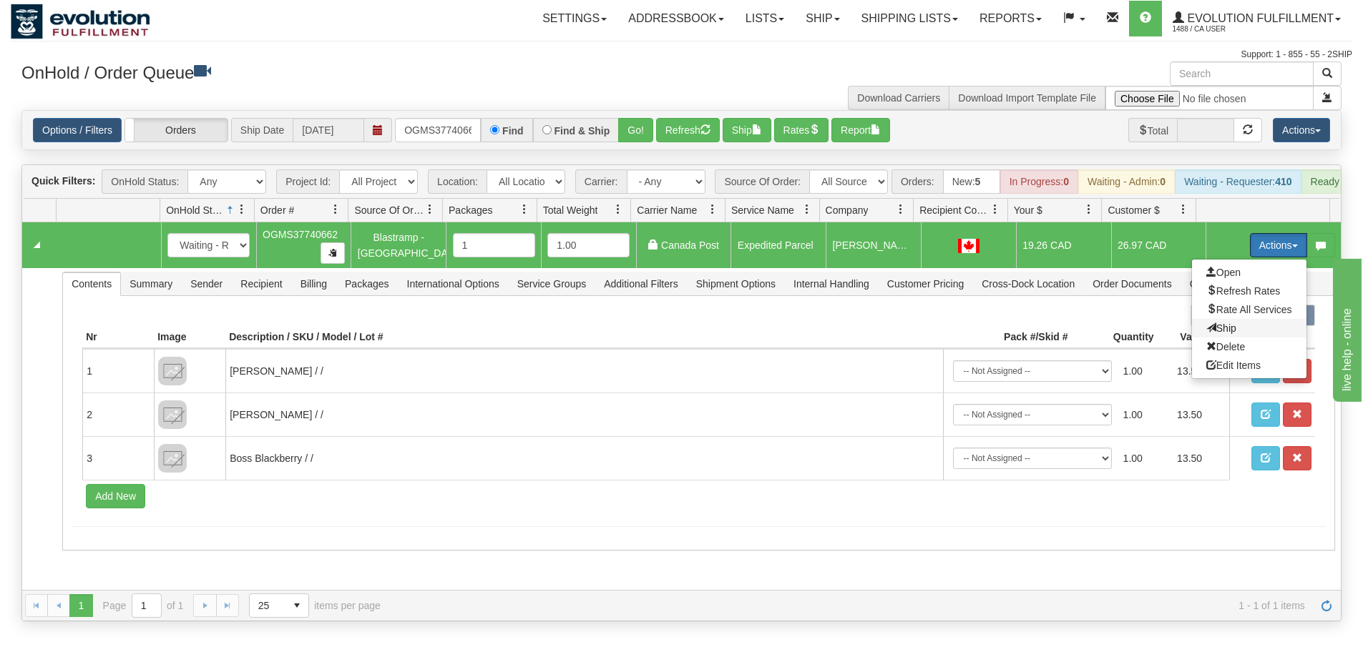
click at [1222, 334] on span "Ship" at bounding box center [1221, 328] width 30 height 11
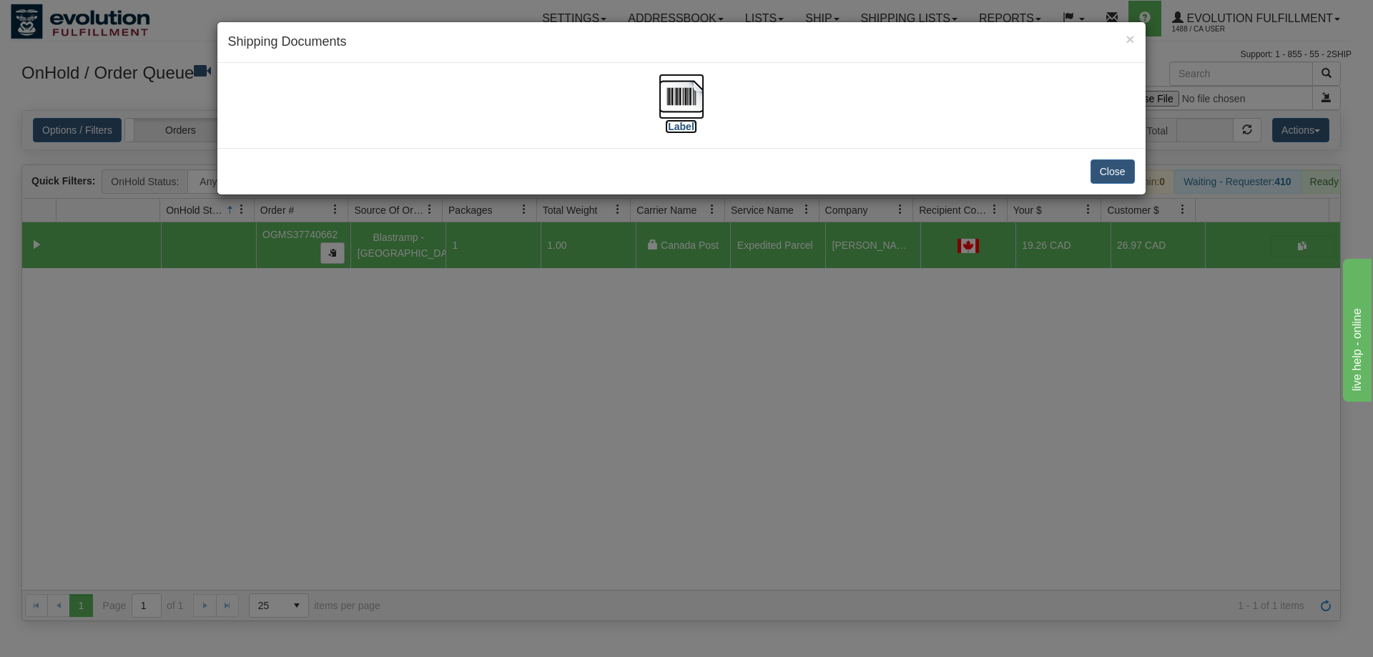
click at [687, 108] on img at bounding box center [682, 97] width 46 height 46
click at [819, 386] on div "× Shipping Documents [Label] Close" at bounding box center [686, 328] width 1373 height 657
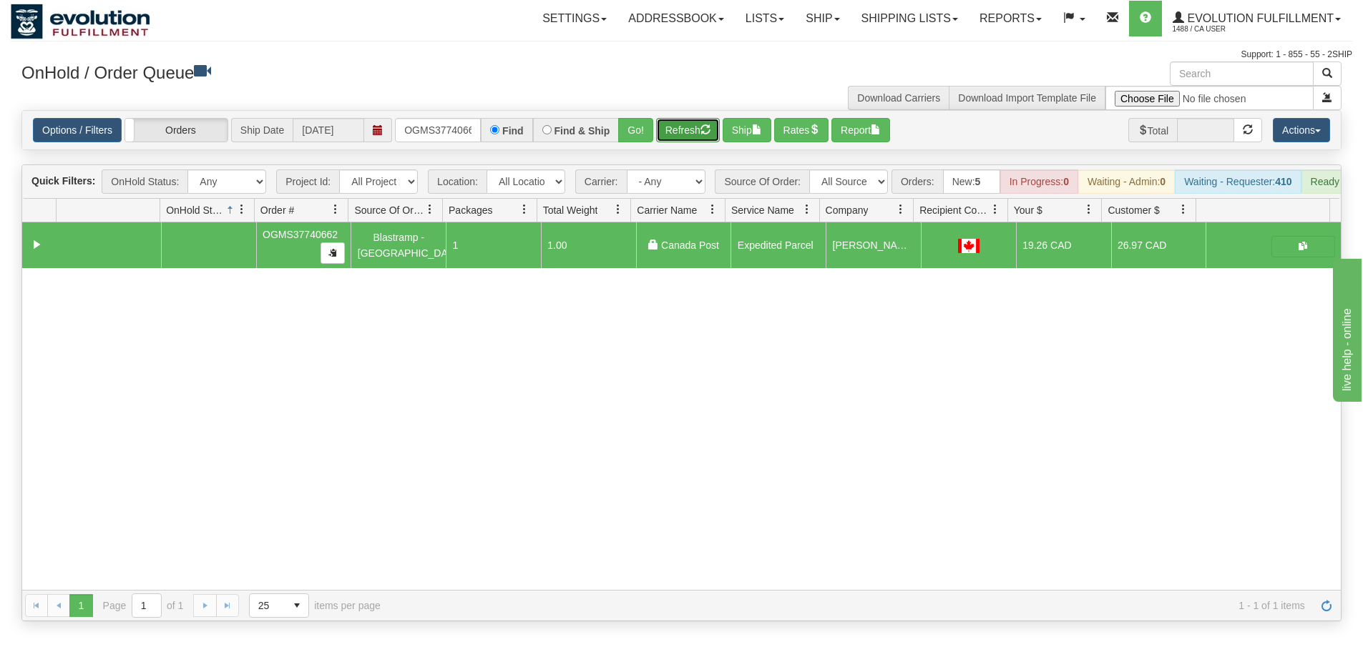
click at [677, 132] on button "Refresh" at bounding box center [688, 130] width 64 height 24
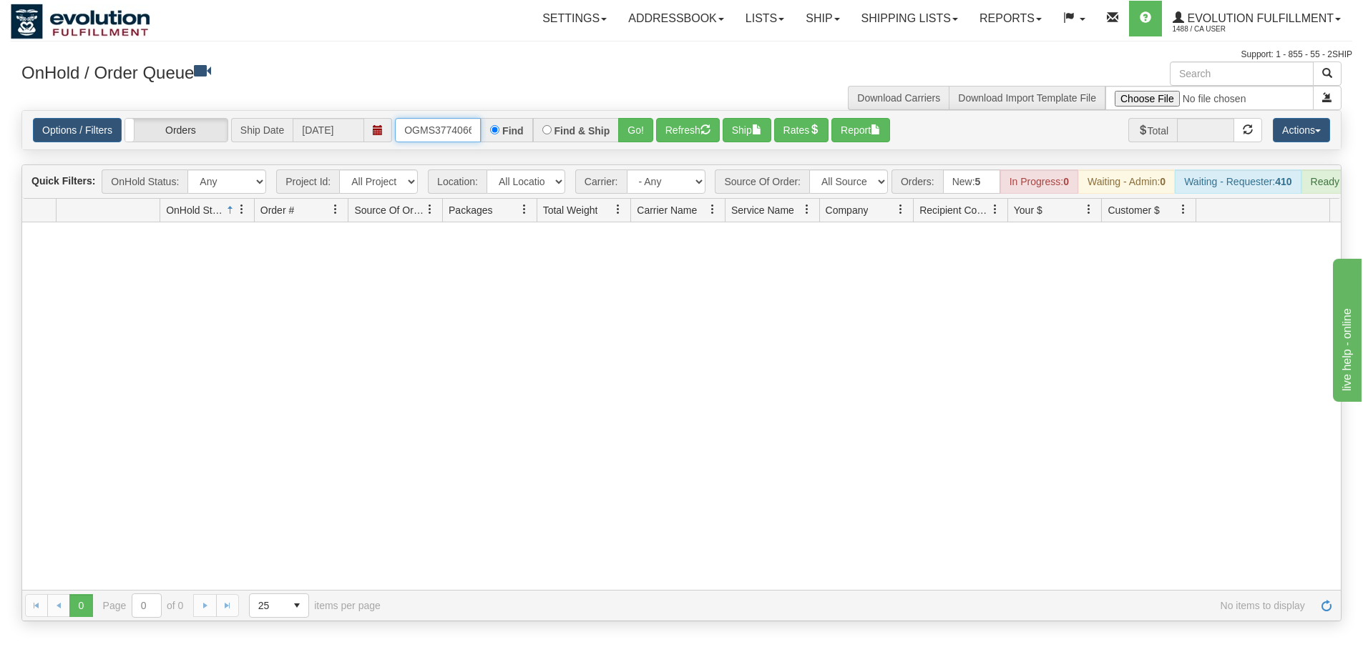
scroll to position [0, 8]
drag, startPoint x: 400, startPoint y: 129, endPoint x: 589, endPoint y: 131, distance: 189.6
click at [589, 131] on div "OGMS37740662 Find Find & Ship Go!" at bounding box center [524, 130] width 258 height 24
type input "OGMS33558903"
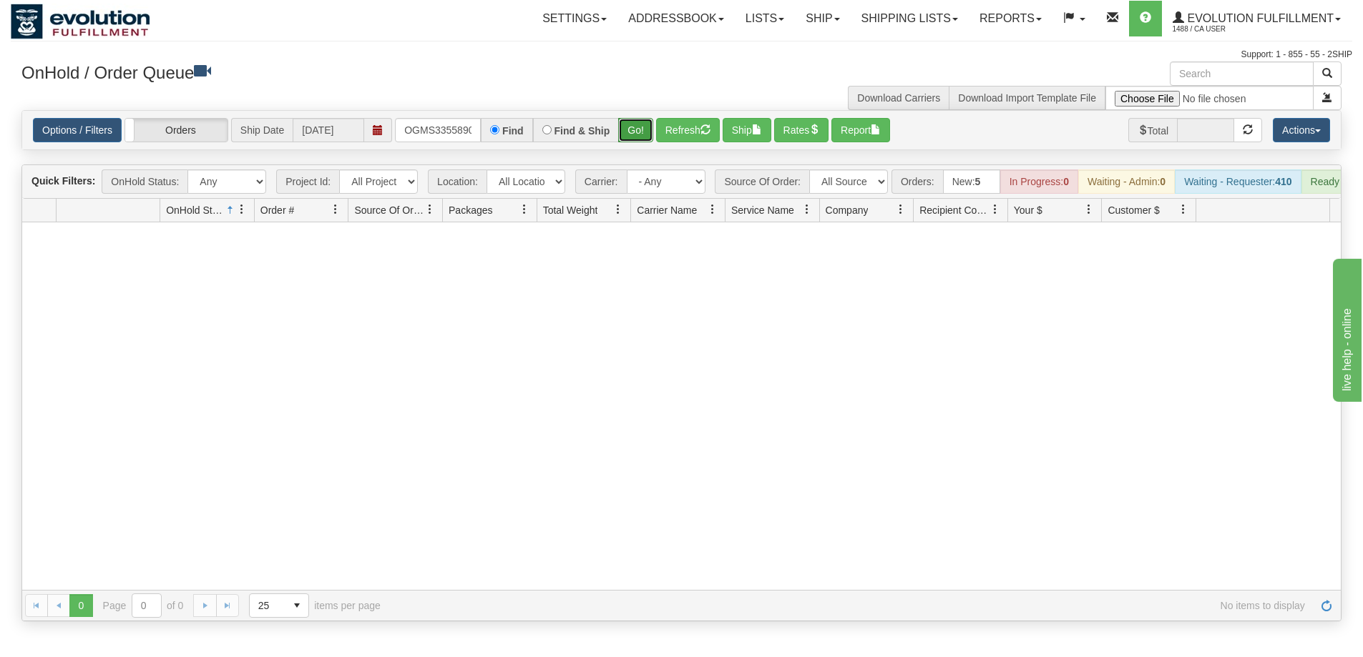
click at [632, 132] on button "Go!" at bounding box center [635, 130] width 35 height 24
drag, startPoint x: 403, startPoint y: 127, endPoint x: 486, endPoint y: 132, distance: 83.2
click at [486, 132] on div "OGMS33558903 Find Find & Ship Go!" at bounding box center [524, 130] width 258 height 24
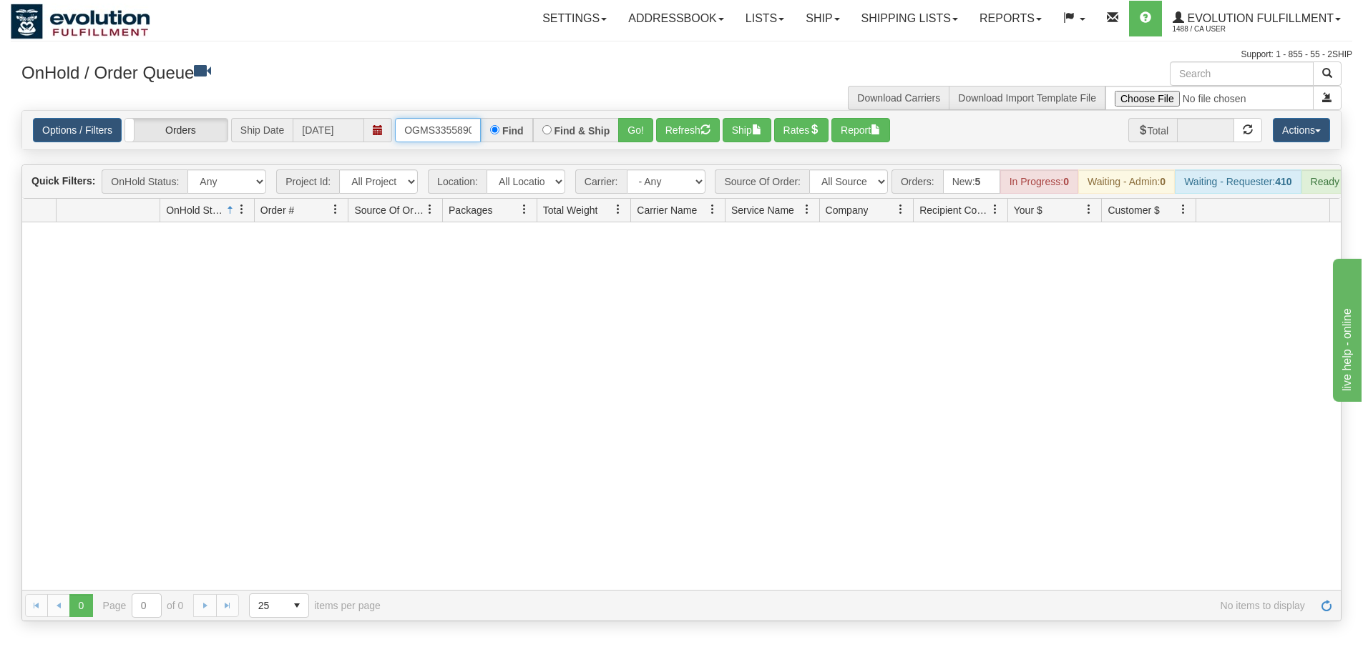
type input "OGMS33558903"
click at [640, 134] on button "Go!" at bounding box center [635, 130] width 35 height 24
drag, startPoint x: 402, startPoint y: 127, endPoint x: 506, endPoint y: 137, distance: 104.8
click at [506, 137] on div "OGMS33558903 Find Find & Ship Go!" at bounding box center [524, 130] width 258 height 24
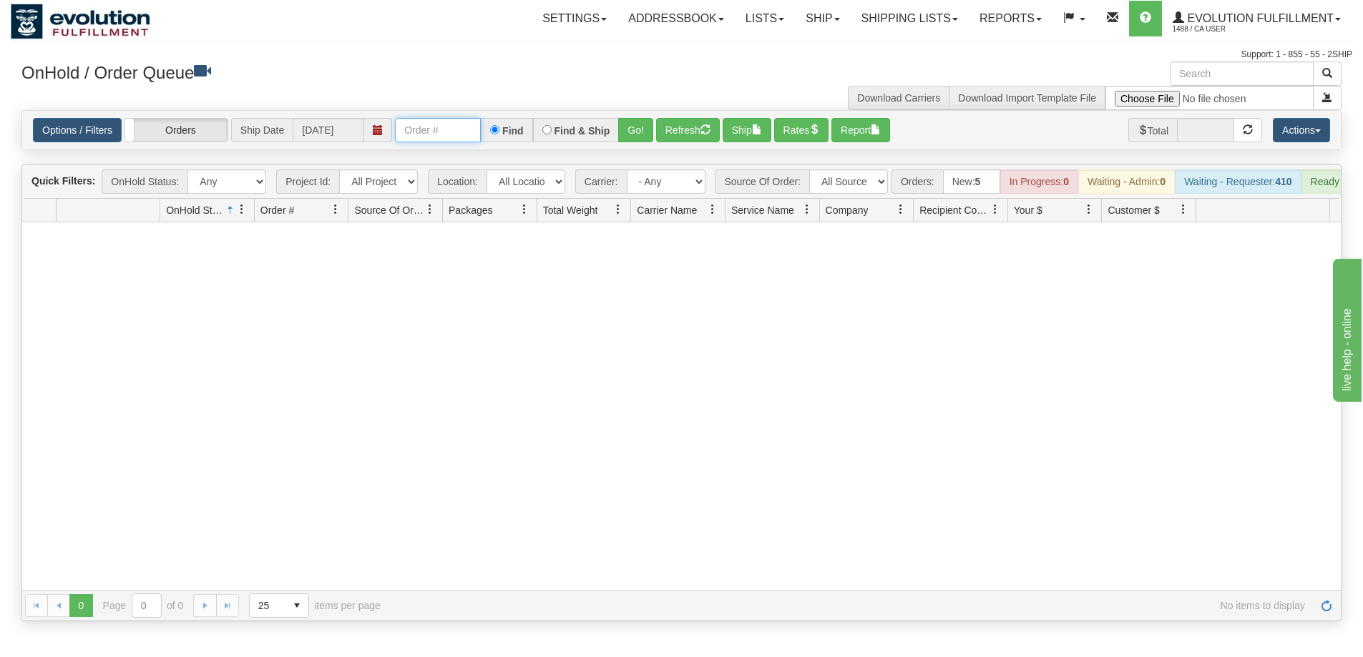
scroll to position [0, 0]
type input "OGMS33511311"
click at [631, 132] on button "Go!" at bounding box center [635, 130] width 35 height 24
click at [1262, 21] on span "Evolution Fulfillment" at bounding box center [1258, 18] width 149 height 12
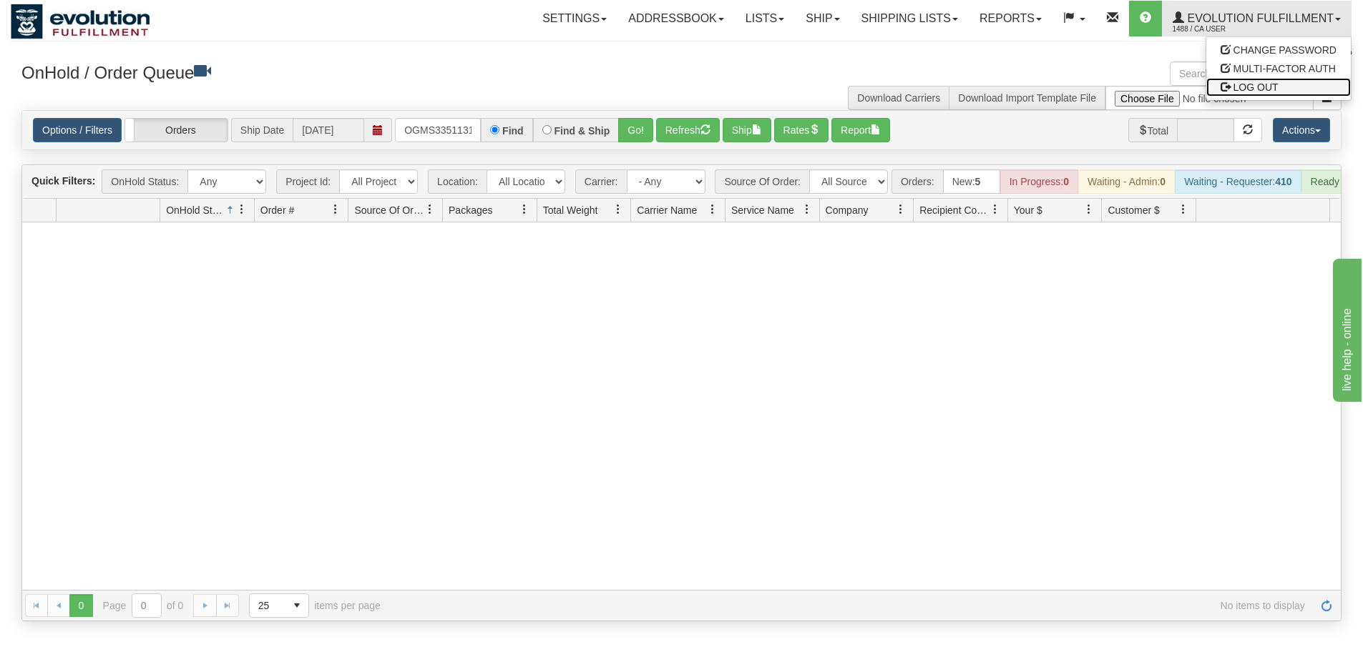
click at [1260, 84] on span "LOG OUT" at bounding box center [1255, 87] width 45 height 11
